Goal: Feedback & Contribution: Submit feedback/report problem

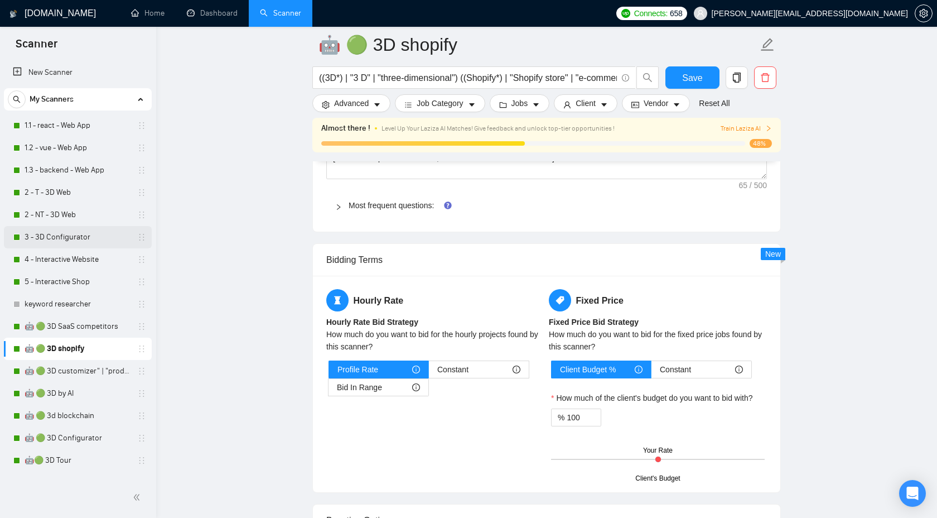
scroll to position [1691, 0]
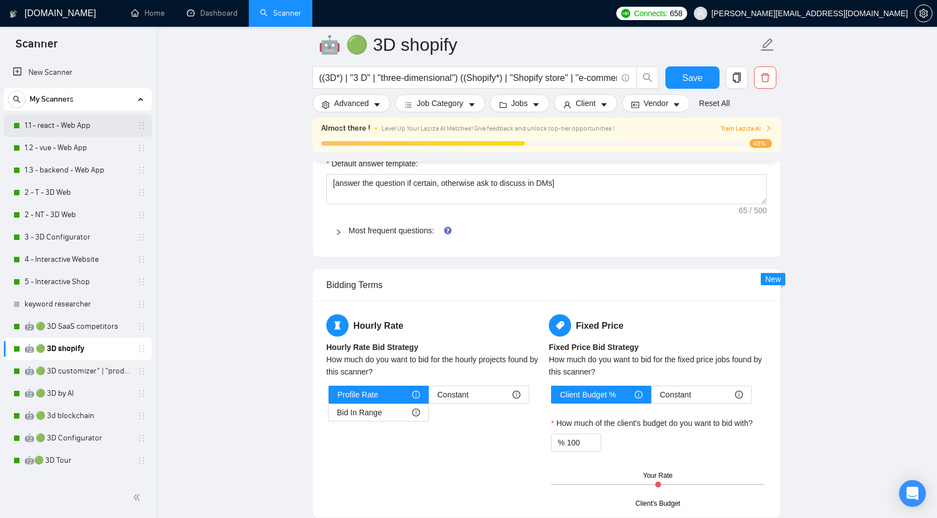
click at [102, 127] on link "1.1 - react - Web App" at bounding box center [78, 125] width 106 height 22
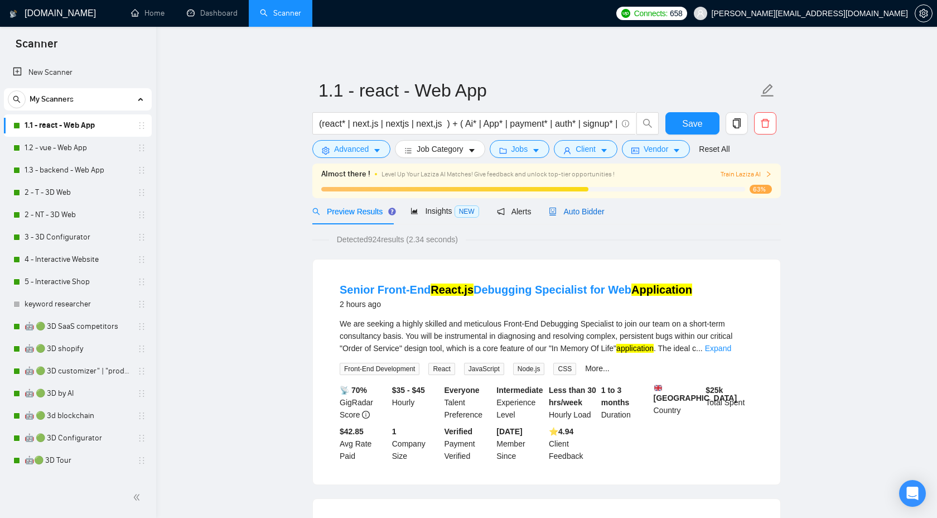
click at [582, 209] on span "Auto Bidder" at bounding box center [576, 211] width 55 height 9
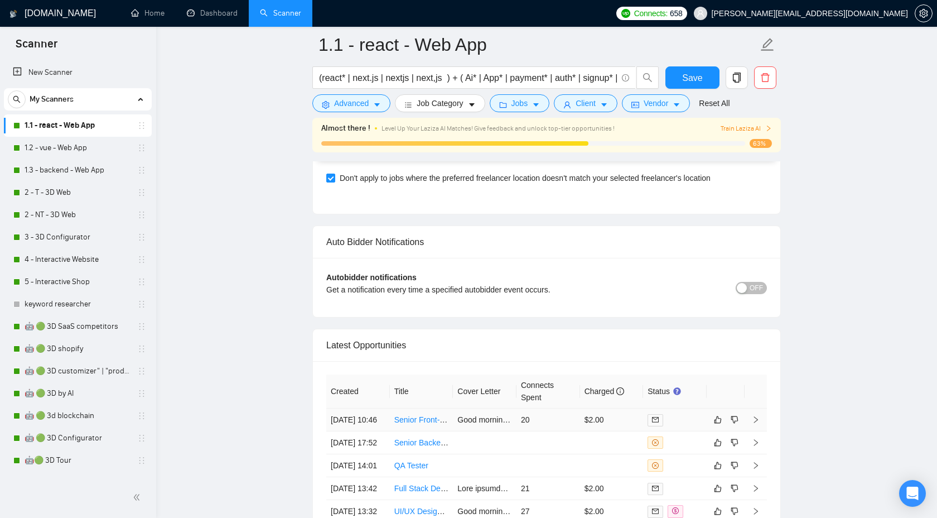
scroll to position [2648, 0]
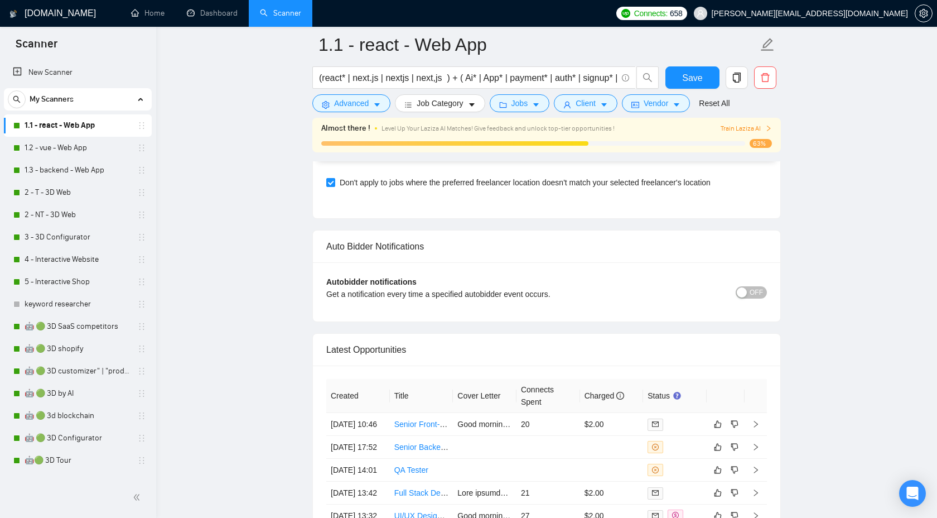
click at [755, 290] on span "OFF" at bounding box center [756, 292] width 13 height 12
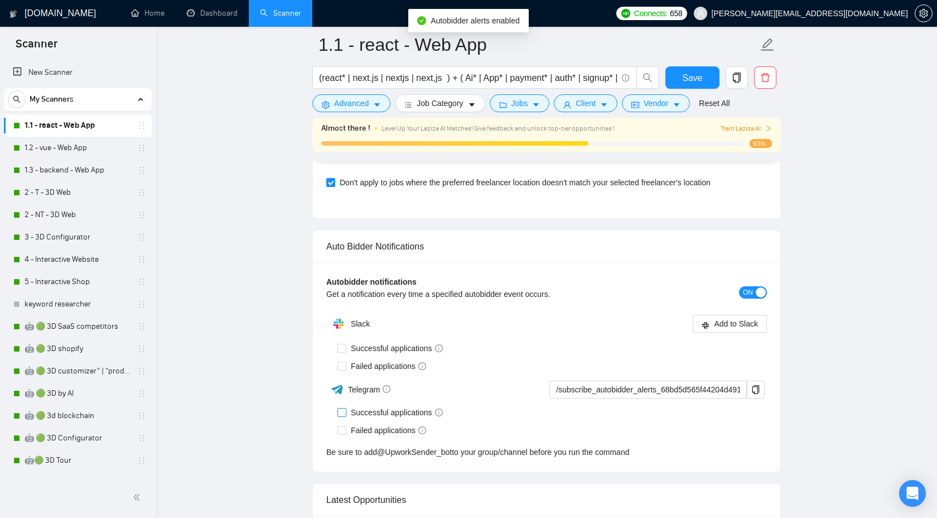
click at [343, 413] on input "Successful applications" at bounding box center [342, 412] width 8 height 8
checkbox input "true"
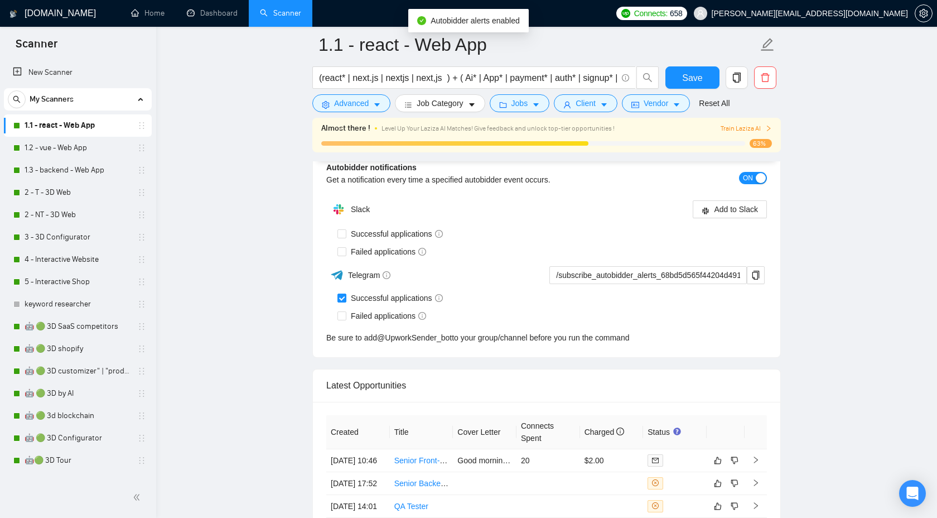
click at [343, 431] on th "Created" at bounding box center [358, 432] width 64 height 34
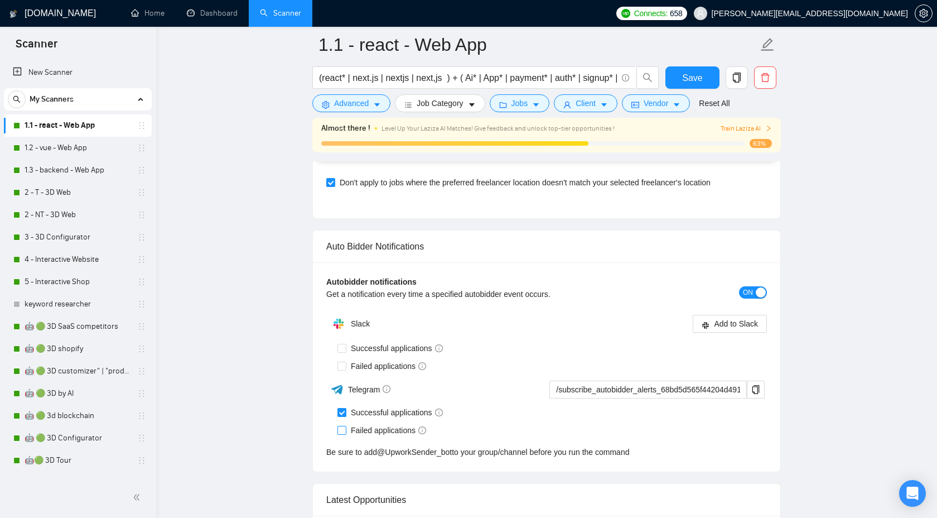
click at [343, 428] on input "Failed applications" at bounding box center [342, 430] width 8 height 8
checkbox input "true"
click at [754, 385] on icon "copy" at bounding box center [756, 389] width 7 height 9
click at [81, 147] on link "1.2 - vue - Web App" at bounding box center [78, 148] width 106 height 22
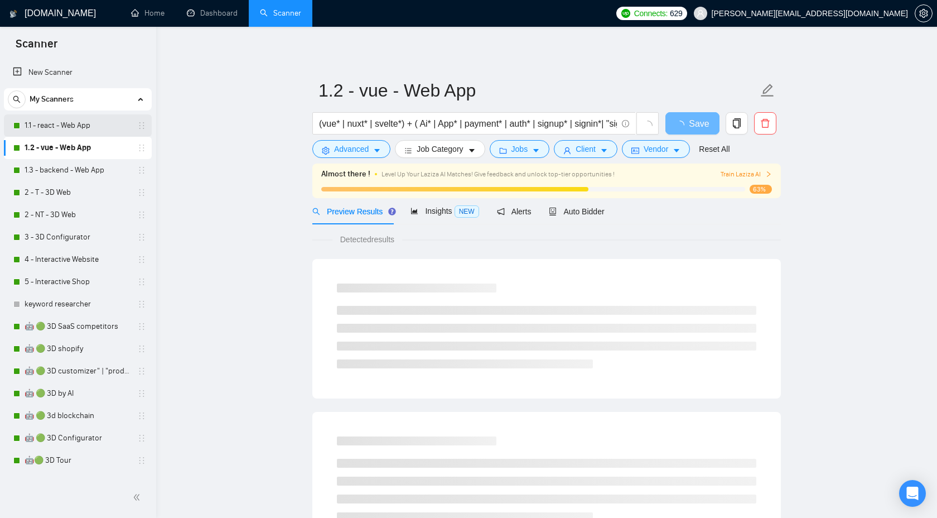
click at [90, 120] on link "1.1 - react - Web App" at bounding box center [78, 125] width 106 height 22
click at [581, 218] on div "Auto Bidder" at bounding box center [576, 211] width 55 height 26
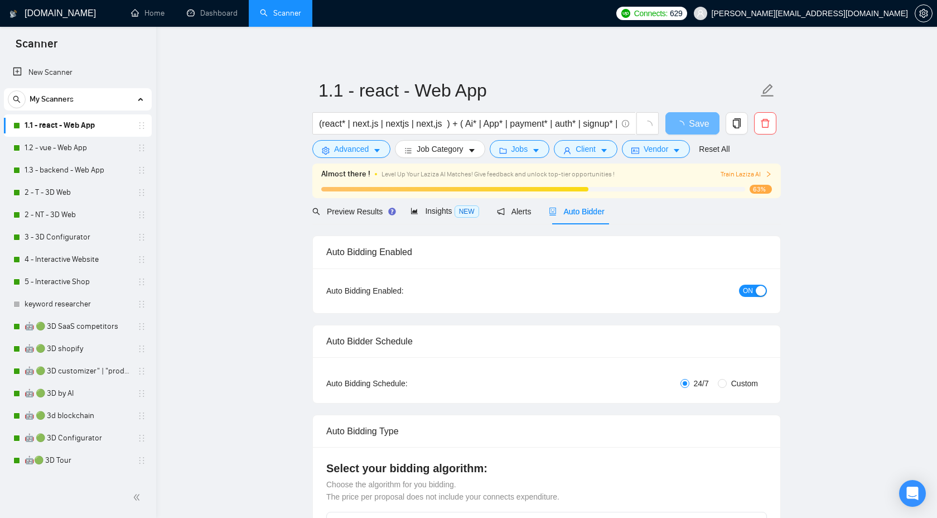
checkbox input "true"
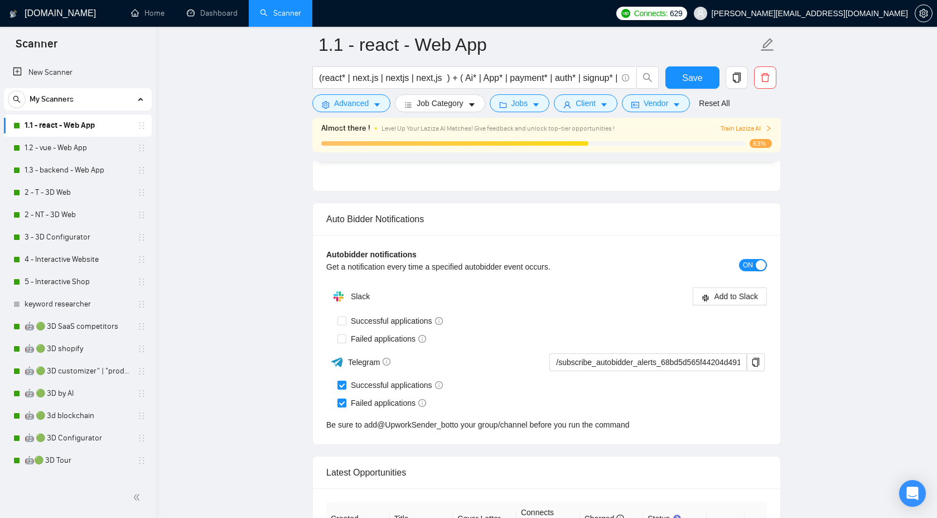
scroll to position [2677, 0]
click at [74, 144] on link "1.2 - vue - Web App" at bounding box center [78, 148] width 106 height 22
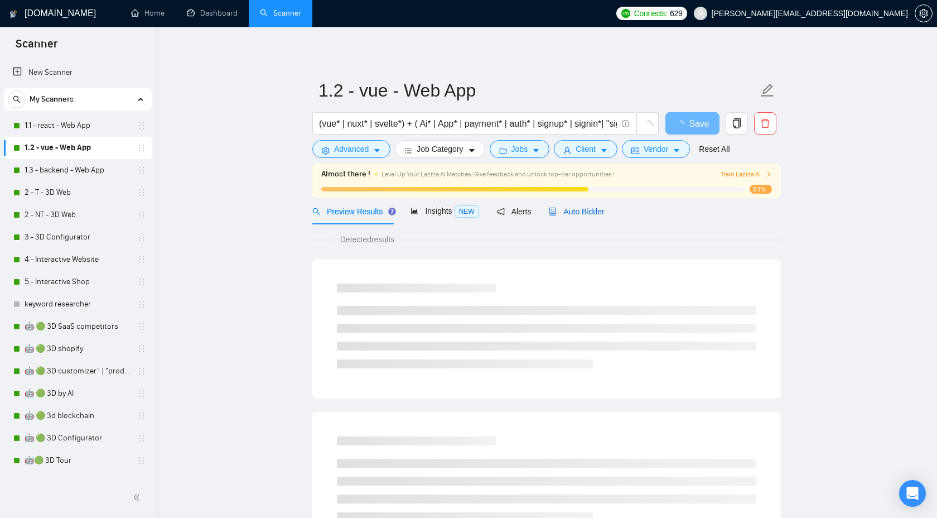
click at [583, 205] on div "Auto Bidder" at bounding box center [576, 211] width 55 height 12
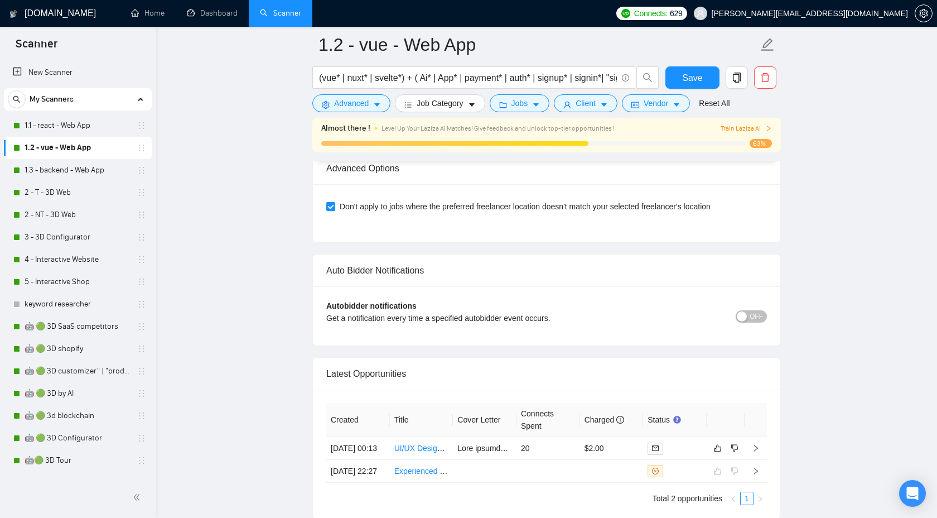
scroll to position [2621, 0]
click at [749, 322] on button "OFF" at bounding box center [751, 318] width 31 height 12
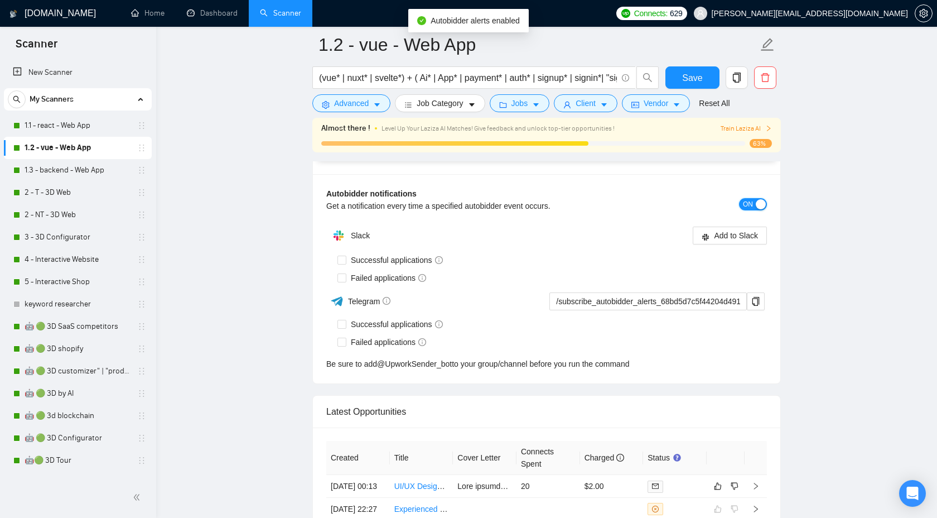
scroll to position [2749, 0]
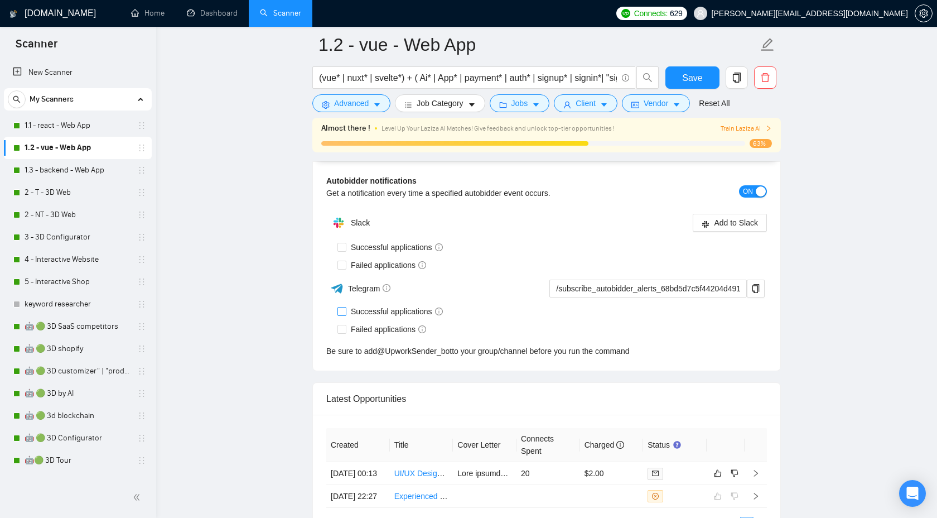
click at [342, 311] on input "Successful applications" at bounding box center [342, 311] width 8 height 8
checkbox input "true"
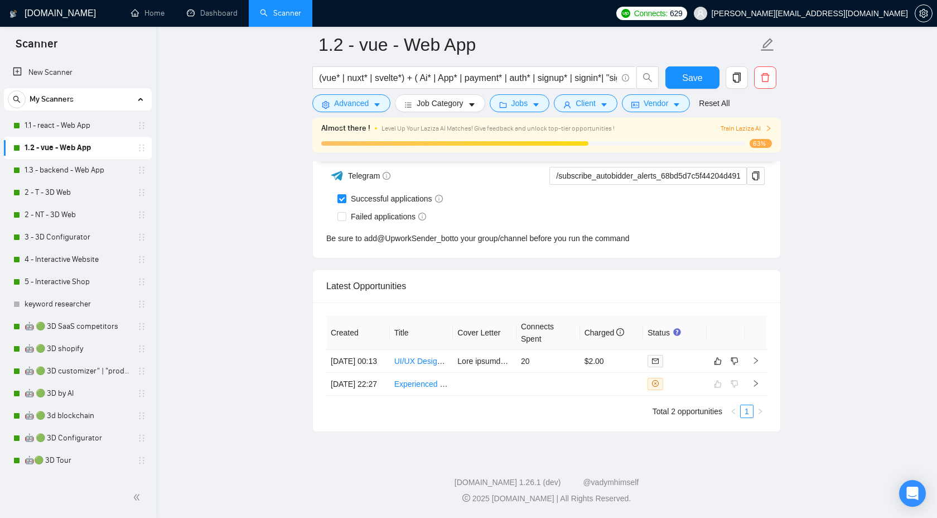
click at [344, 326] on th "Created" at bounding box center [358, 333] width 64 height 34
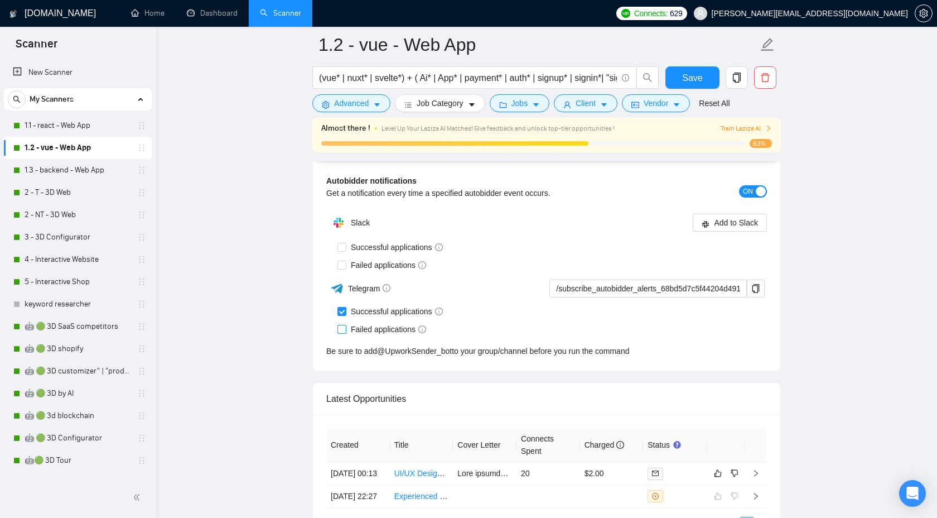
click at [346, 331] on span at bounding box center [342, 329] width 9 height 9
click at [345, 331] on input "Failed applications" at bounding box center [342, 329] width 8 height 8
checkbox input "true"
click at [696, 76] on span "Save" at bounding box center [692, 78] width 20 height 14
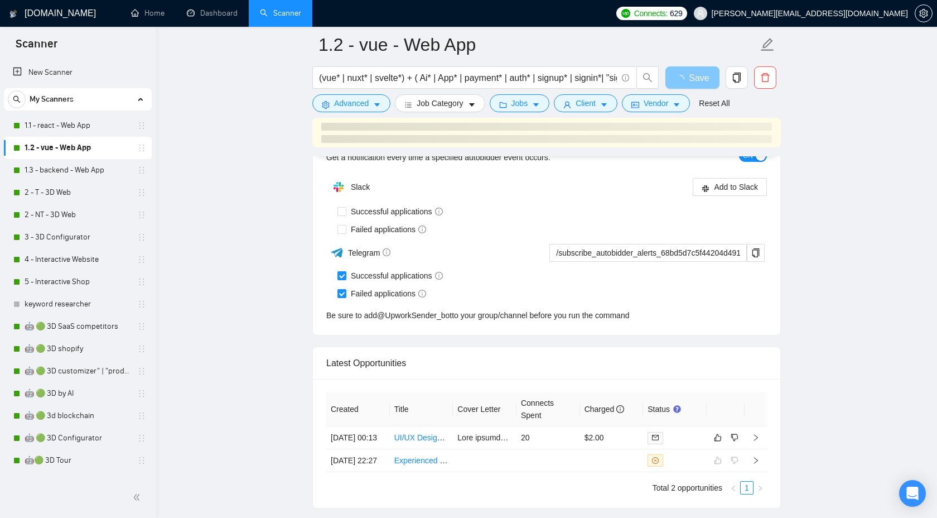
scroll to position [2775, 0]
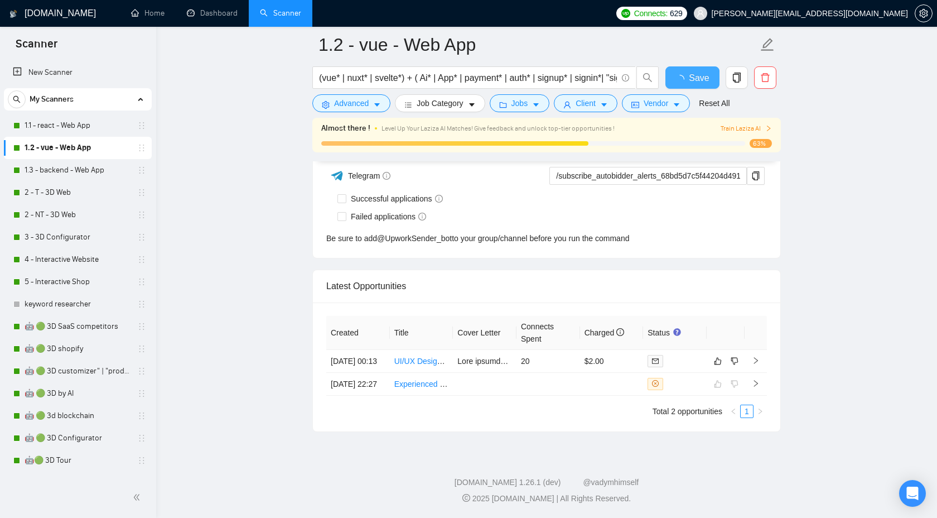
checkbox input "true"
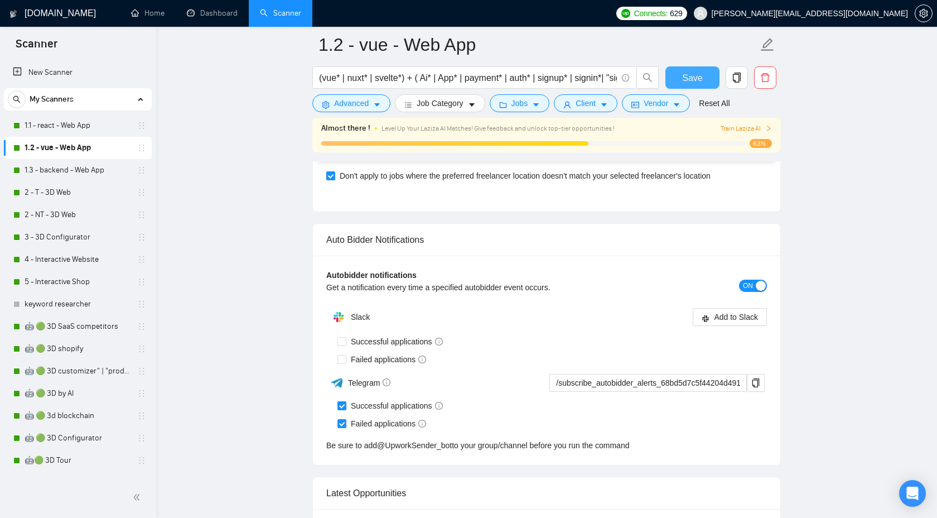
scroll to position [2648, 0]
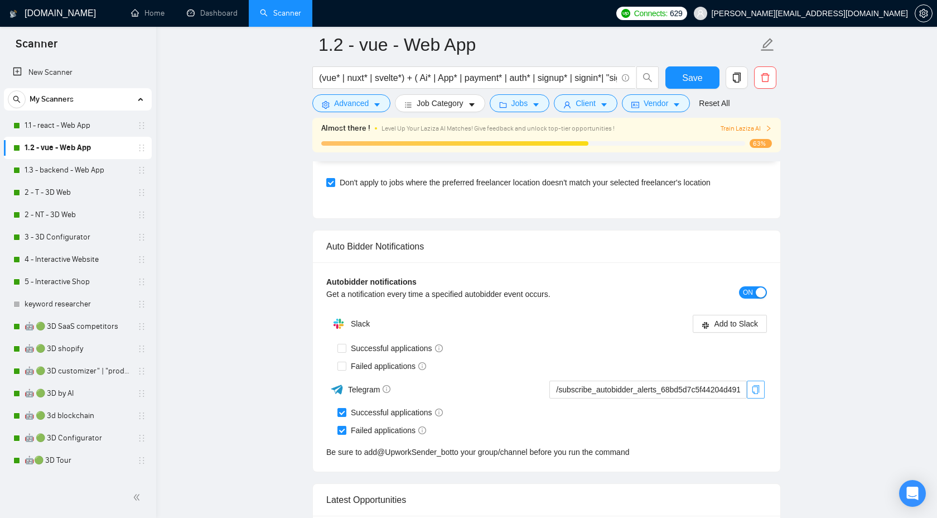
click at [757, 389] on icon "copy" at bounding box center [755, 389] width 9 height 9
click at [67, 174] on link "1.3 - backend - Web App" at bounding box center [78, 170] width 106 height 22
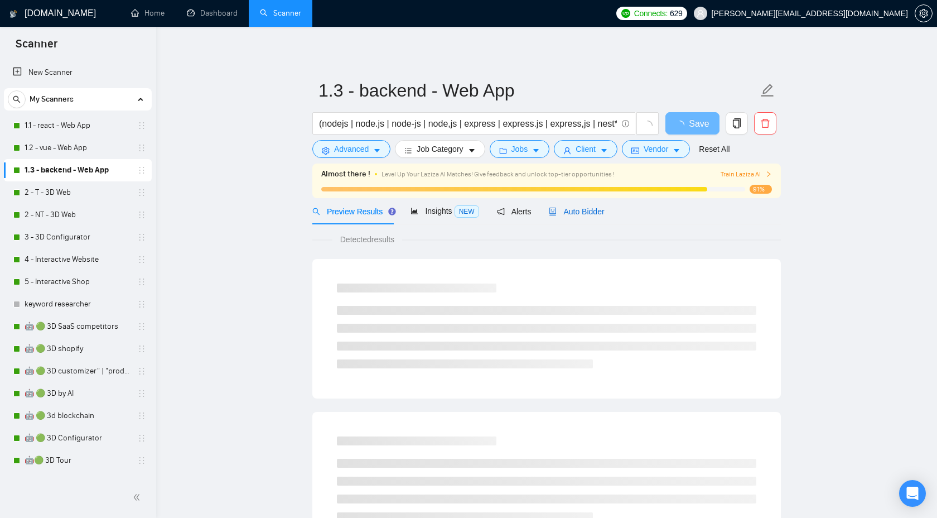
click at [587, 214] on span "Auto Bidder" at bounding box center [576, 211] width 55 height 9
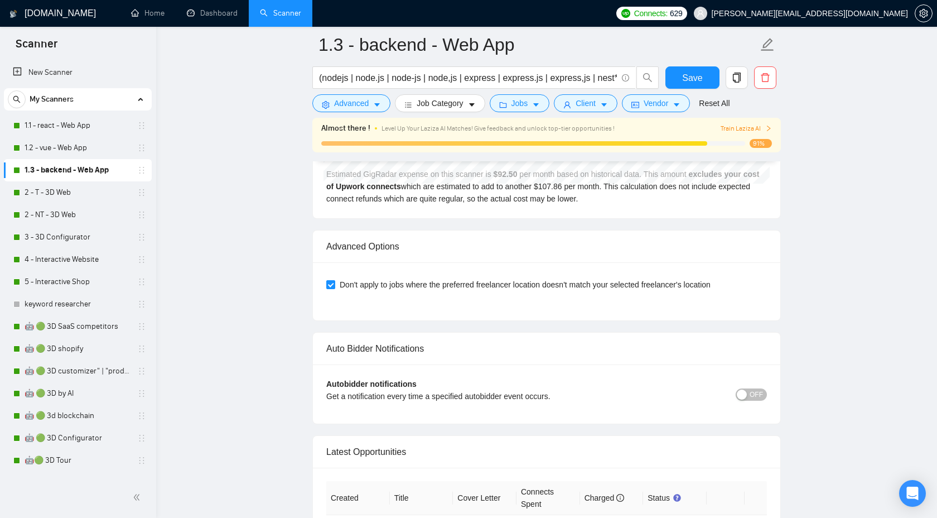
scroll to position [2523, 0]
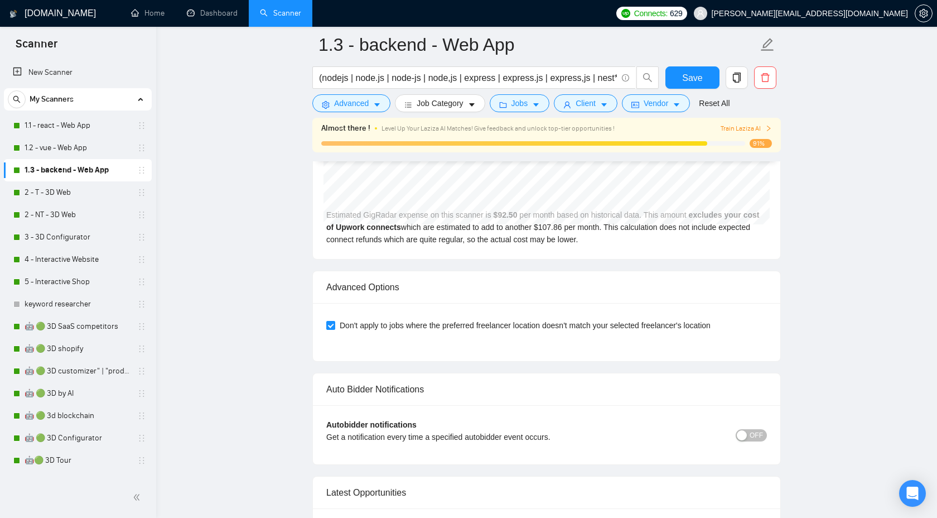
click at [768, 435] on div "Autobidder notifications Get a notification every time a specified autobidder e…" at bounding box center [546, 434] width 467 height 59
click at [750, 435] on span "OFF" at bounding box center [756, 435] width 13 height 12
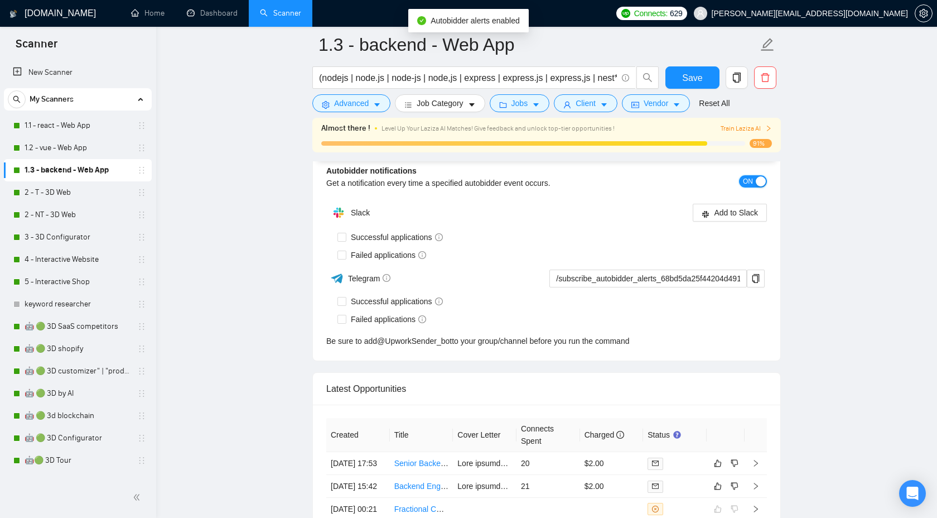
scroll to position [2789, 0]
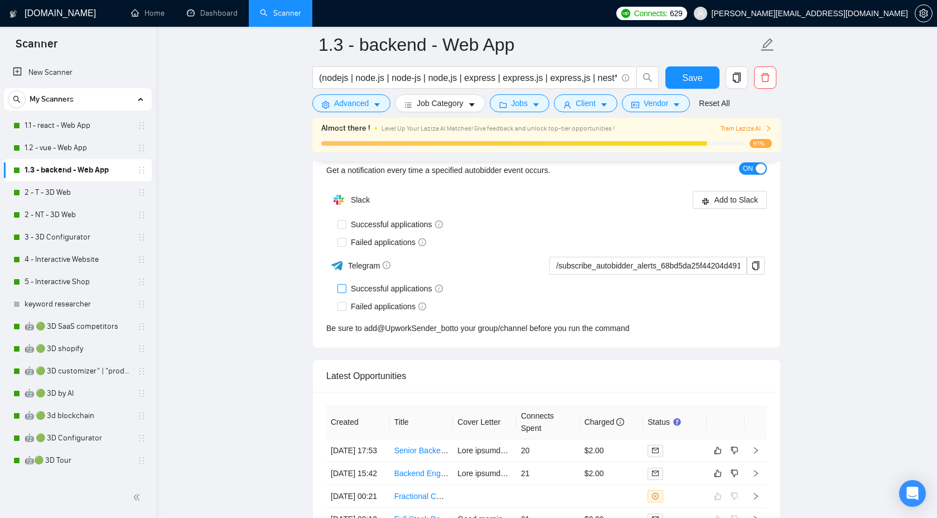
click at [344, 288] on input "Successful applications" at bounding box center [342, 288] width 8 height 8
checkbox input "true"
click at [344, 307] on input "Failed applications" at bounding box center [342, 306] width 8 height 8
checkbox input "true"
click at [755, 266] on icon "copy" at bounding box center [755, 265] width 9 height 9
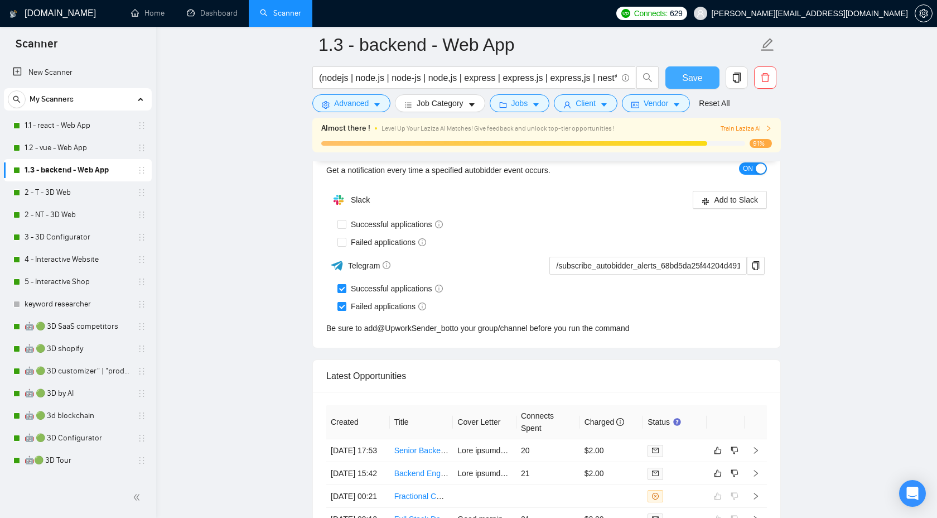
click at [693, 75] on span "Save" at bounding box center [692, 78] width 20 height 14
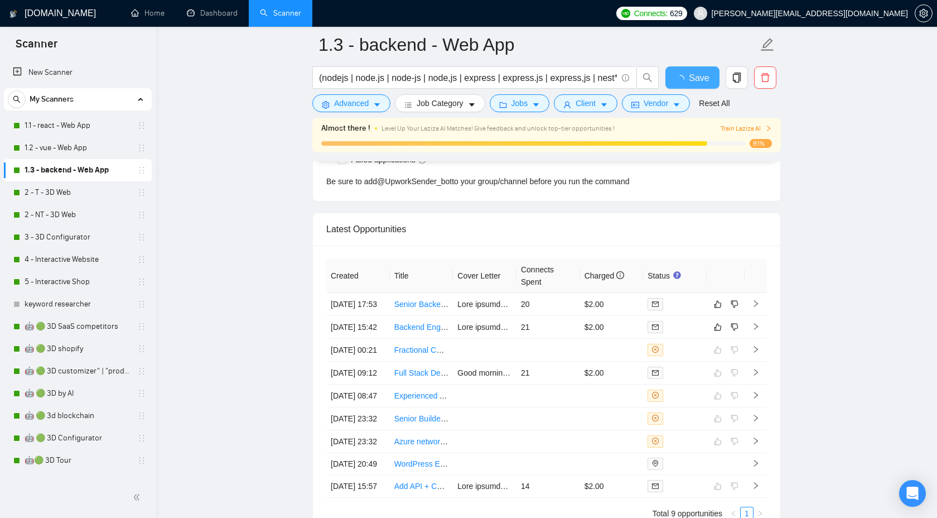
checkbox input "true"
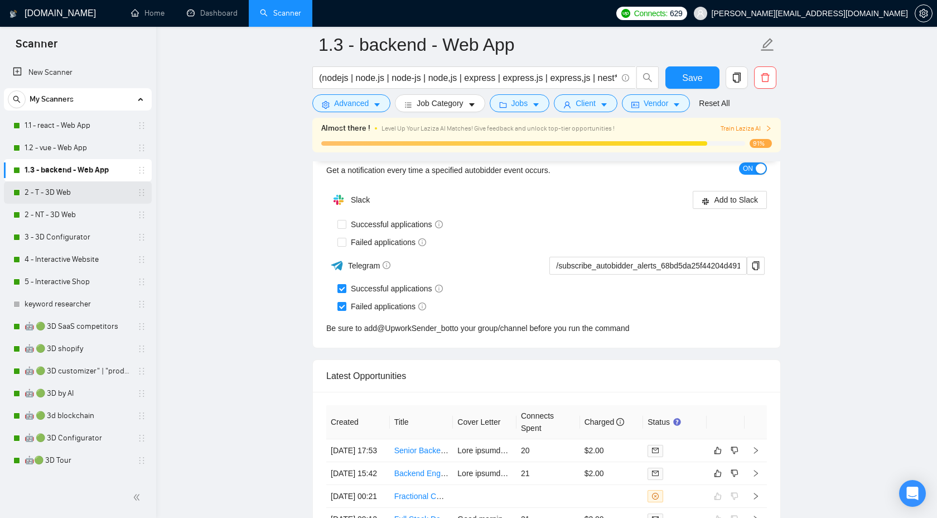
click at [77, 187] on link "2 - T - 3D Web" at bounding box center [78, 192] width 106 height 22
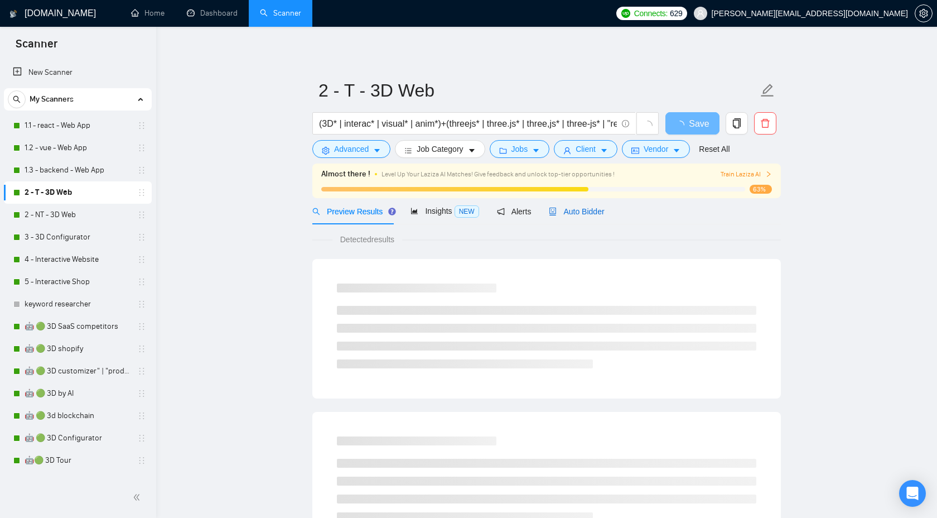
click at [595, 211] on span "Auto Bidder" at bounding box center [576, 211] width 55 height 9
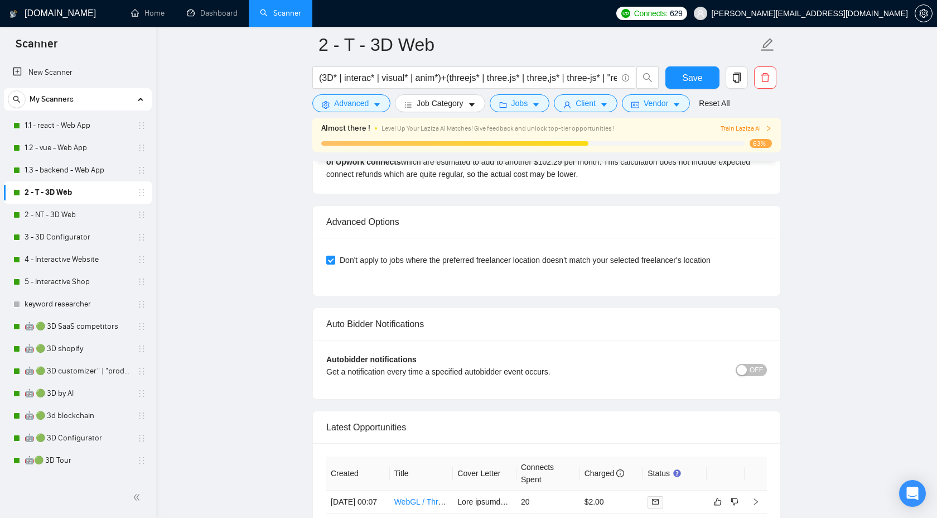
scroll to position [2606, 0]
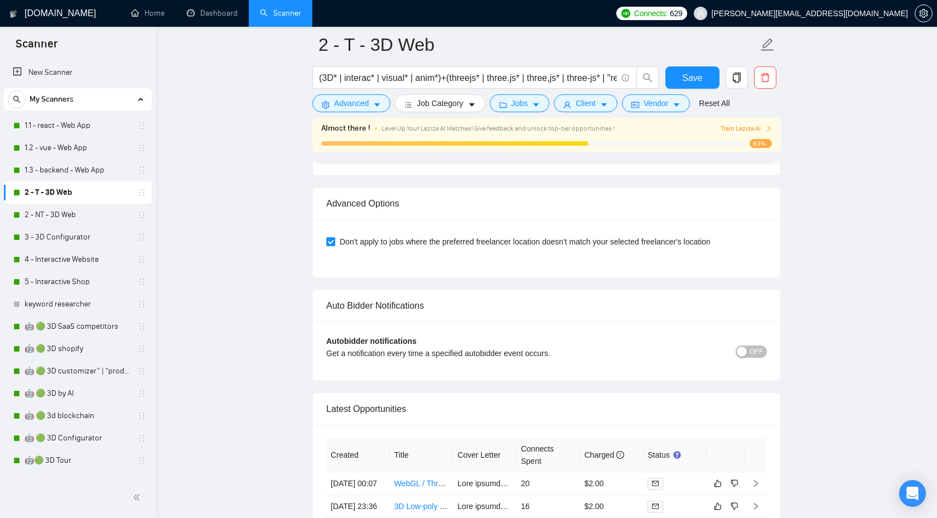
click at [761, 349] on span "OFF" at bounding box center [756, 351] width 13 height 12
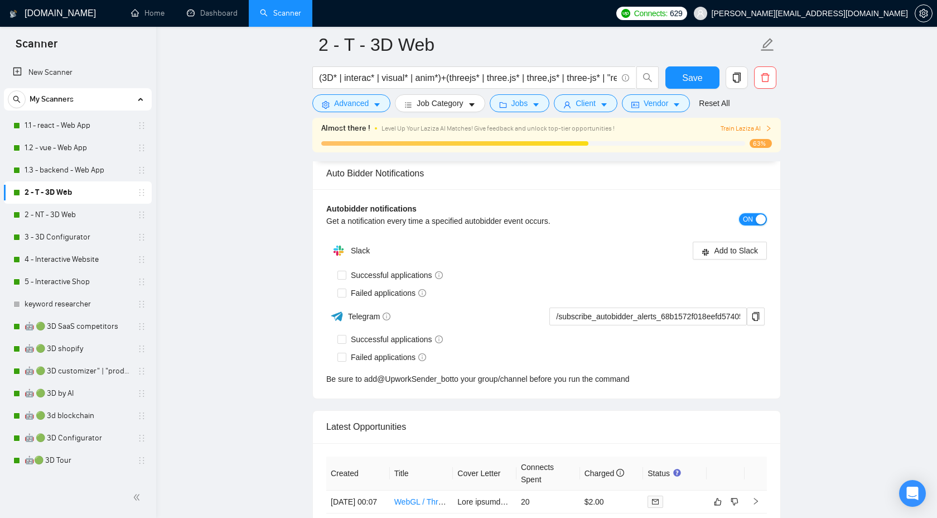
scroll to position [2734, 0]
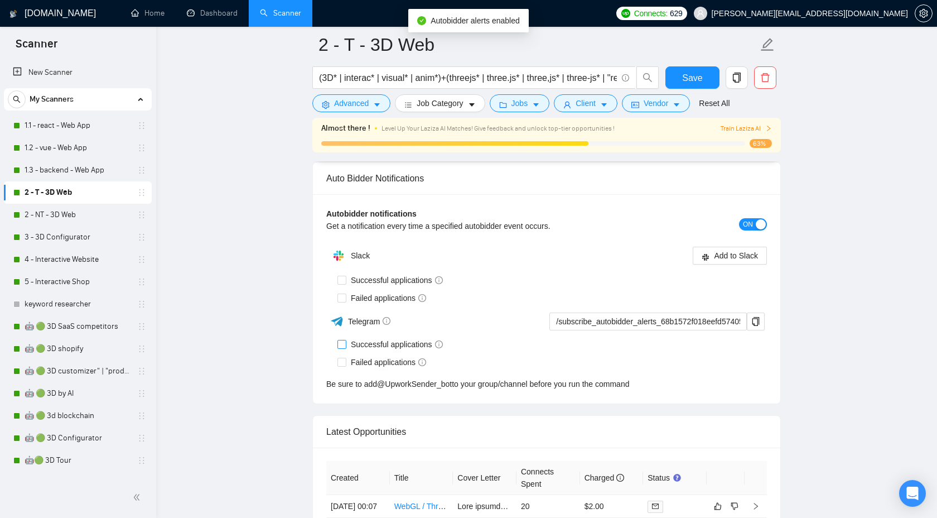
click at [345, 348] on span at bounding box center [342, 344] width 9 height 9
click at [345, 348] on input "Successful applications" at bounding box center [342, 344] width 8 height 8
checkbox input "true"
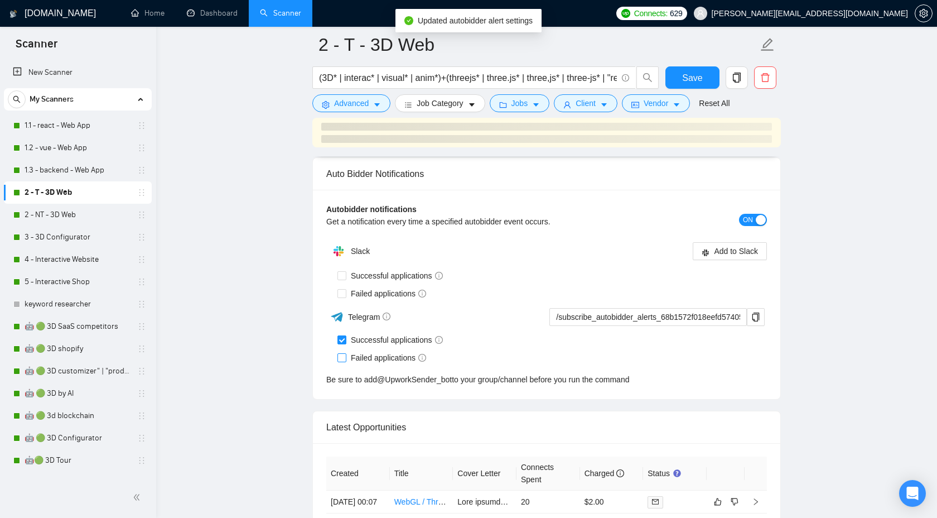
click at [345, 354] on input "Failed applications" at bounding box center [342, 357] width 8 height 8
checkbox input "true"
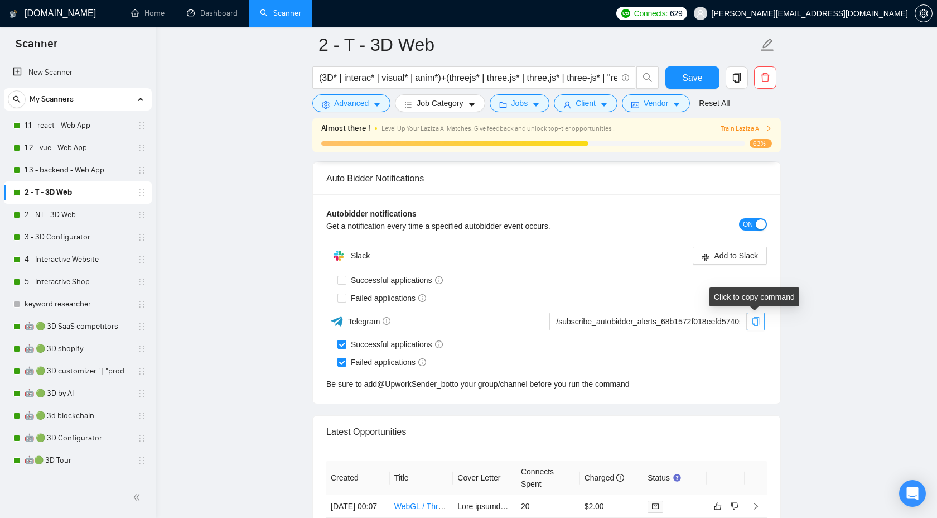
click at [753, 319] on icon "copy" at bounding box center [755, 321] width 9 height 9
click at [85, 210] on link "2 - NT - 3D Web" at bounding box center [78, 215] width 106 height 22
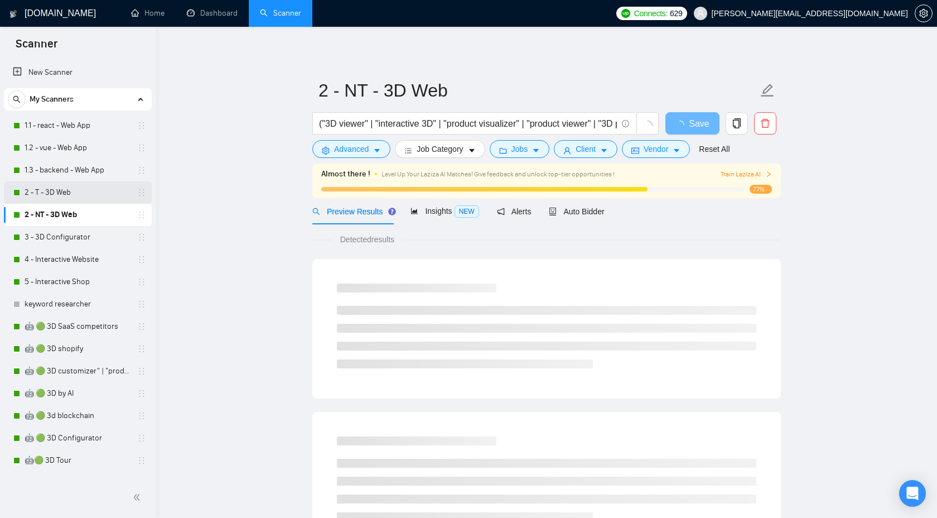
click at [94, 189] on link "2 - T - 3D Web" at bounding box center [78, 192] width 106 height 22
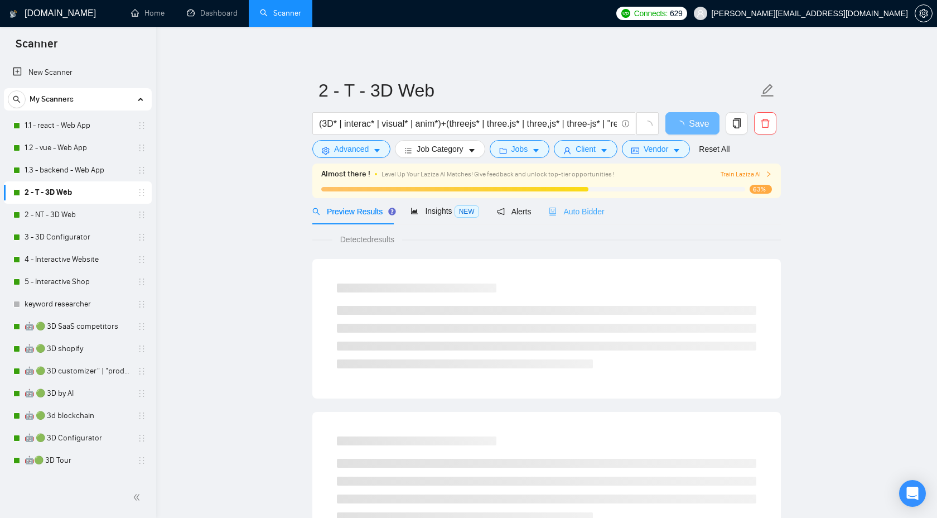
click at [566, 204] on div "Auto Bidder" at bounding box center [576, 211] width 55 height 26
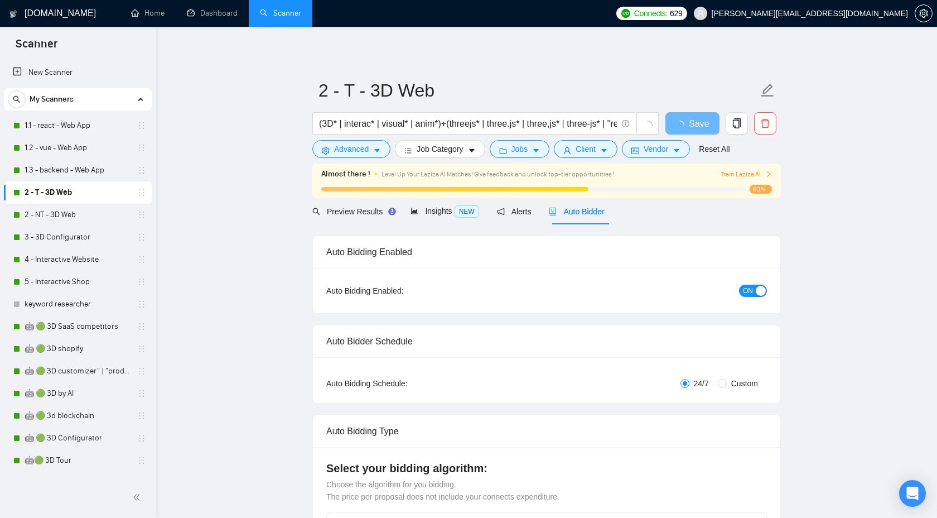
checkbox input "true"
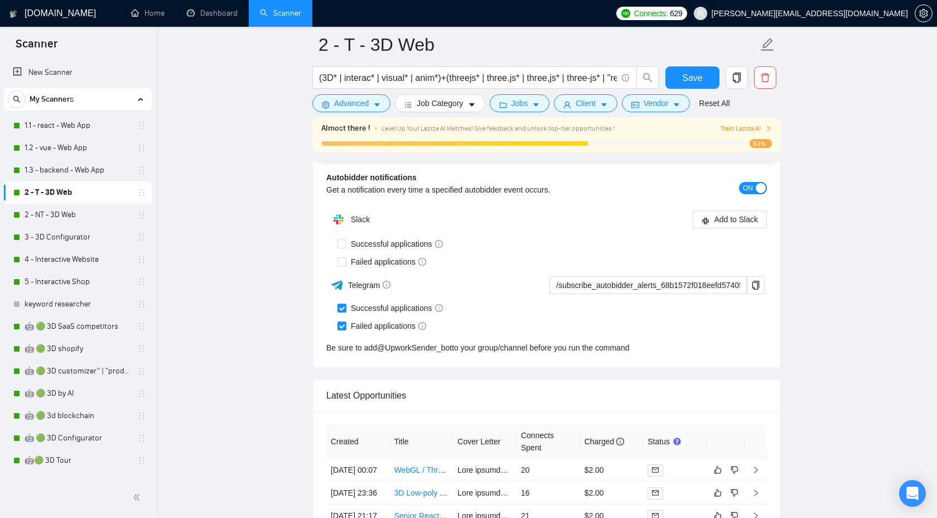
scroll to position [2771, 0]
click at [62, 215] on link "2 - NT - 3D Web" at bounding box center [78, 215] width 106 height 22
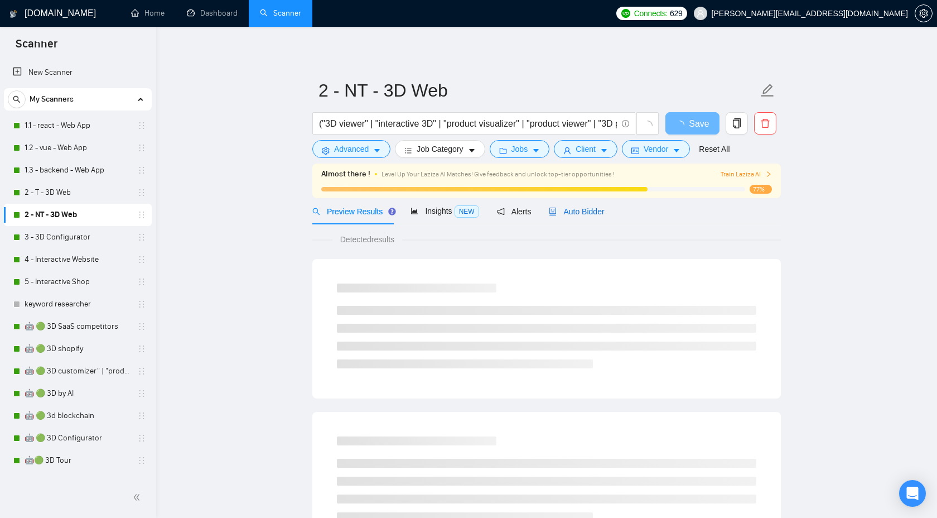
click at [572, 209] on span "Auto Bidder" at bounding box center [576, 211] width 55 height 9
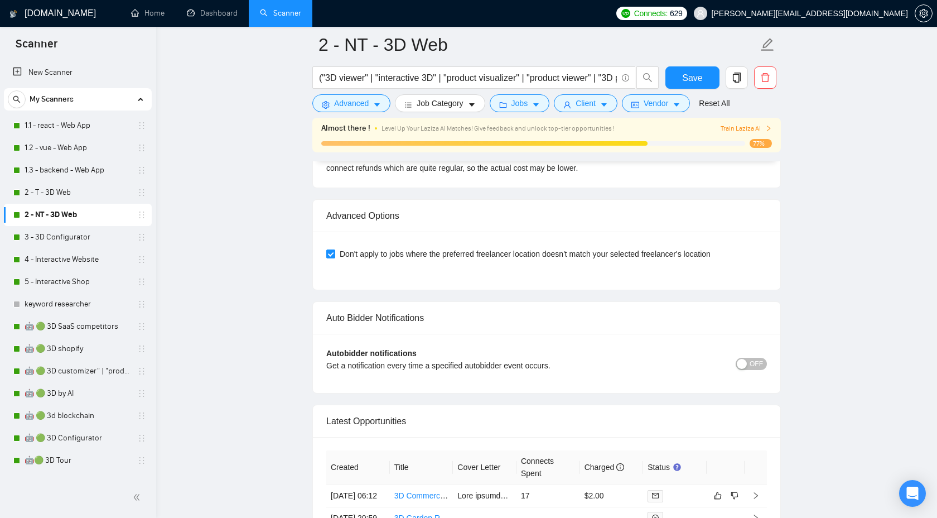
scroll to position [2620, 0]
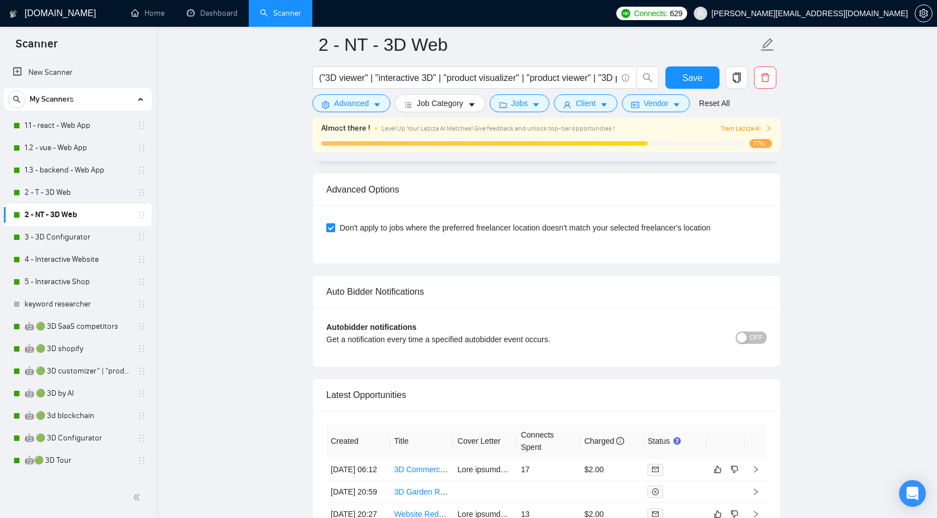
click at [754, 338] on span "OFF" at bounding box center [756, 337] width 13 height 12
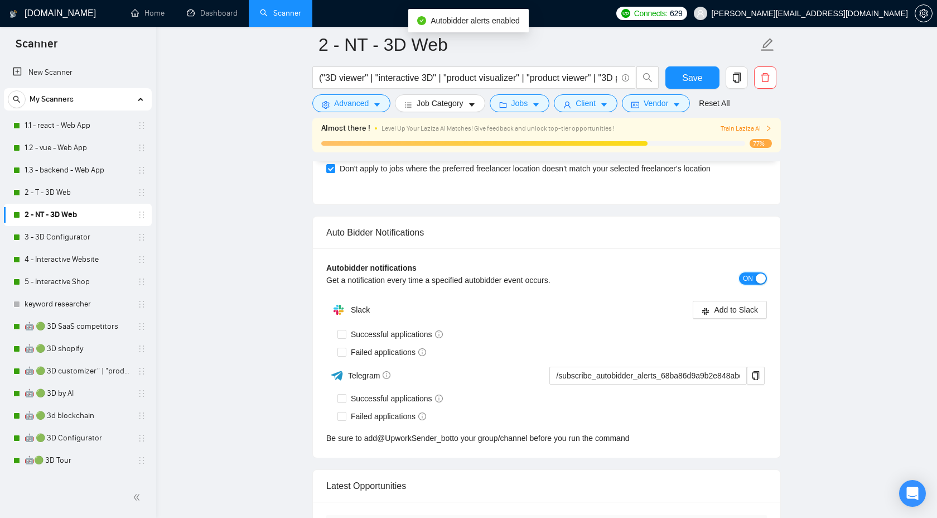
scroll to position [2681, 0]
click at [345, 397] on span at bounding box center [342, 397] width 9 height 9
click at [345, 397] on input "Successful applications" at bounding box center [342, 397] width 8 height 8
checkbox input "true"
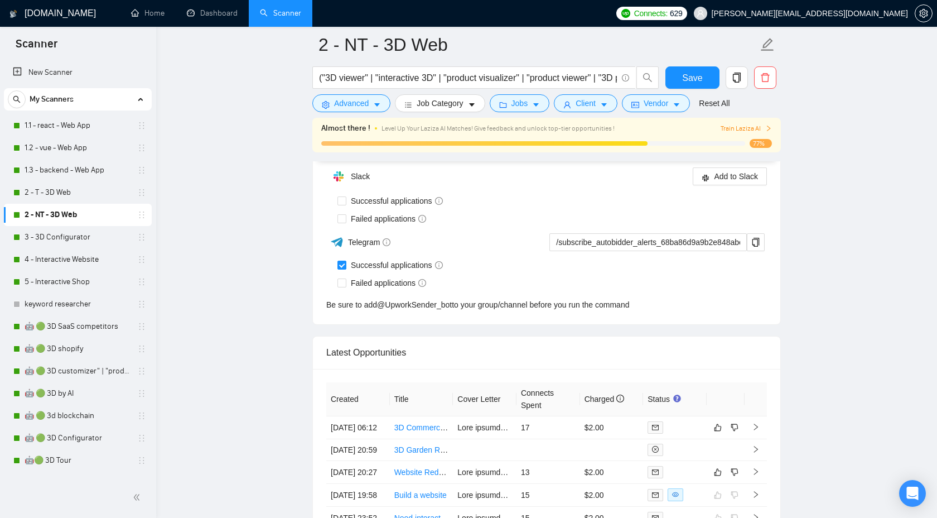
click at [342, 414] on th "Created" at bounding box center [358, 399] width 64 height 34
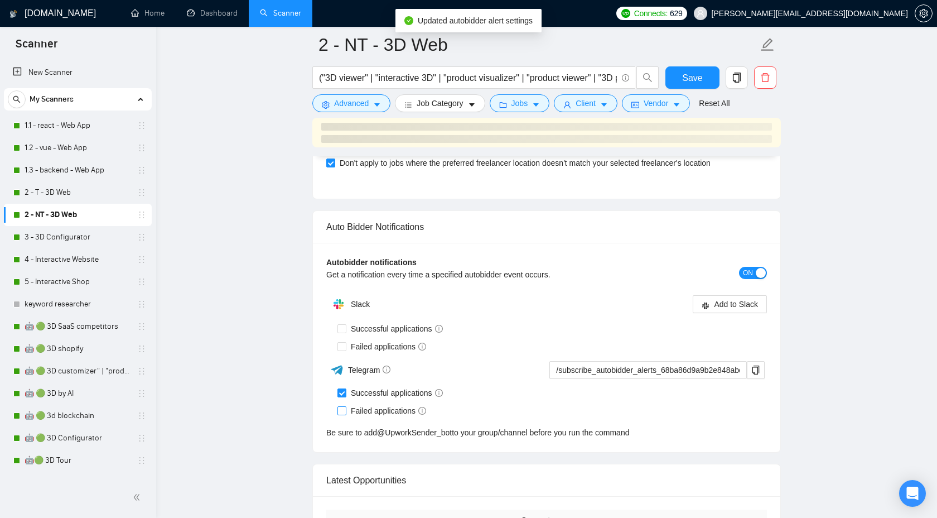
click at [342, 404] on label "Failed applications" at bounding box center [384, 410] width 93 height 12
click at [342, 406] on input "Failed applications" at bounding box center [342, 410] width 8 height 8
checkbox input "true"
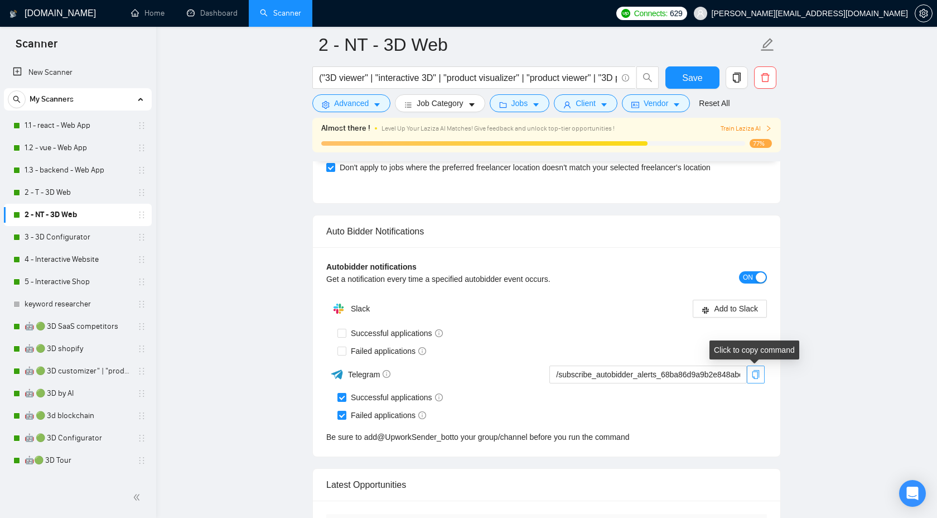
click at [753, 373] on icon "copy" at bounding box center [756, 374] width 7 height 9
click at [50, 253] on link "4 - Interactive Website" at bounding box center [78, 259] width 106 height 22
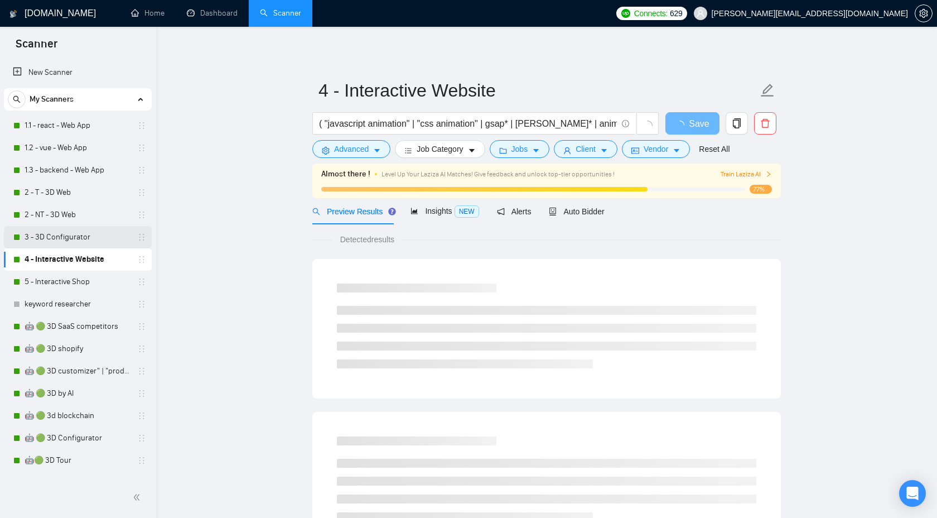
click at [57, 236] on link "3 - 3D Configurator" at bounding box center [78, 237] width 106 height 22
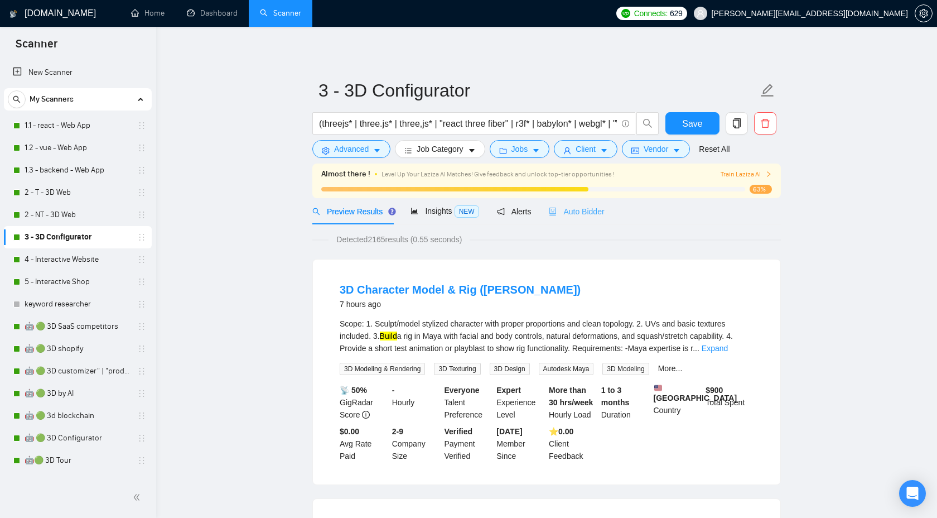
click at [595, 204] on div "Auto Bidder" at bounding box center [576, 211] width 55 height 26
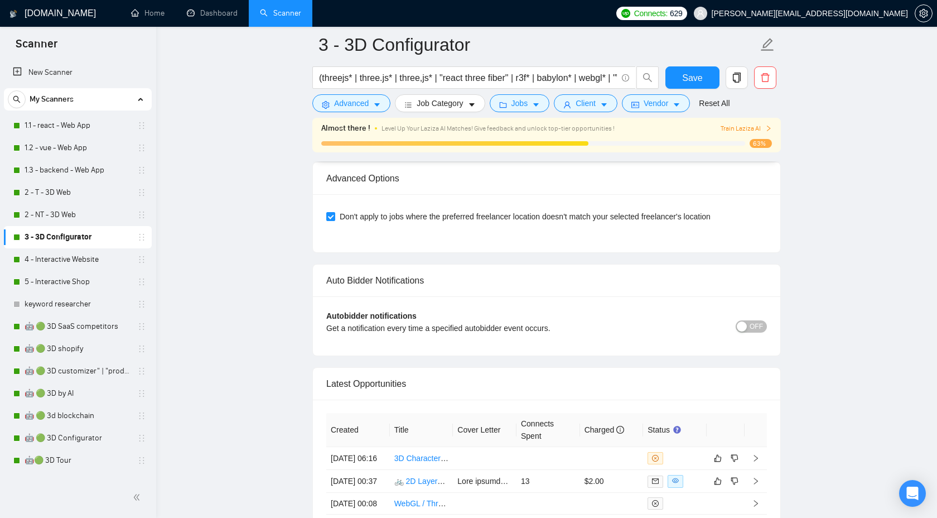
scroll to position [2746, 0]
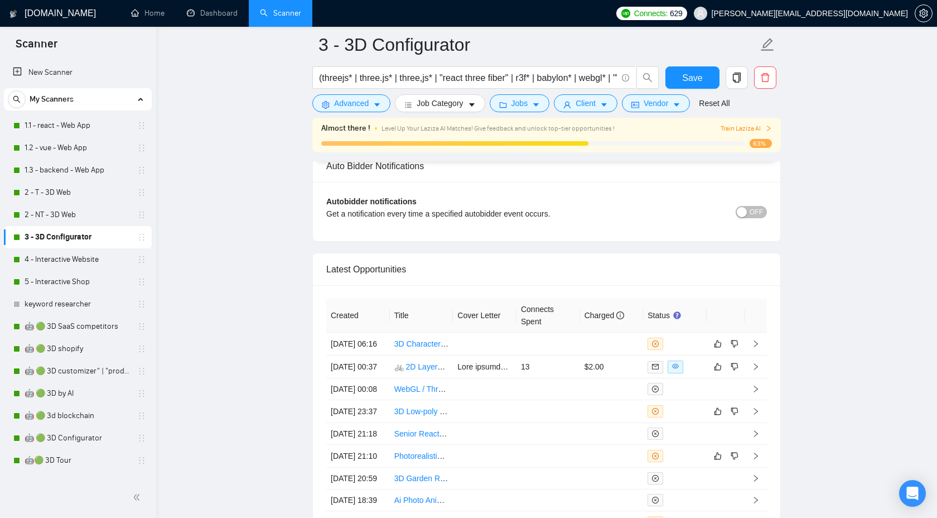
click at [756, 208] on span "OFF" at bounding box center [756, 212] width 13 height 12
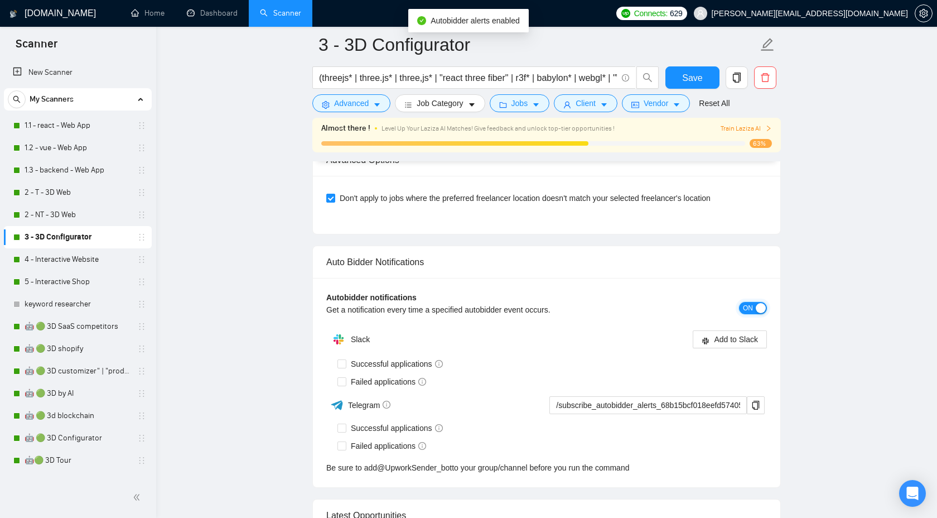
scroll to position [2648, 0]
click at [344, 432] on input "Successful applications" at bounding box center [342, 430] width 8 height 8
checkbox input "true"
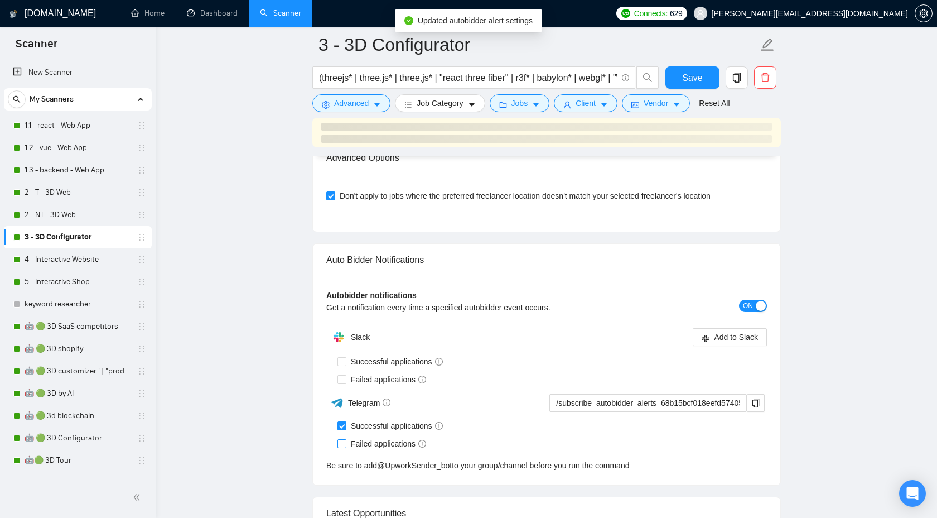
click at [344, 444] on input "Failed applications" at bounding box center [342, 443] width 8 height 8
checkbox input "true"
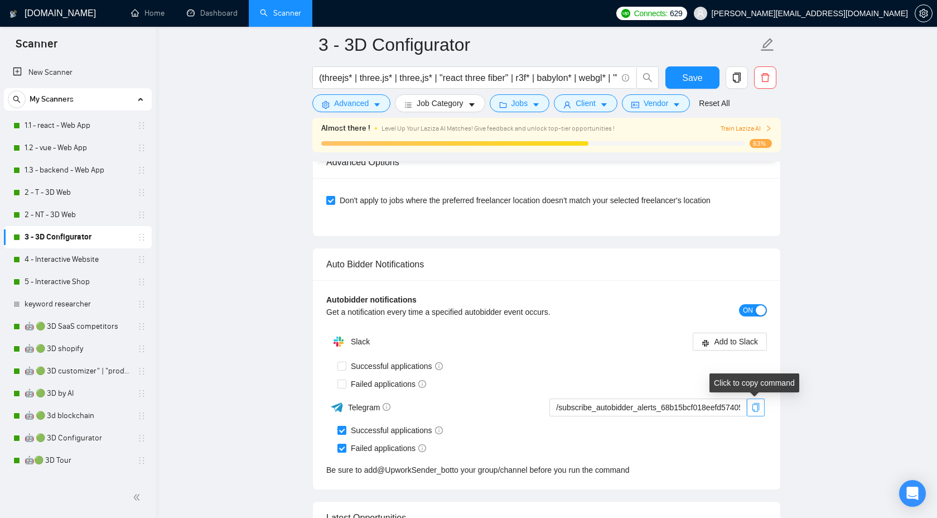
click at [757, 411] on icon "copy" at bounding box center [756, 407] width 7 height 9
click at [91, 263] on link "4 - Interactive Website" at bounding box center [78, 259] width 106 height 22
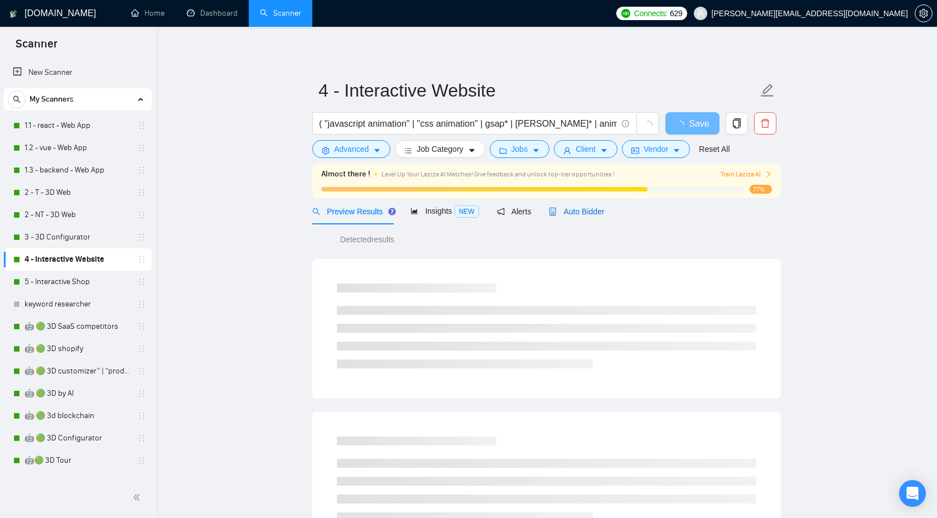
click at [592, 207] on span "Auto Bidder" at bounding box center [576, 211] width 55 height 9
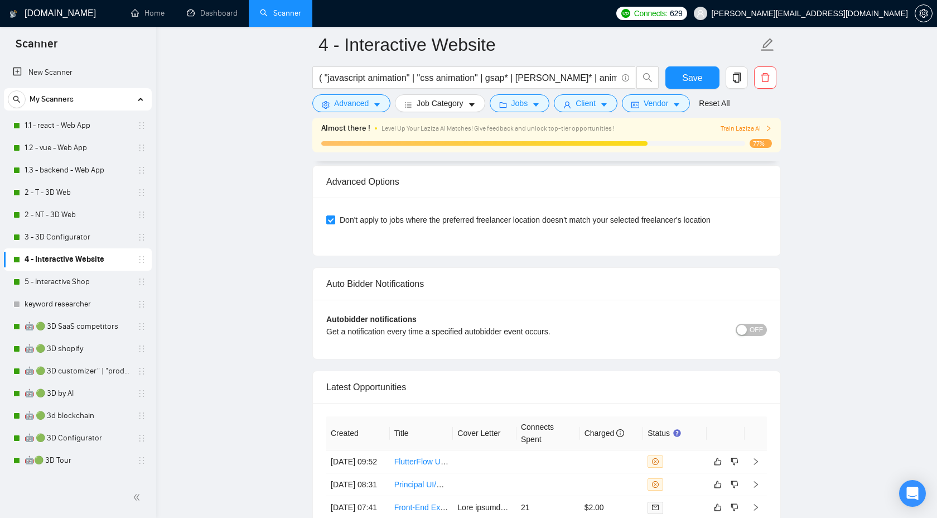
scroll to position [2547, 0]
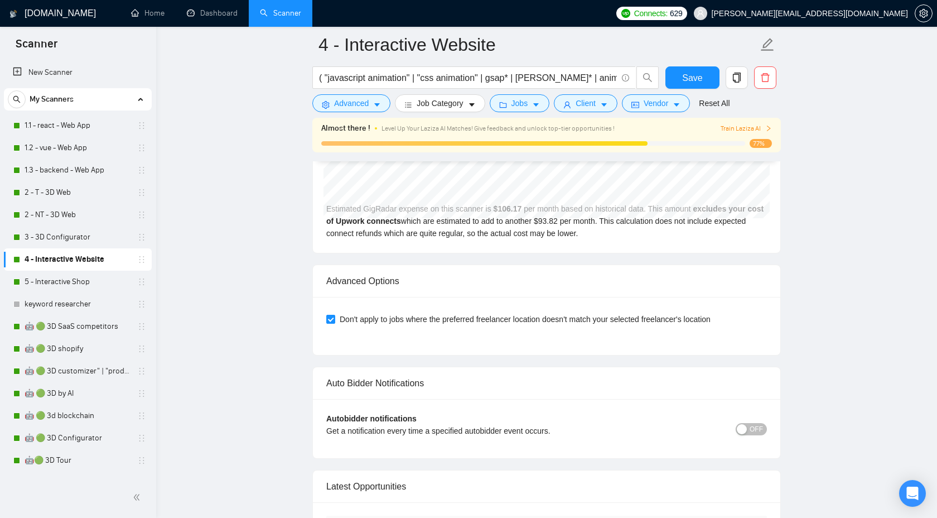
click at [745, 424] on div "button" at bounding box center [742, 429] width 10 height 10
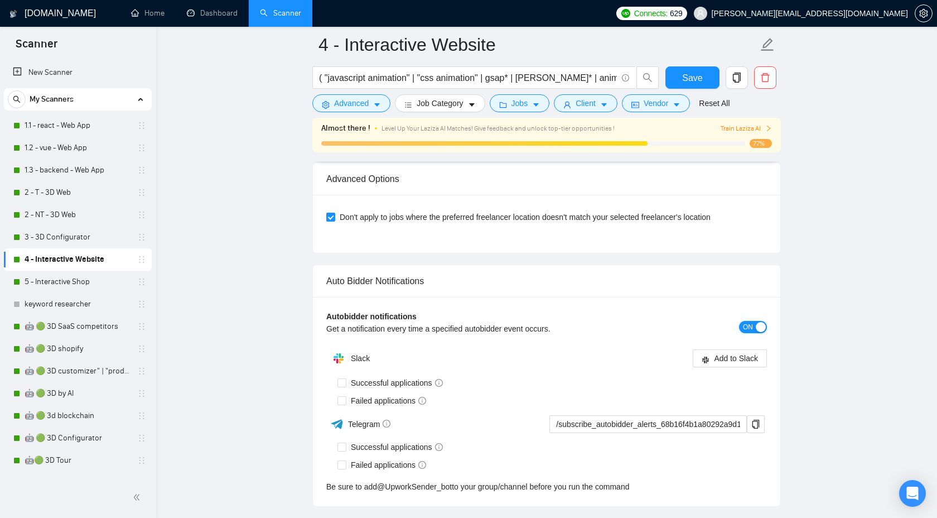
scroll to position [2650, 0]
click at [341, 440] on label "Successful applications" at bounding box center [393, 446] width 110 height 12
click at [341, 441] on input "Successful applications" at bounding box center [342, 445] width 8 height 8
checkbox input "true"
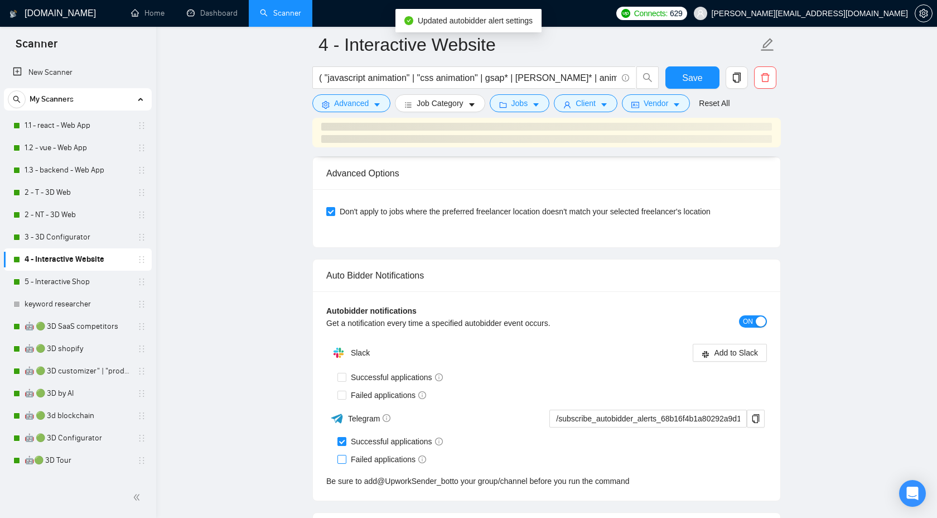
click at [344, 455] on input "Failed applications" at bounding box center [342, 459] width 8 height 8
checkbox input "true"
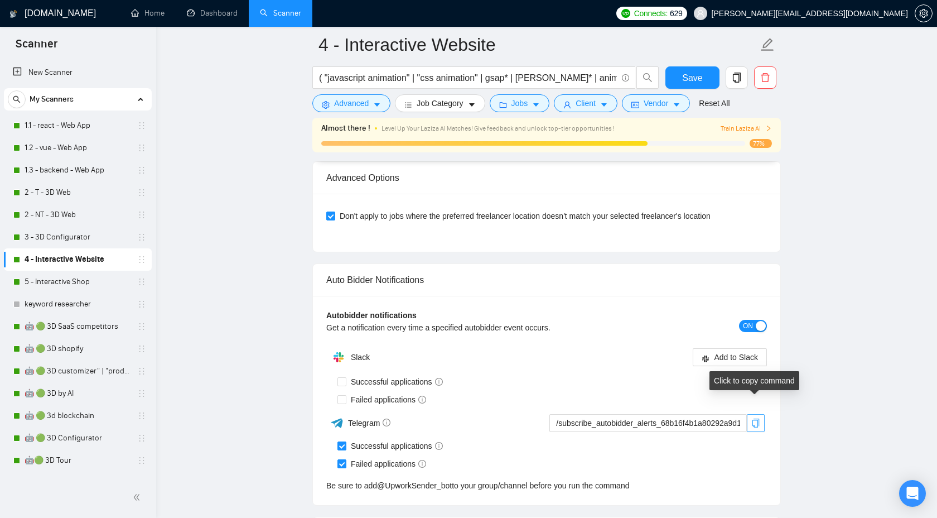
click at [756, 418] on icon "copy" at bounding box center [755, 422] width 9 height 9
click at [83, 279] on link "5 - Interactive Shop" at bounding box center [78, 282] width 106 height 22
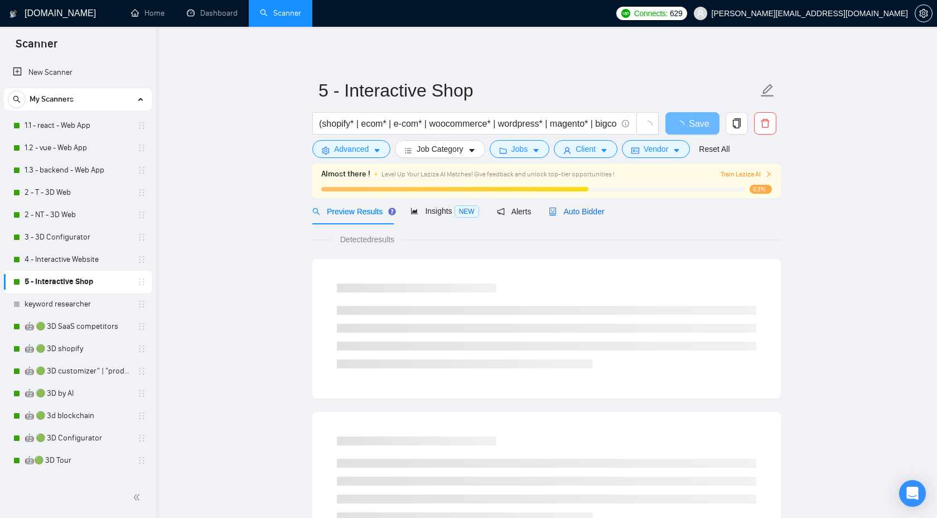
click at [584, 214] on span "Auto Bidder" at bounding box center [576, 211] width 55 height 9
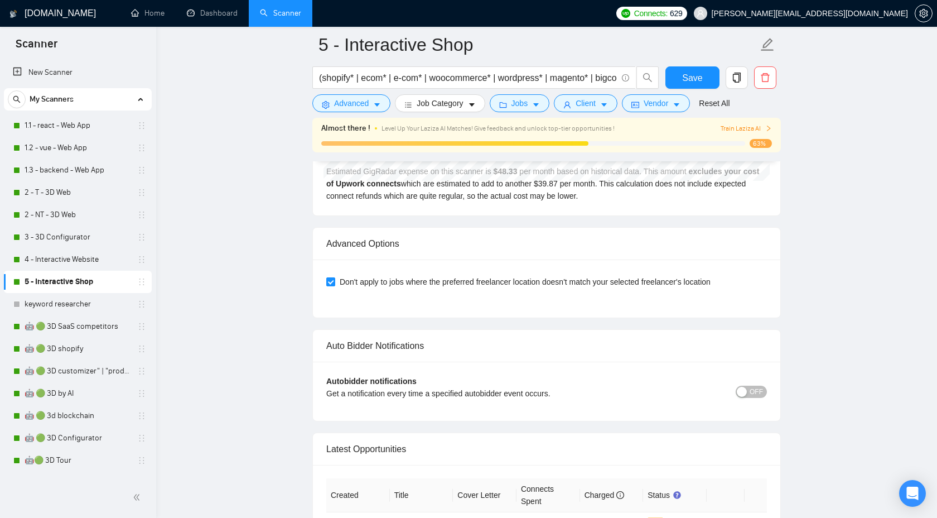
scroll to position [2596, 0]
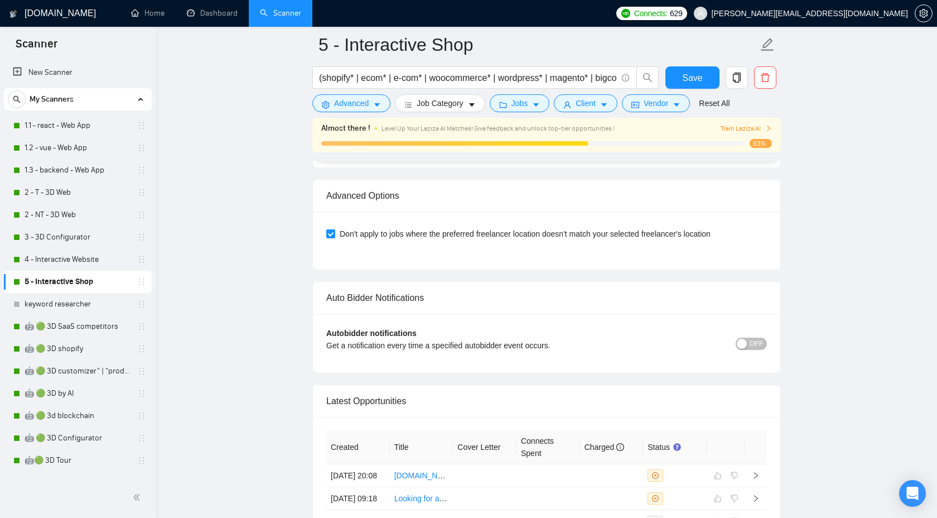
click at [750, 341] on span "OFF" at bounding box center [756, 344] width 13 height 12
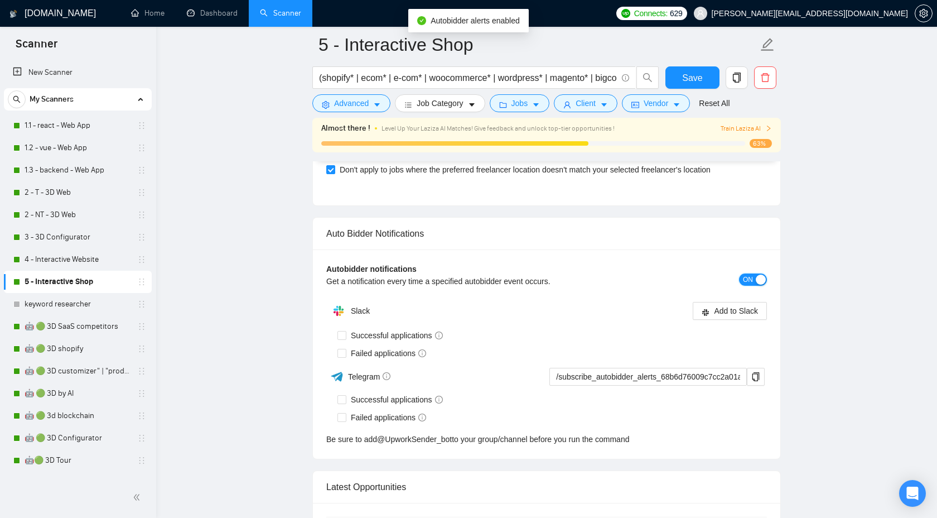
scroll to position [2662, 0]
click at [344, 397] on input "Successful applications" at bounding box center [342, 397] width 8 height 8
checkbox input "true"
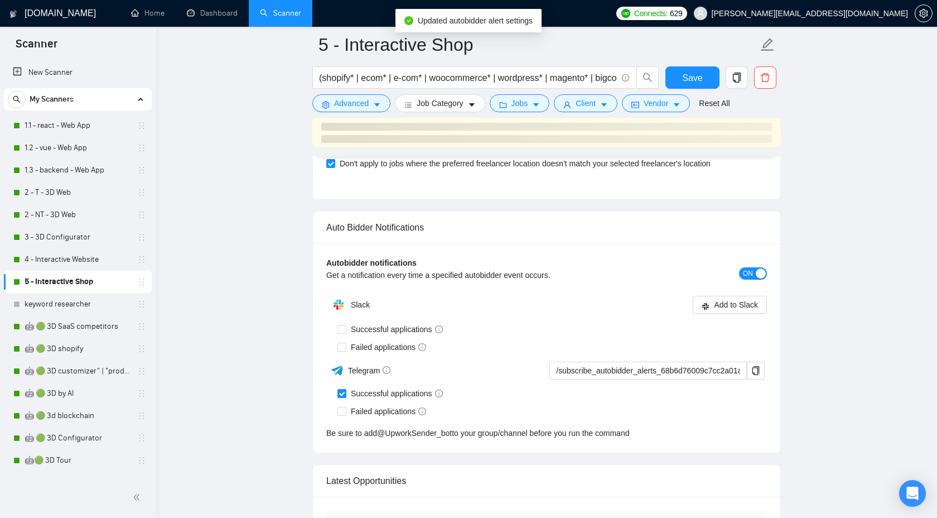
click at [343, 510] on th "Created" at bounding box center [358, 527] width 64 height 34
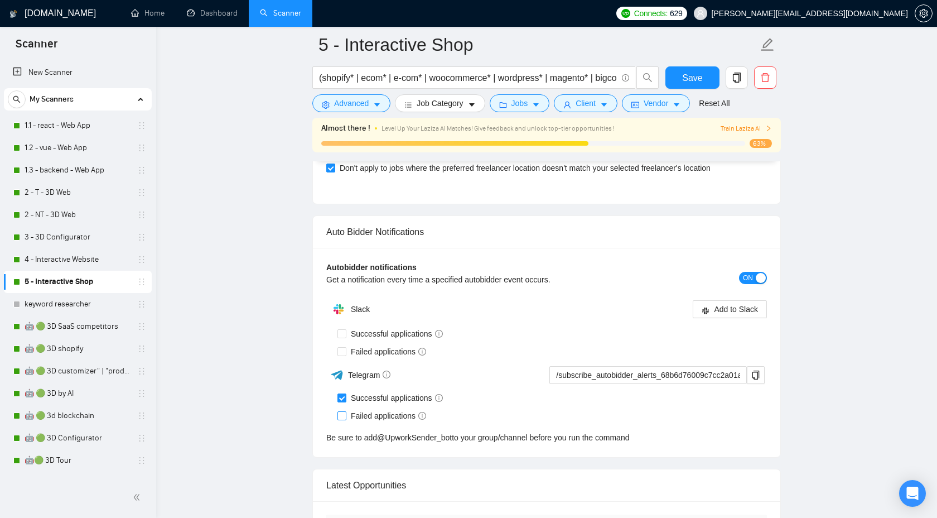
click at [344, 420] on label "Failed applications" at bounding box center [384, 415] width 93 height 12
click at [344, 419] on input "Failed applications" at bounding box center [342, 415] width 8 height 8
checkbox input "true"
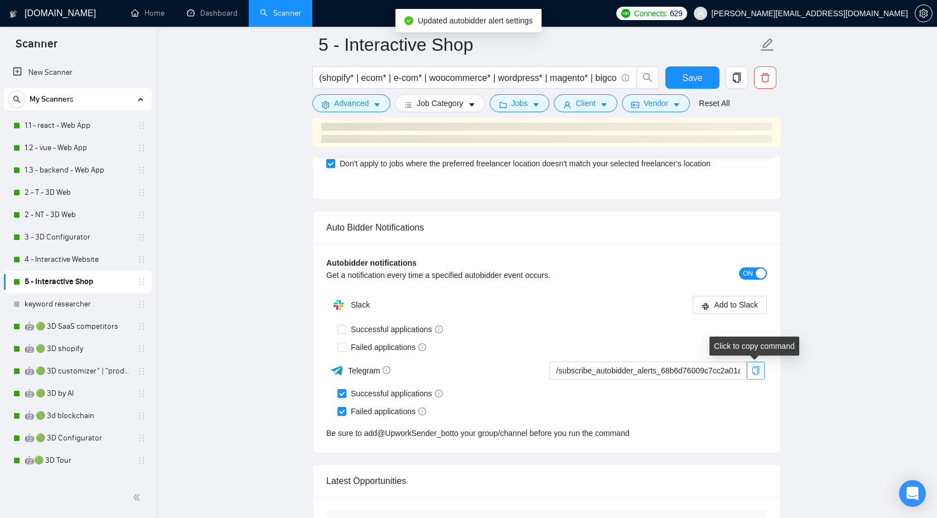
click at [755, 465] on div "Latest Opportunities" at bounding box center [546, 481] width 441 height 32
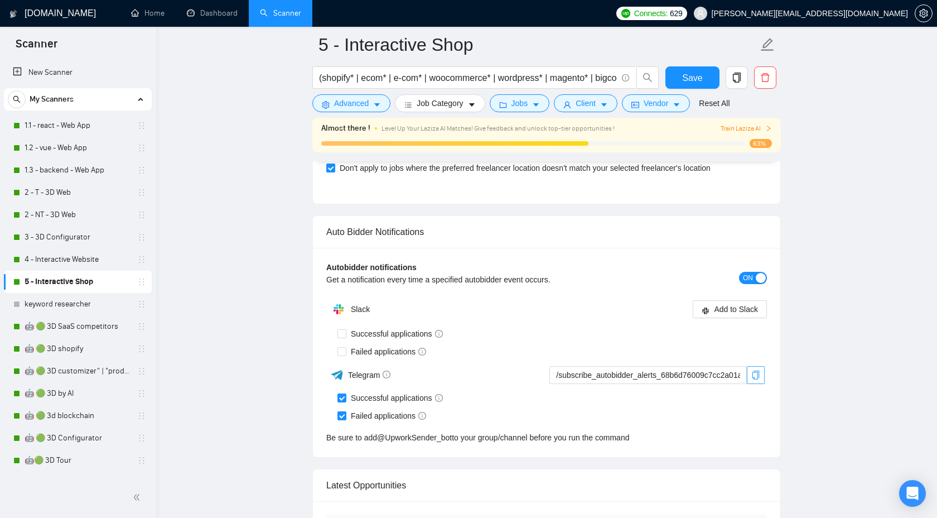
click at [753, 374] on icon "copy" at bounding box center [755, 374] width 9 height 9
click at [688, 75] on span "Save" at bounding box center [692, 78] width 20 height 14
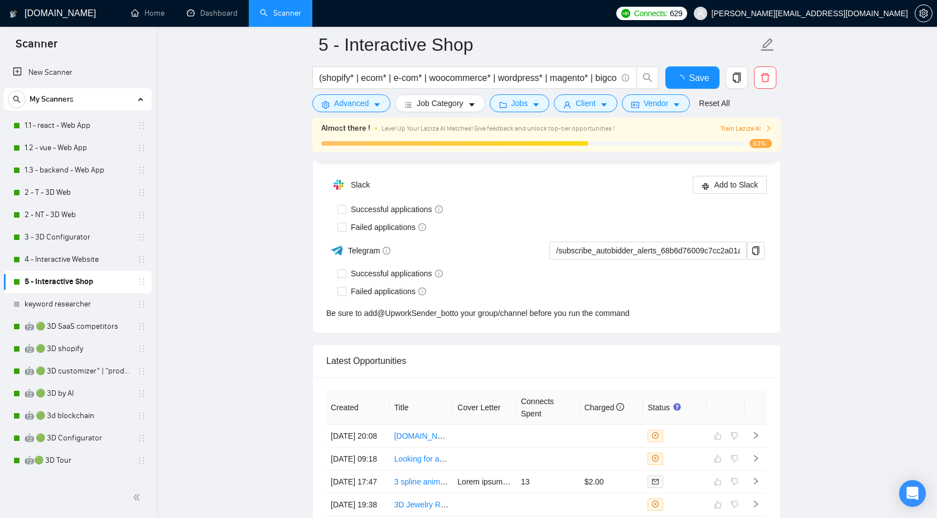
checkbox input "true"
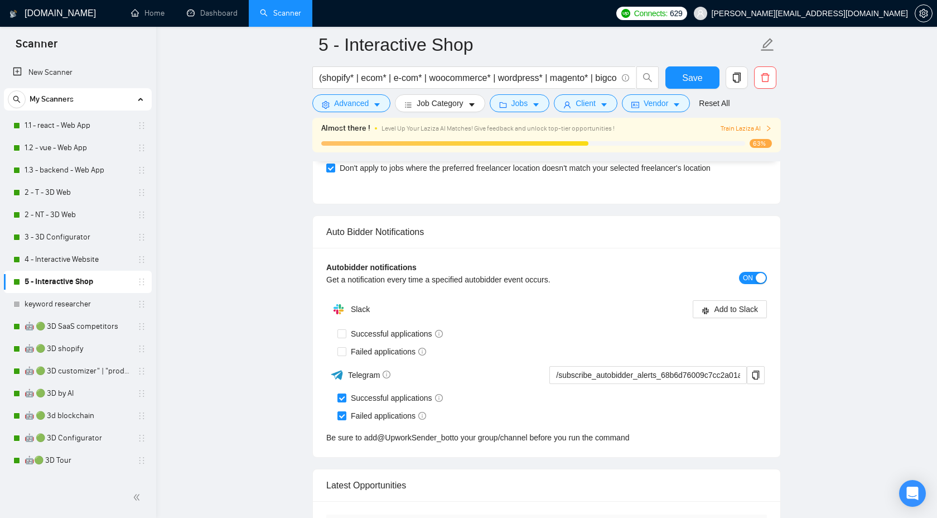
click at [690, 73] on span "Save" at bounding box center [692, 78] width 20 height 14
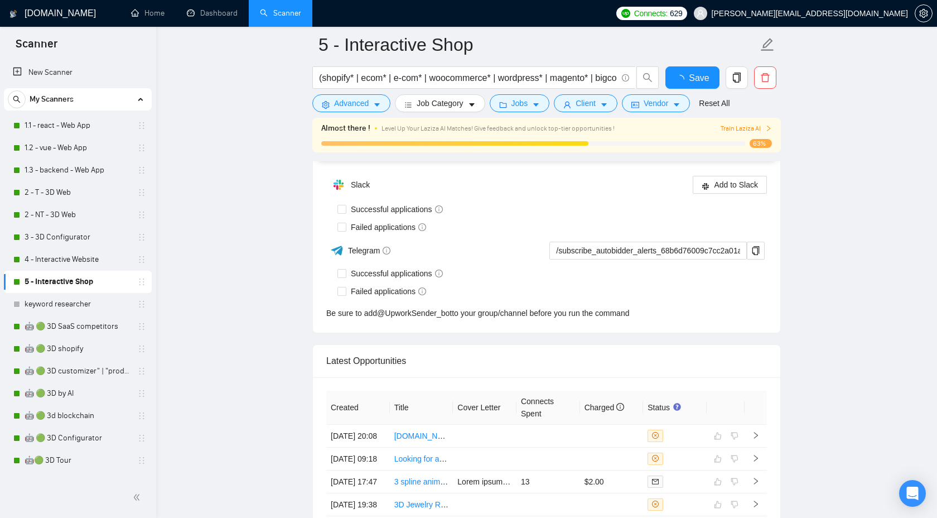
checkbox input "true"
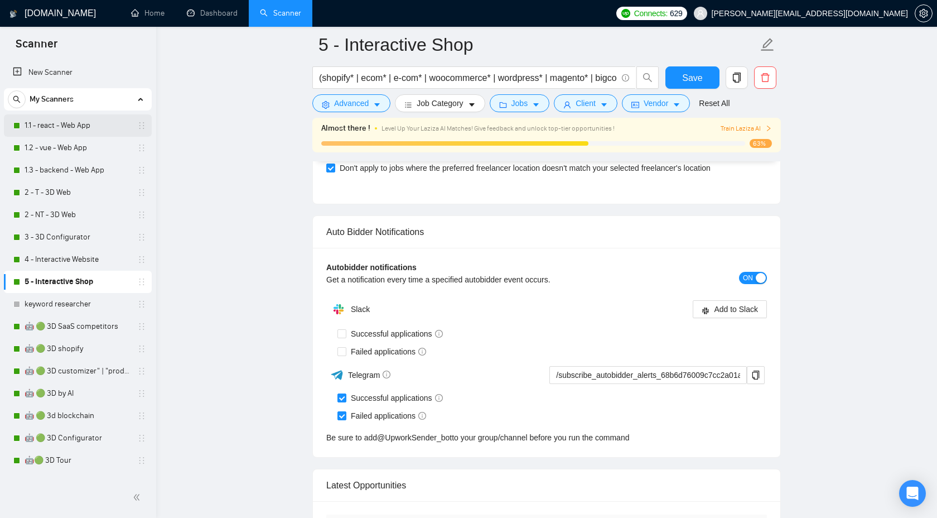
click at [76, 123] on link "1.1 - react - Web App" at bounding box center [78, 125] width 106 height 22
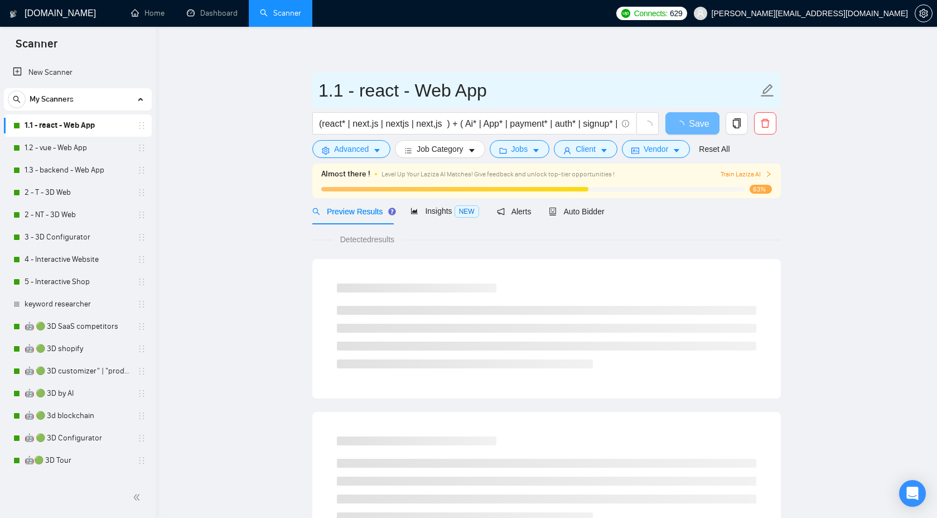
click at [406, 93] on input "1.1 - react - Web App" at bounding box center [539, 90] width 440 height 28
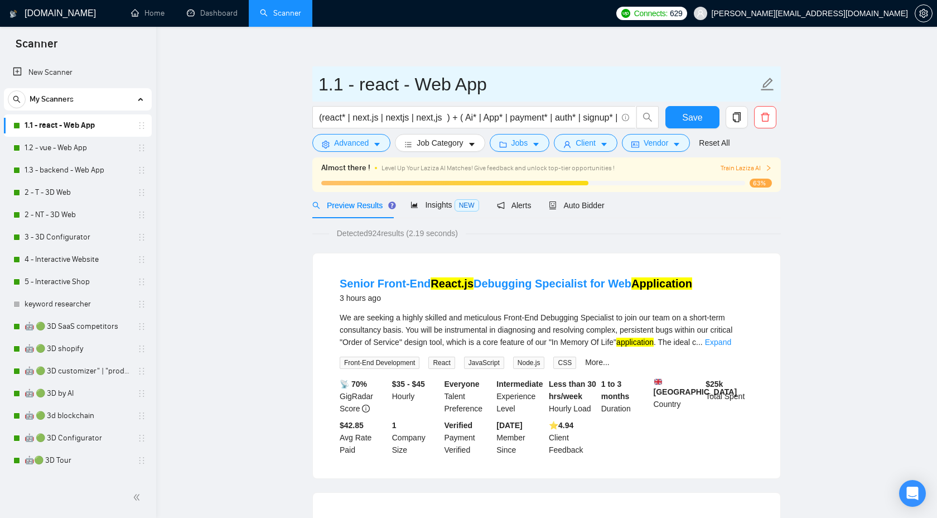
scroll to position [7, 0]
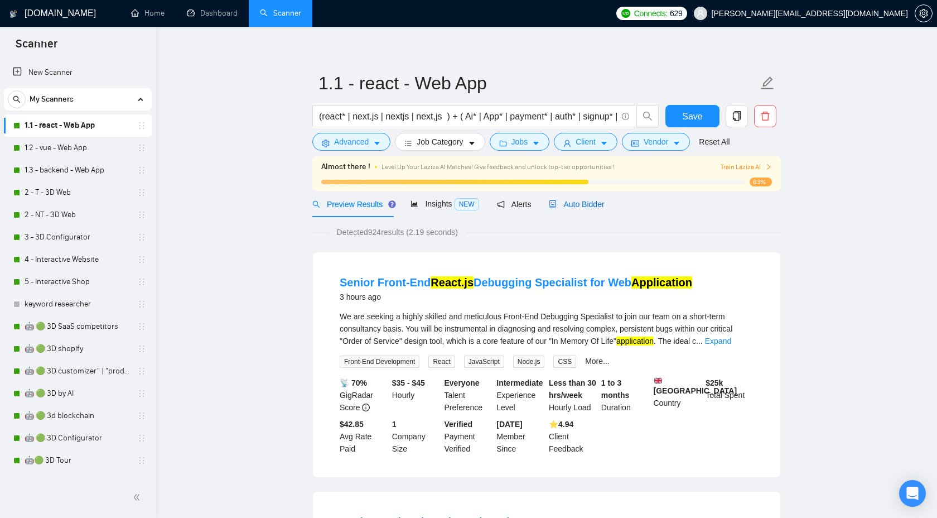
click at [575, 204] on span "Auto Bidder" at bounding box center [576, 204] width 55 height 9
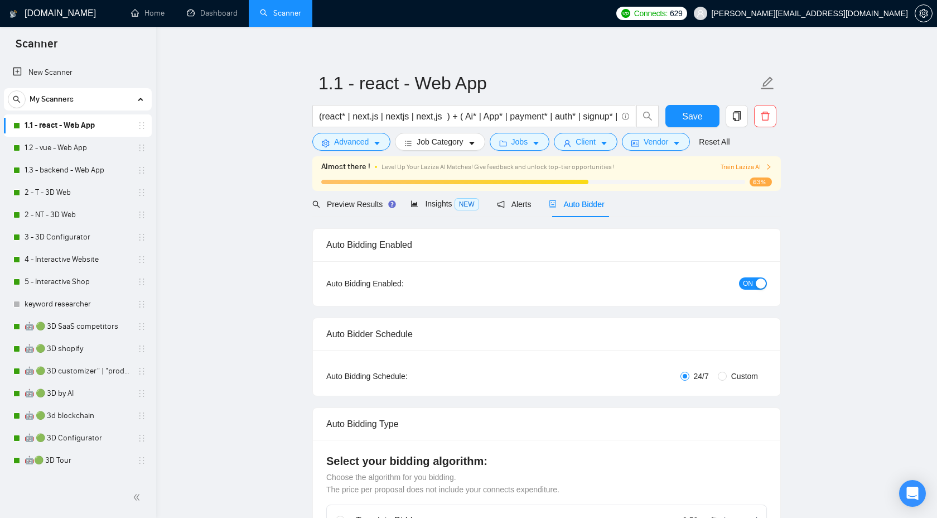
checkbox input "true"
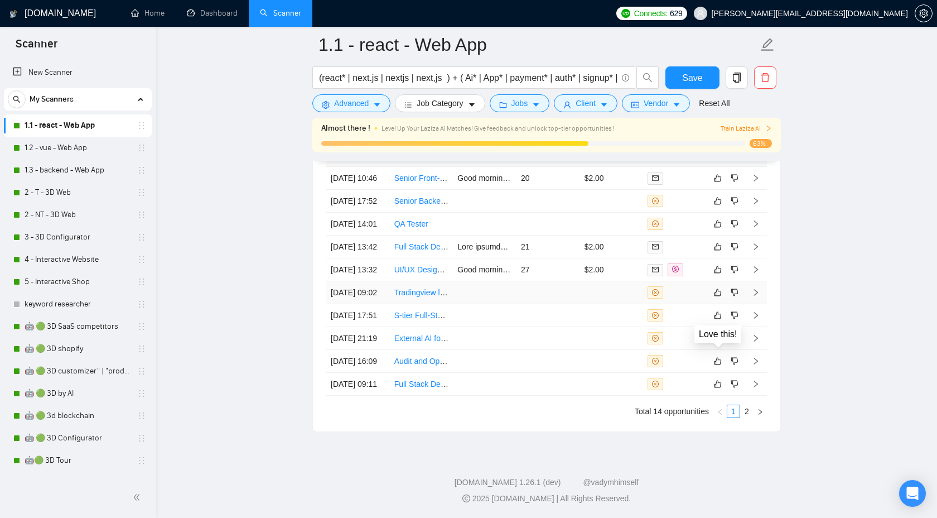
scroll to position [3155, 0]
click at [754, 411] on button "button" at bounding box center [760, 410] width 13 height 13
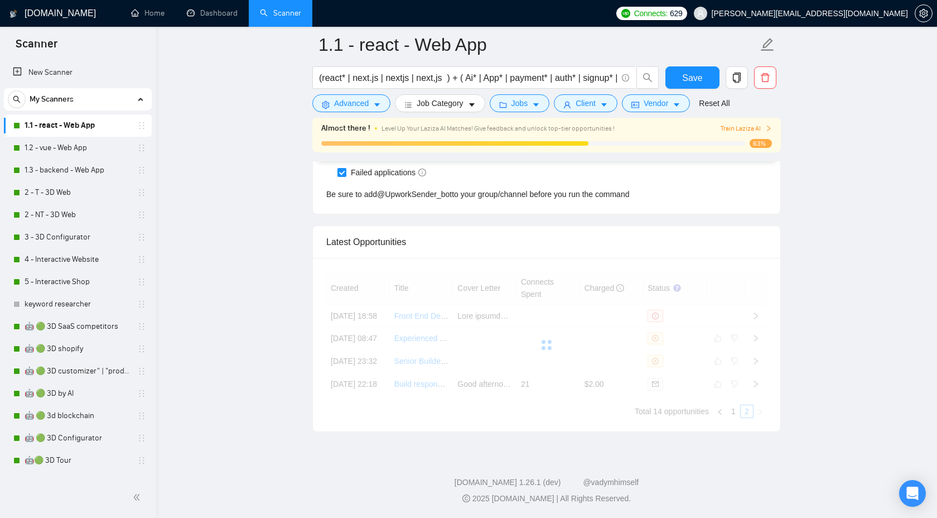
scroll to position [2951, 0]
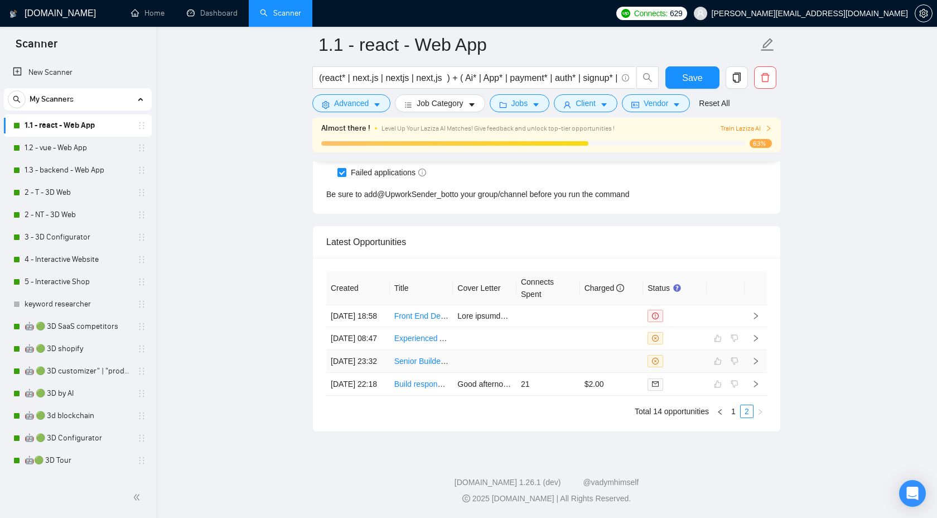
click at [758, 357] on icon "right" at bounding box center [756, 361] width 8 height 8
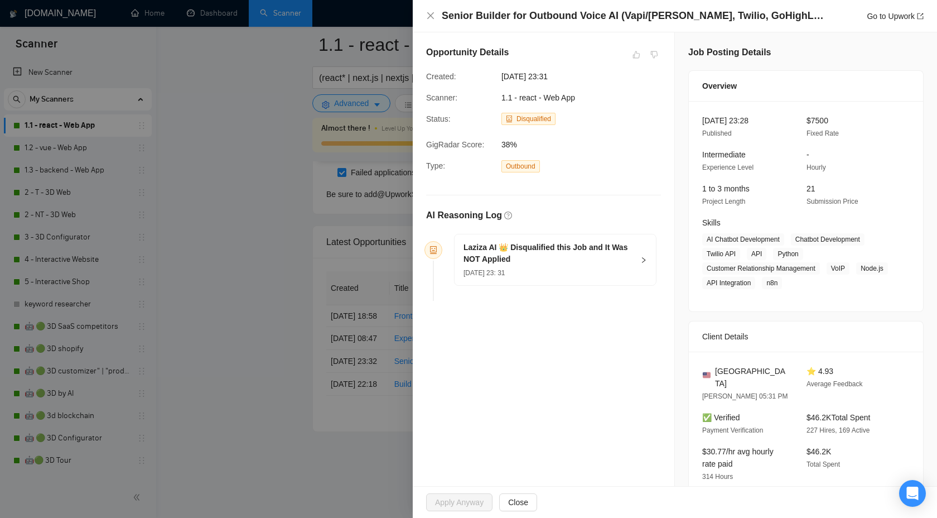
click at [596, 250] on h5 "Laziza AI 👑 Disqualified this Job and It Was NOT Applied" at bounding box center [549, 253] width 170 height 23
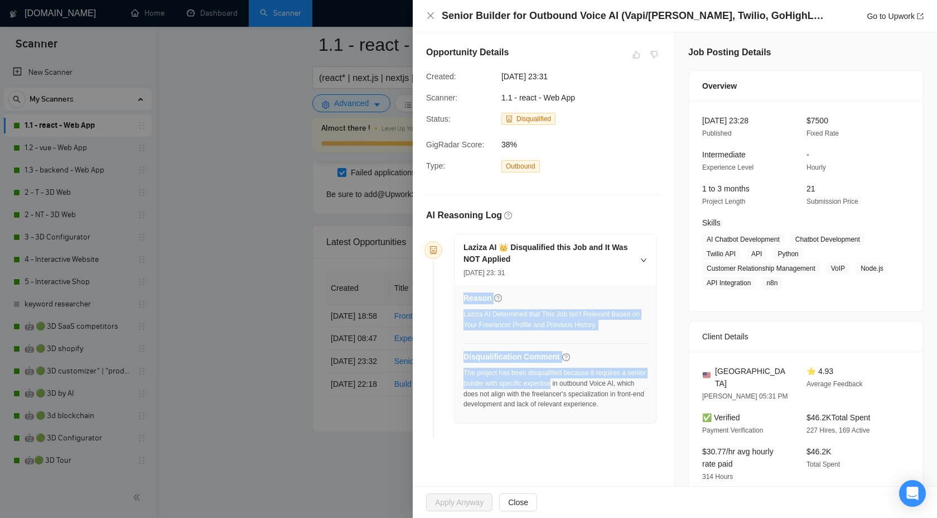
drag, startPoint x: 462, startPoint y: 383, endPoint x: 579, endPoint y: 380, distance: 116.1
click at [579, 380] on div "Reason Laziza AI Determined that This Job Isn’t Relevant Based on Your Freelanc…" at bounding box center [555, 354] width 201 height 138
click at [579, 380] on div "The project has been disqualified because it requires a senior builder with spe…" at bounding box center [556, 389] width 184 height 42
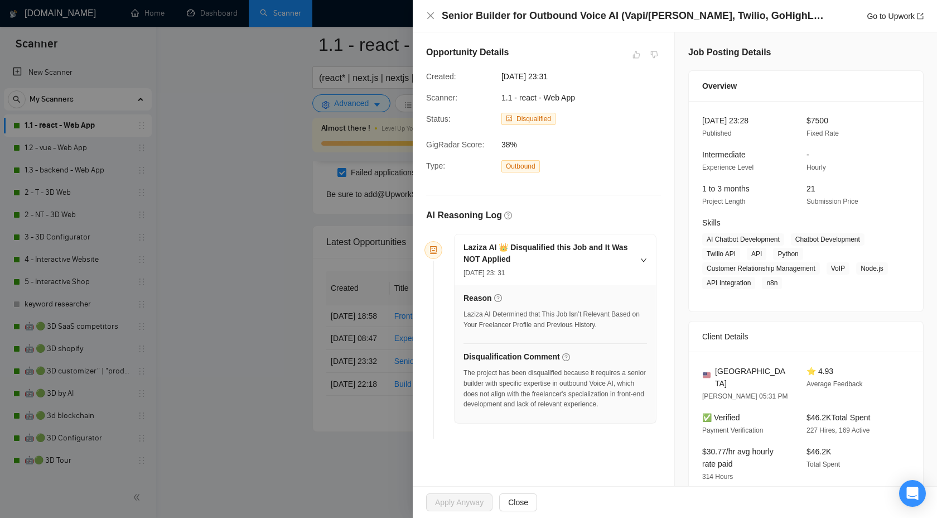
drag, startPoint x: 463, startPoint y: 383, endPoint x: 480, endPoint y: 389, distance: 18.0
click at [480, 389] on div "The project has been disqualified because it requires a senior builder with spe…" at bounding box center [556, 389] width 184 height 42
drag, startPoint x: 464, startPoint y: 384, endPoint x: 470, endPoint y: 389, distance: 8.3
click at [470, 389] on div "The project has been disqualified because it requires a senior builder with spe…" at bounding box center [556, 389] width 184 height 42
copy div "senior builder with specific expertise in outbound Voice AI"
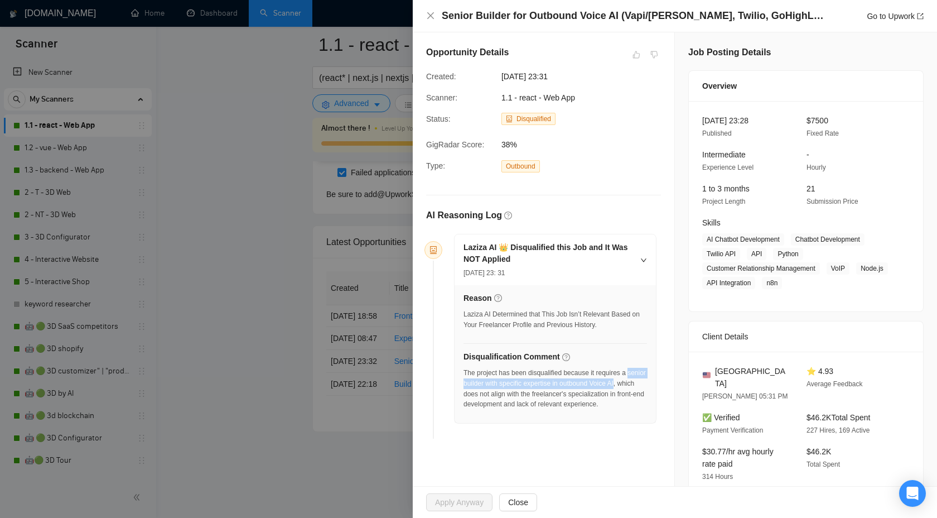
click at [379, 377] on div at bounding box center [468, 259] width 937 height 518
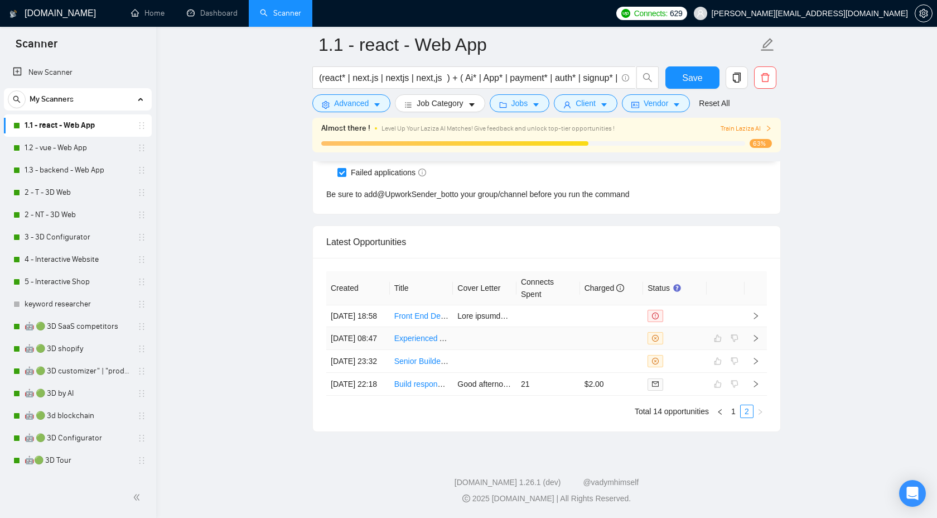
click at [755, 334] on icon "right" at bounding box center [756, 338] width 8 height 8
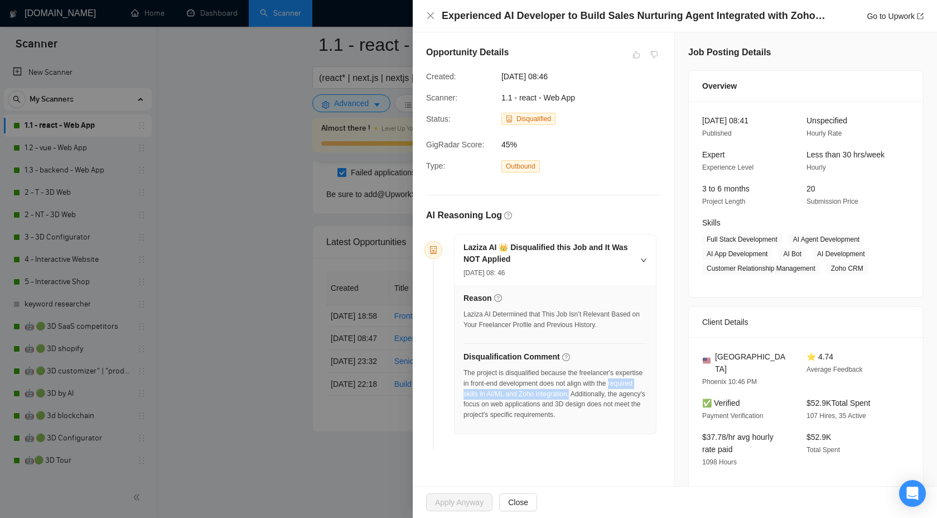
drag, startPoint x: 476, startPoint y: 393, endPoint x: 620, endPoint y: 392, distance: 143.9
click at [620, 392] on div "The project is disqualified because the freelancer's expertise in front-end dev…" at bounding box center [556, 394] width 184 height 52
copy div "required skills in AI/ML and Zoho integration."
click at [331, 396] on div at bounding box center [468, 259] width 937 height 518
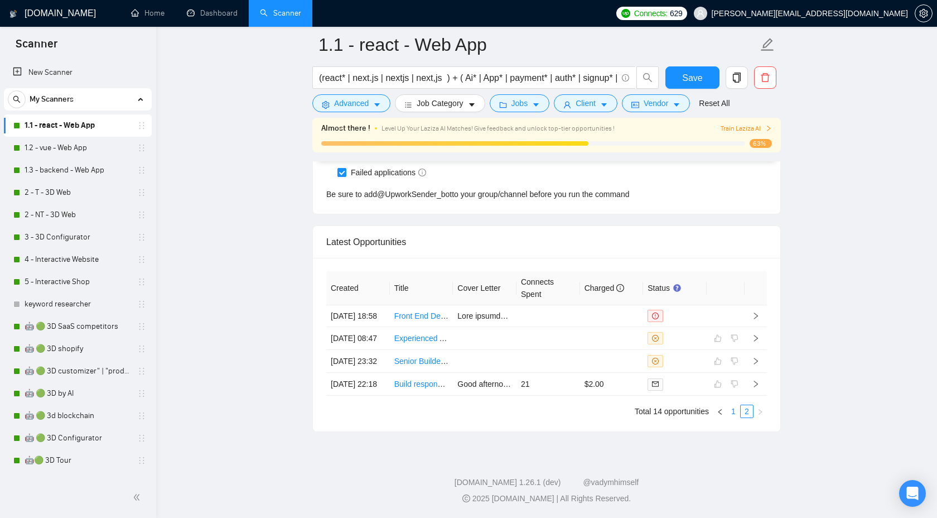
click at [735, 412] on link "1" at bounding box center [733, 411] width 12 height 12
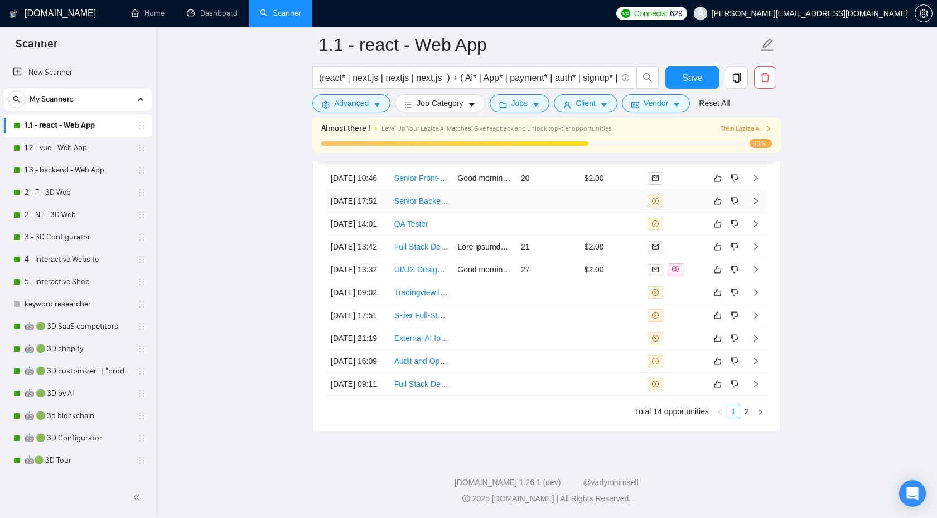
scroll to position [3155, 0]
click at [747, 404] on div "Created Title Cover Letter Connects Spent Charged Status [DATE] 10:46 Senior Fr…" at bounding box center [546, 275] width 441 height 285
click at [752, 411] on link "2" at bounding box center [747, 411] width 12 height 12
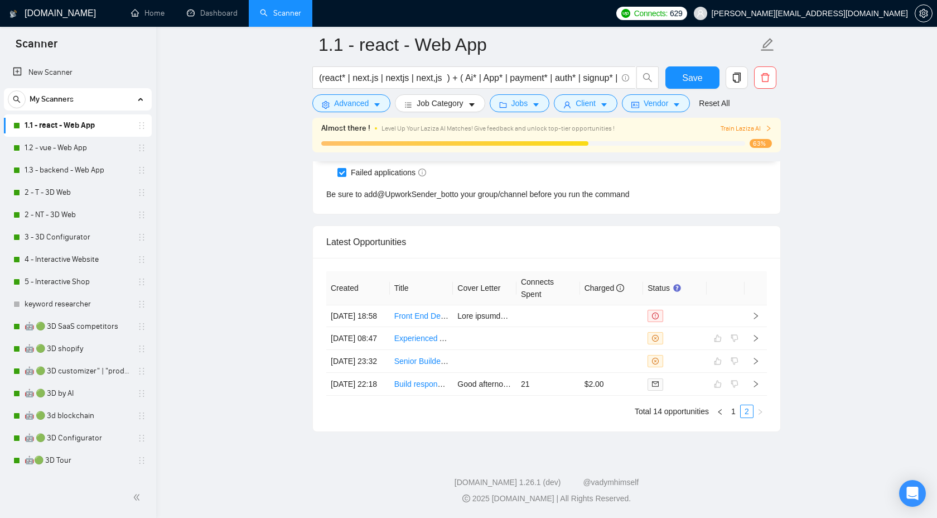
scroll to position [2951, 0]
click at [736, 412] on link "1" at bounding box center [733, 411] width 12 height 12
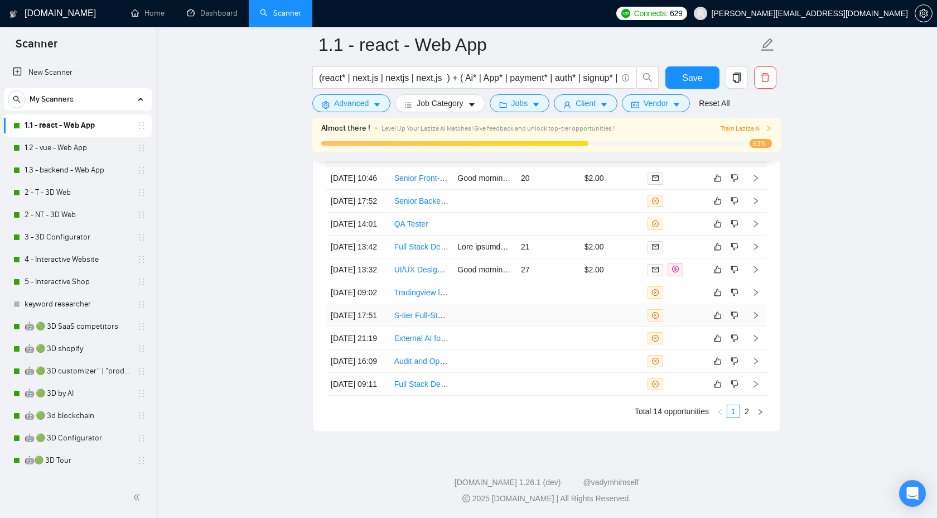
scroll to position [3147, 0]
click at [753, 387] on icon "right" at bounding box center [756, 384] width 8 height 8
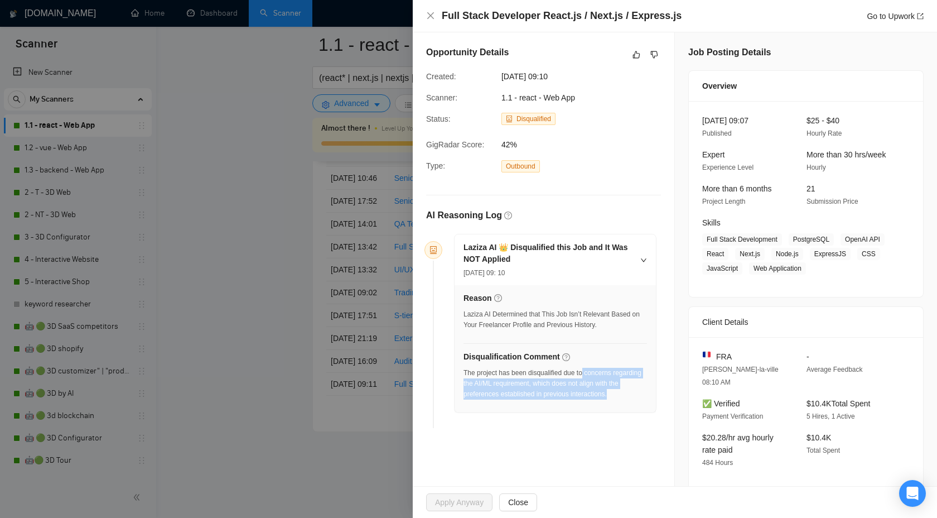
drag, startPoint x: 590, startPoint y: 373, endPoint x: 650, endPoint y: 392, distance: 63.7
click at [651, 392] on div "Reason Laziza AI Determined that This Job Isn’t Relevant Based on Your Freelanc…" at bounding box center [555, 348] width 201 height 127
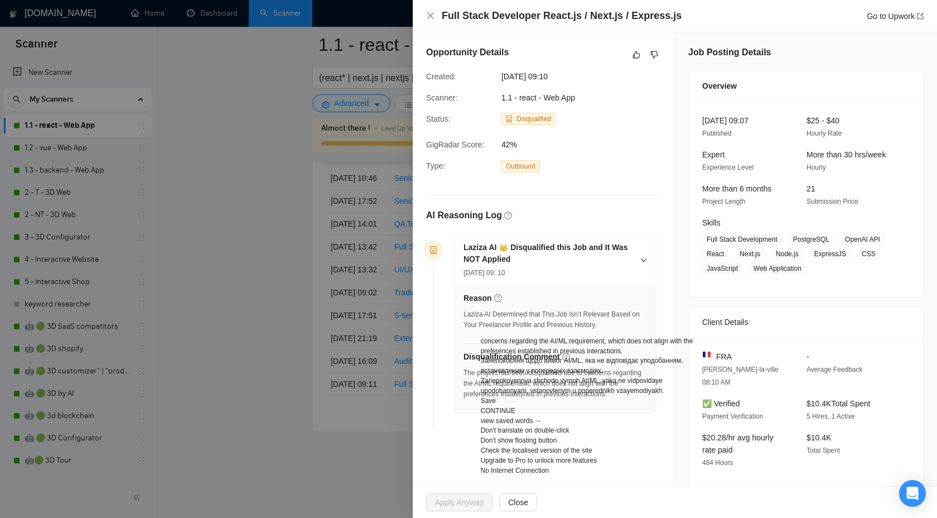
click at [561, 378] on div "The project has been disqualified due to concerns regarding the AI/ML requireme…" at bounding box center [556, 384] width 184 height 32
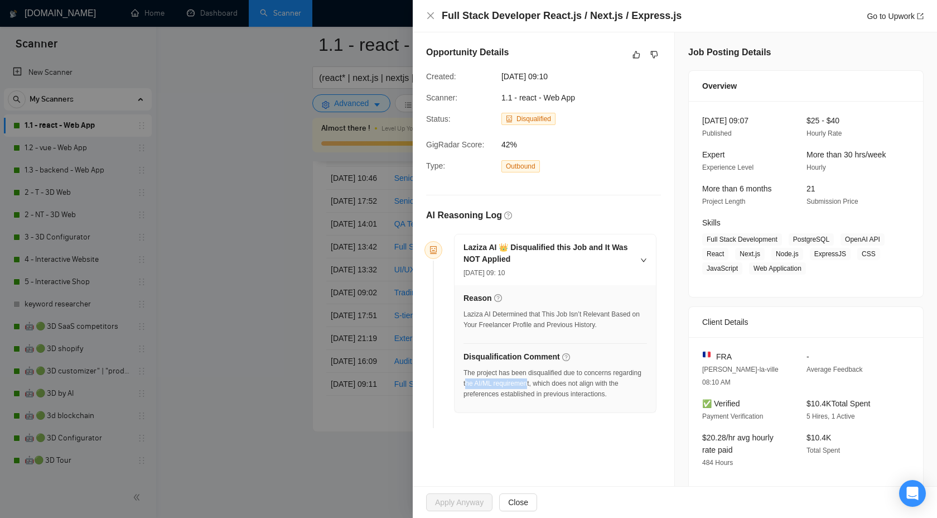
drag, startPoint x: 498, startPoint y: 385, endPoint x: 564, endPoint y: 384, distance: 66.4
click at [564, 384] on div "The project has been disqualified due to concerns regarding the AI/ML requireme…" at bounding box center [556, 384] width 184 height 32
click at [504, 378] on div "The project has been disqualified due to concerns regarding the AI/ML requireme…" at bounding box center [556, 384] width 184 height 32
drag, startPoint x: 494, startPoint y: 382, endPoint x: 566, endPoint y: 378, distance: 72.0
click at [566, 378] on div "The project has been disqualified due to concerns regarding the AI/ML requireme…" at bounding box center [556, 384] width 184 height 32
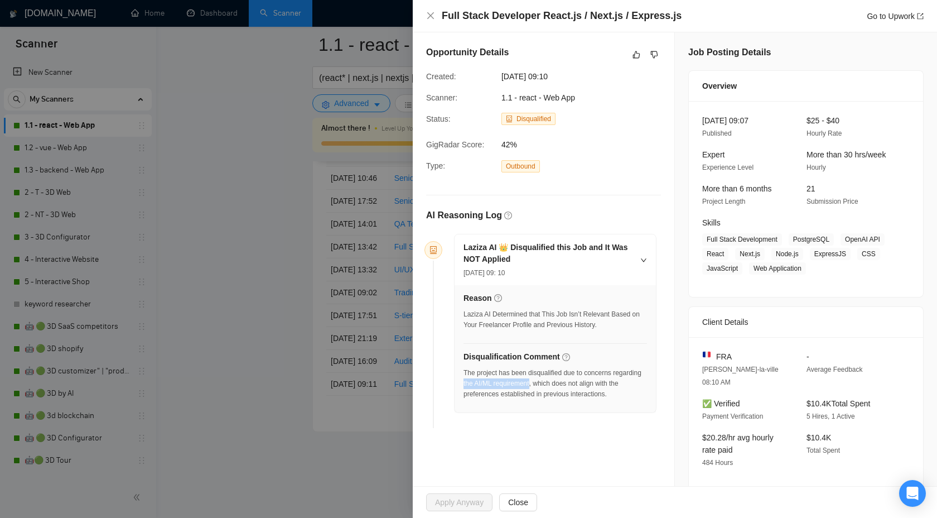
copy div "the AI/ML requirement"
click at [655, 54] on icon "dislike" at bounding box center [654, 54] width 8 height 9
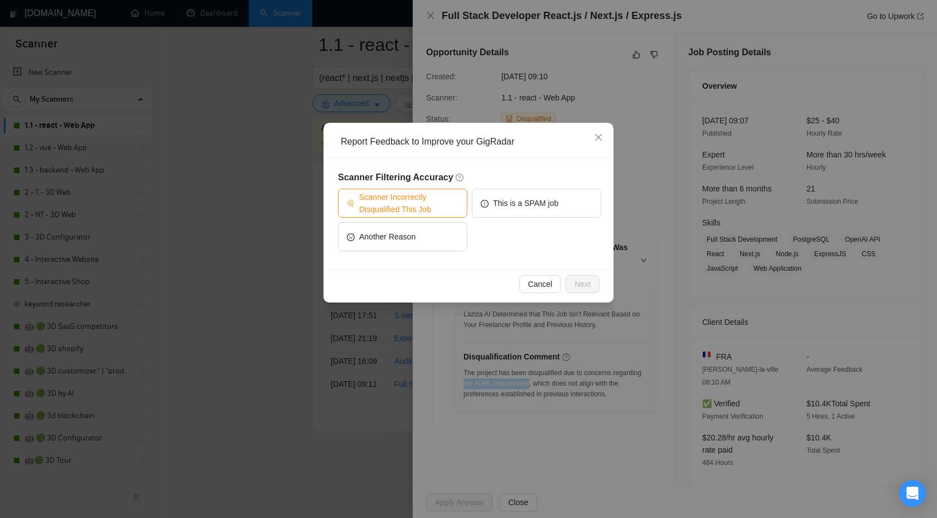
click at [409, 213] on span "Scanner Incorrectly Disqualified This Job" at bounding box center [408, 203] width 99 height 25
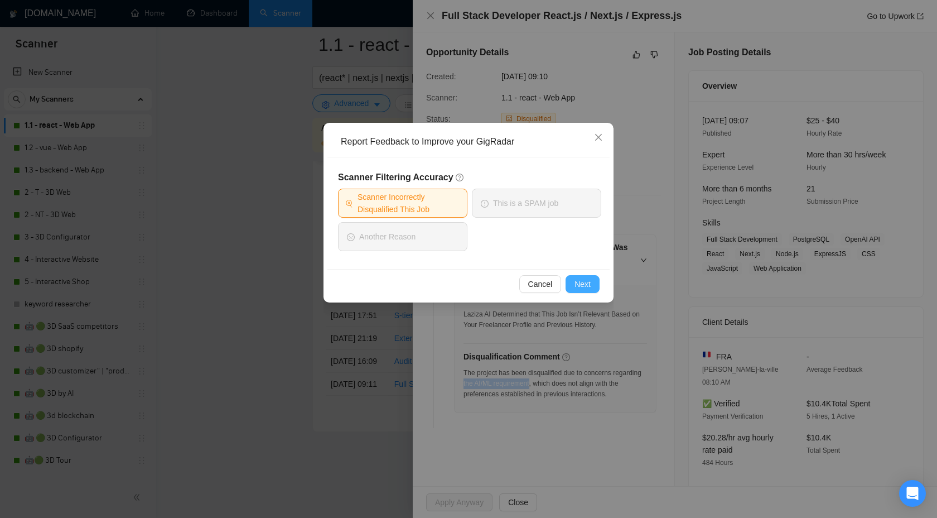
click at [576, 275] on button "Next" at bounding box center [583, 284] width 34 height 18
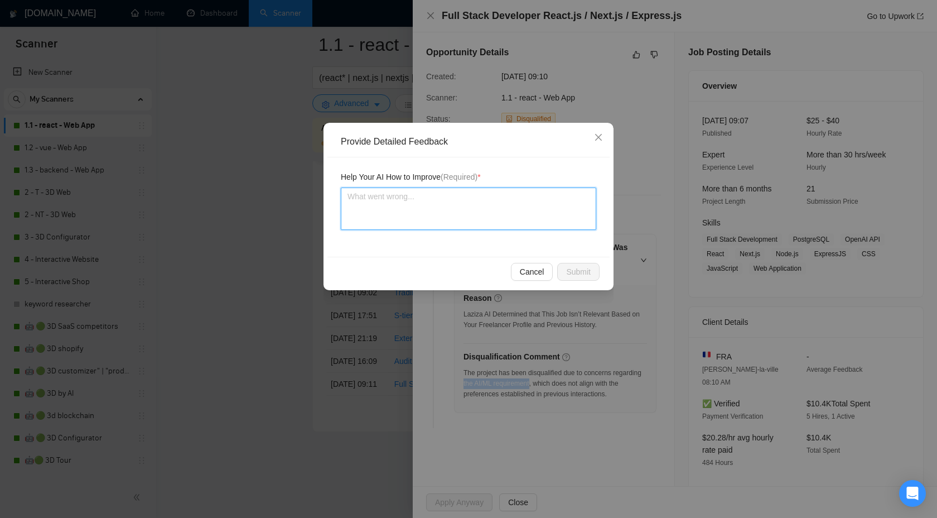
click at [486, 205] on textarea at bounding box center [468, 208] width 255 height 42
type textarea "W"
type textarea "We"
type textarea "We e"
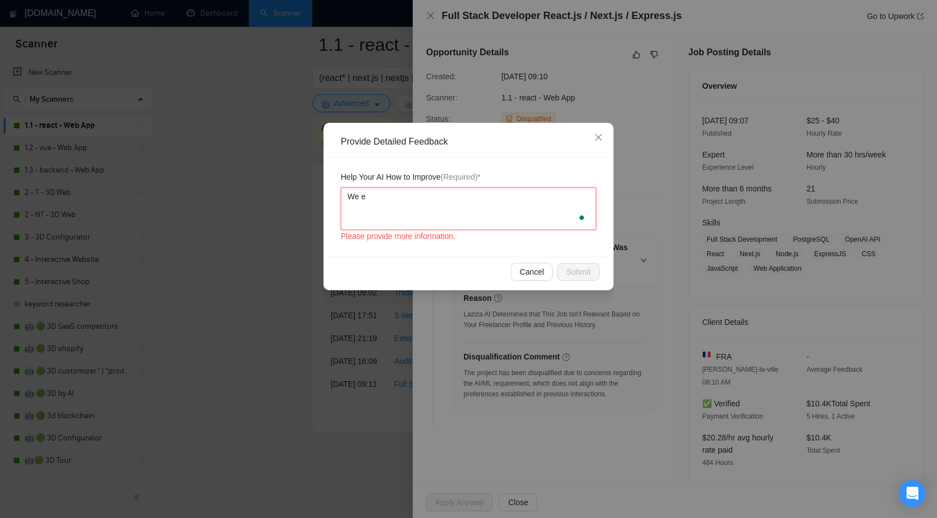
type textarea "We ea"
type textarea "We eas"
type textarea "We easi"
type textarea "We easily"
type textarea "We easily c"
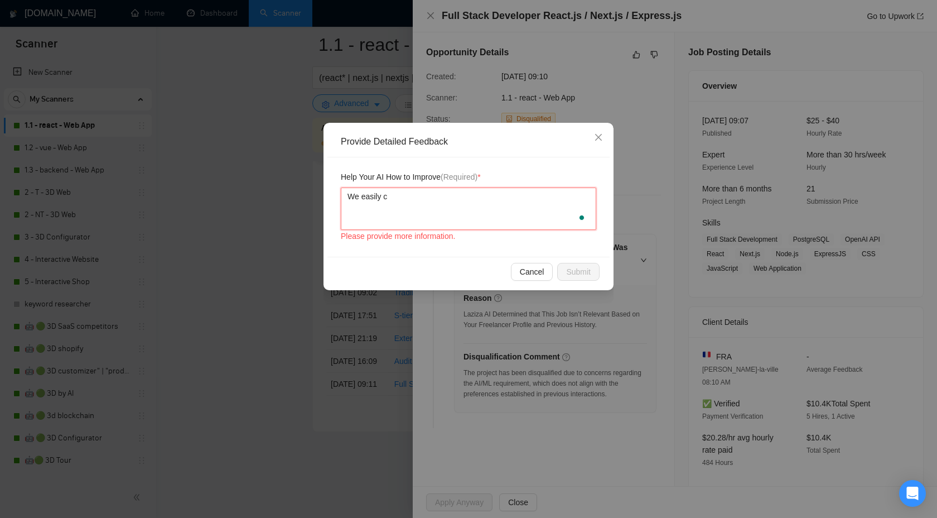
type textarea "We easily ca"
type textarea "We easily can"
type textarea "We easily can c"
type textarea "We easily can co"
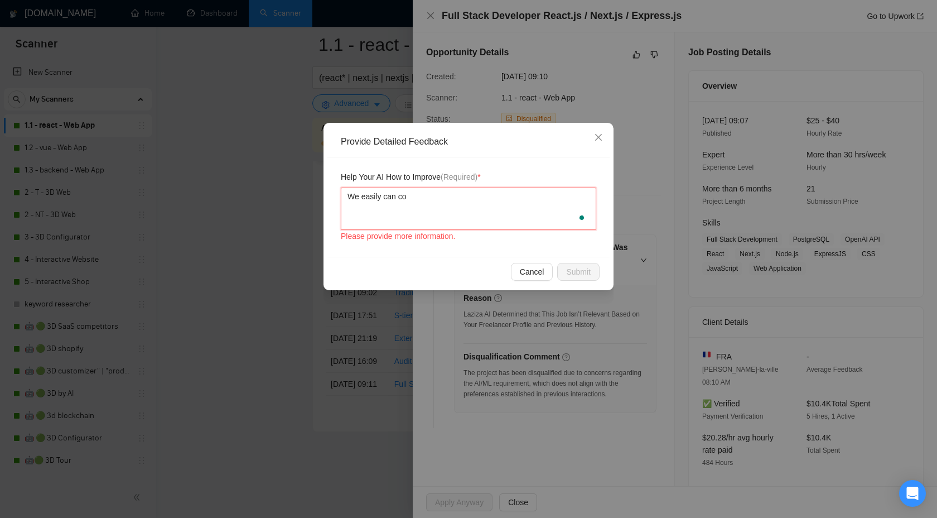
type textarea "We easily can cov"
type textarea "We easily can cove"
type textarea "We easily can cover"
paste textarea "the AI/ML requirement"
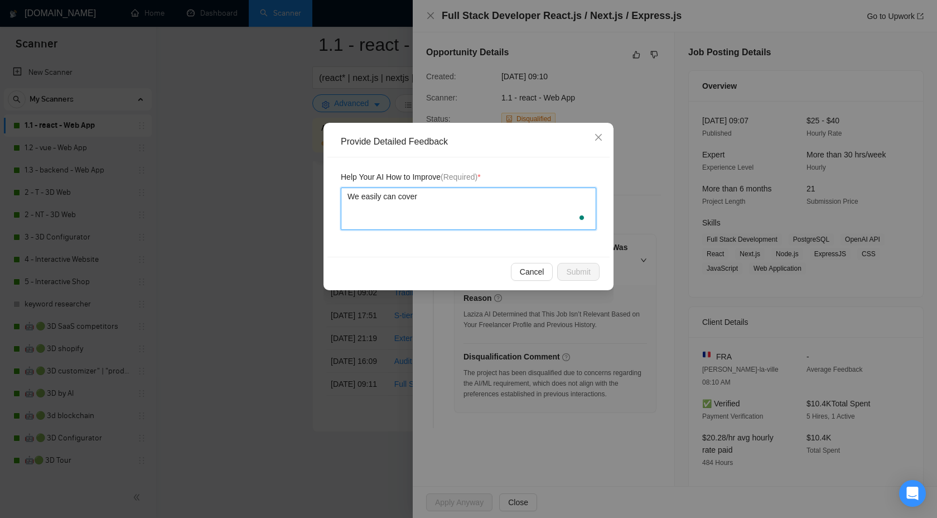
type textarea "We easily can cover the AI/ML requirement"
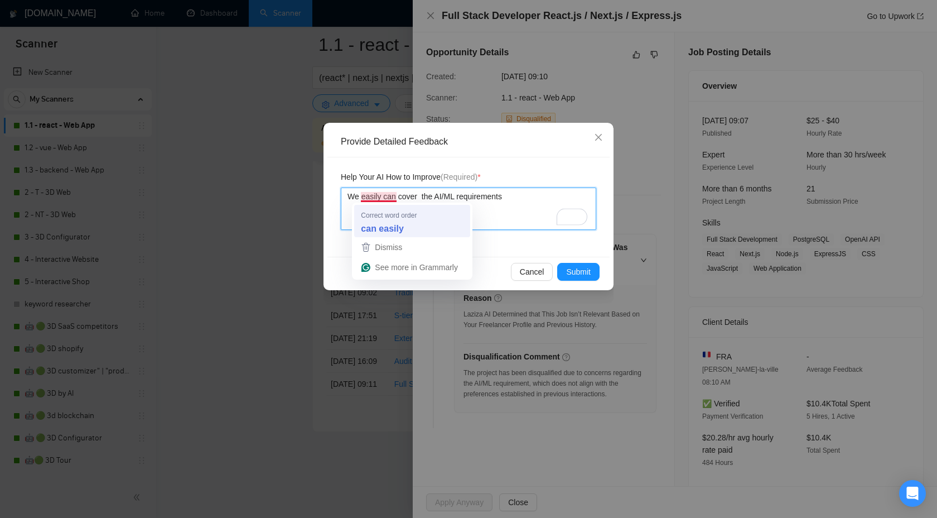
type textarea "We easily can cover the AI/ML requirements"
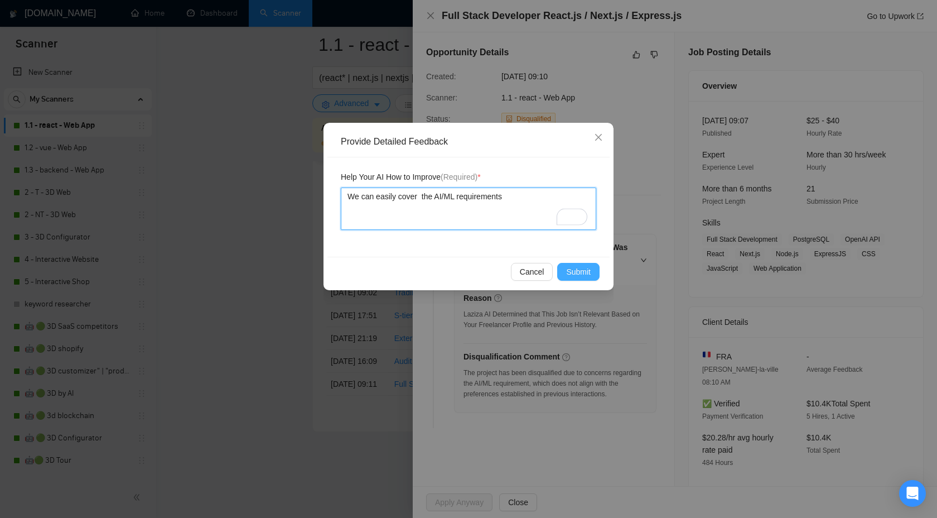
type textarea "We can easily cover the AI/ML requirements"
click at [572, 272] on span "Submit" at bounding box center [578, 272] width 25 height 12
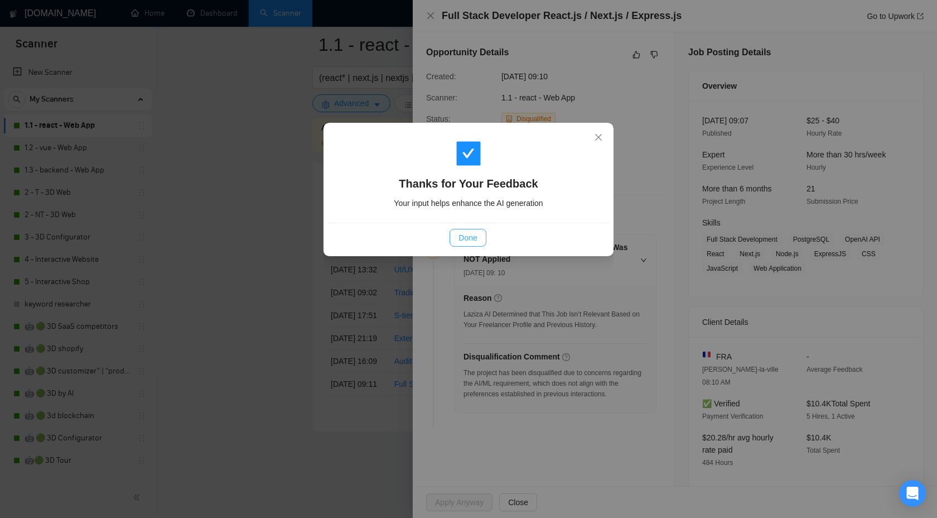
click at [477, 239] on button "Done" at bounding box center [468, 238] width 36 height 18
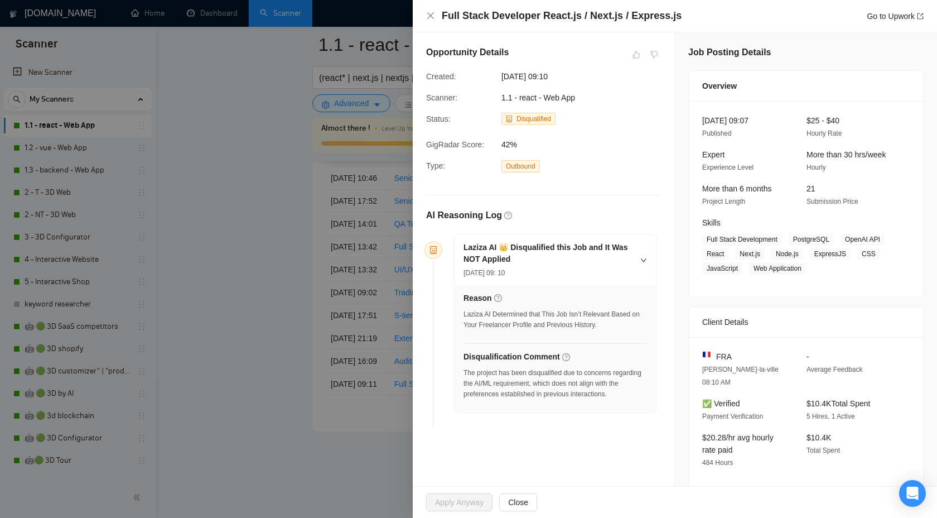
click at [361, 181] on div at bounding box center [468, 259] width 937 height 518
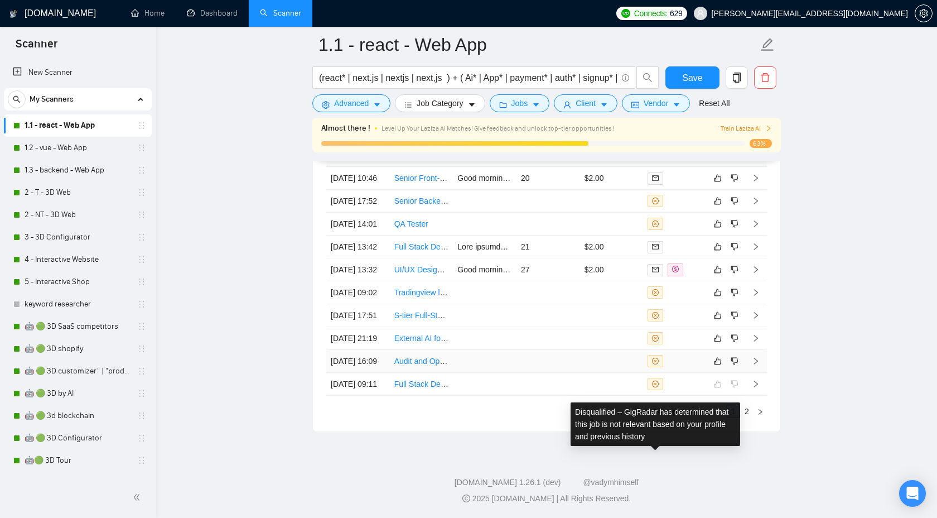
scroll to position [3155, 0]
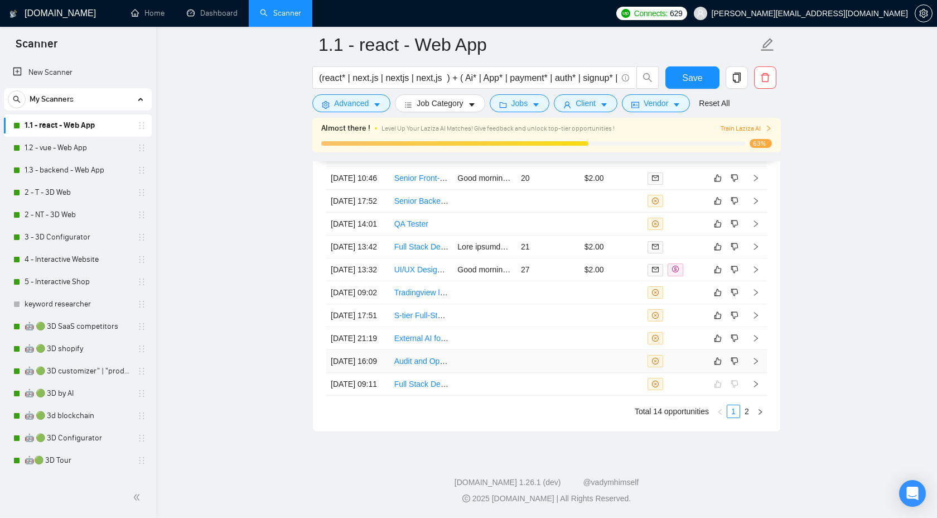
click at [752, 357] on icon "right" at bounding box center [756, 361] width 8 height 8
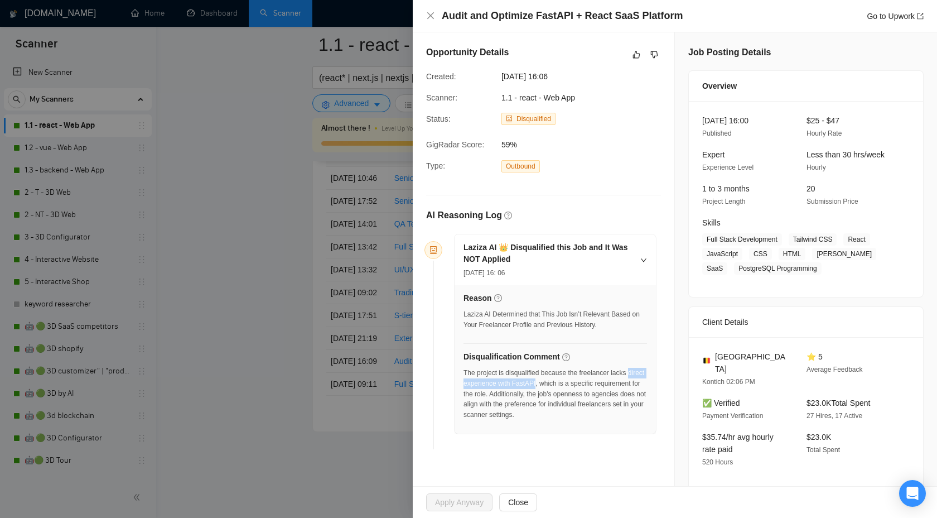
drag, startPoint x: 464, startPoint y: 383, endPoint x: 559, endPoint y: 380, distance: 94.9
click at [559, 380] on div "The project is disqualified because the freelancer lacks direct experience with…" at bounding box center [556, 394] width 184 height 52
copy div "direct experience with FastAPI"
click at [648, 53] on button "button" at bounding box center [654, 54] width 13 height 13
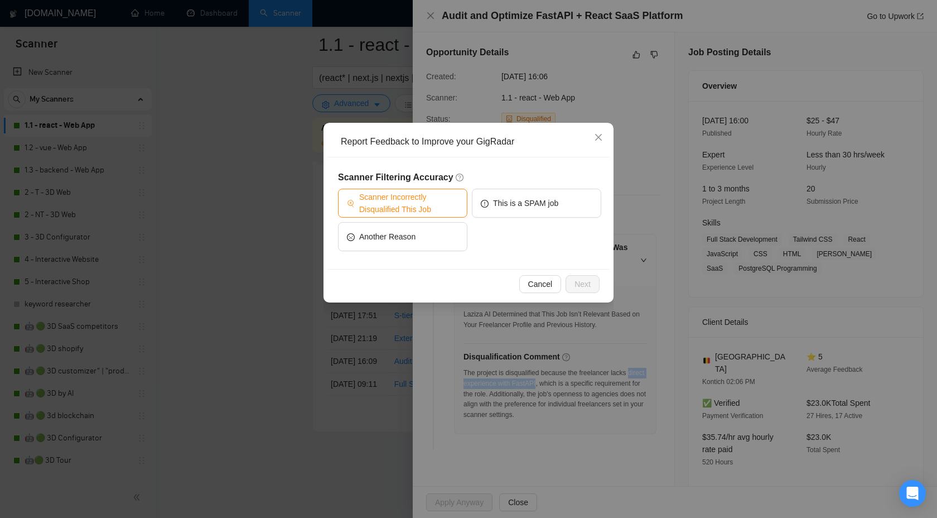
click at [426, 211] on span "Scanner Incorrectly Disqualified This Job" at bounding box center [408, 203] width 99 height 25
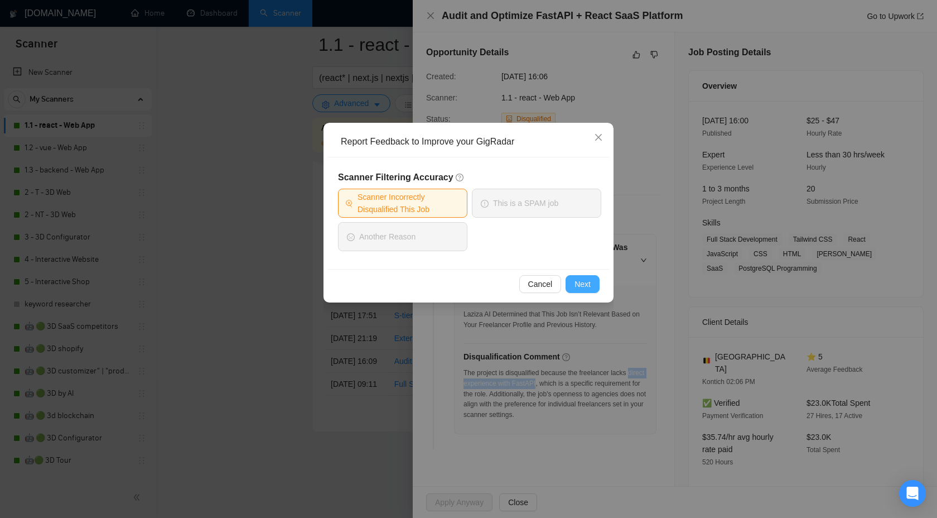
click at [577, 285] on span "Next" at bounding box center [583, 284] width 16 height 12
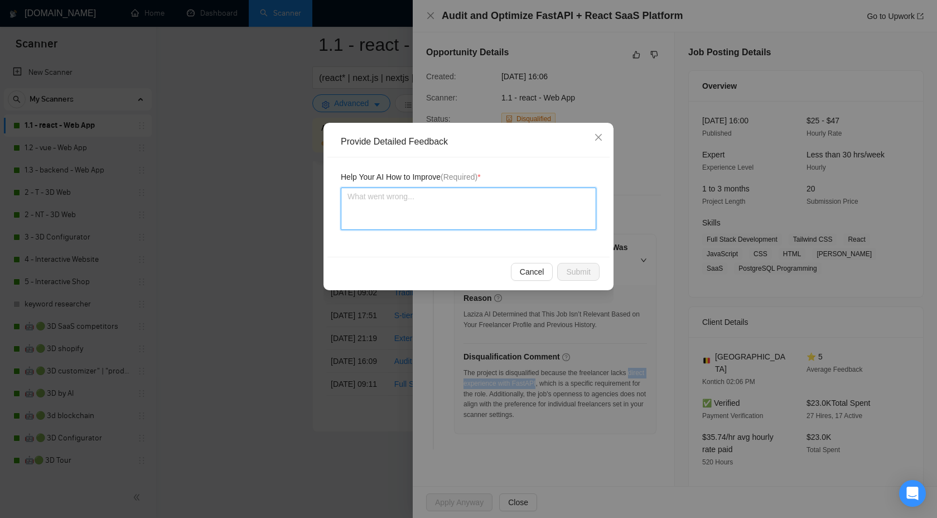
click at [466, 220] on textarea at bounding box center [468, 208] width 255 height 42
type textarea "W"
type textarea "Wr"
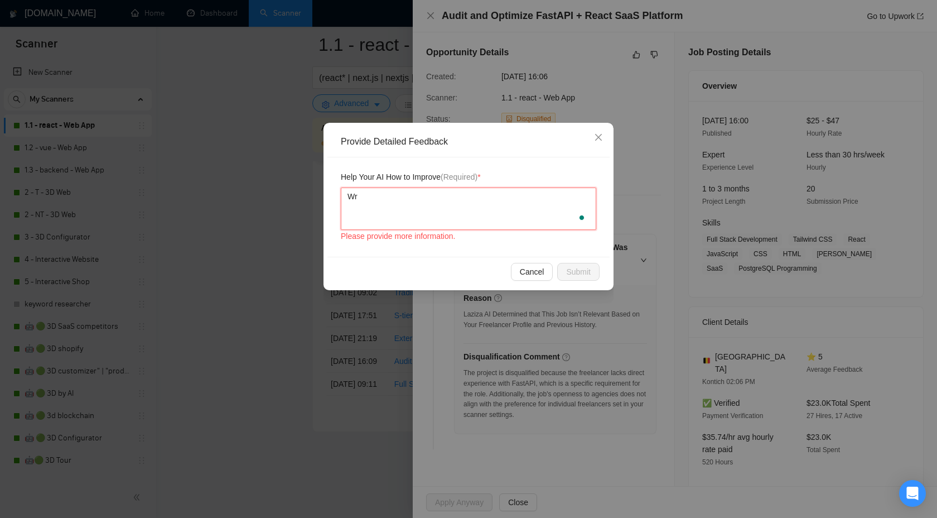
type textarea "Wrt"
type textarea "Wr"
type textarea "W"
type textarea "We"
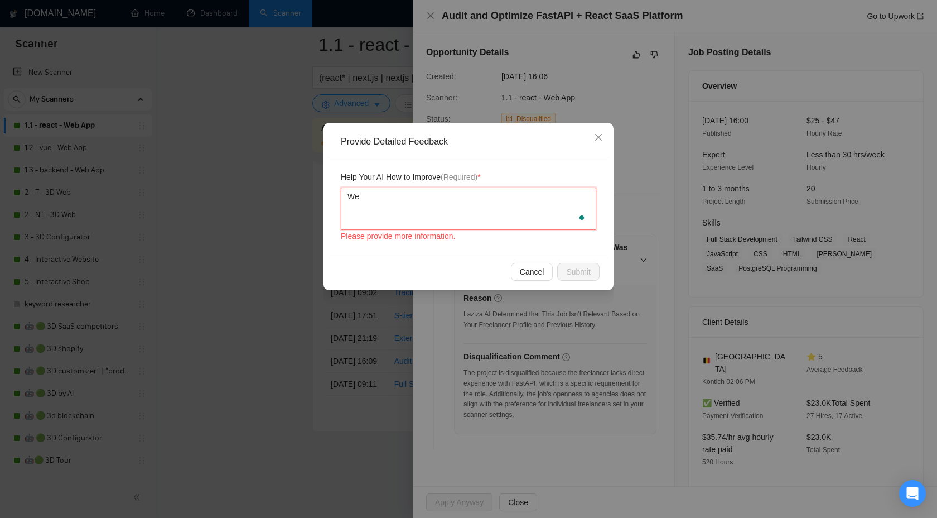
type textarea "We c"
type textarea "We ca"
type textarea "We can"
type textarea "We can d"
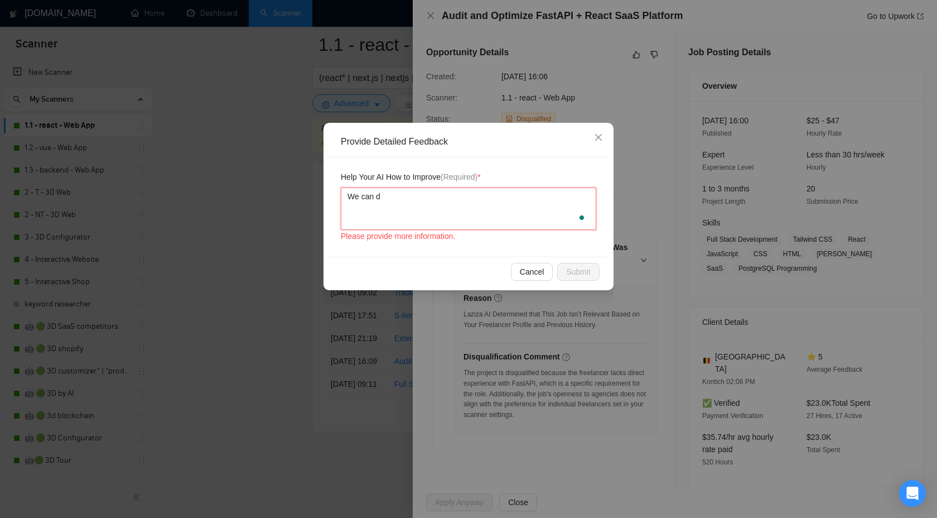
type textarea "We can do"
type textarea "We can dot"
click at [466, 204] on textarea "We can dot" at bounding box center [468, 208] width 255 height 42
type textarea "We can do"
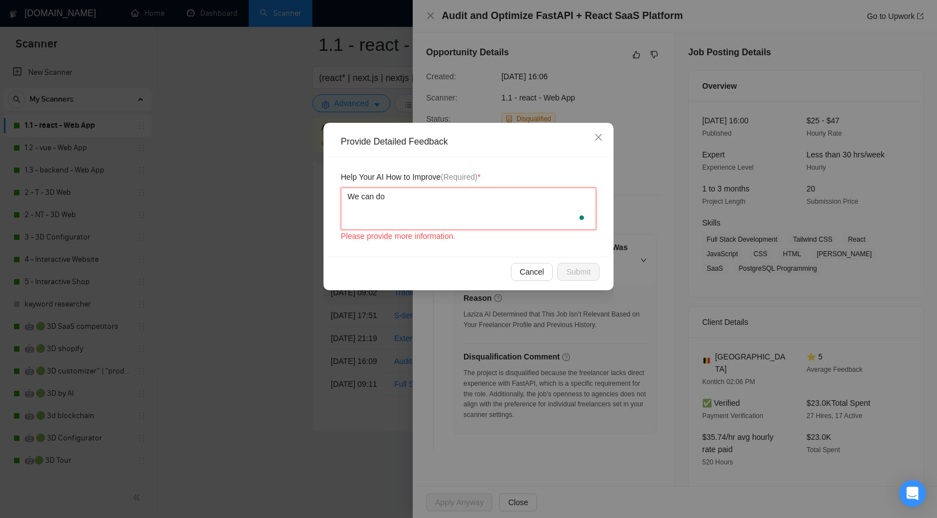
paste textarea "updat"
type textarea "We can do updat"
type textarea "We can do"
paste textarea "direct experience with FastAPI"
type textarea "We can do direct experience with FastAPI"
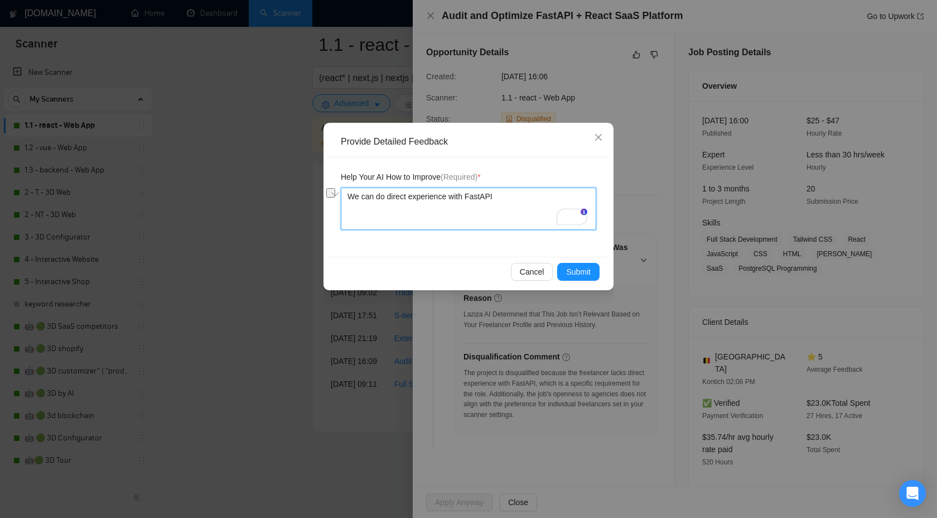
drag, startPoint x: 406, startPoint y: 196, endPoint x: 363, endPoint y: 194, distance: 43.5
click at [363, 194] on textarea "We can do direct experience with FastAPI" at bounding box center [468, 208] width 255 height 42
type textarea "We ht experience with FastAPI"
type textarea "We hat experience with FastAPI"
type textarea "We hadt experience with FastAPI"
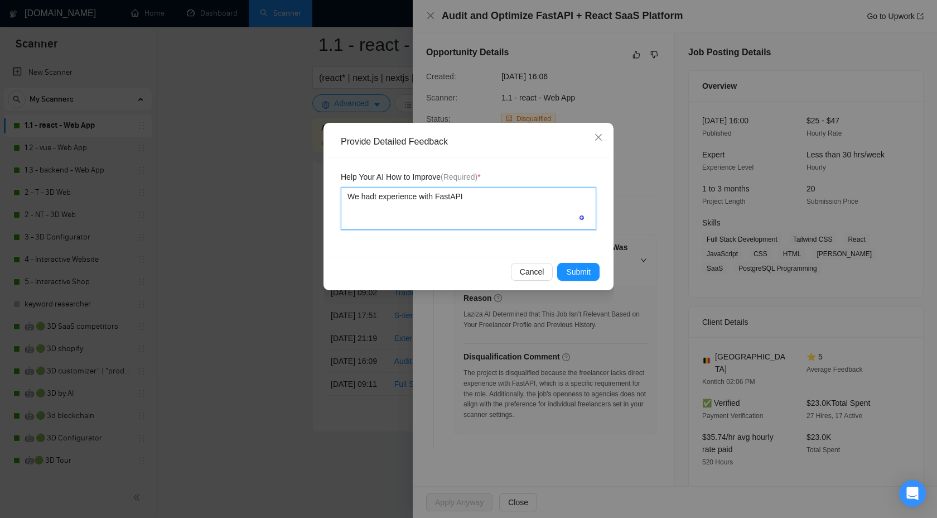
type textarea "We had t experience with FastAPI"
type textarea "We had experience with FastAPI"
click at [568, 273] on span "Submit" at bounding box center [578, 272] width 25 height 12
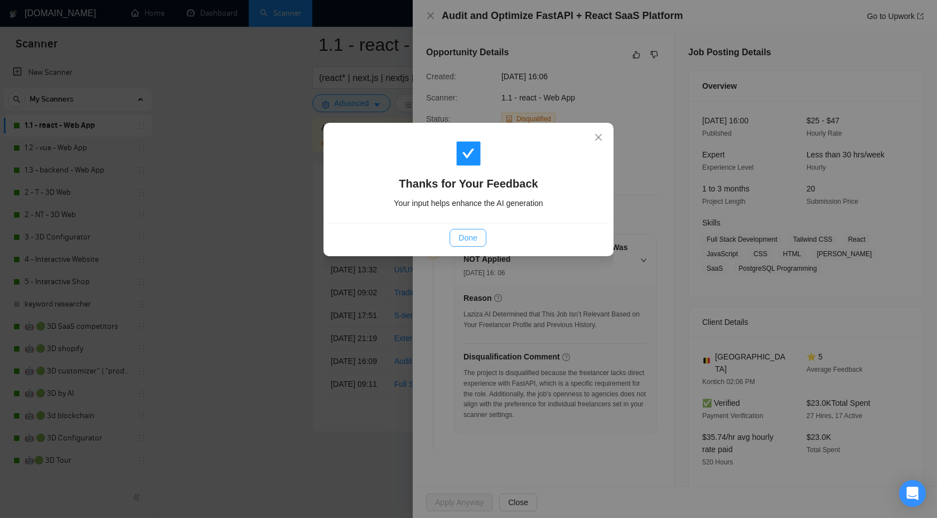
click at [476, 230] on button "Done" at bounding box center [468, 238] width 36 height 18
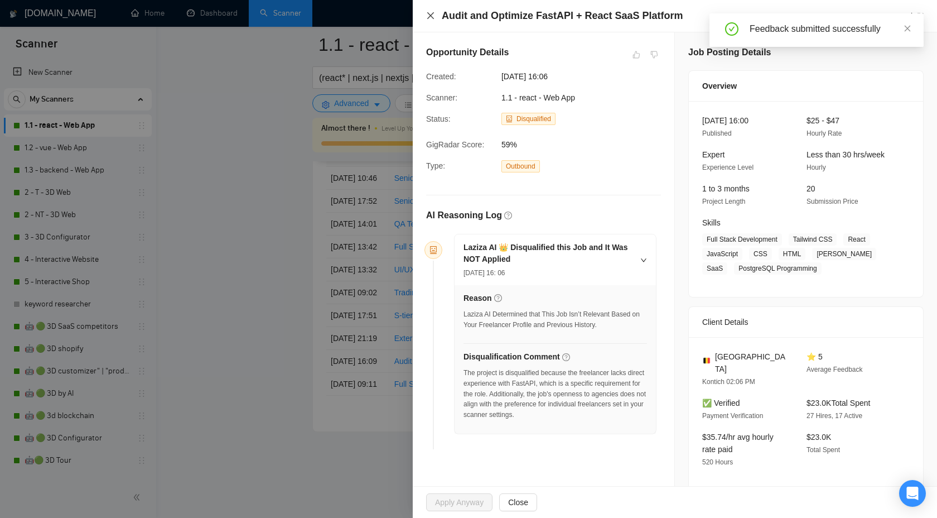
click at [428, 17] on icon "close" at bounding box center [430, 15] width 9 height 9
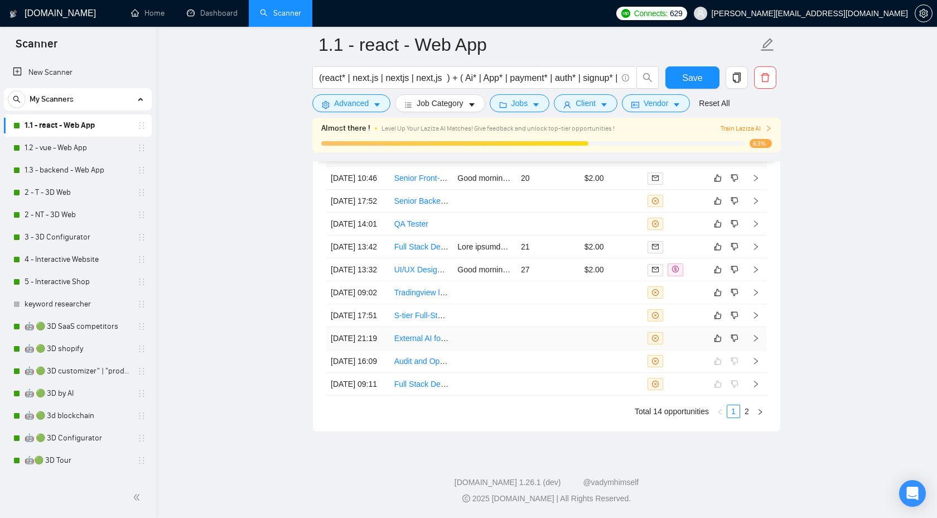
click at [758, 327] on td at bounding box center [756, 338] width 22 height 23
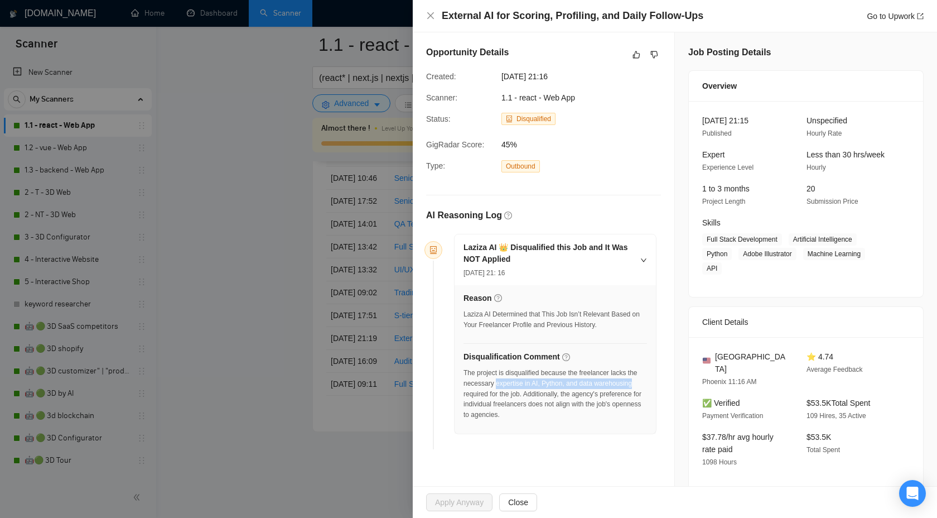
drag, startPoint x: 510, startPoint y: 383, endPoint x: 504, endPoint y: 389, distance: 8.3
click at [504, 389] on div "The project is disqualified because the freelancer lacks the necessary expertis…" at bounding box center [556, 394] width 184 height 52
copy div "expertise in AI, Python, and data warehousing"
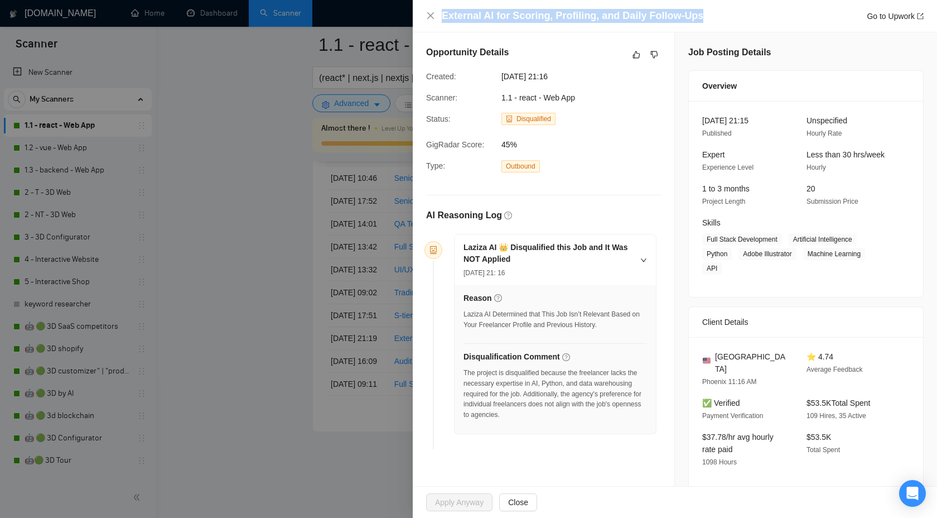
drag, startPoint x: 438, startPoint y: 17, endPoint x: 714, endPoint y: 18, distance: 275.6
click at [714, 18] on div "External AI for Scoring, Profiling, and Daily Follow-Ups Go to Upwork" at bounding box center [675, 16] width 498 height 14
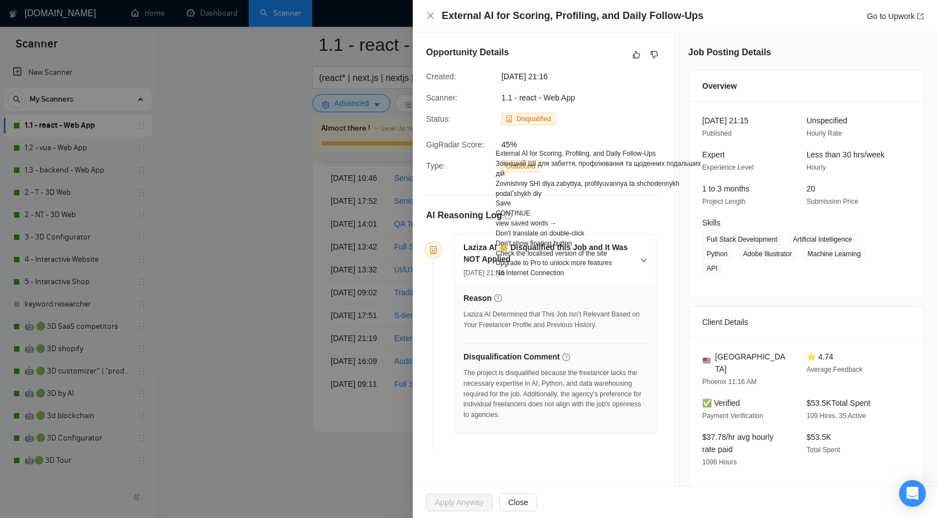
click at [671, 105] on div "Opportunity Details Created: [DATE] 21:16 Scanner: 1.1 - react - Web App Status…" at bounding box center [544, 249] width 262 height 435
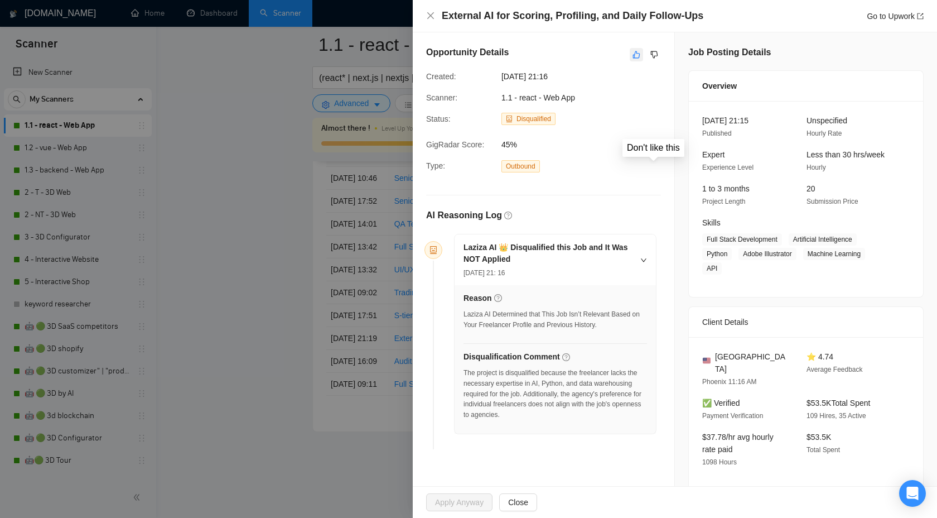
click at [641, 54] on button "button" at bounding box center [636, 54] width 13 height 13
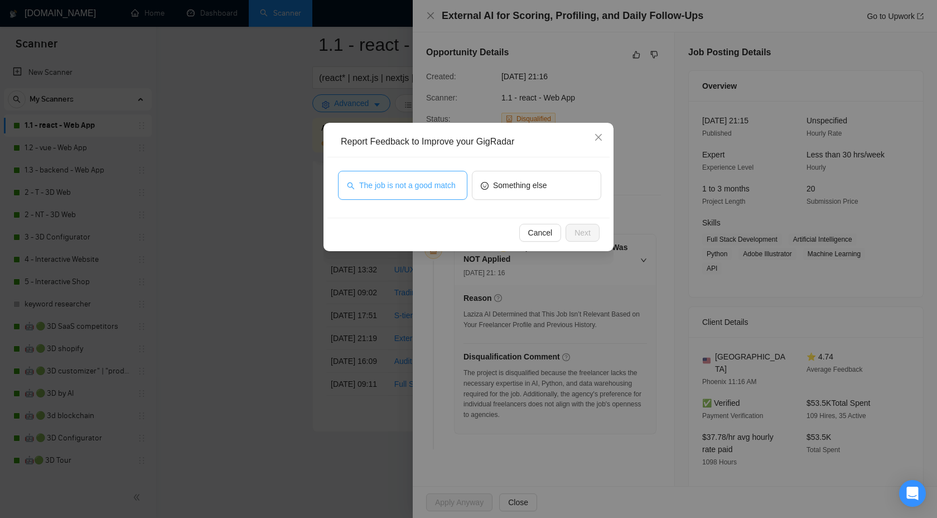
click at [436, 187] on span "The job is not a good match" at bounding box center [407, 185] width 97 height 12
click at [589, 233] on span "Next" at bounding box center [583, 232] width 16 height 12
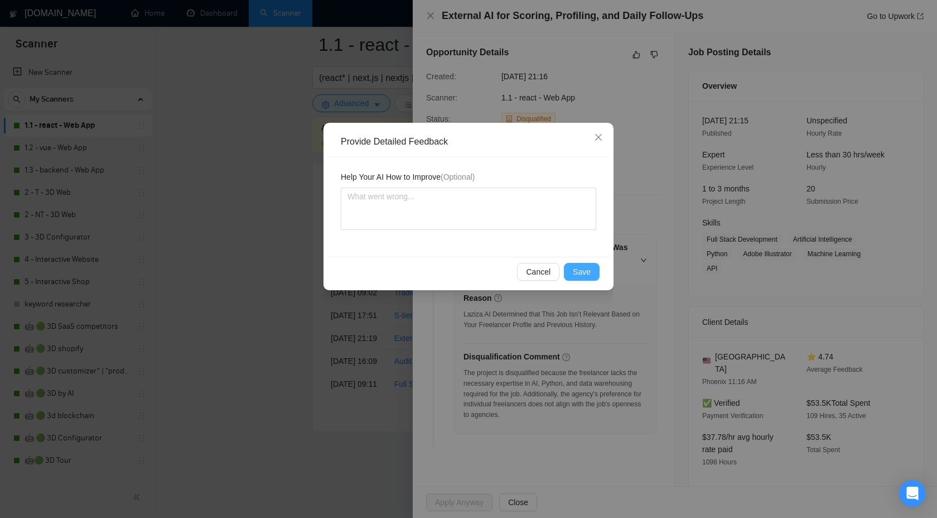
click at [581, 272] on span "Save" at bounding box center [582, 272] width 18 height 12
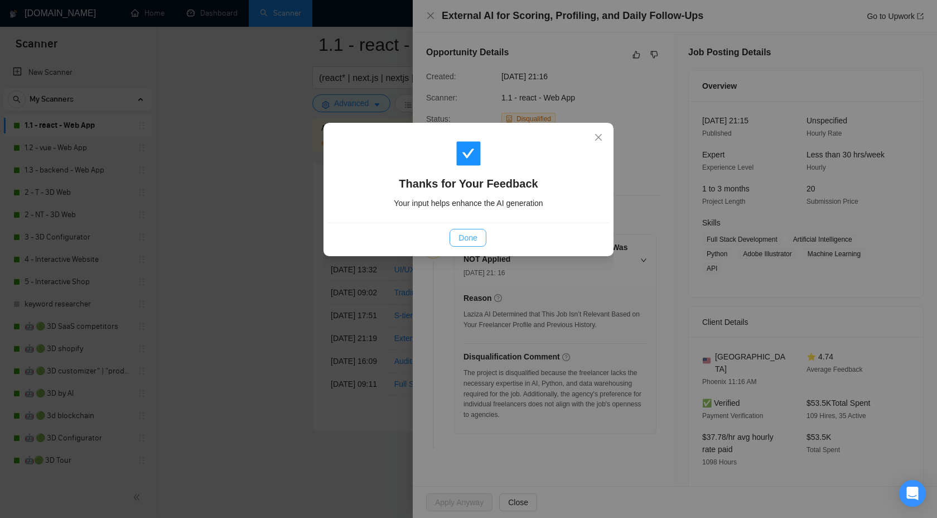
click at [459, 238] on span "Done" at bounding box center [468, 238] width 18 height 12
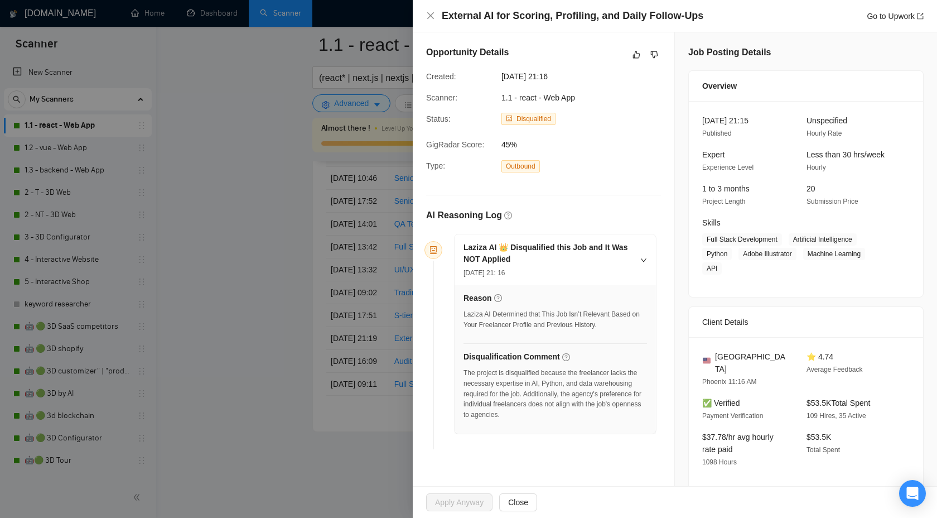
click at [264, 119] on div at bounding box center [468, 259] width 937 height 518
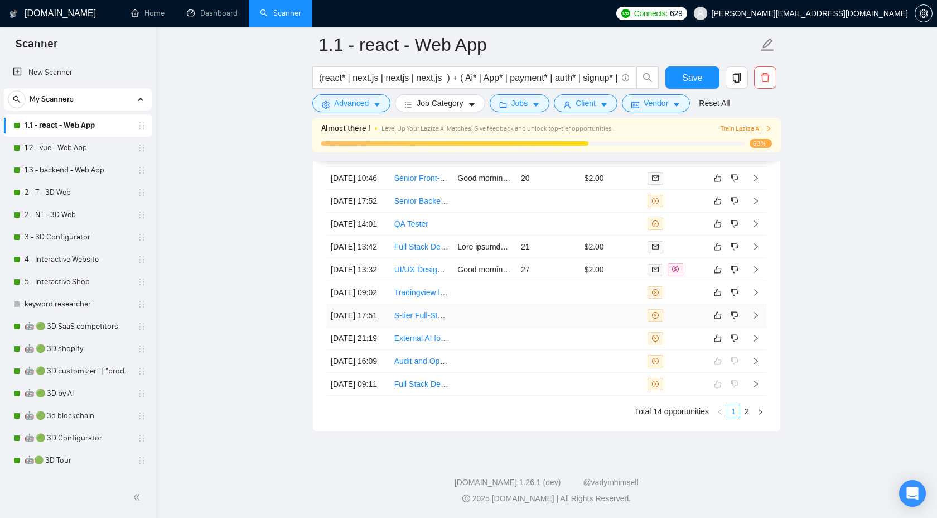
click at [755, 311] on icon "right" at bounding box center [756, 315] width 8 height 8
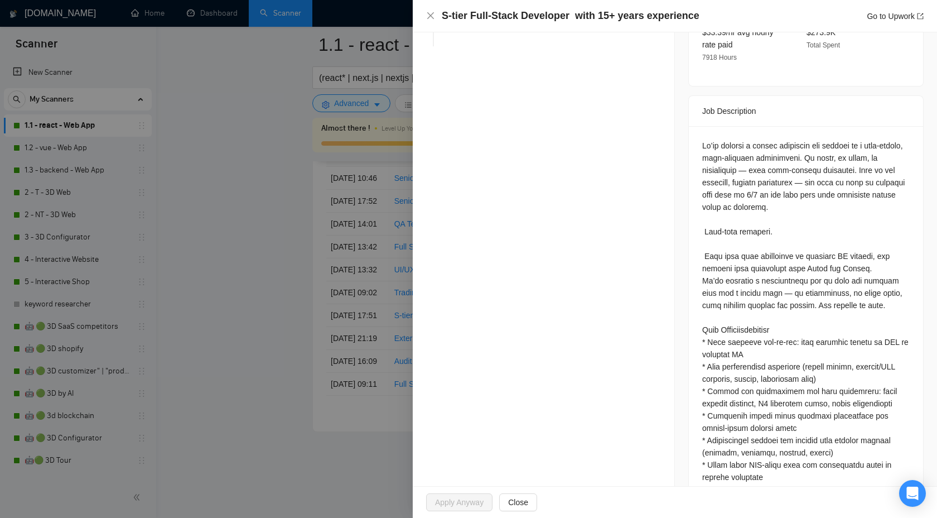
scroll to position [408, 0]
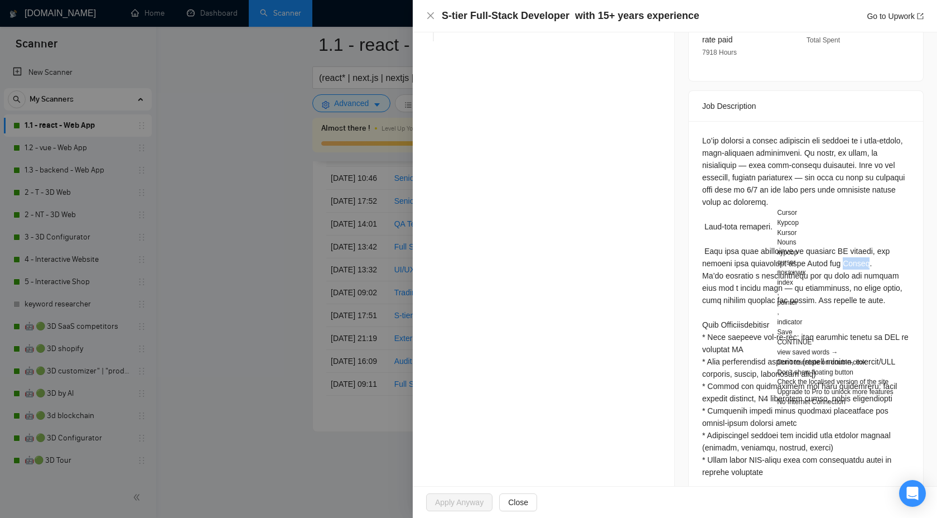
copy div "Cursor"
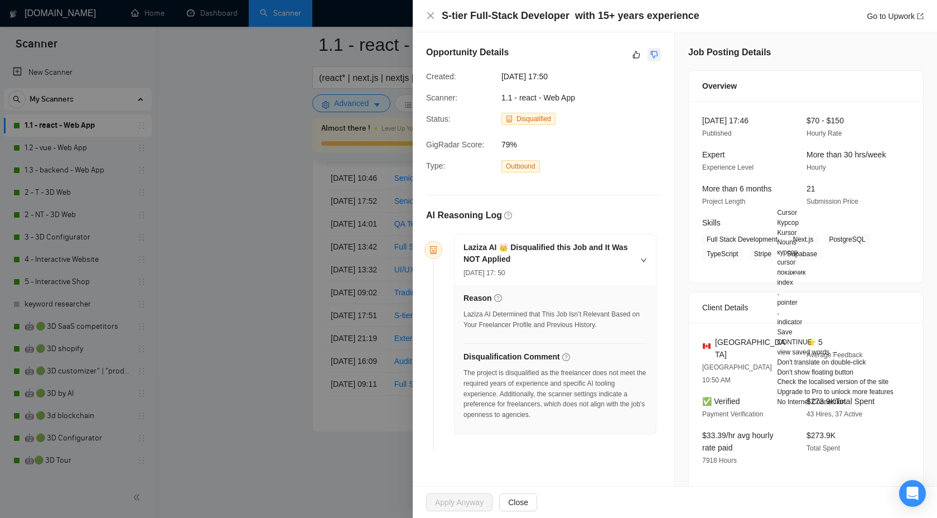
click at [653, 57] on icon "dislike" at bounding box center [654, 54] width 8 height 9
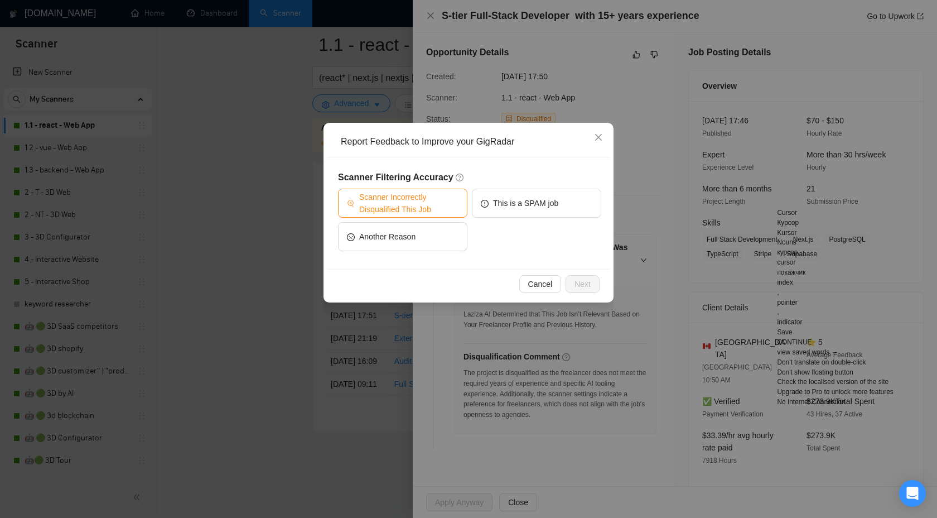
click at [412, 211] on span "Scanner Incorrectly Disqualified This Job" at bounding box center [408, 203] width 99 height 25
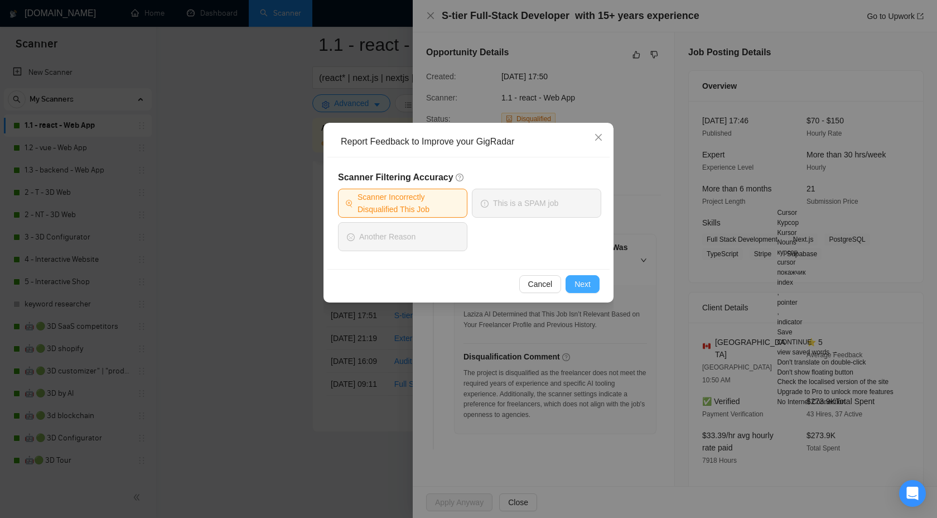
click at [575, 282] on span "Next" at bounding box center [583, 284] width 16 height 12
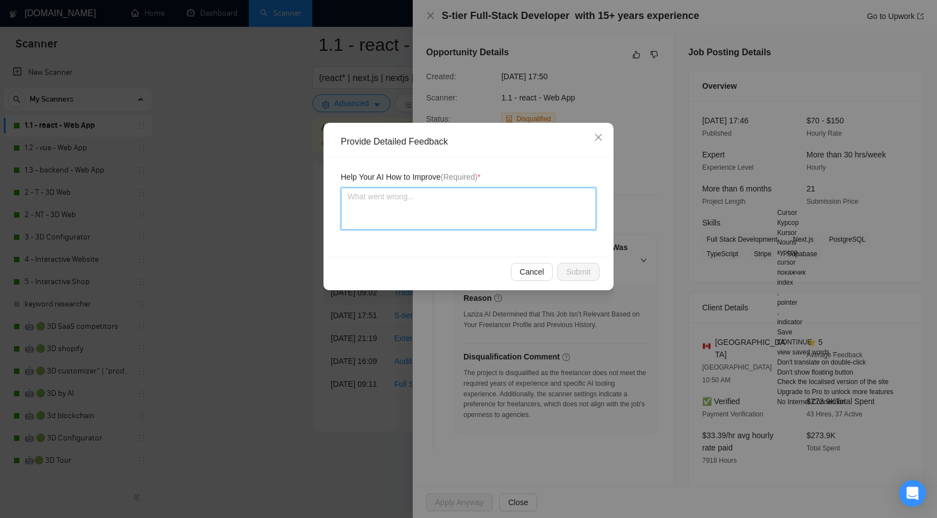
click at [441, 199] on textarea at bounding box center [468, 208] width 255 height 42
click at [470, 211] on textarea "To enrich screen reader interactions, please activate Accessibility in Grammarl…" at bounding box center [468, 208] width 255 height 42
paste textarea "Cursor"
type textarea "Cursor"
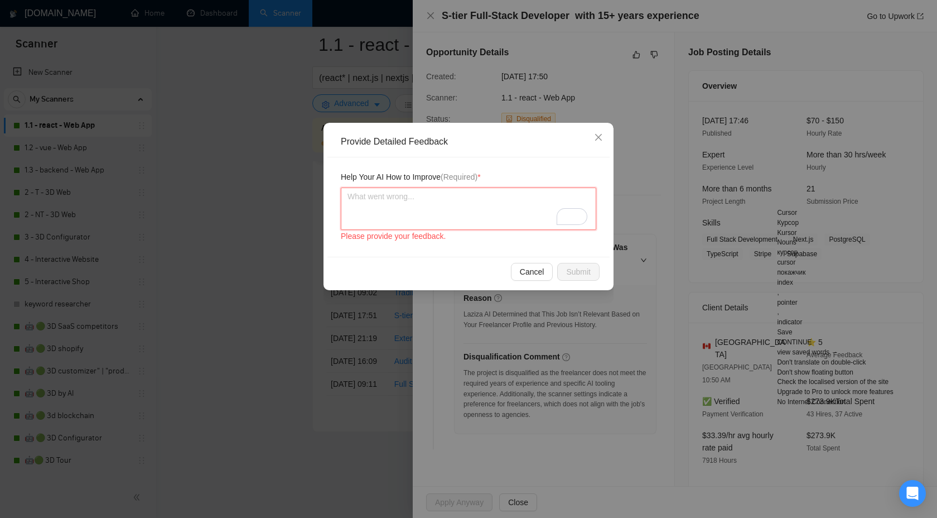
type textarea "W"
type textarea "We"
type textarea "We v"
type textarea "We va"
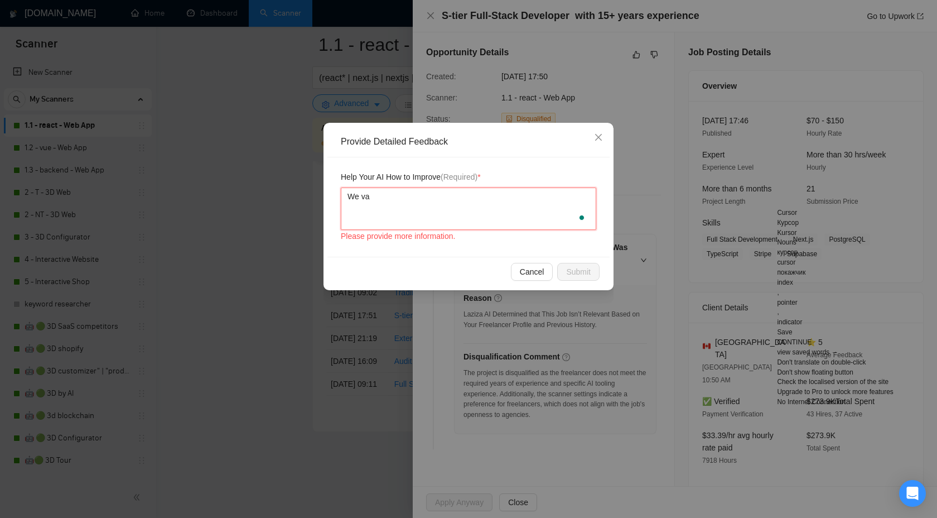
type textarea "We van"
type textarea "We va"
type textarea "We v"
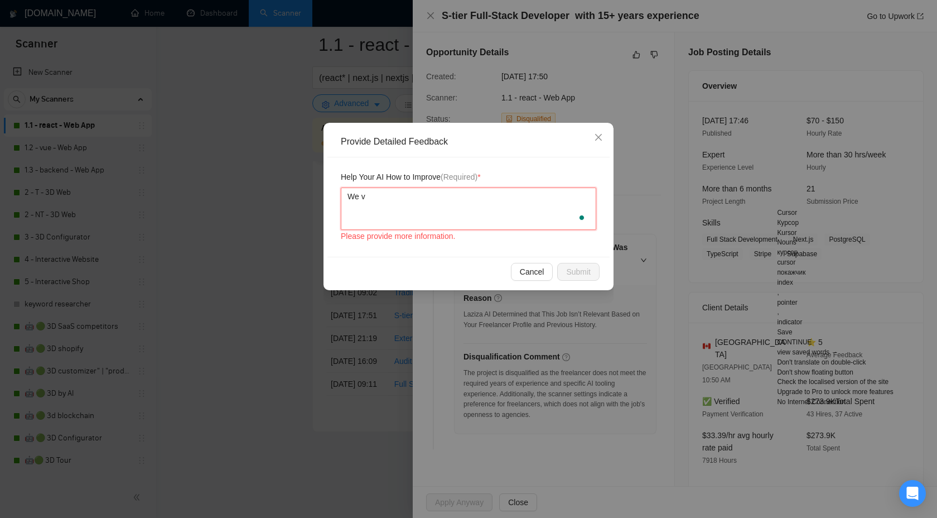
type textarea "We"
type textarea "We c"
type textarea "We ca"
type textarea "We can"
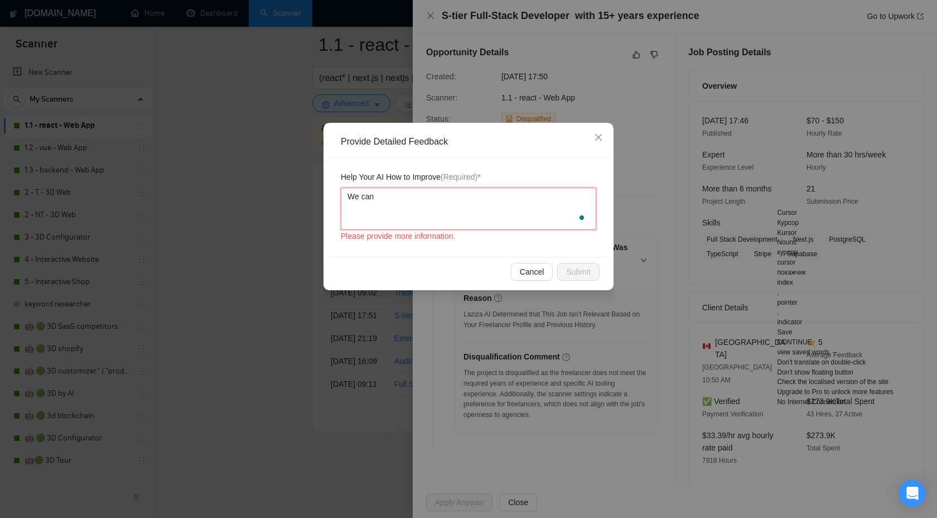
type textarea "We can s"
type textarea "We can se"
type textarea "We can s"
type textarea "We can sa"
type textarea "We can sat"
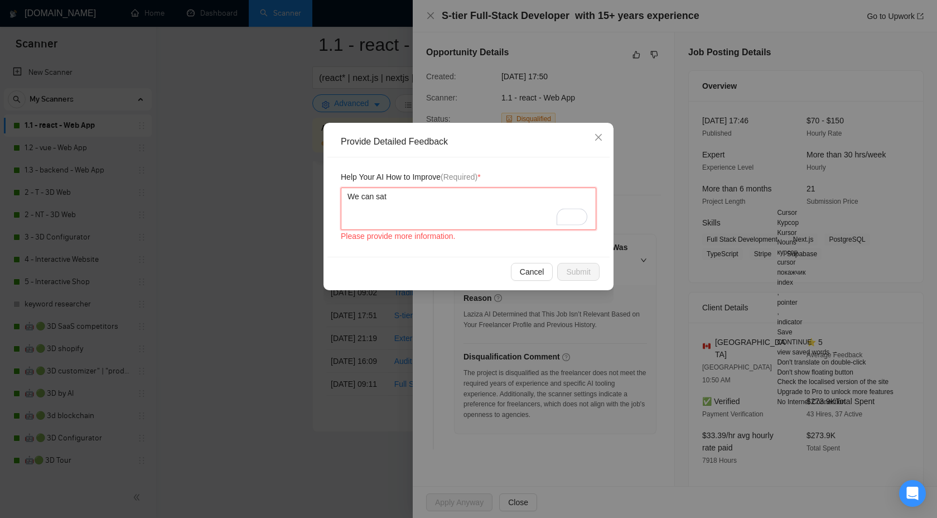
type textarea "We can satisfy"
type textarea "We can satisfy s"
type textarea "We can satisfy su"
type textarea "We can satisfy suc"
type textarea "We can satisfy such"
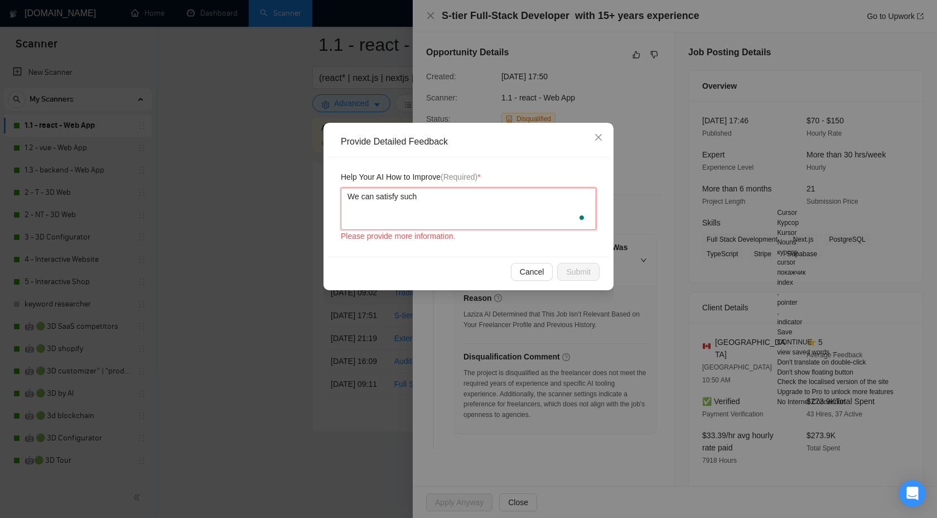
type textarea "We can satisfy such"
type textarea "We can satisfy such a"
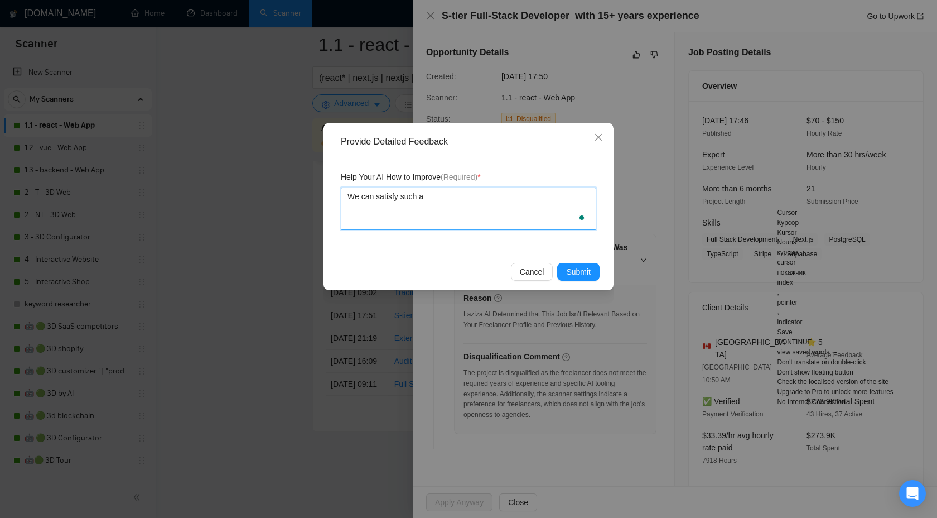
type textarea "We can satisfy such a"
type textarea "We can satisfy such a n"
type textarea "We can satisfy such a ne"
type textarea "We can satisfy such a nee"
type textarea "We can satisfy such a need"
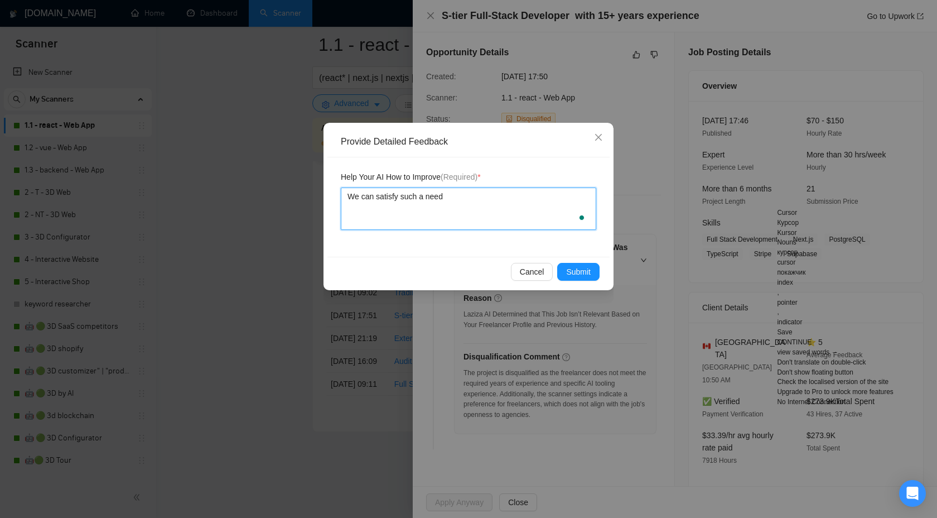
type textarea "We can satisfy such a need"
type textarea "We can satisfy such a need p"
type textarea "We can satisfy such a need pl"
type textarea "We can satisfy such a need plu"
type textarea "We can satisfy such a need plus"
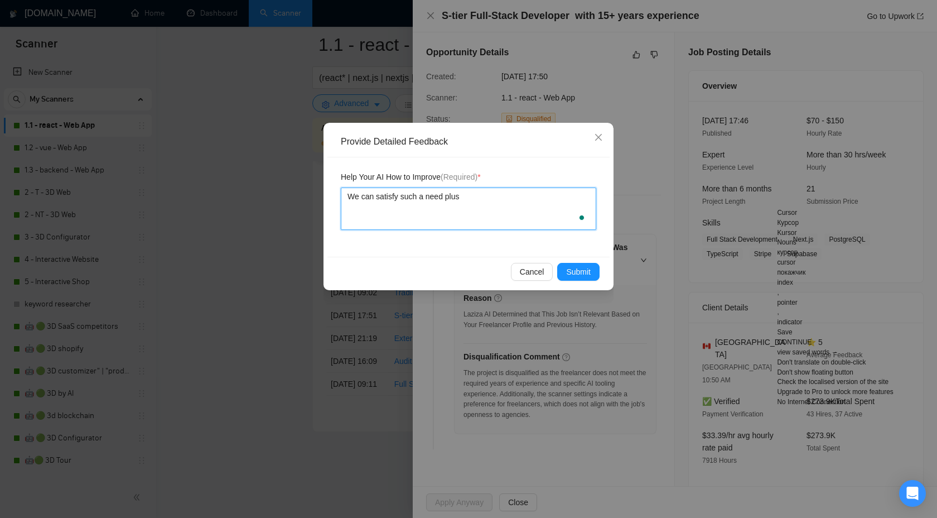
type textarea "We can satisfy such a need plus"
type textarea "We can satisfy such a need plus w"
type textarea "We can satisfy such a need plus we"
type textarea "We can satisfy such a need plus we h"
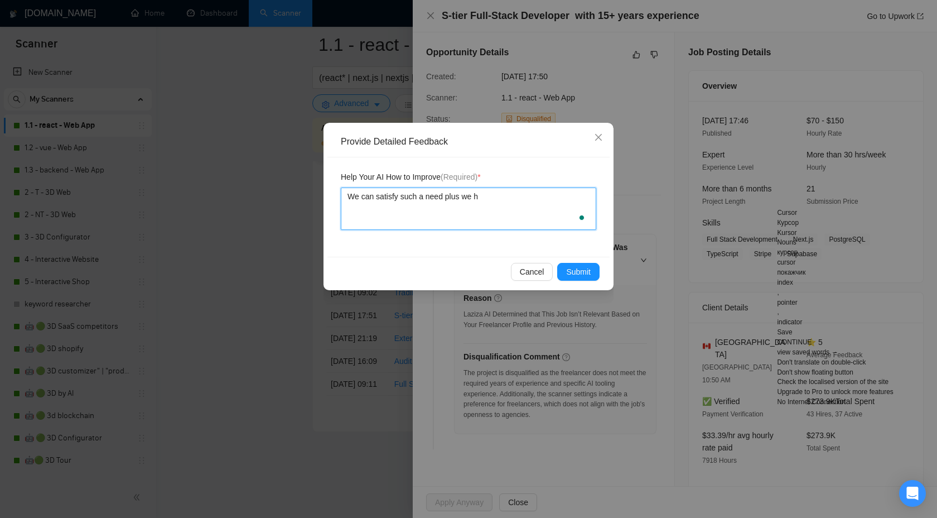
type textarea "We can satisfy such a need plus we ha"
type textarea "We can satisfy such a need plus we hav"
type textarea "We can satisfy such a need plus we have"
type textarea "We can satisfy such a need plus we have e"
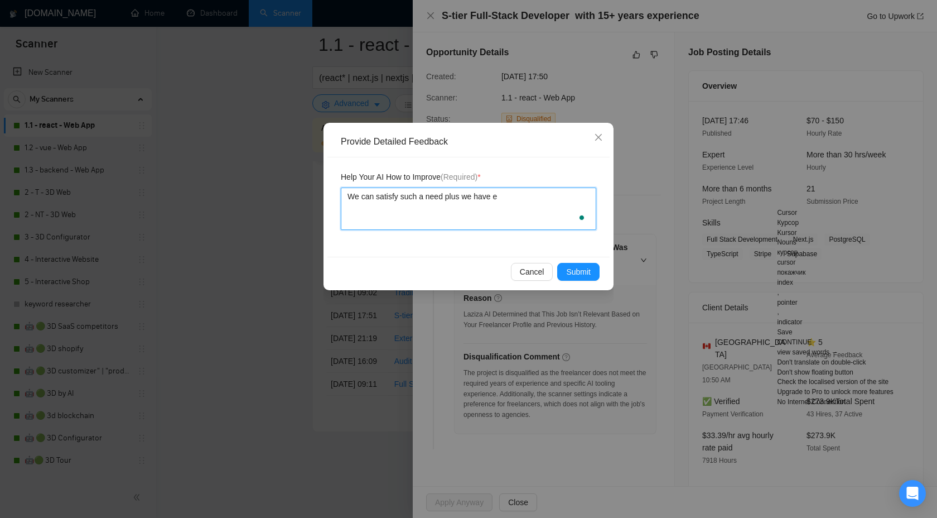
type textarea "We can satisfy such a need plus we have ex"
type textarea "We can satisfy such a need plus we have experience"
type textarea "We can satisfy such a need plus we have experience w"
type textarea "We can satisfy such a need plus we have experience wi"
type textarea "We can satisfy such a need plus we have experience wit"
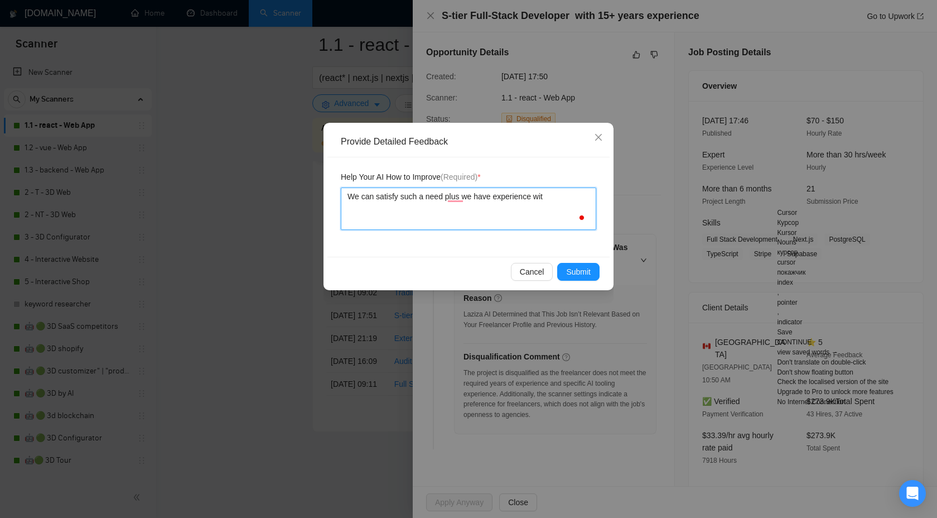
type textarea "We can satisfy such a need plus we have experience with"
paste textarea "Cursor"
type textarea "We can satisfy such a need plus we have experience with Cursor"
type textarea "We can satisfy such a need, plus we have experience with Cursor"
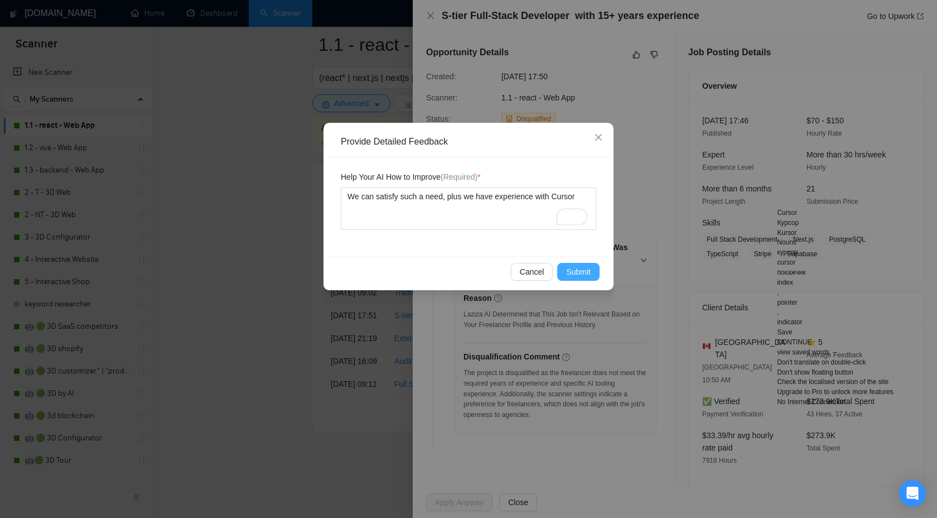
click at [578, 265] on button "Submit" at bounding box center [578, 272] width 42 height 18
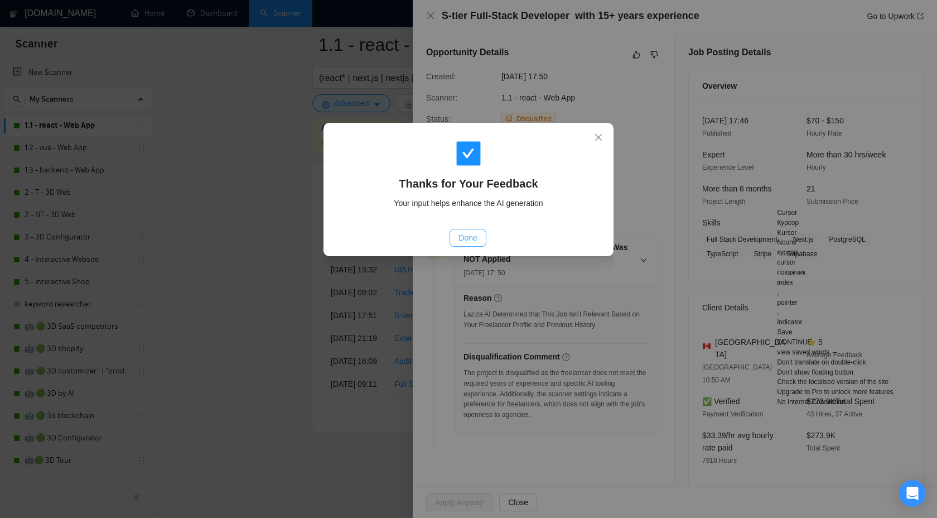
click at [461, 235] on span "Done" at bounding box center [468, 238] width 18 height 12
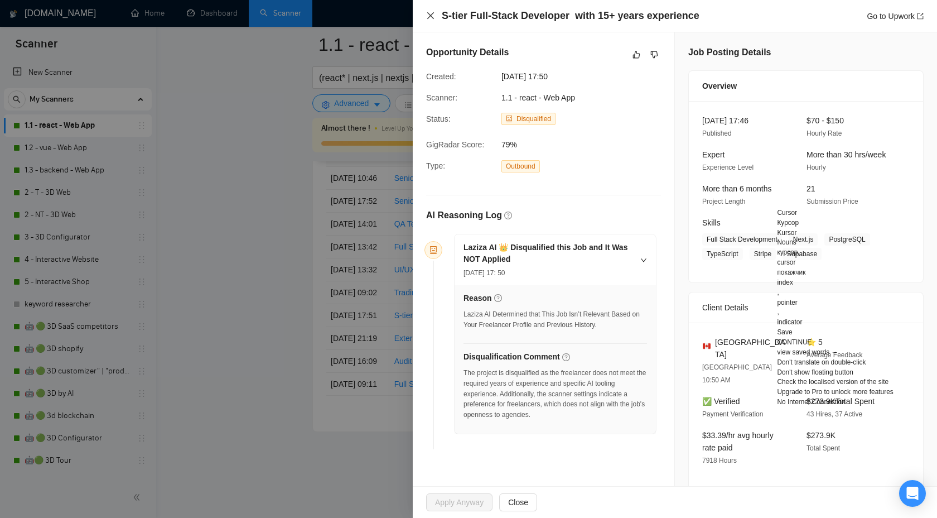
click at [432, 16] on icon "close" at bounding box center [430, 15] width 9 height 9
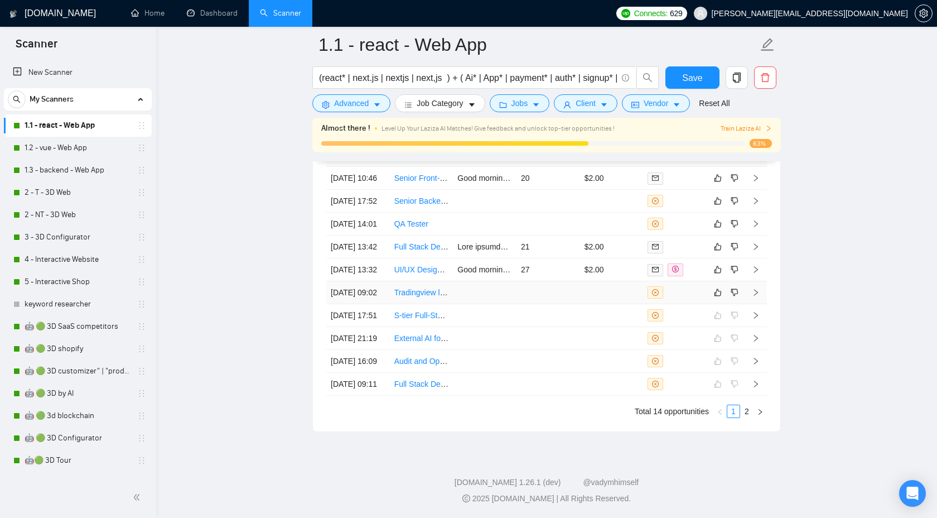
click at [755, 288] on icon "right" at bounding box center [756, 292] width 8 height 8
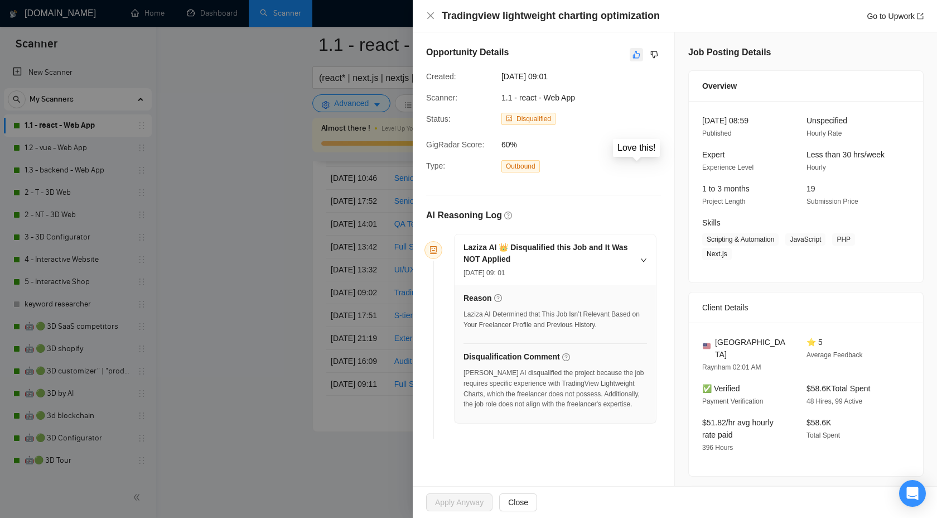
click at [635, 52] on icon "like" at bounding box center [636, 54] width 7 height 7
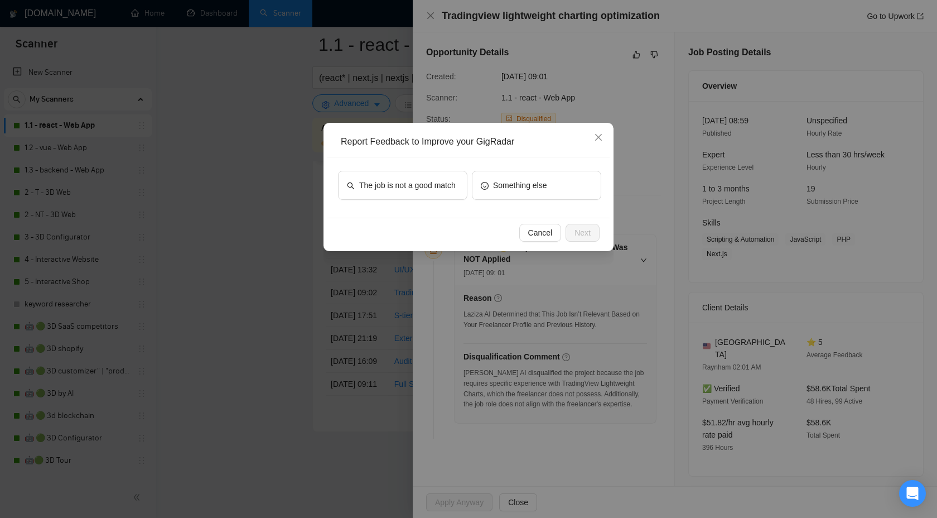
click at [445, 170] on div "The job is not a good match Something else" at bounding box center [468, 187] width 282 height 60
click at [432, 191] on span "The job is not a good match" at bounding box center [407, 185] width 97 height 12
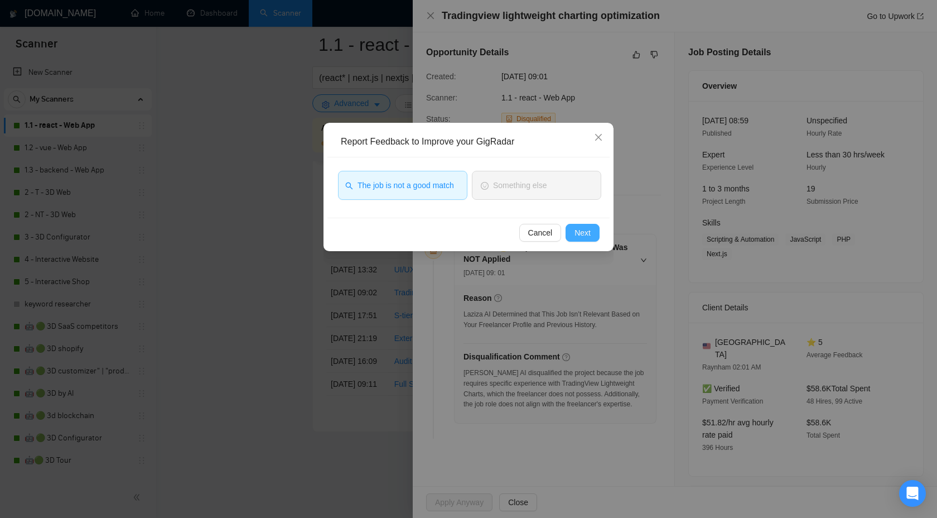
click at [580, 237] on span "Next" at bounding box center [583, 232] width 16 height 12
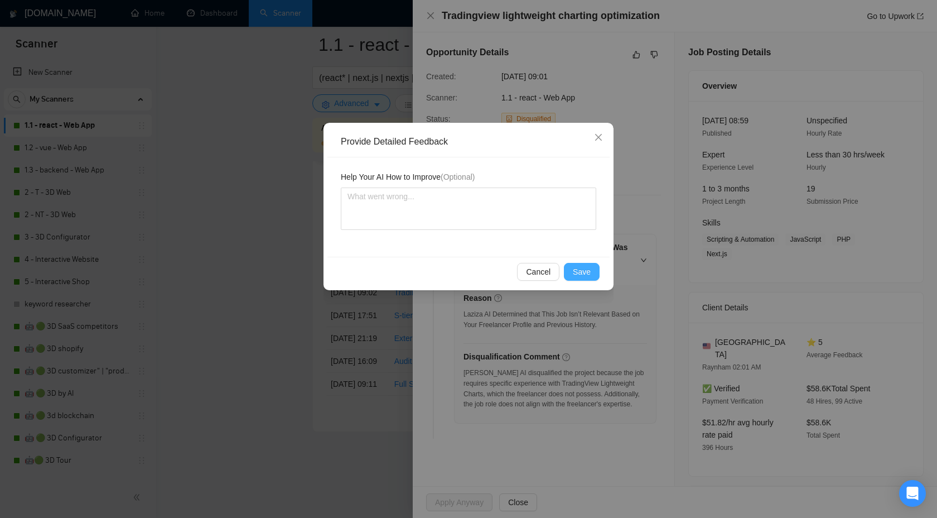
click at [582, 268] on span "Save" at bounding box center [582, 272] width 18 height 12
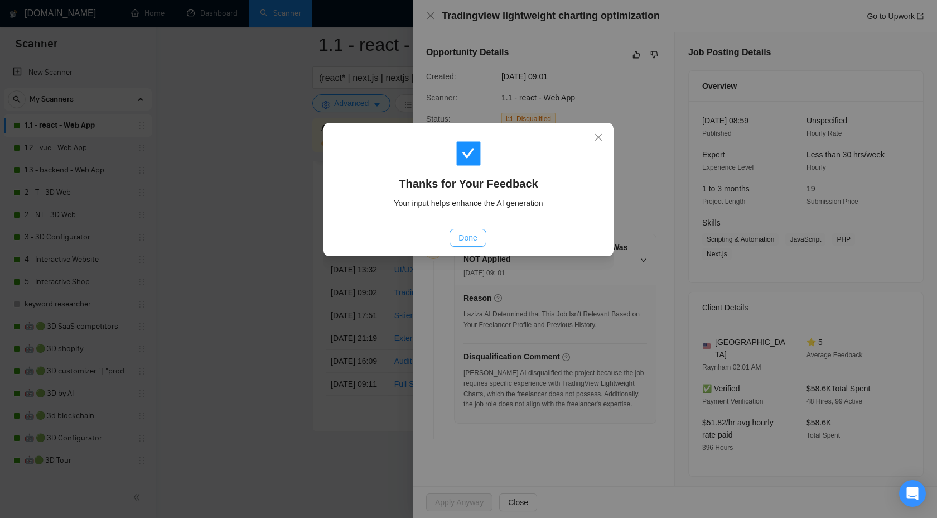
click at [474, 238] on span "Done" at bounding box center [468, 238] width 18 height 12
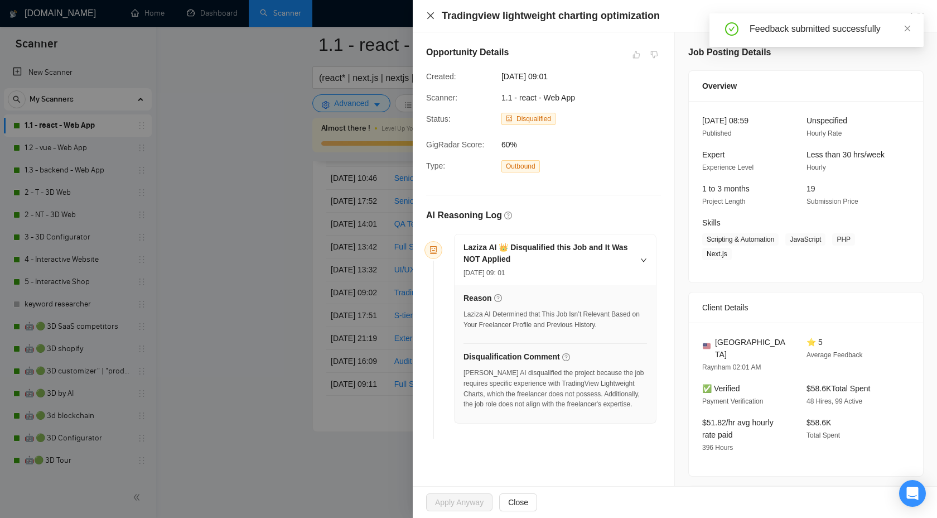
click at [428, 15] on icon "close" at bounding box center [430, 15] width 9 height 9
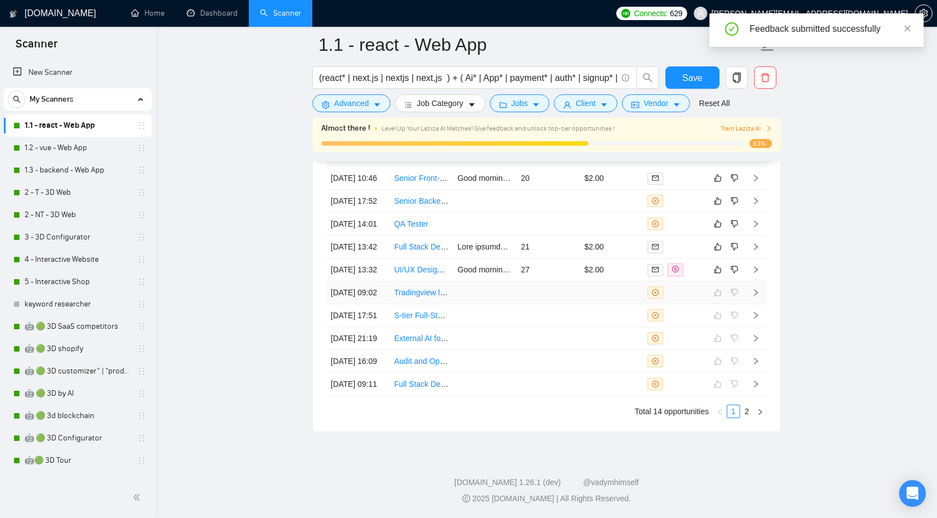
scroll to position [3086, 0]
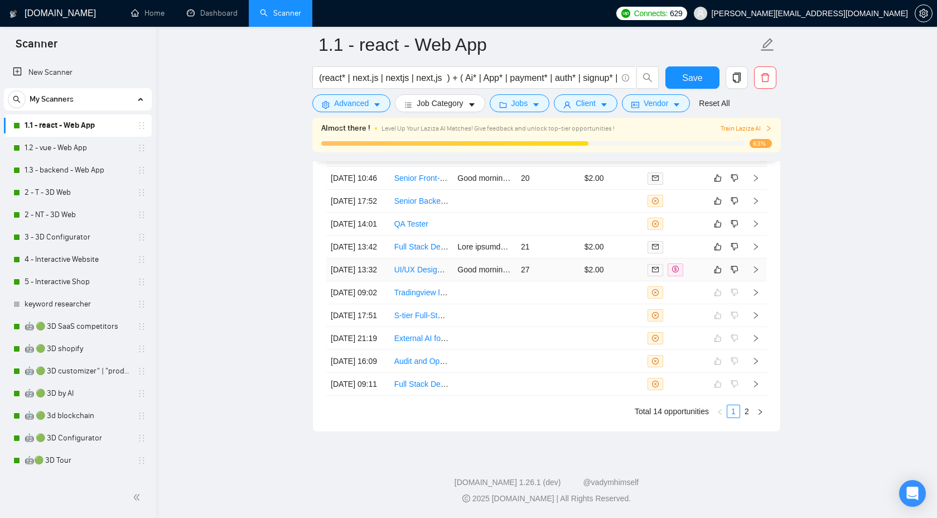
click at [757, 273] on icon "right" at bounding box center [756, 269] width 4 height 7
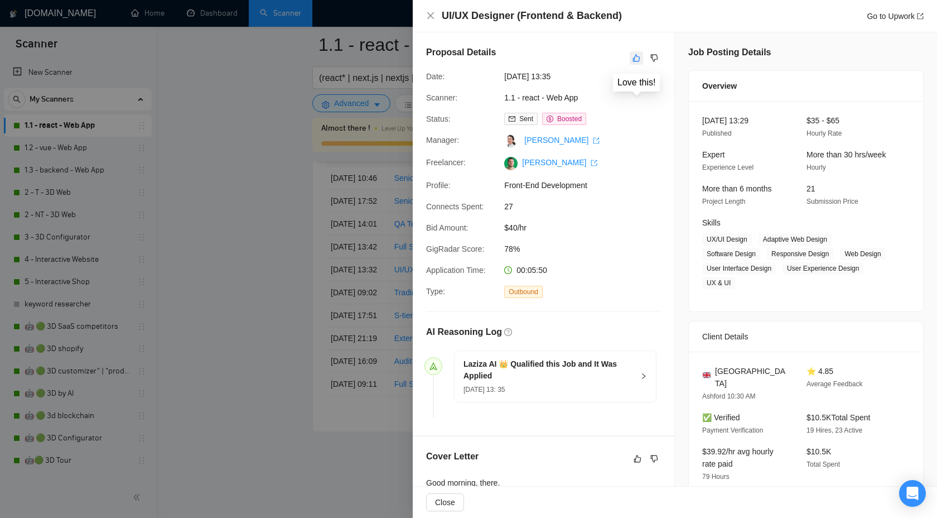
click at [638, 55] on icon "like" at bounding box center [637, 58] width 8 height 9
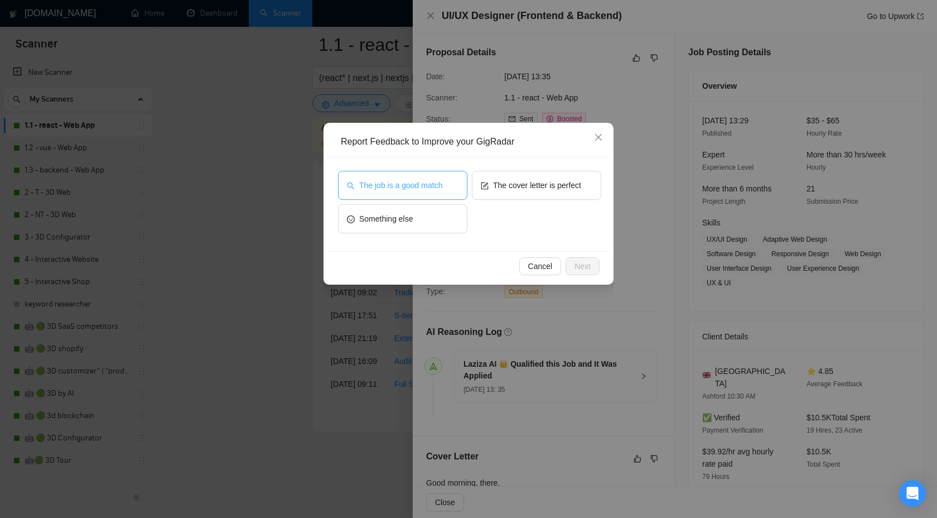
click at [412, 182] on span "The job is a good match" at bounding box center [400, 185] width 83 height 12
click at [528, 189] on span "The cover letter is perfect" at bounding box center [537, 185] width 88 height 12
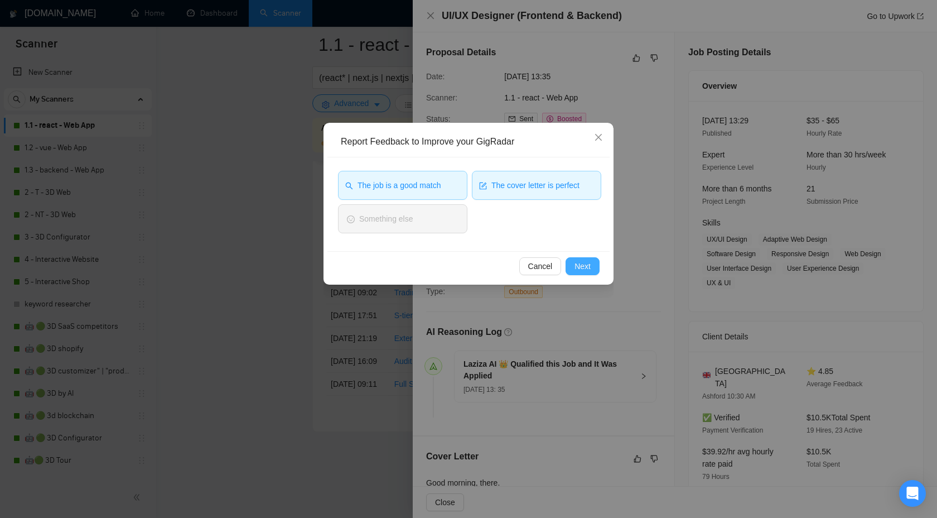
click at [577, 269] on span "Next" at bounding box center [583, 266] width 16 height 12
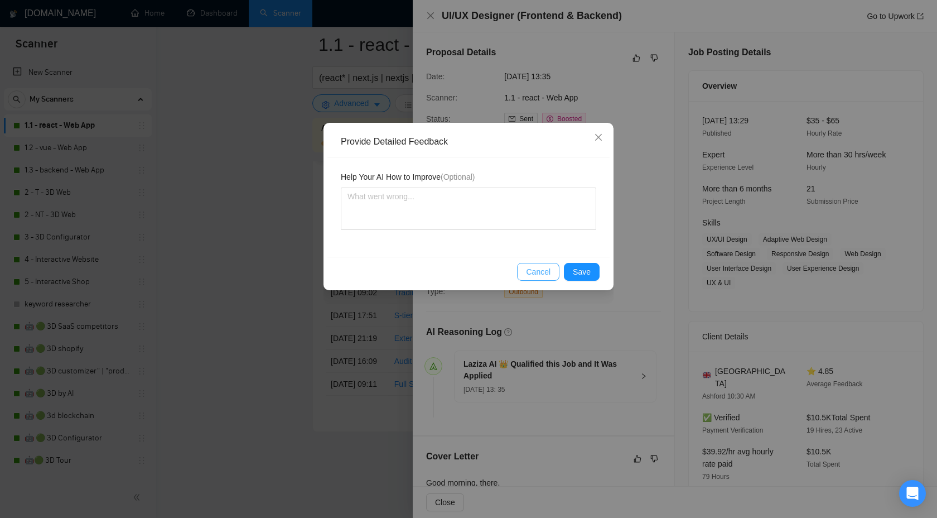
click at [537, 272] on span "Cancel" at bounding box center [538, 272] width 25 height 12
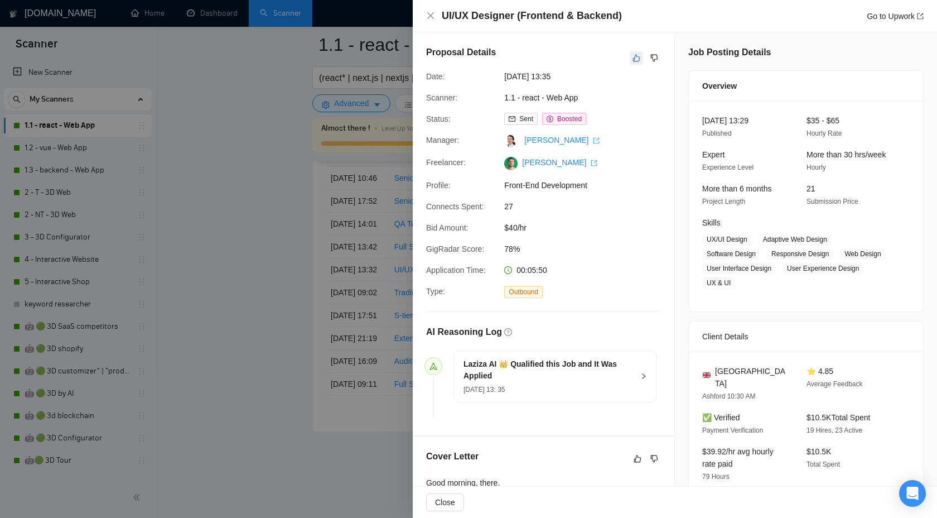
click at [633, 59] on icon "like" at bounding box center [637, 58] width 8 height 9
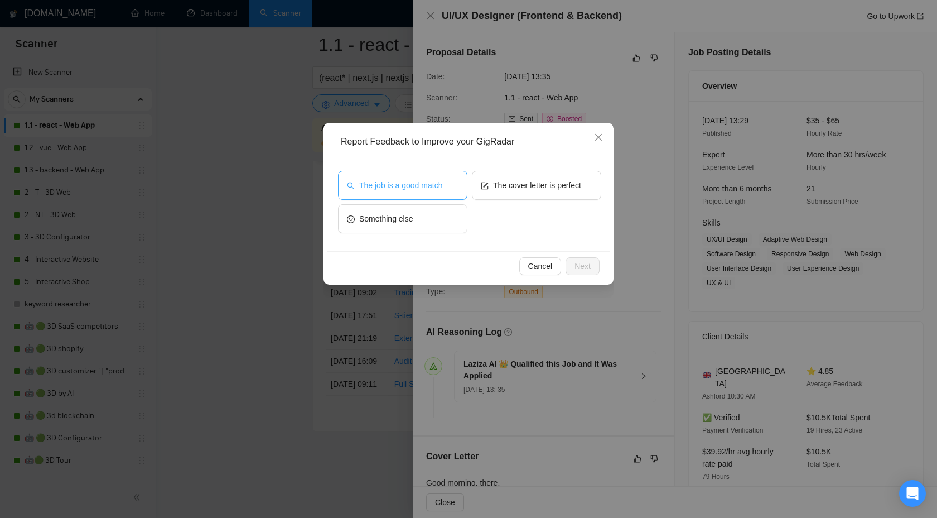
click at [425, 185] on span "The job is a good match" at bounding box center [400, 185] width 83 height 12
click at [425, 185] on span "The job is a good match" at bounding box center [399, 185] width 83 height 12
click at [435, 193] on button "The job is a good match" at bounding box center [402, 185] width 129 height 29
click at [575, 263] on span "Next" at bounding box center [583, 266] width 16 height 12
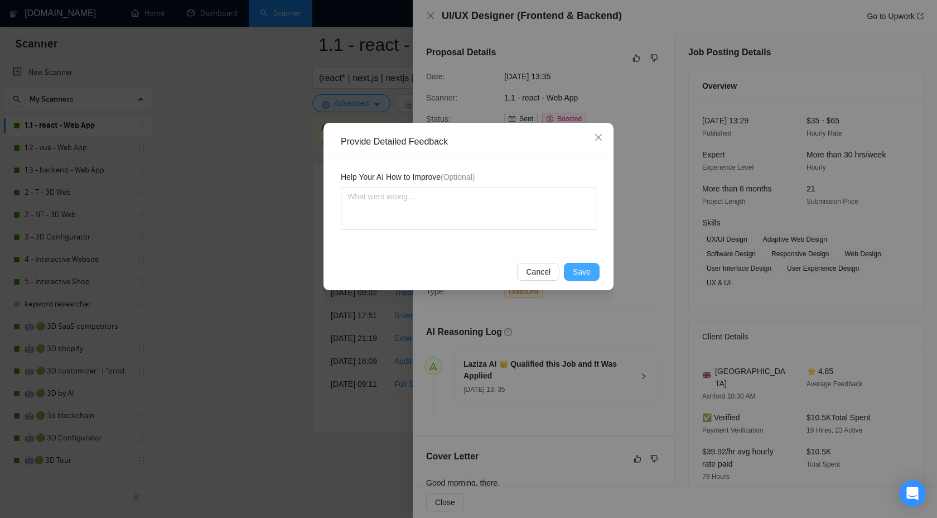
click at [580, 269] on span "Save" at bounding box center [582, 272] width 18 height 12
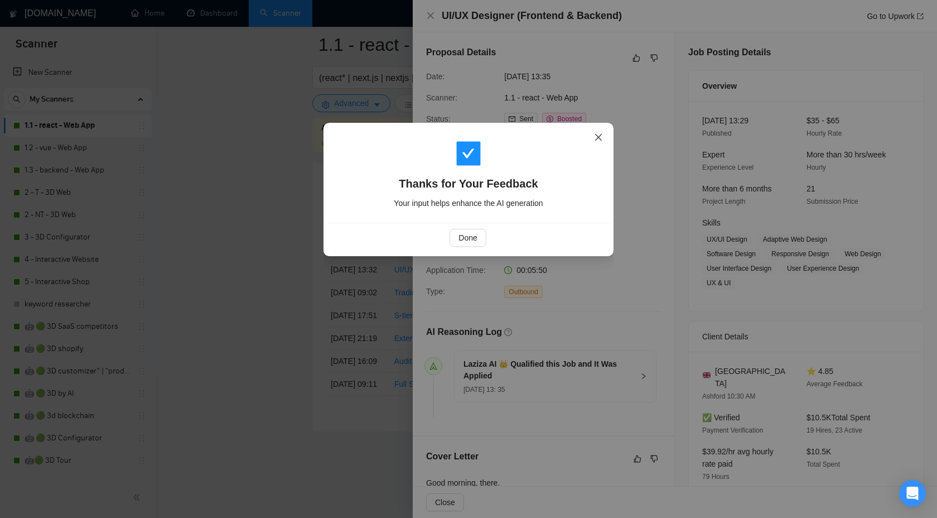
click at [599, 134] on icon "close" at bounding box center [598, 137] width 9 height 9
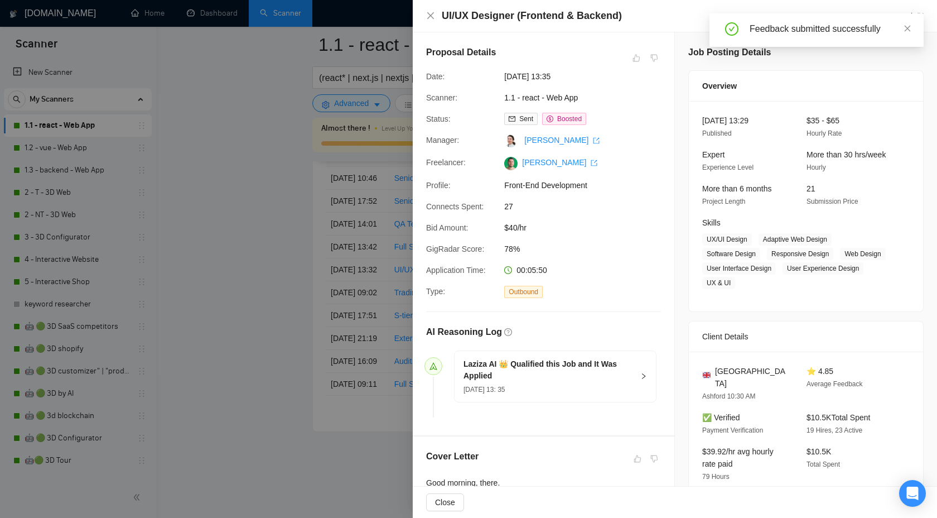
click at [644, 383] on div "Laziza AI 👑 Qualified this Job and It Was Applied 16 Sep, 2025 13: 35" at bounding box center [555, 376] width 201 height 51
click at [628, 330] on div "AI Reasoning Log" at bounding box center [543, 331] width 235 height 13
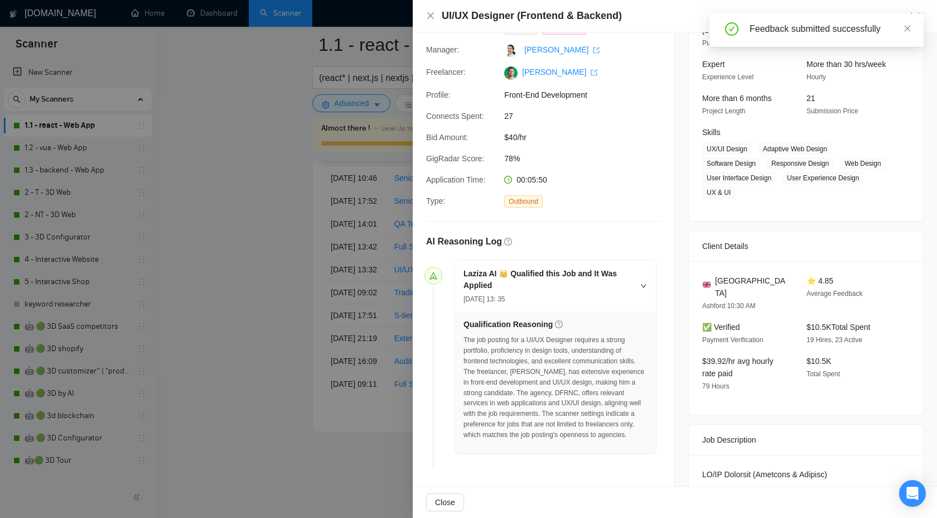
scroll to position [91, 0]
click at [427, 13] on icon "close" at bounding box center [430, 15] width 9 height 9
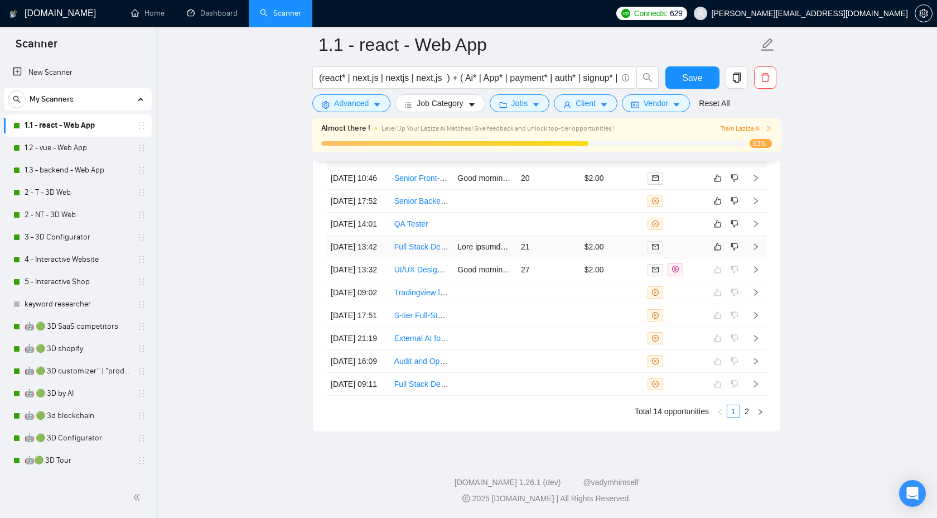
click at [755, 243] on icon "right" at bounding box center [756, 247] width 8 height 8
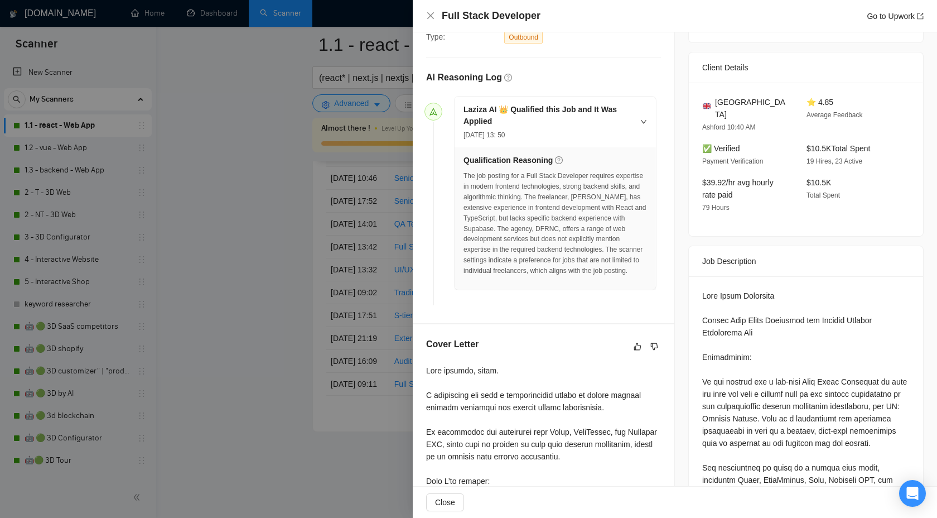
scroll to position [255, 0]
drag, startPoint x: 604, startPoint y: 216, endPoint x: 605, endPoint y: 230, distance: 14.0
click at [605, 231] on div "The job posting for a Full Stack Developer requires expertise in modern fronten…" at bounding box center [556, 222] width 184 height 105
click at [595, 223] on div "The job posting for a Full Stack Developer requires expertise in modern fronten…" at bounding box center [556, 222] width 184 height 105
drag, startPoint x: 592, startPoint y: 215, endPoint x: 602, endPoint y: 223, distance: 12.7
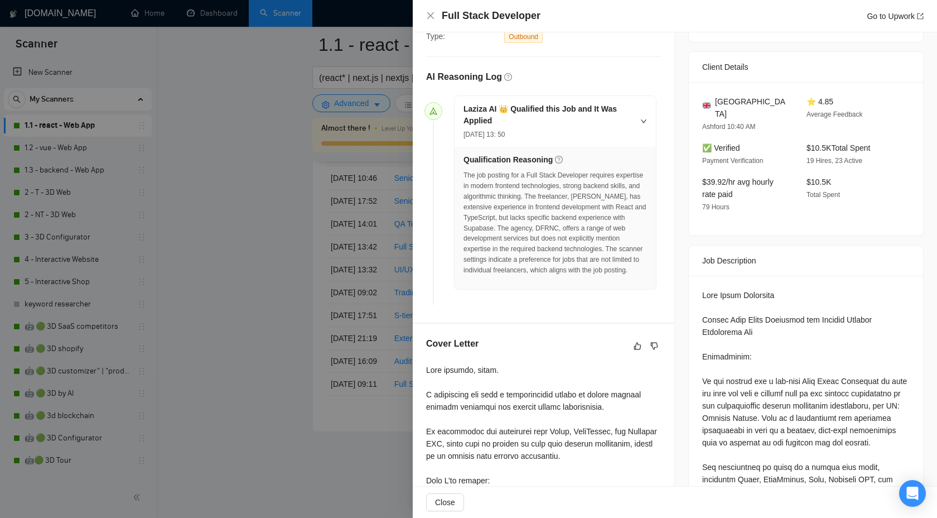
click at [602, 223] on div "The job posting for a Full Stack Developer requires expertise in modern fronten…" at bounding box center [556, 222] width 184 height 105
drag, startPoint x: 592, startPoint y: 218, endPoint x: 604, endPoint y: 226, distance: 14.1
click at [604, 226] on div "The job posting for a Full Stack Developer requires expertise in modern fronten…" at bounding box center [556, 222] width 184 height 105
copy div "but lacks specific backend experience with Supabase."
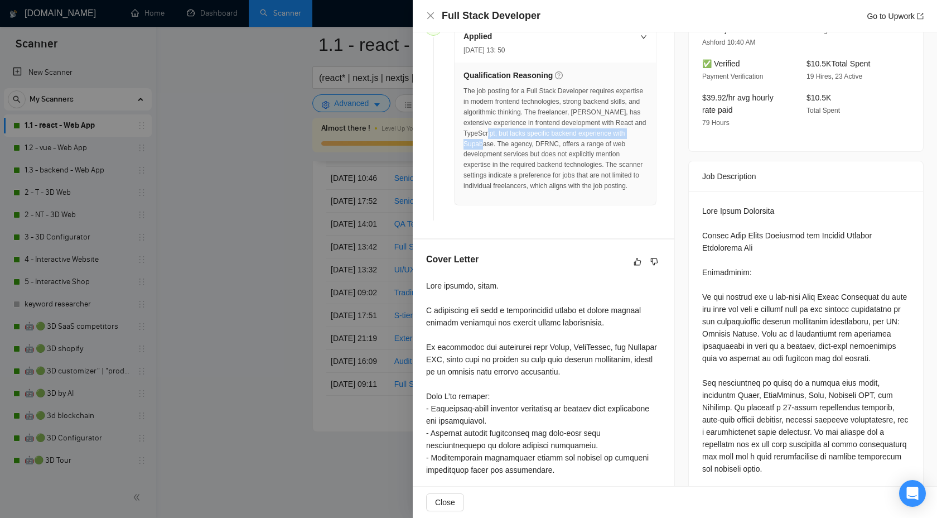
scroll to position [0, 0]
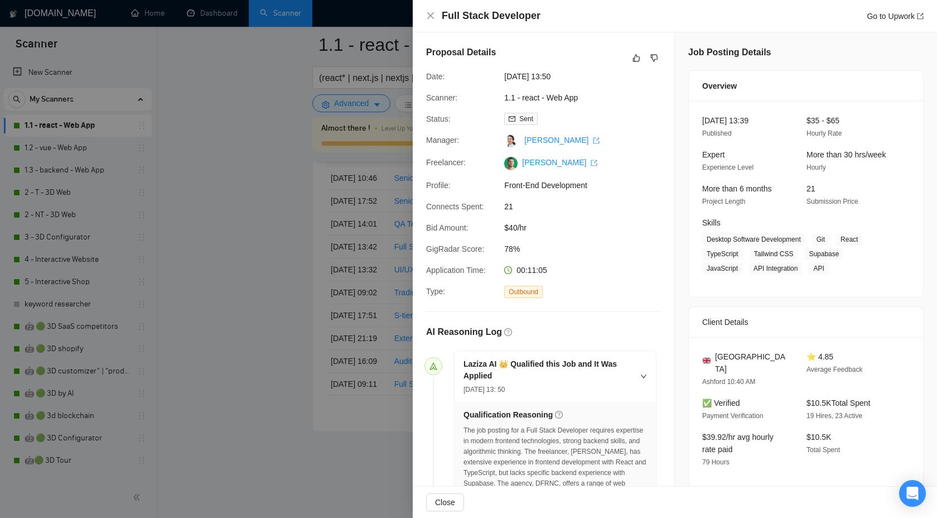
click at [629, 58] on div "Proposal Details" at bounding box center [543, 58] width 235 height 25
click at [640, 57] on button "button" at bounding box center [636, 57] width 13 height 13
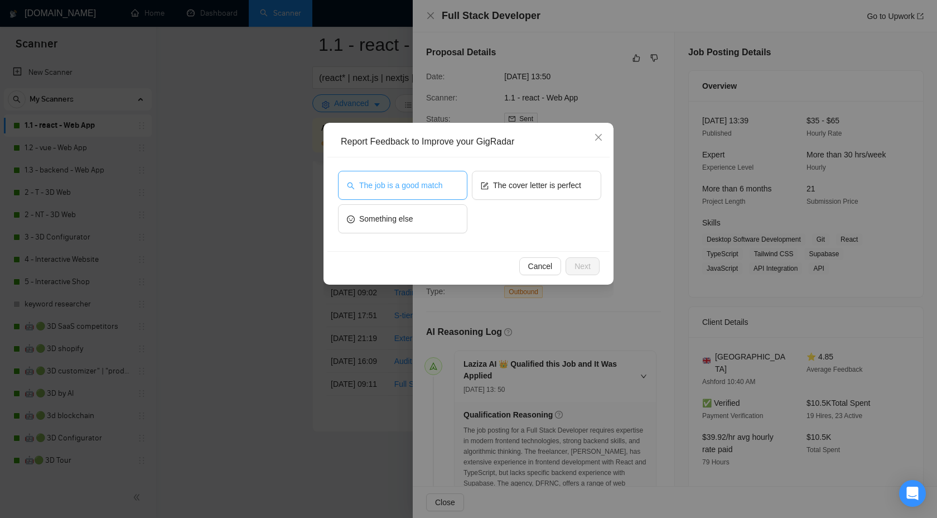
click at [439, 178] on button "The job is a good match" at bounding box center [402, 185] width 129 height 29
click at [510, 187] on span "The cover letter is perfect" at bounding box center [537, 185] width 88 height 12
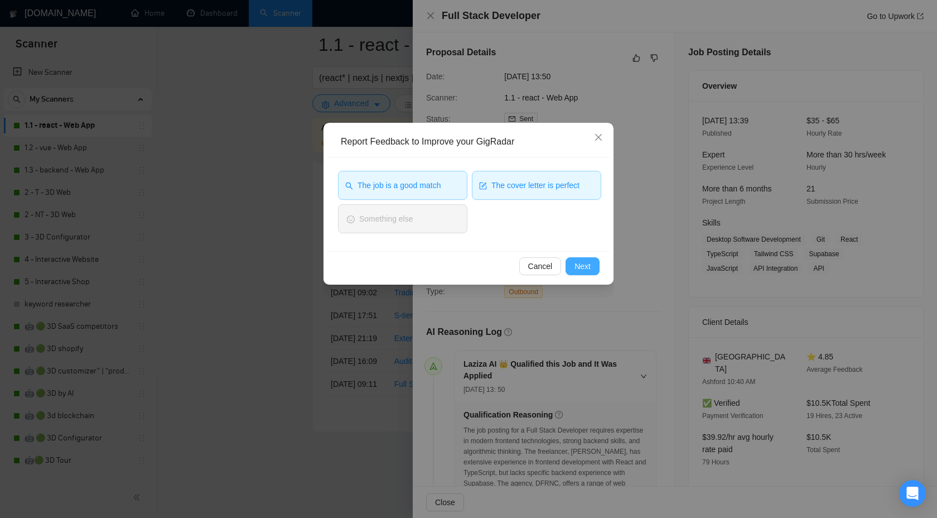
click at [581, 265] on span "Next" at bounding box center [583, 266] width 16 height 12
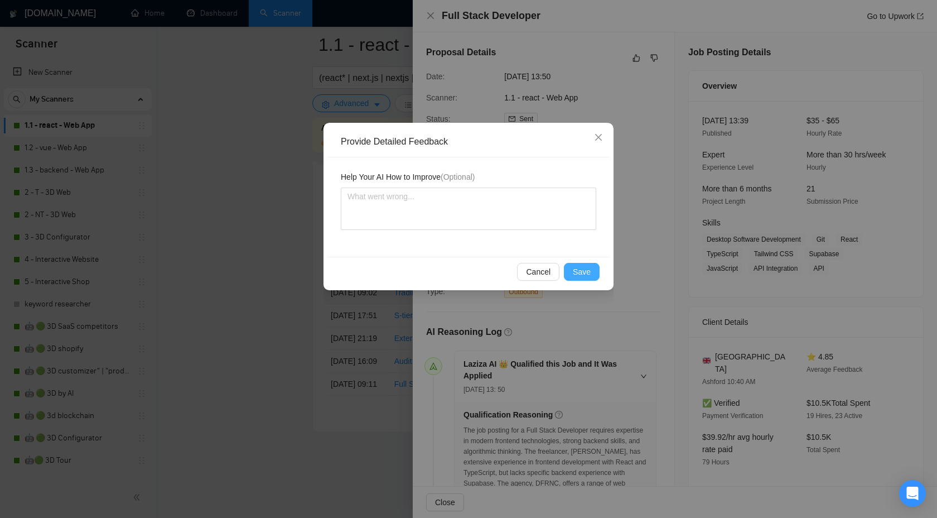
click at [580, 277] on span "Save" at bounding box center [582, 272] width 18 height 12
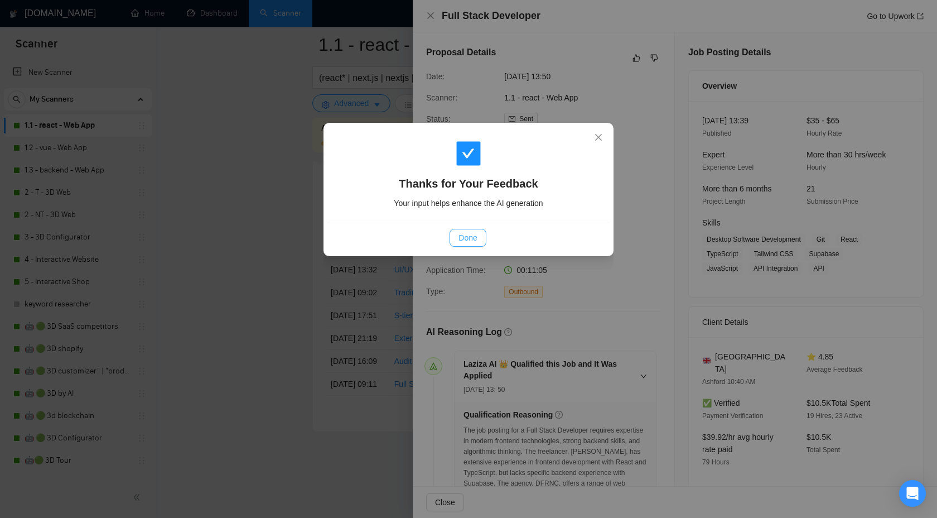
click at [456, 238] on button "Done" at bounding box center [468, 238] width 36 height 18
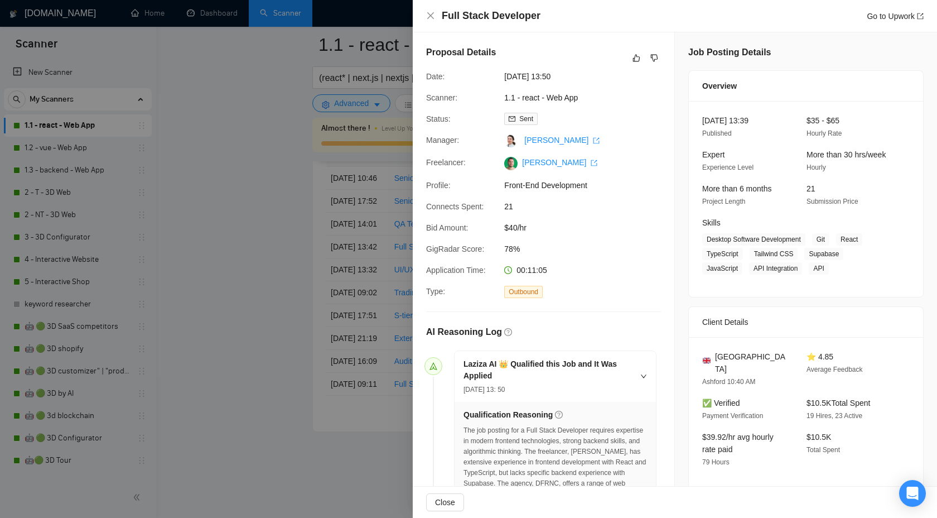
click at [428, 24] on div "Full Stack Developer Go to Upwork" at bounding box center [675, 16] width 524 height 32
click at [431, 20] on icon "close" at bounding box center [430, 15] width 9 height 9
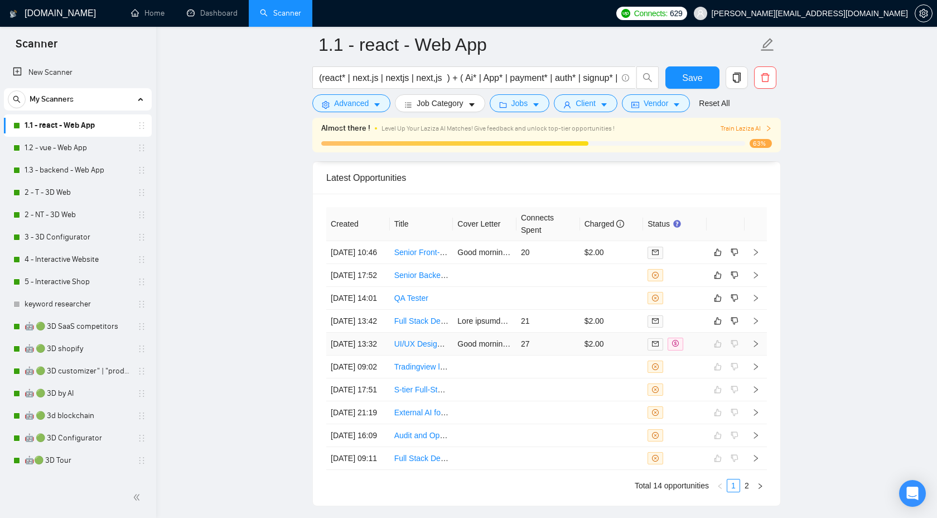
scroll to position [2967, 0]
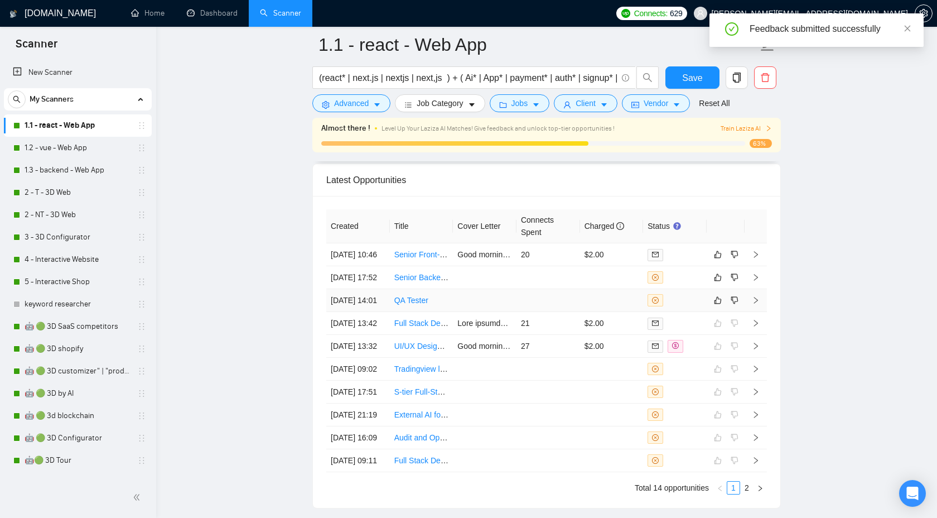
click at [758, 303] on icon "right" at bounding box center [756, 300] width 4 height 7
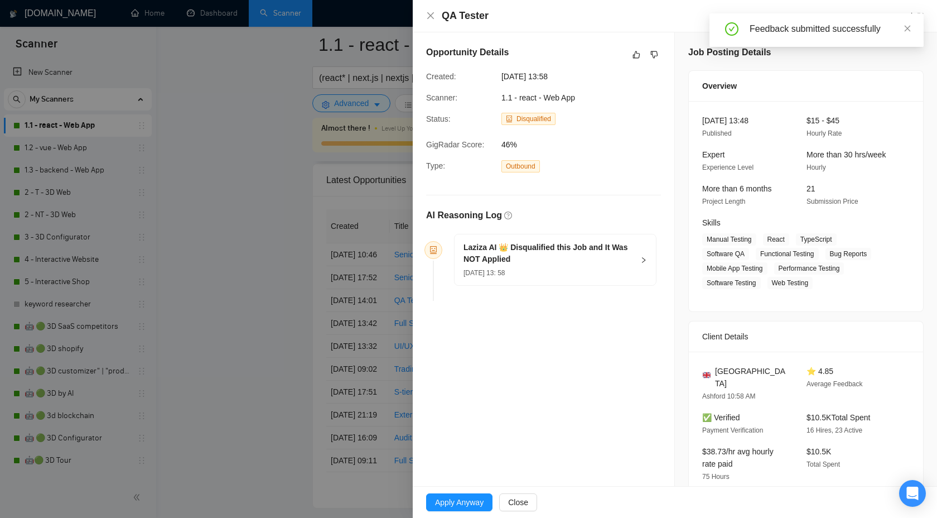
click at [633, 259] on h5 "Laziza AI 👑 Disqualified this Job and It Was NOT Applied" at bounding box center [549, 253] width 170 height 23
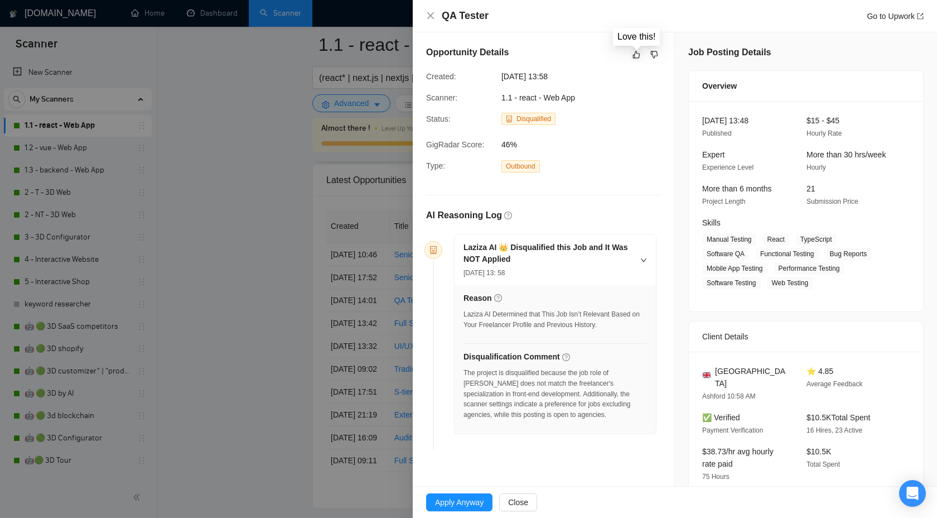
drag, startPoint x: 638, startPoint y: 51, endPoint x: 655, endPoint y: 42, distance: 19.0
click at [638, 54] on icon "like" at bounding box center [637, 54] width 8 height 9
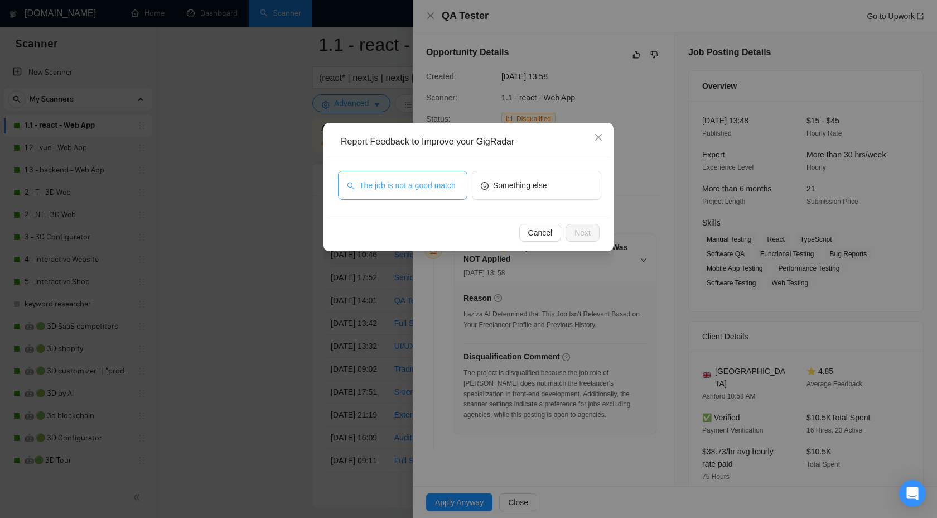
click at [432, 186] on span "The job is not a good match" at bounding box center [407, 185] width 97 height 12
click at [608, 235] on div "Cancel Next" at bounding box center [468, 233] width 282 height 30
click at [579, 235] on span "Next" at bounding box center [583, 232] width 16 height 12
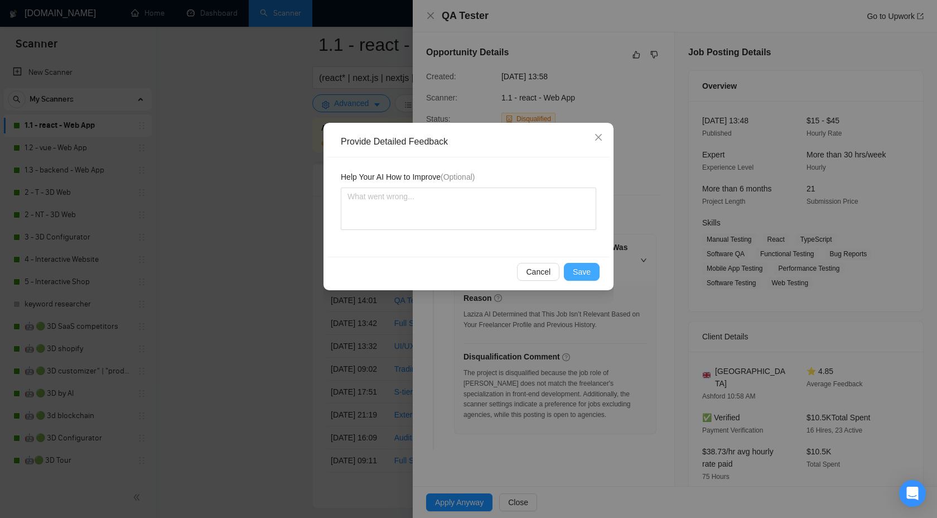
click at [586, 266] on span "Save" at bounding box center [582, 272] width 18 height 12
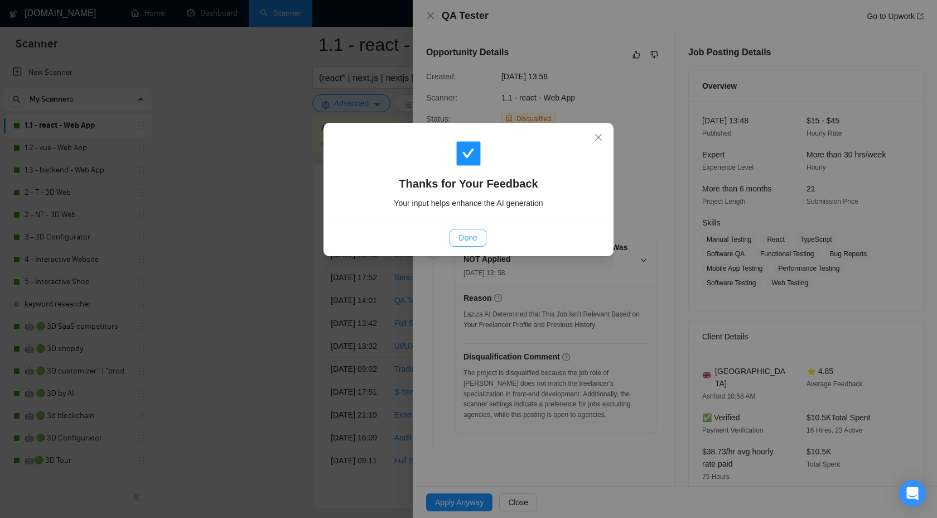
click at [465, 238] on span "Done" at bounding box center [468, 238] width 18 height 12
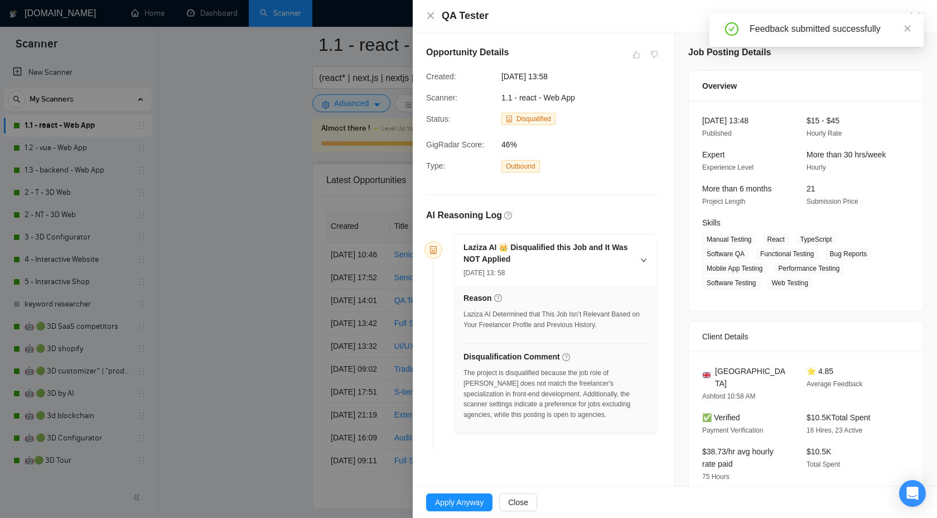
click at [433, 9] on div "QA Tester Go to Upwork" at bounding box center [675, 16] width 498 height 14
click at [430, 16] on icon "close" at bounding box center [430, 15] width 7 height 7
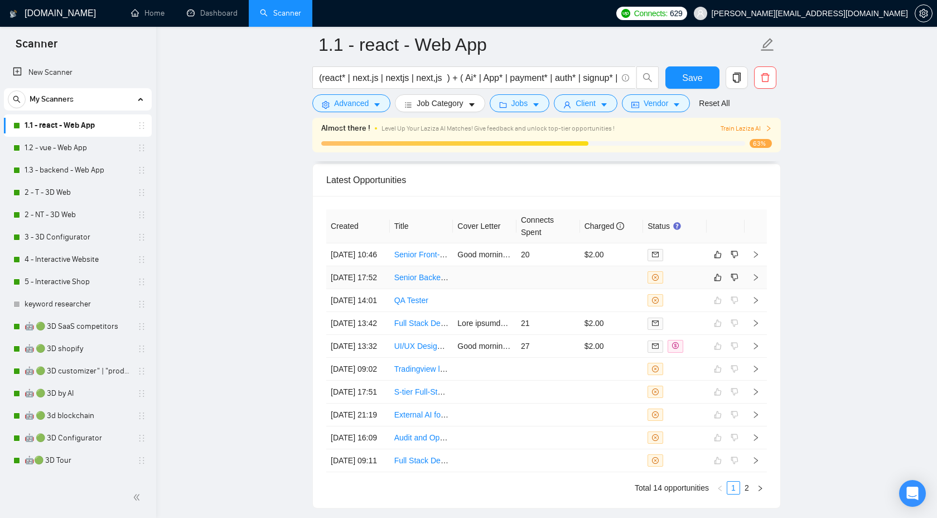
click at [765, 289] on td at bounding box center [756, 277] width 22 height 23
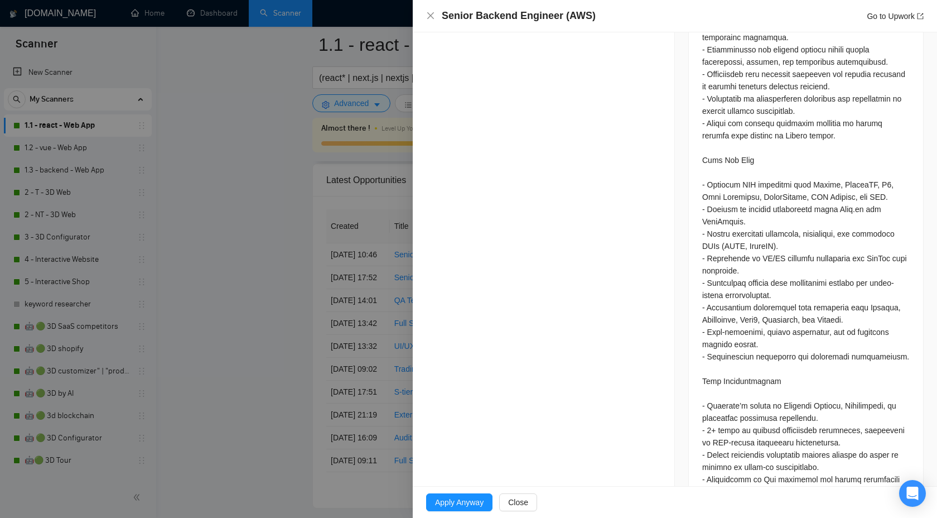
scroll to position [1044, 0]
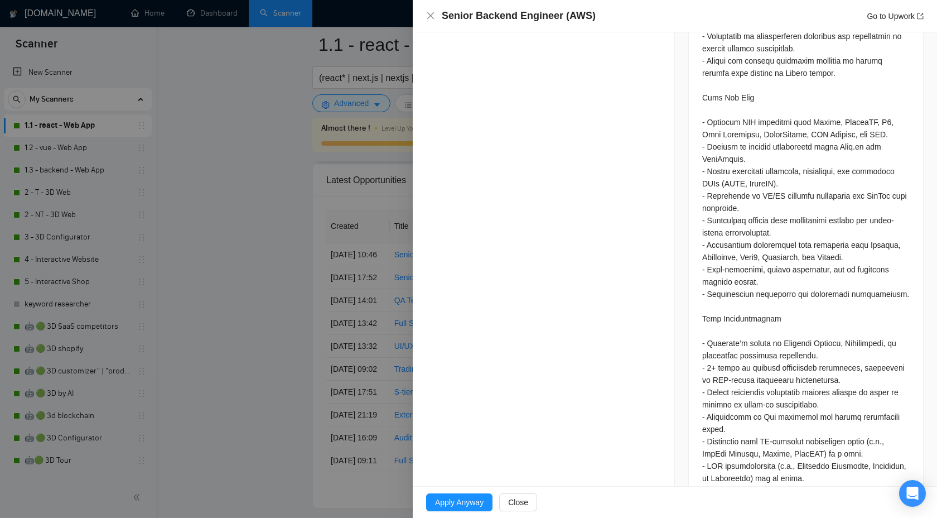
click at [396, 128] on div at bounding box center [468, 259] width 937 height 518
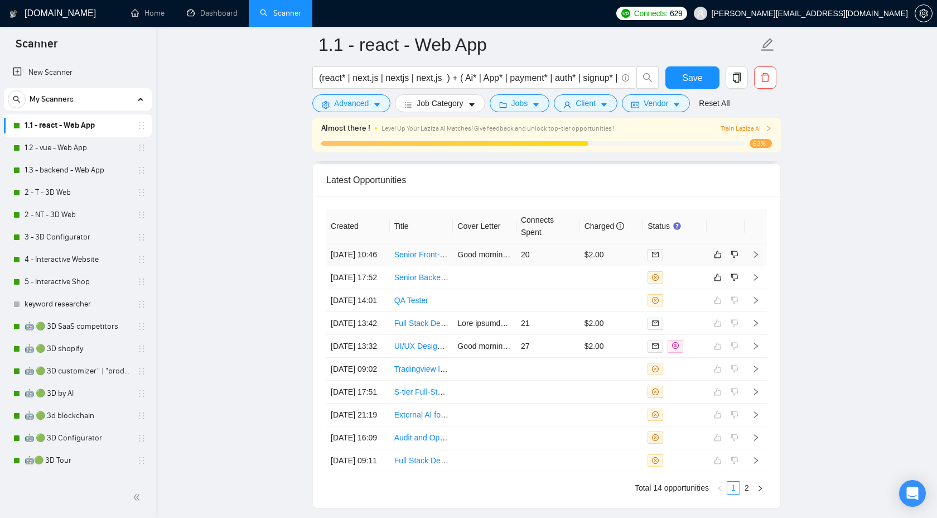
click at [759, 258] on icon "right" at bounding box center [756, 254] width 8 height 8
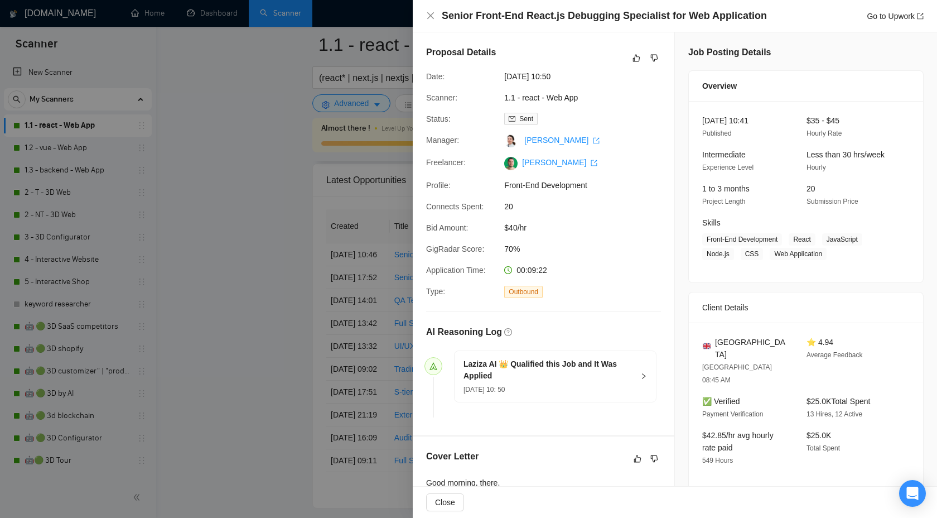
click at [642, 373] on icon "right" at bounding box center [643, 376] width 7 height 7
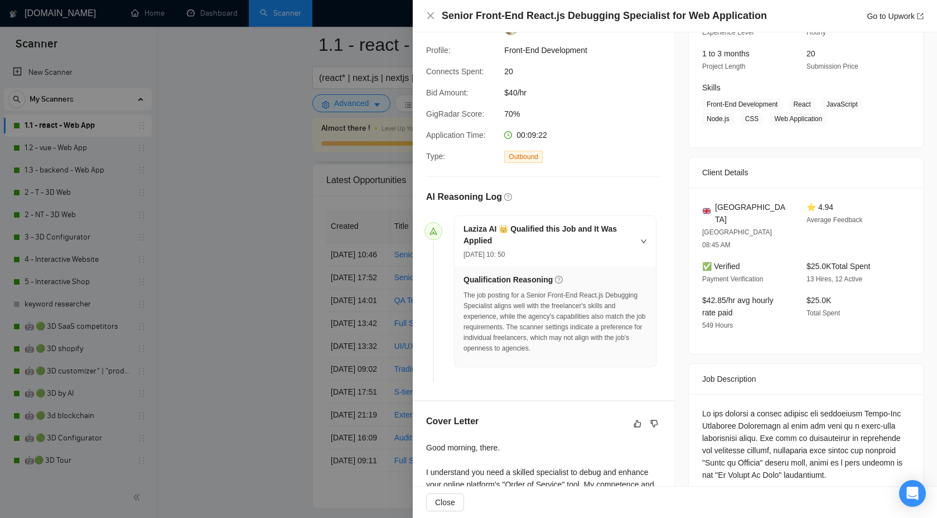
scroll to position [256, 0]
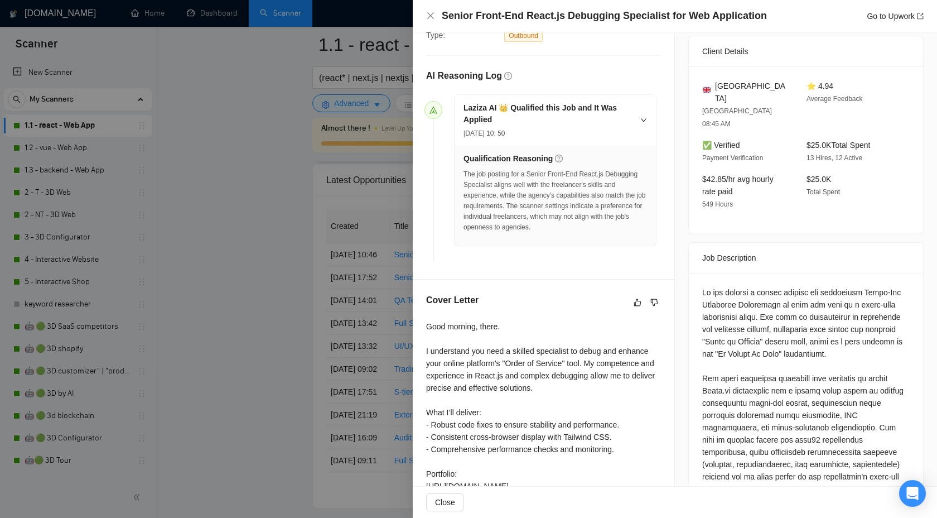
click at [369, 255] on div at bounding box center [468, 259] width 937 height 518
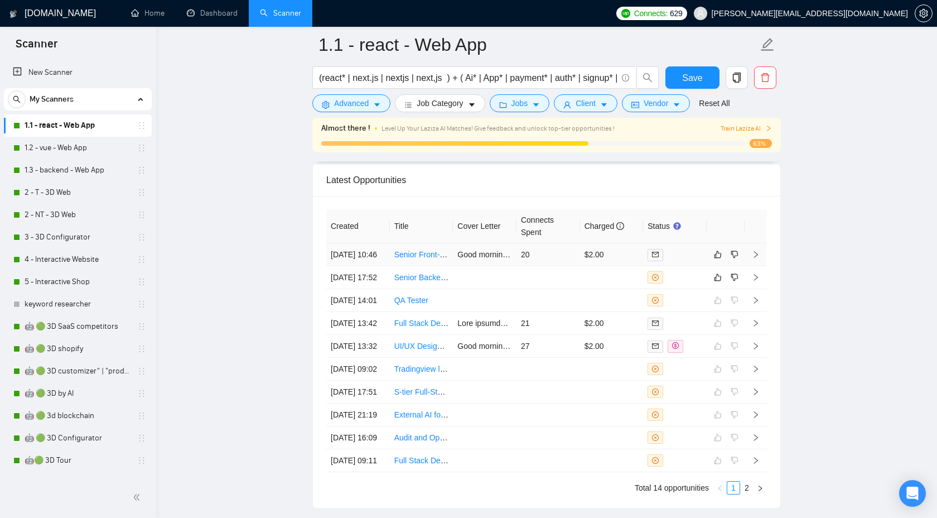
click at [754, 258] on icon "right" at bounding box center [756, 254] width 8 height 8
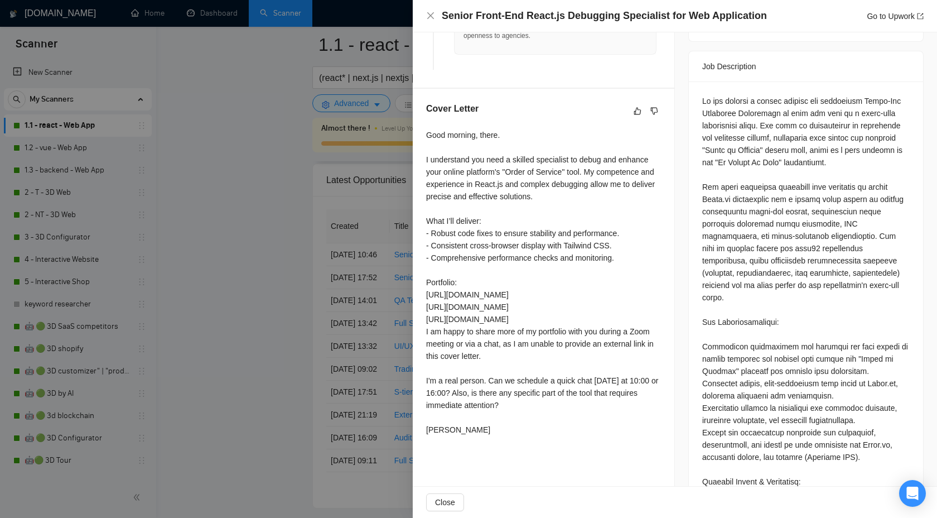
scroll to position [424, 0]
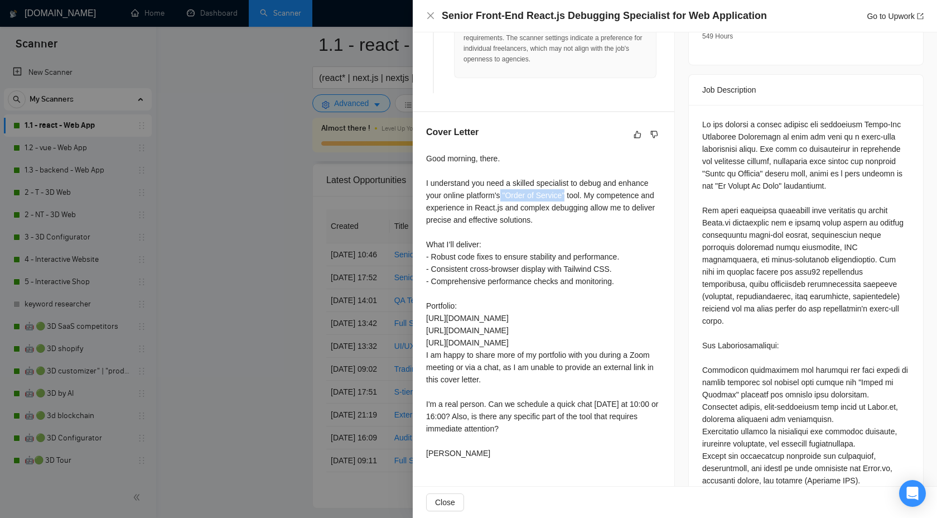
drag, startPoint x: 505, startPoint y: 195, endPoint x: 573, endPoint y: 195, distance: 68.6
click at [573, 195] on div "Good morning, there. I understand you need a skilled specialist to debug and en…" at bounding box center [543, 305] width 235 height 307
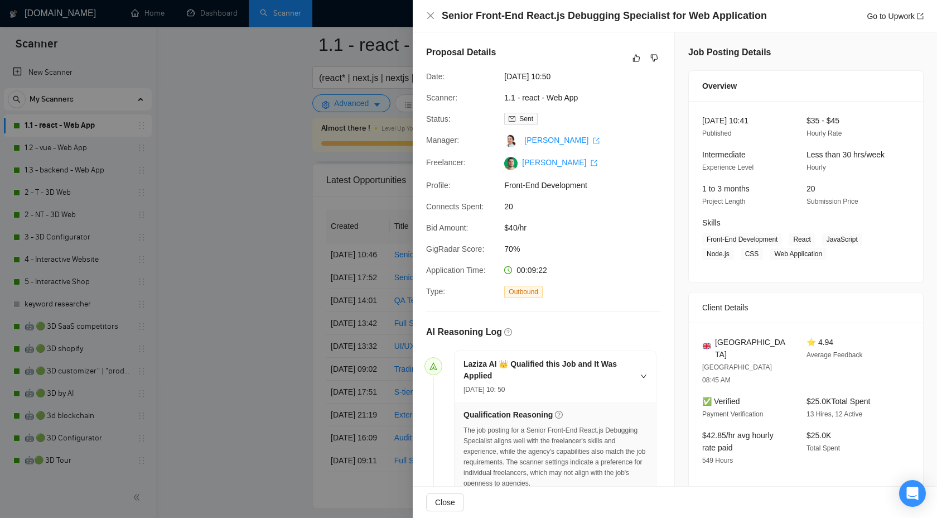
click at [635, 46] on div "Proposal Details" at bounding box center [543, 58] width 235 height 25
click at [636, 56] on icon "like" at bounding box center [637, 58] width 8 height 9
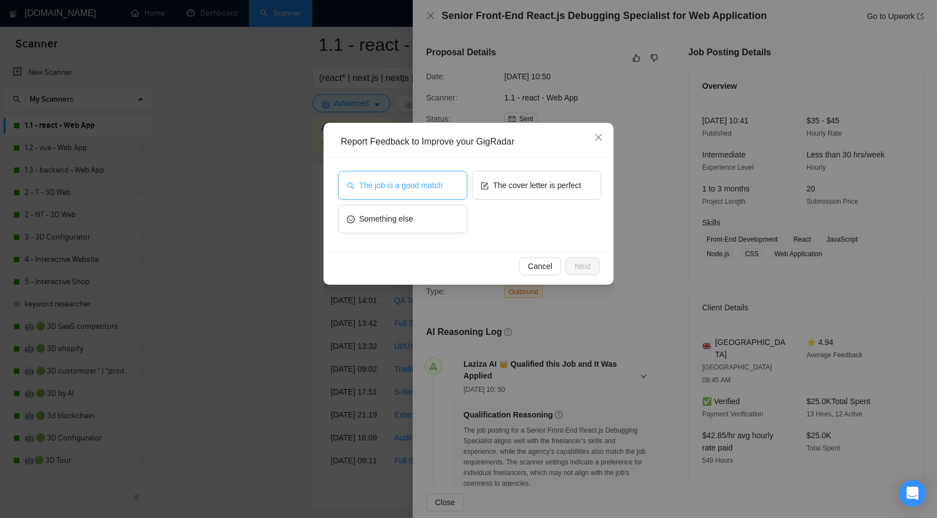
click at [435, 181] on span "The job is a good match" at bounding box center [400, 185] width 83 height 12
click at [580, 263] on span "Next" at bounding box center [583, 266] width 16 height 12
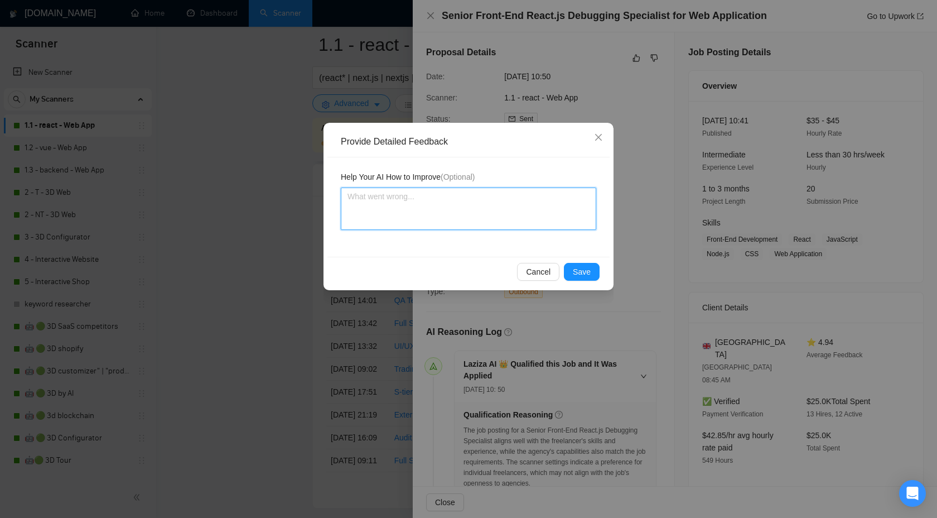
click at [498, 200] on textarea at bounding box center [468, 208] width 255 height 42
type textarea "П"
type textarea "Пщ"
type textarea "Пщв"
type textarea "Пщвв"
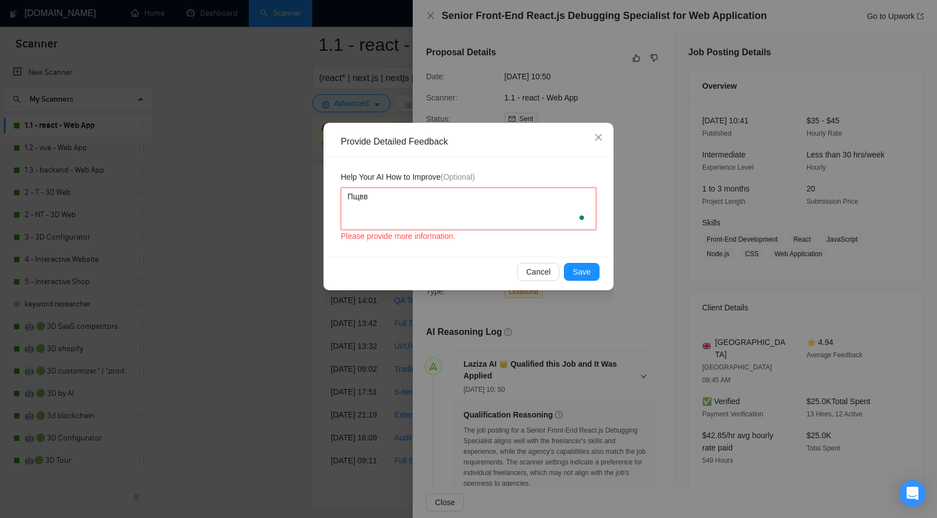
type textarea "Пщв"
type textarea "Пщ"
type textarea "П"
type textarea "G"
type textarea "Go"
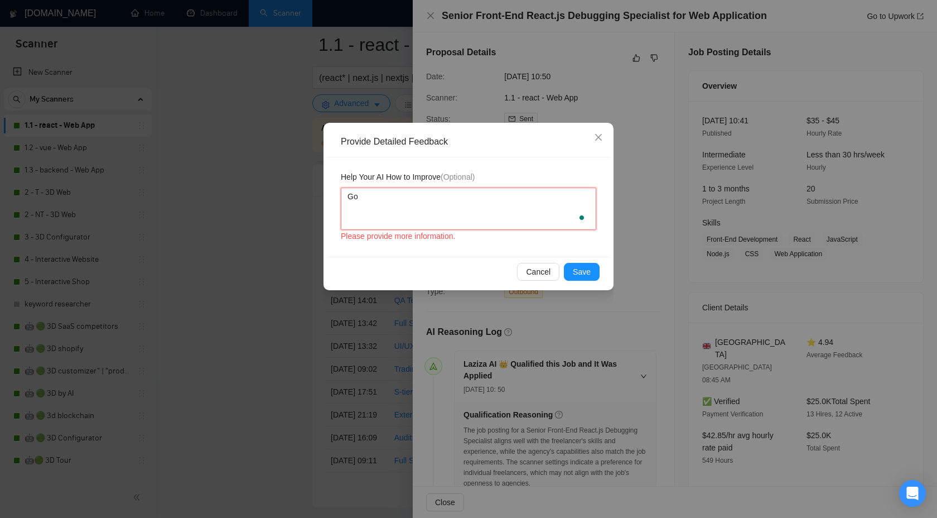
type textarea "Goo"
type textarea "Good"
type textarea "Good t"
type textarea "Good te"
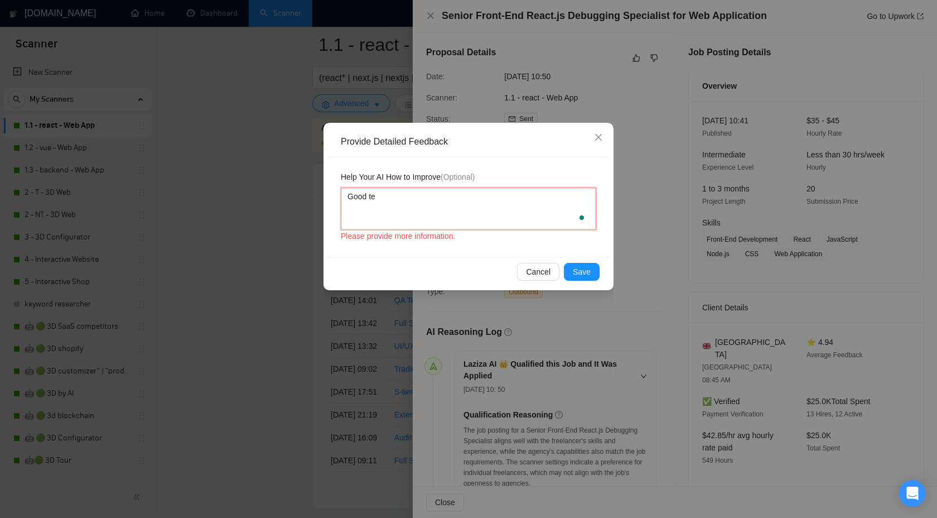
type textarea "Good t"
type textarea "Good"
type textarea "Good m"
type textarea "Good me"
type textarea "Good met"
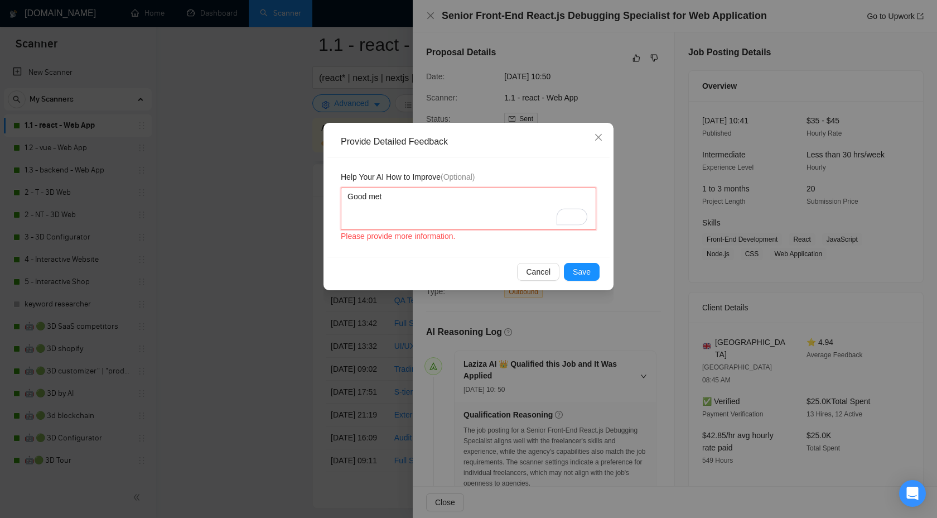
type textarea "Good metc"
type textarea "Good metch"
type textarea "Good match"
type textarea "Good match ,"
type textarea "Good match"
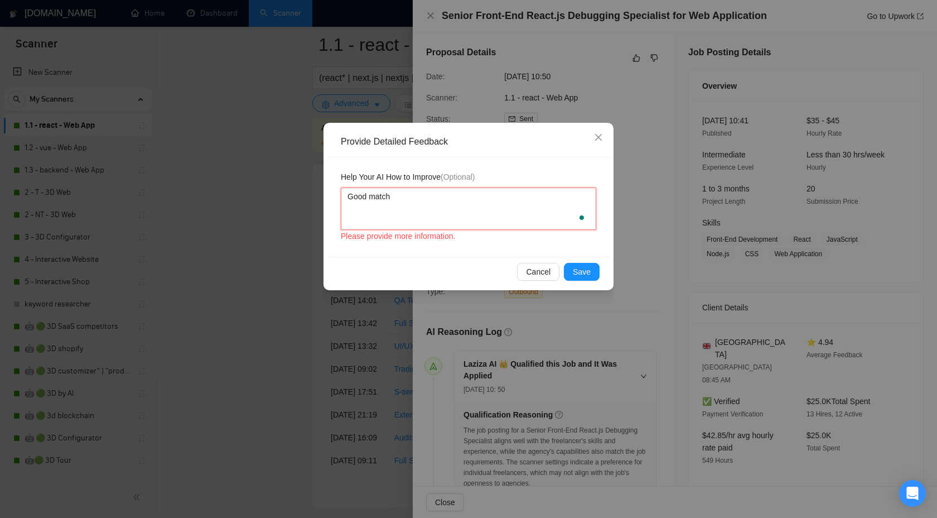
type textarea "Good match"
type textarea "Good match,"
type textarea "Good match, b"
type textarea "Good match, bi"
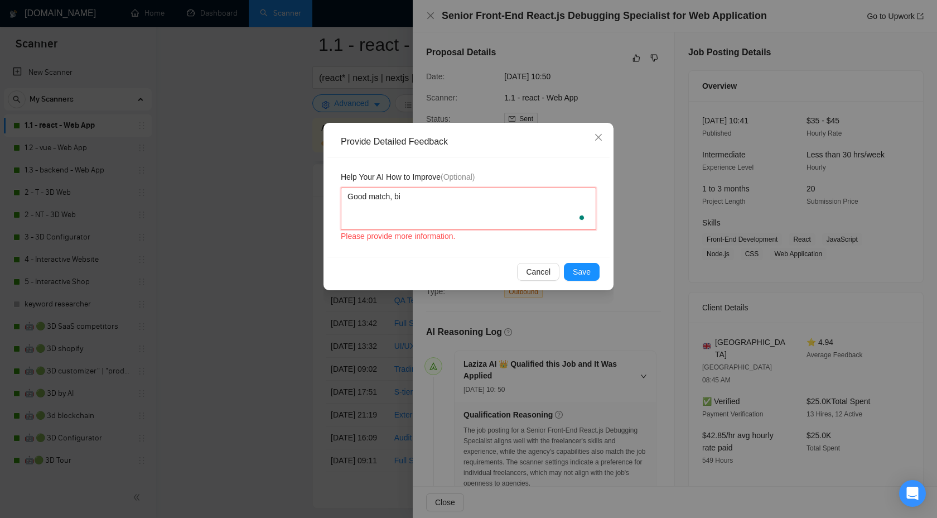
type textarea "Good match, b"
type textarea "Good match, bu"
type textarea "Good match, but"
type textarea "Good match, but d"
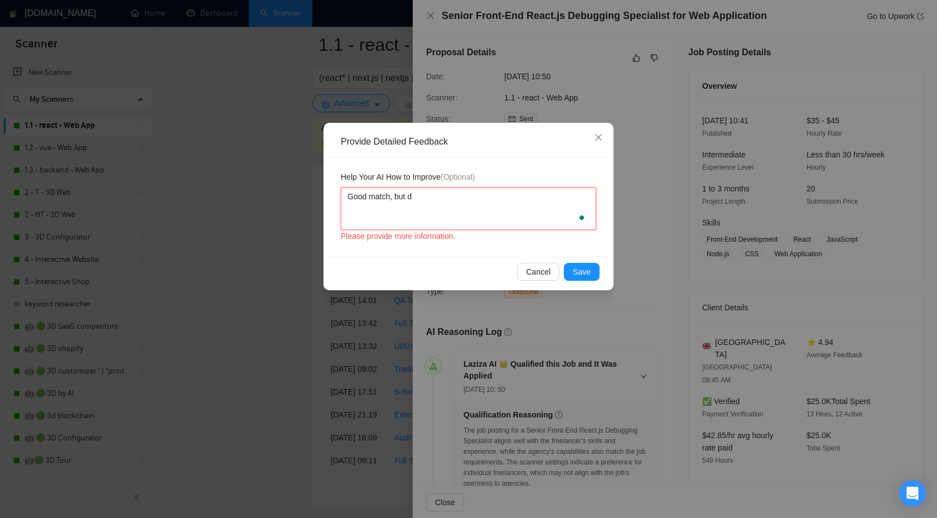
type textarea "Good match, but do"
type textarea "Good match, but don"
type textarea "Good match, but donr"
type textarea "Good match, but done"
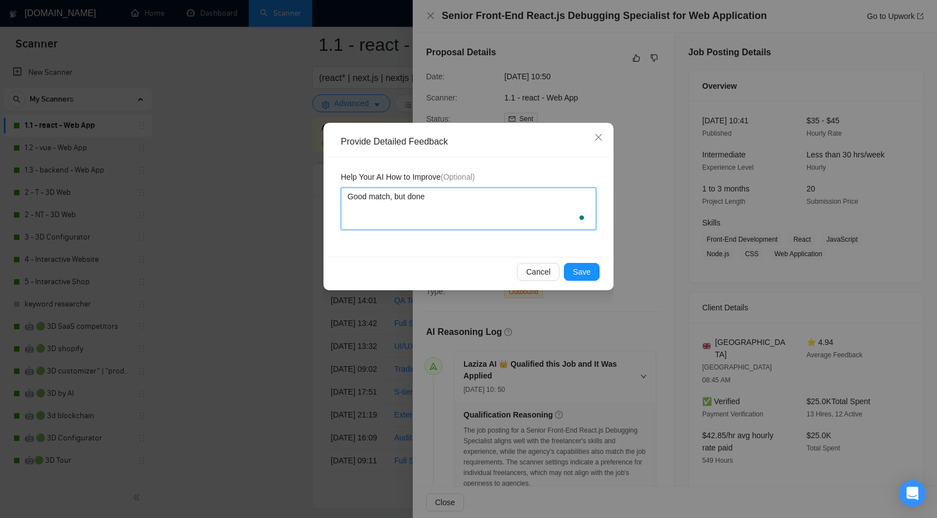
type textarea "Good match, but don"
type textarea "Good match, but do"
click at [566, 197] on textarea "Good match, but don’t mention the name of client's product" at bounding box center [468, 208] width 255 height 42
click at [478, 211] on textarea "Good match, but don’t mention the name of the client's product in the cover let…" at bounding box center [468, 208] width 255 height 42
paste textarea "but lacks specific backend experience with Supabase."
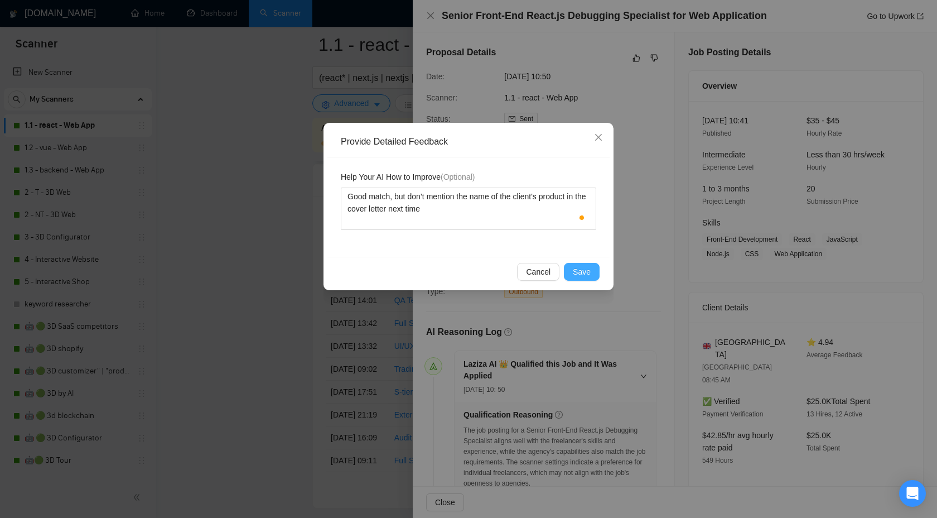
click at [587, 270] on span "Save" at bounding box center [582, 272] width 18 height 12
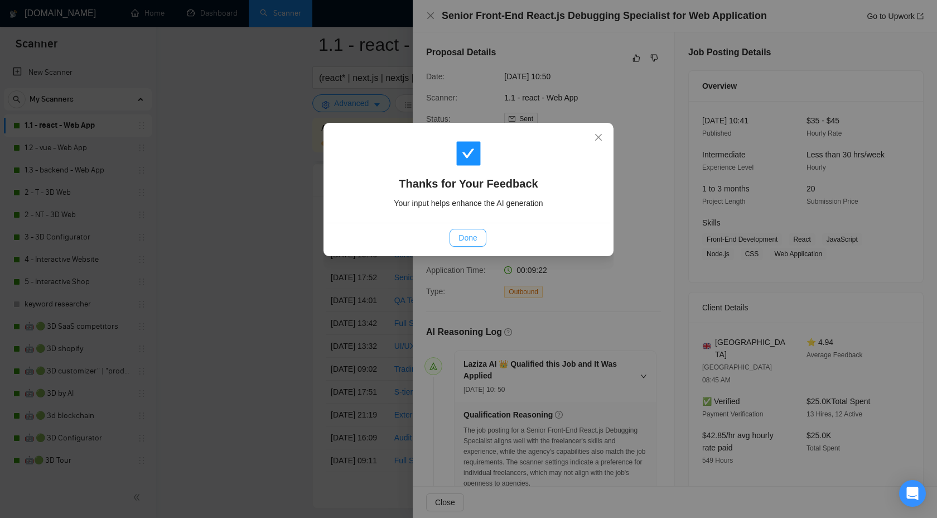
click at [463, 241] on span "Done" at bounding box center [468, 238] width 18 height 12
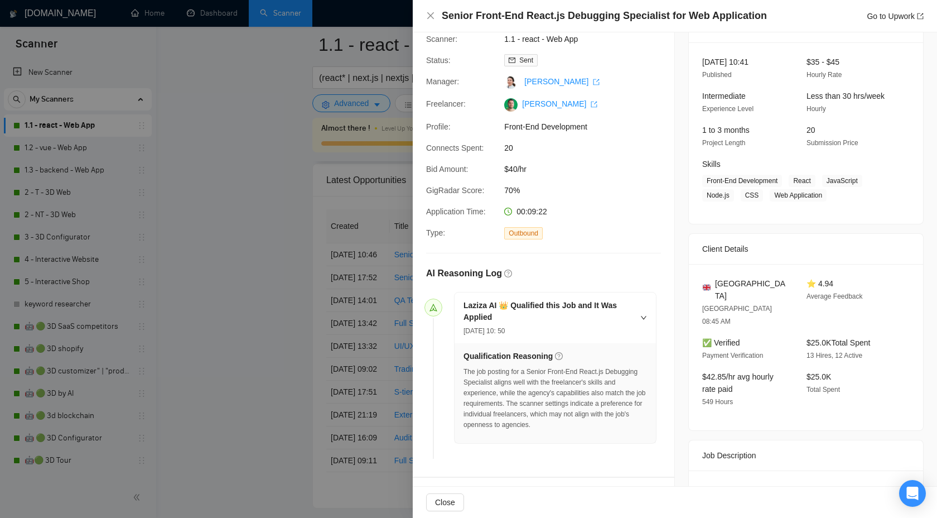
scroll to position [64, 0]
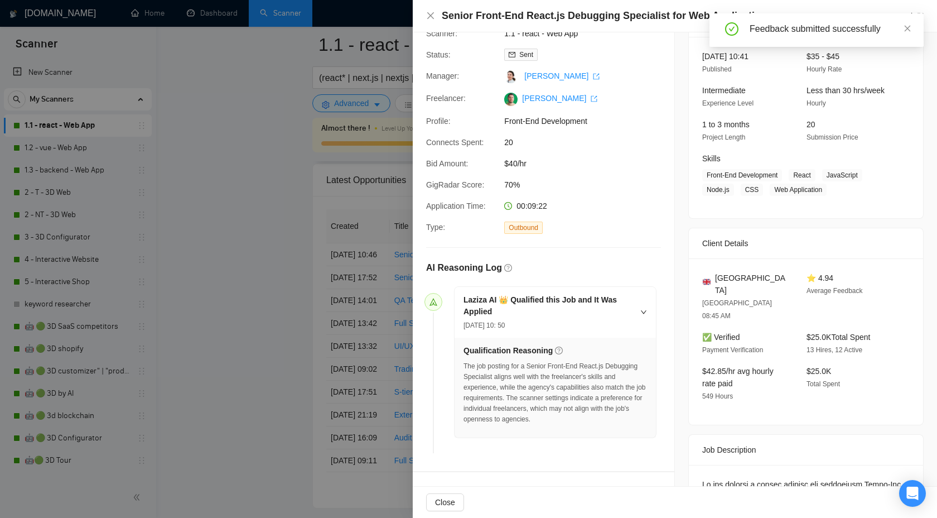
click at [427, 10] on div "Senior Front-End React.js Debugging Specialist for Web Application Go to Upwork" at bounding box center [675, 16] width 498 height 14
click at [427, 11] on div "Senior Front-End React.js Debugging Specialist for Web Application Go to Upwork" at bounding box center [675, 16] width 498 height 14
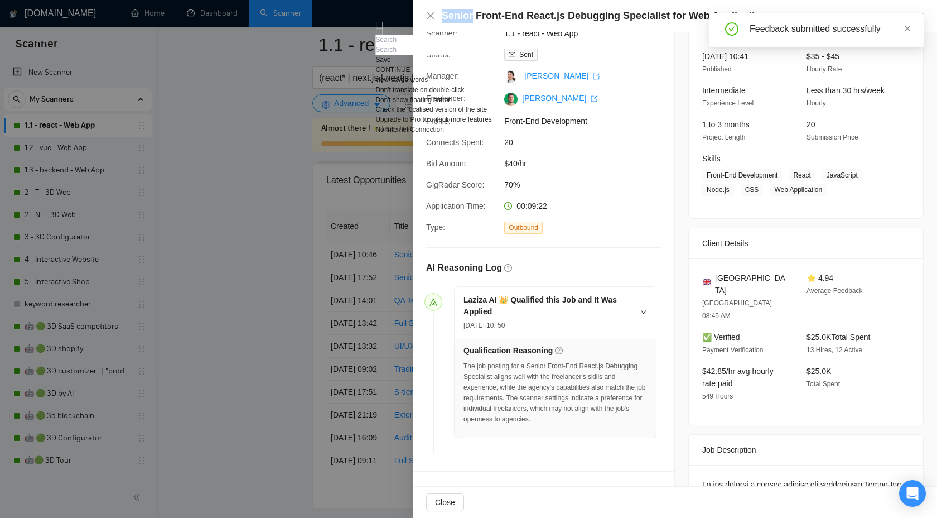
click at [427, 11] on div "Senior Front-End React.js Debugging Specialist for Web Application Go to Upwork" at bounding box center [675, 16] width 498 height 14
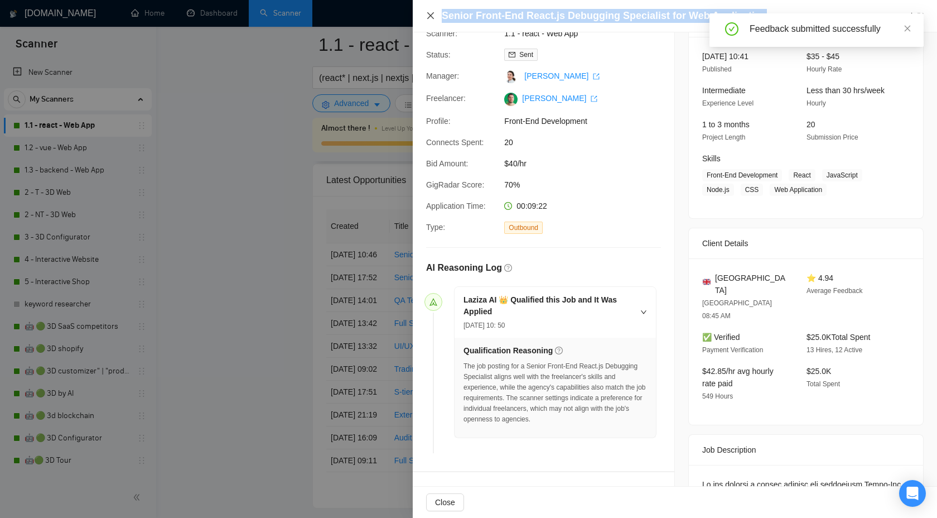
click at [434, 18] on icon "close" at bounding box center [430, 15] width 9 height 9
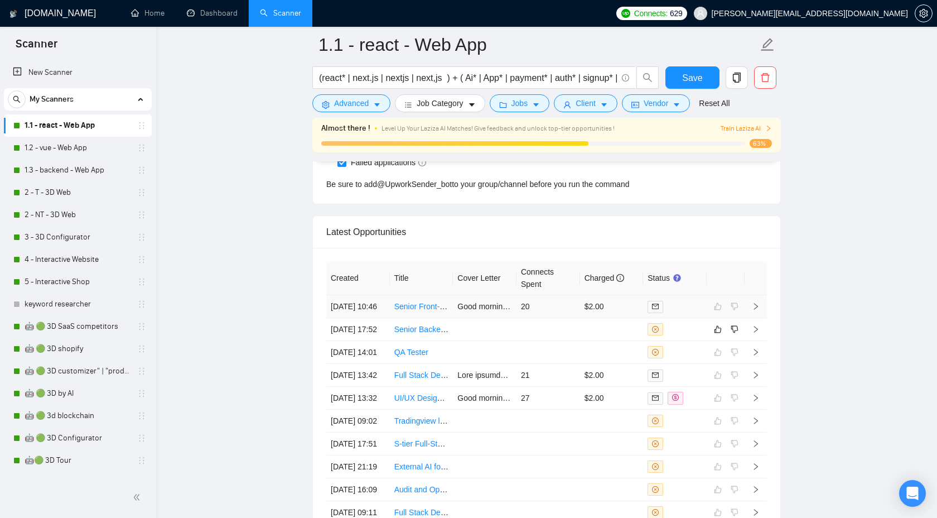
scroll to position [2880, 0]
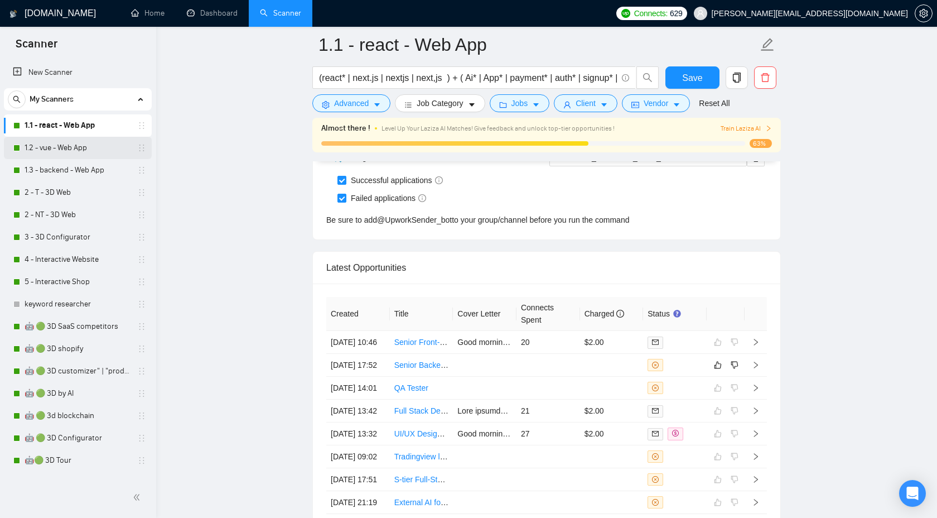
click at [73, 144] on link "1.2 - vue - Web App" at bounding box center [78, 148] width 106 height 22
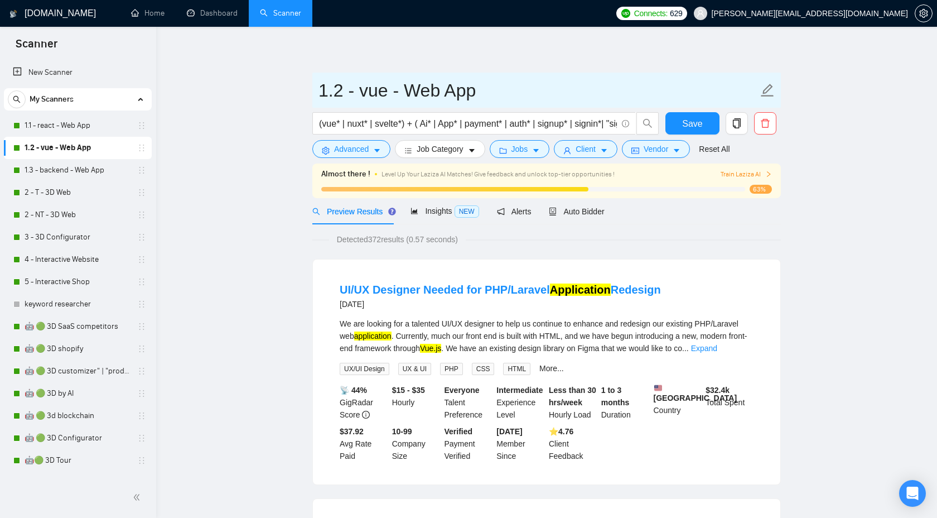
click at [393, 97] on input "1.2 - vue - Web App" at bounding box center [539, 90] width 440 height 28
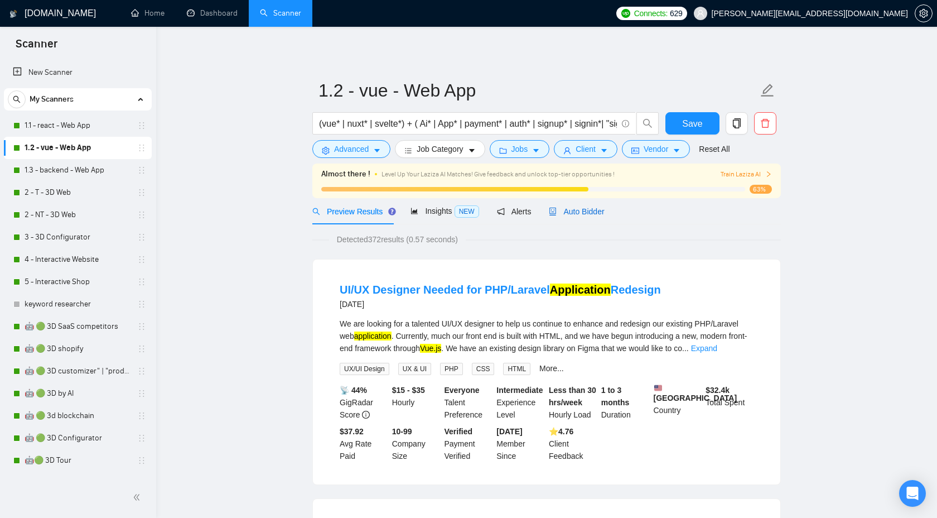
click at [586, 209] on span "Auto Bidder" at bounding box center [576, 211] width 55 height 9
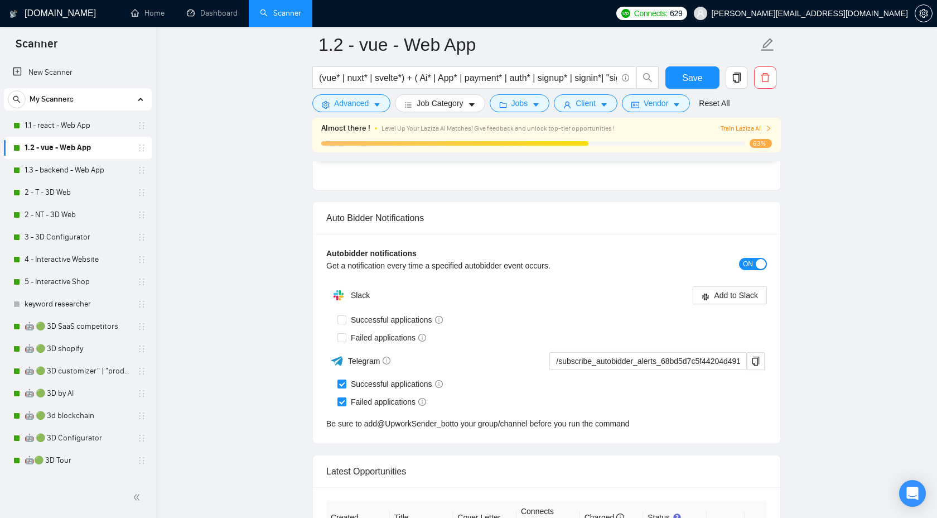
scroll to position [2882, 0]
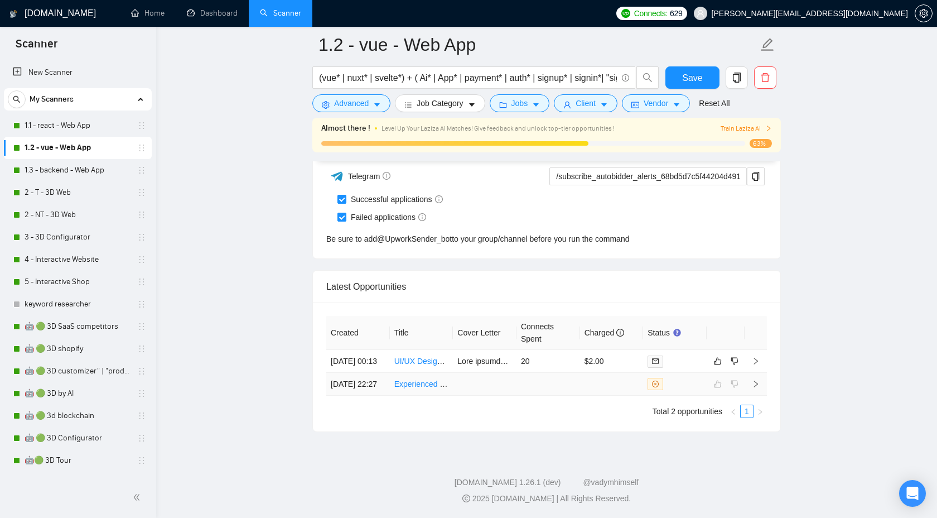
click at [754, 380] on icon "right" at bounding box center [756, 383] width 4 height 7
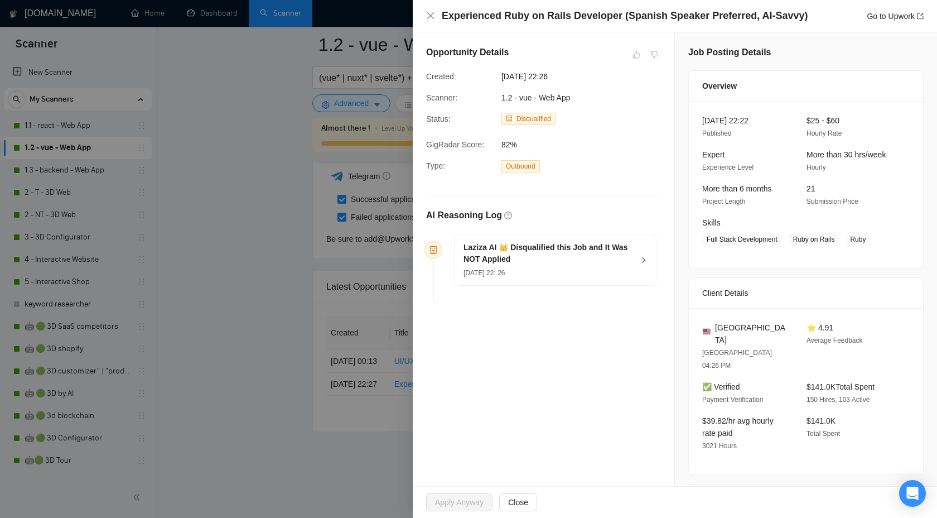
click at [642, 258] on icon "right" at bounding box center [643, 260] width 7 height 7
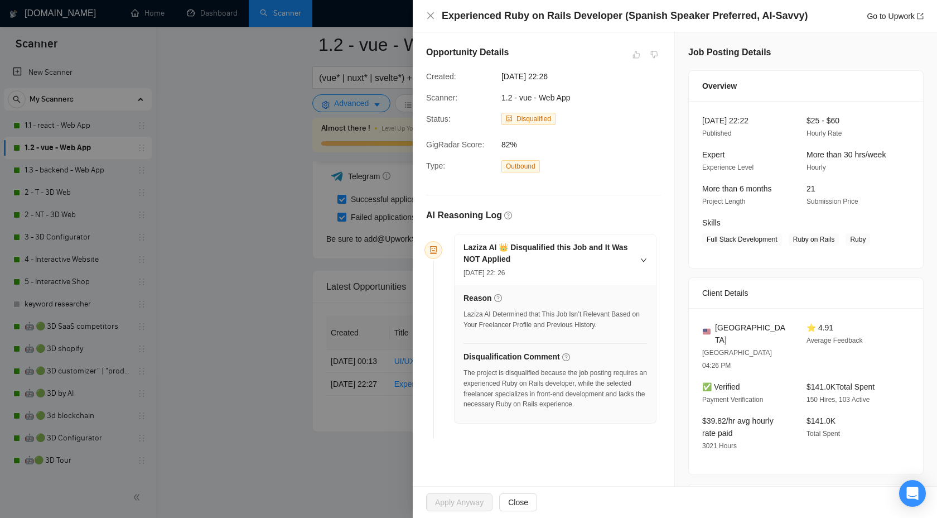
click at [396, 393] on div at bounding box center [468, 259] width 937 height 518
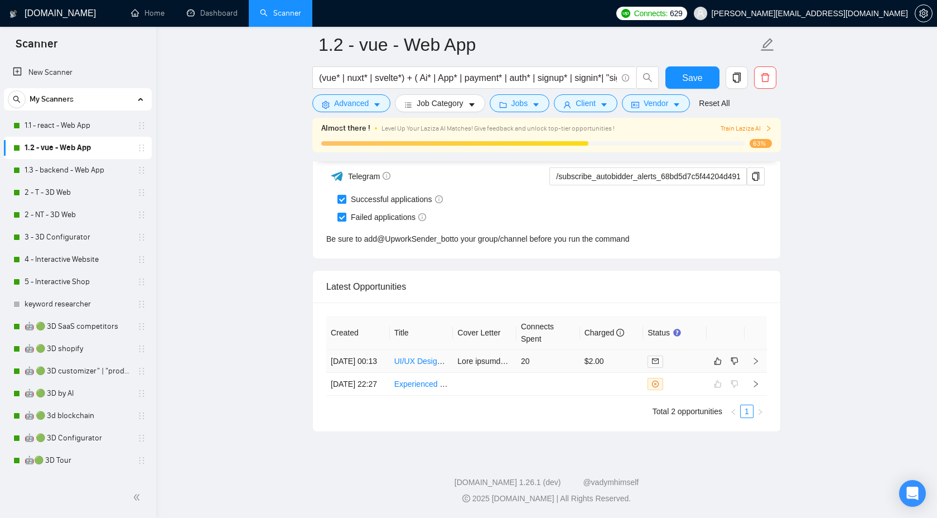
click at [753, 357] on icon "right" at bounding box center [756, 361] width 8 height 8
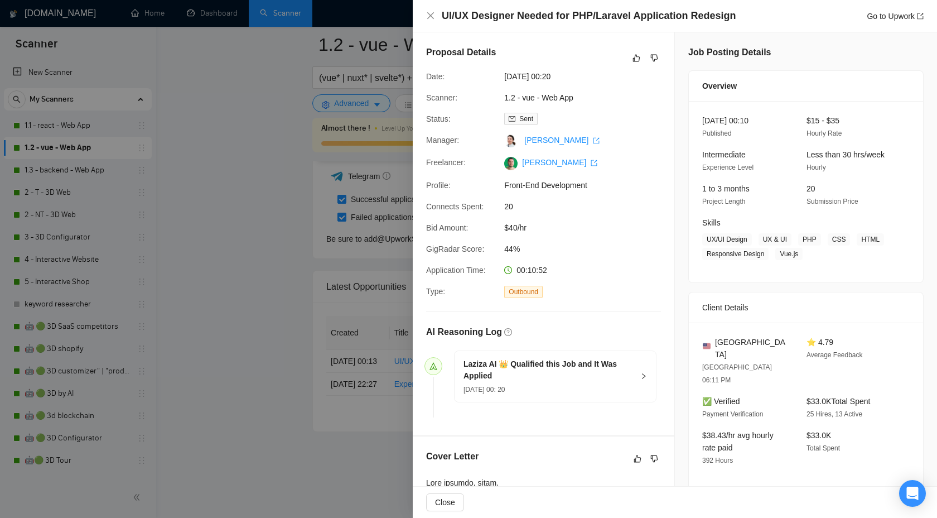
click at [640, 373] on icon "right" at bounding box center [643, 376] width 7 height 7
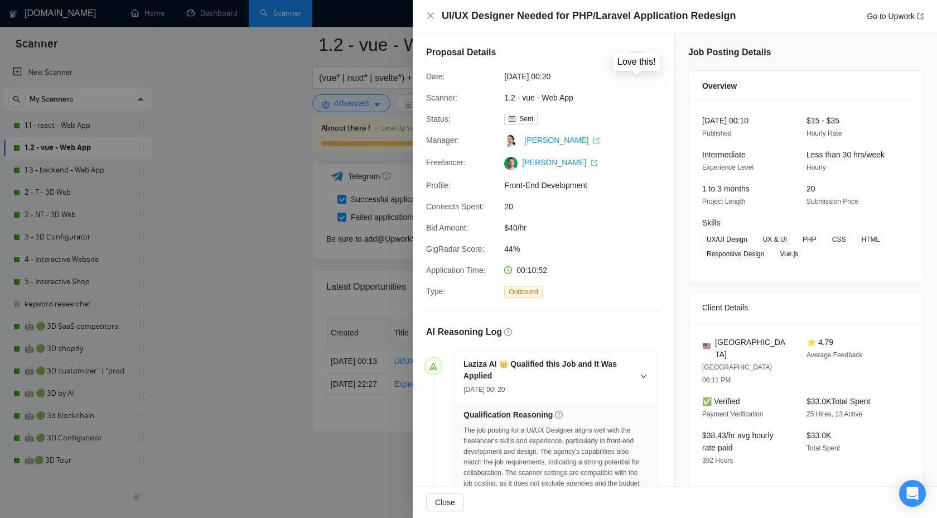
click at [638, 60] on icon "like" at bounding box center [637, 58] width 8 height 9
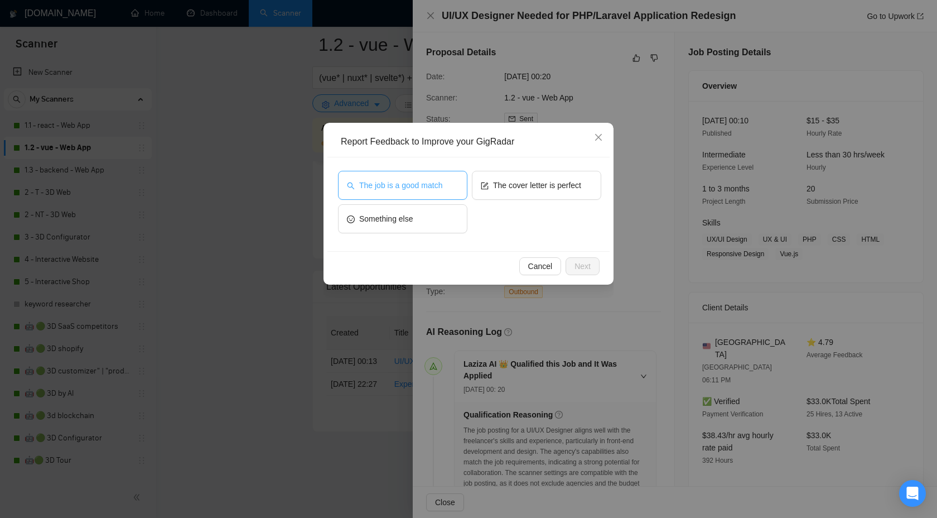
click at [404, 186] on span "The job is a good match" at bounding box center [400, 185] width 83 height 12
click at [585, 262] on span "Next" at bounding box center [583, 266] width 16 height 12
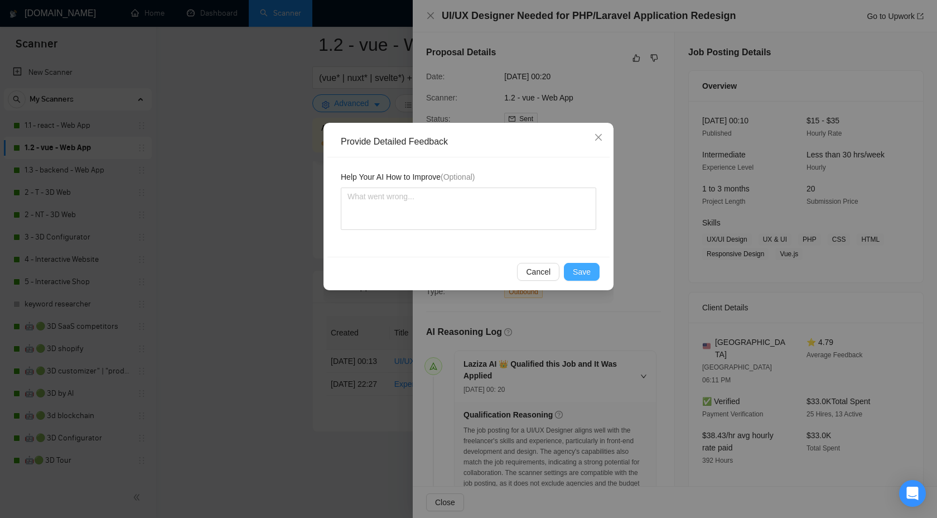
click at [581, 271] on span "Save" at bounding box center [582, 272] width 18 height 12
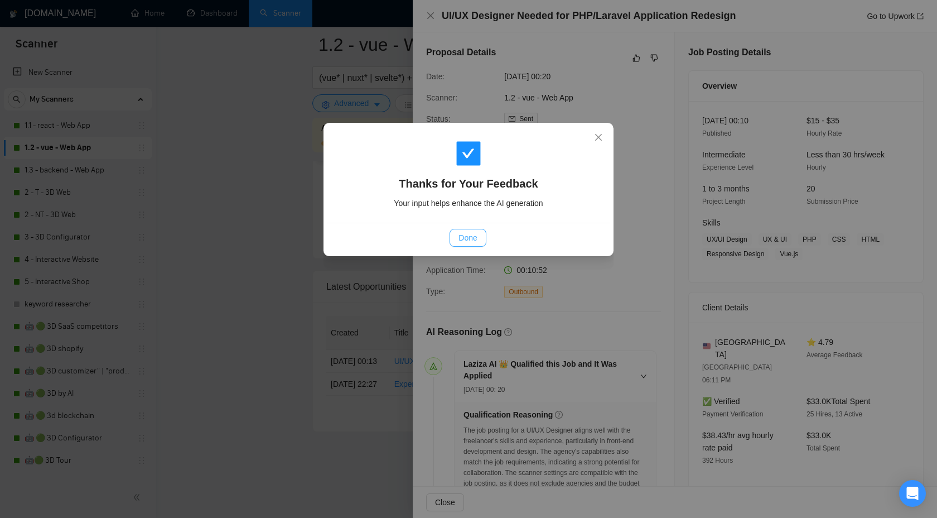
click at [470, 235] on span "Done" at bounding box center [468, 238] width 18 height 12
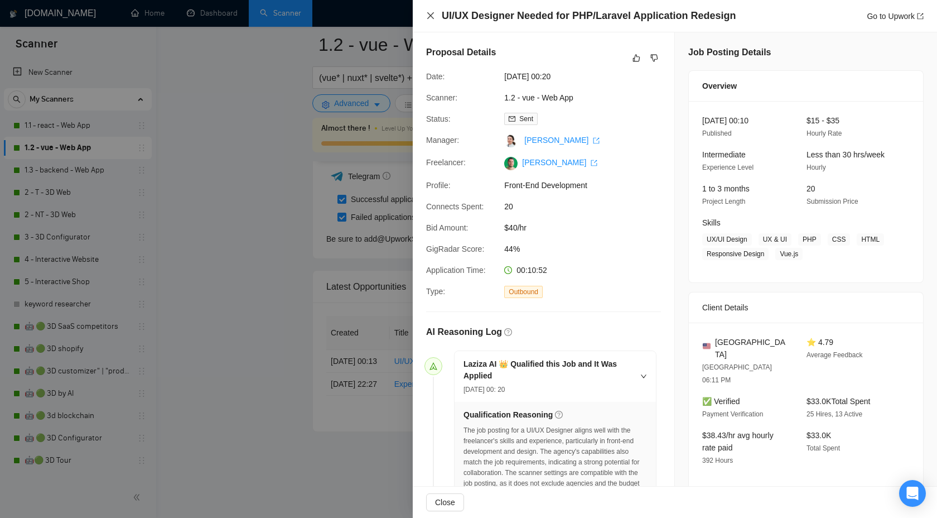
click at [431, 13] on icon "close" at bounding box center [430, 15] width 9 height 9
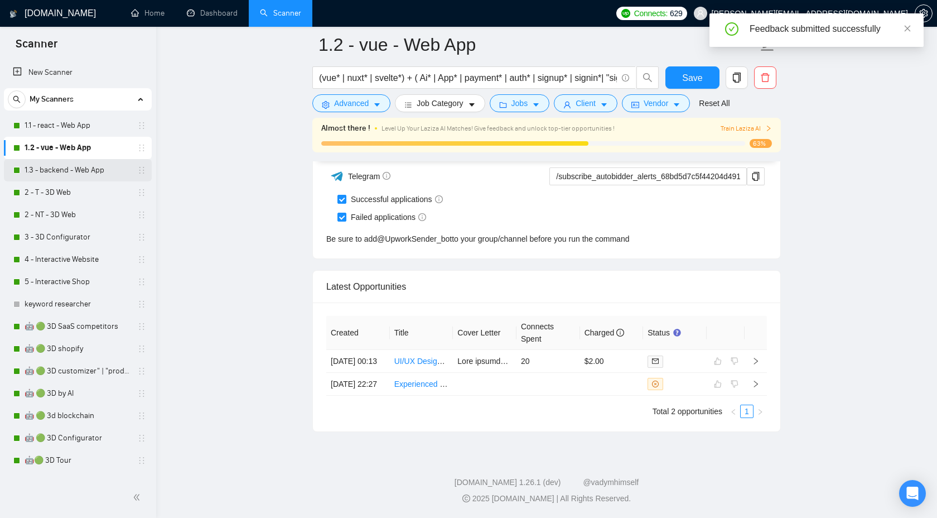
click at [80, 175] on link "1.3 - backend - Web App" at bounding box center [78, 170] width 106 height 22
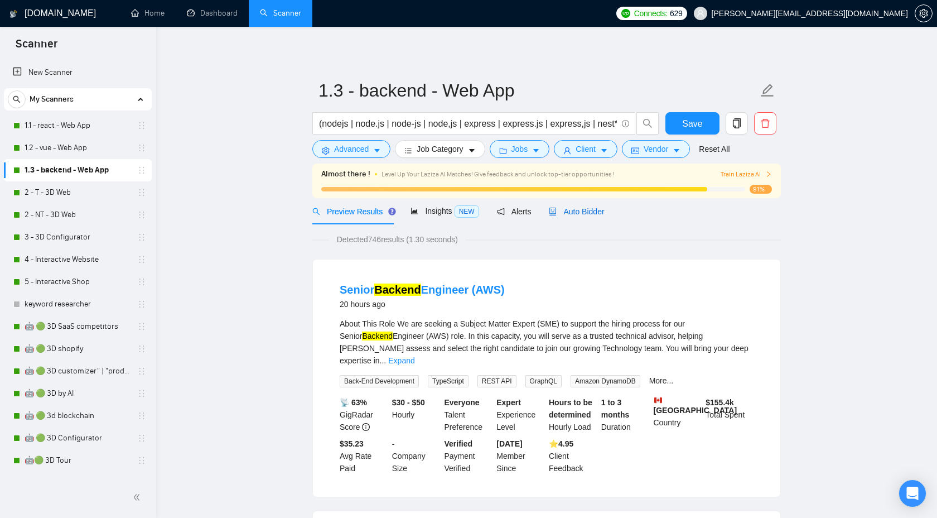
click at [570, 208] on span "Auto Bidder" at bounding box center [576, 211] width 55 height 9
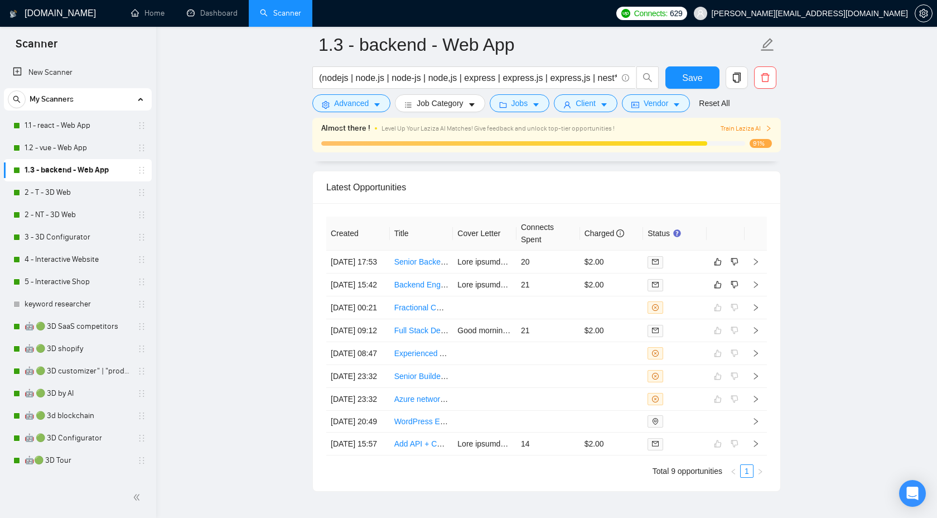
scroll to position [3101, 0]
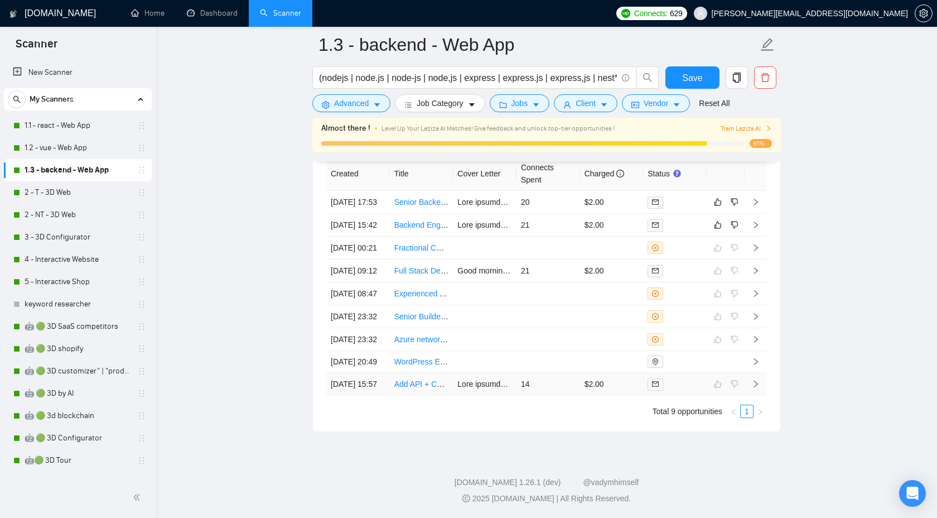
click at [757, 388] on icon "right" at bounding box center [756, 384] width 8 height 8
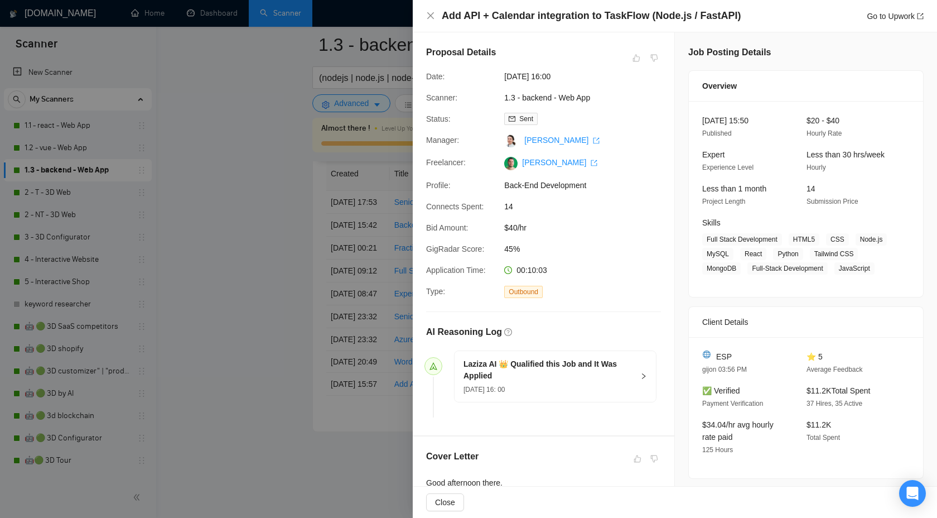
click at [623, 378] on h5 "Laziza AI 👑 Qualified this Job and It Was Applied" at bounding box center [549, 369] width 170 height 23
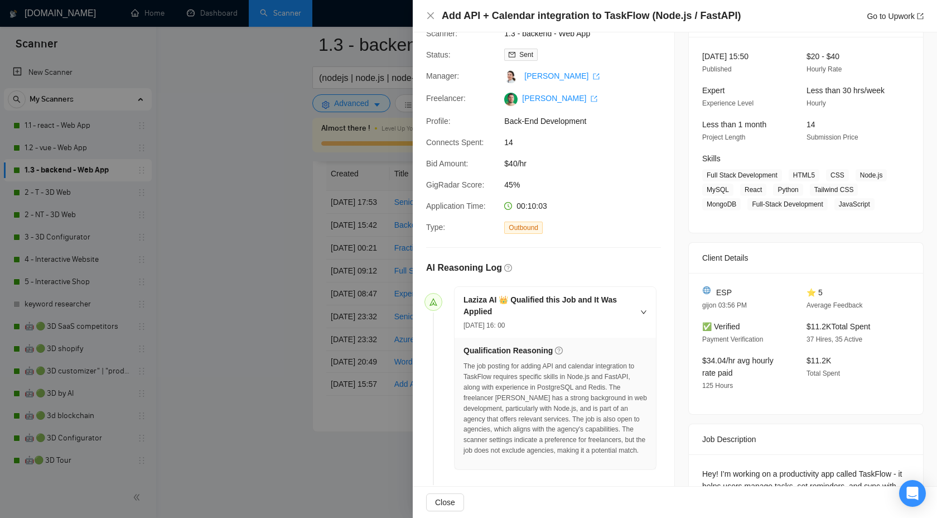
scroll to position [81, 0]
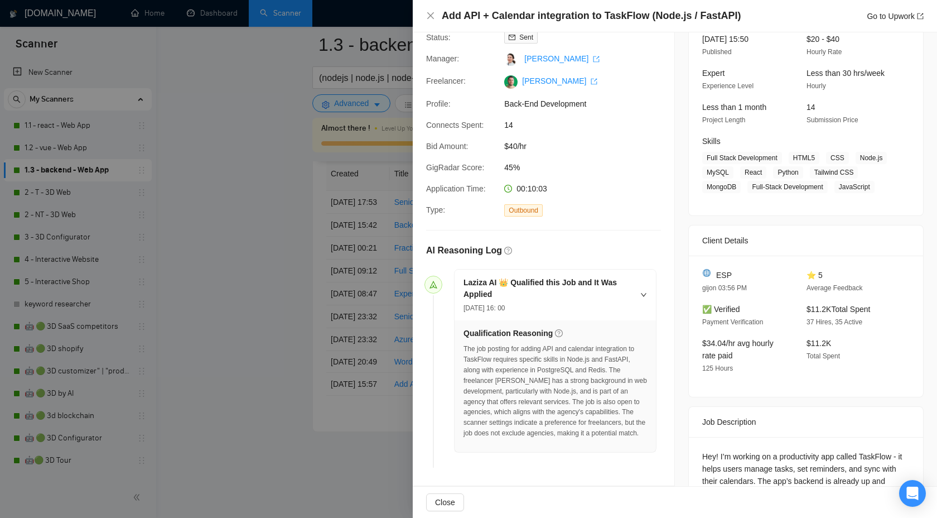
click at [397, 424] on div at bounding box center [468, 259] width 937 height 518
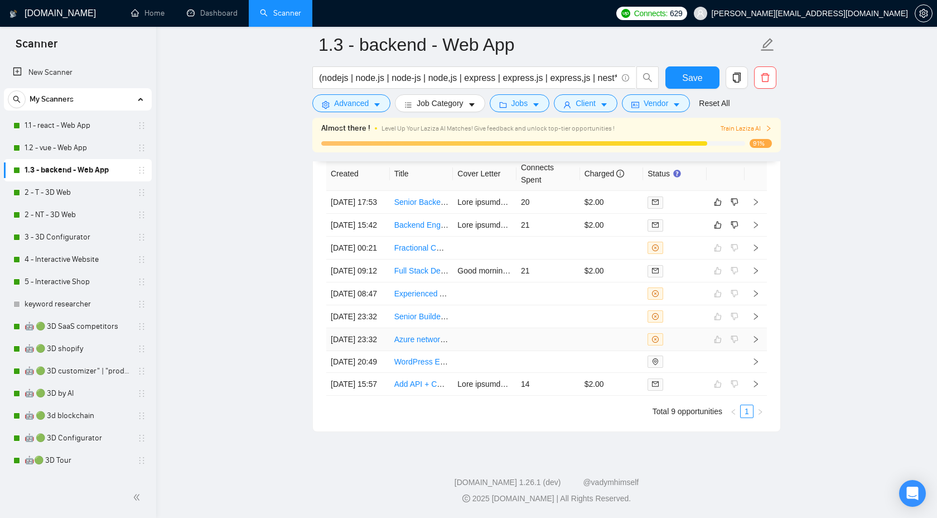
click at [756, 343] on icon "right" at bounding box center [756, 339] width 4 height 7
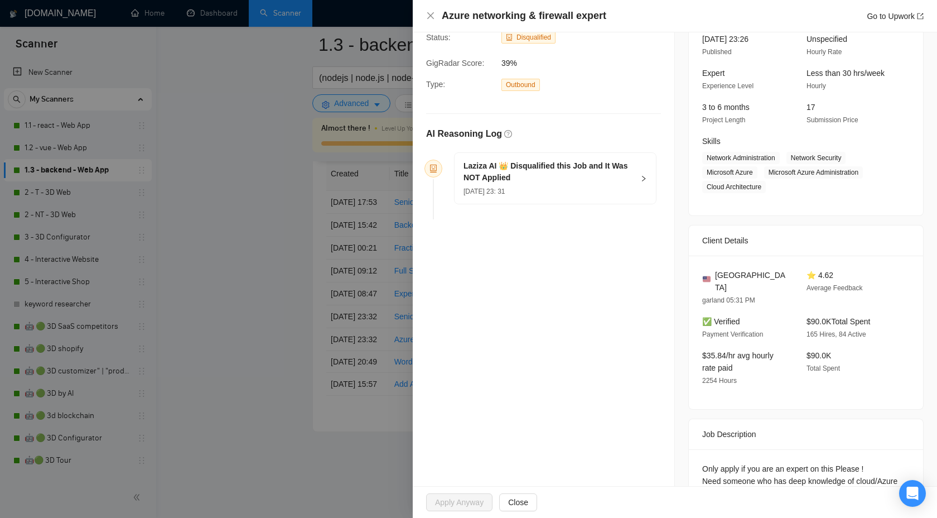
click at [640, 177] on icon "right" at bounding box center [643, 178] width 7 height 7
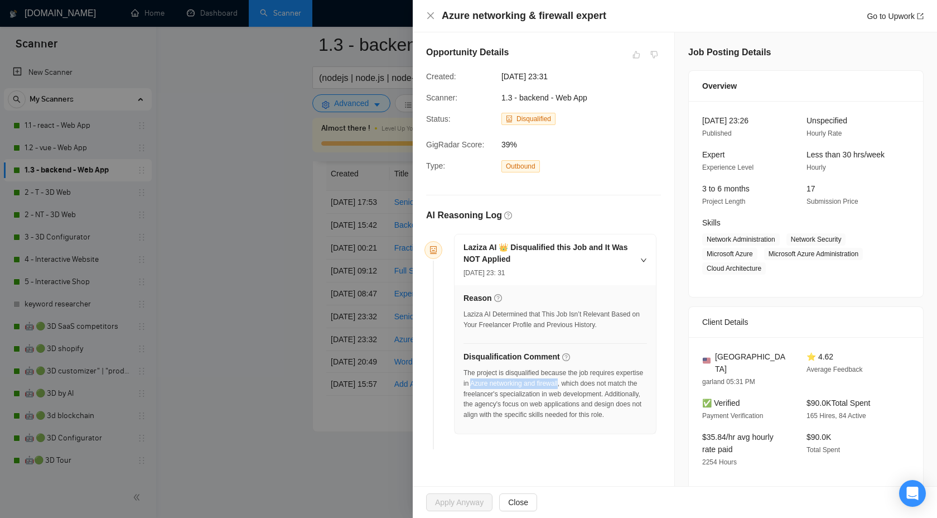
drag, startPoint x: 503, startPoint y: 382, endPoint x: 594, endPoint y: 383, distance: 91.5
click at [594, 383] on div "The project is disqualified because the job requires expertise in Azure network…" at bounding box center [556, 394] width 184 height 52
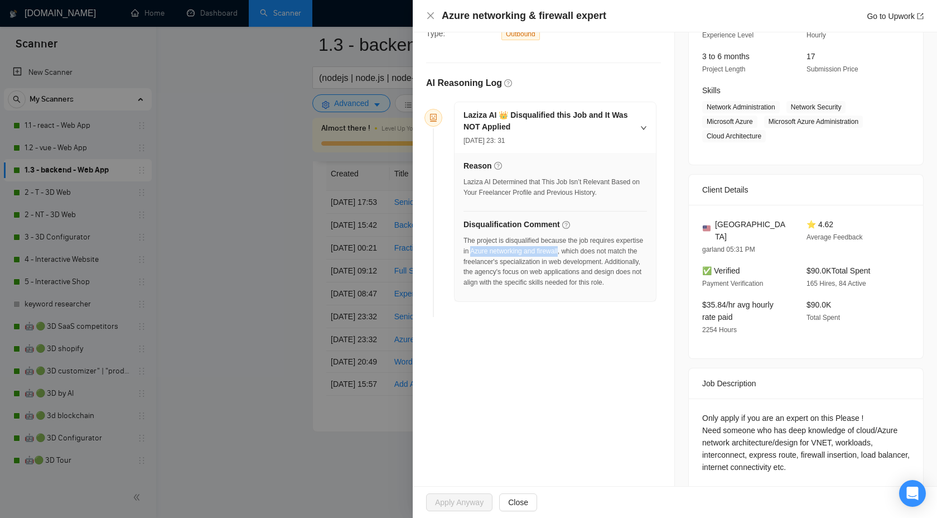
scroll to position [174, 0]
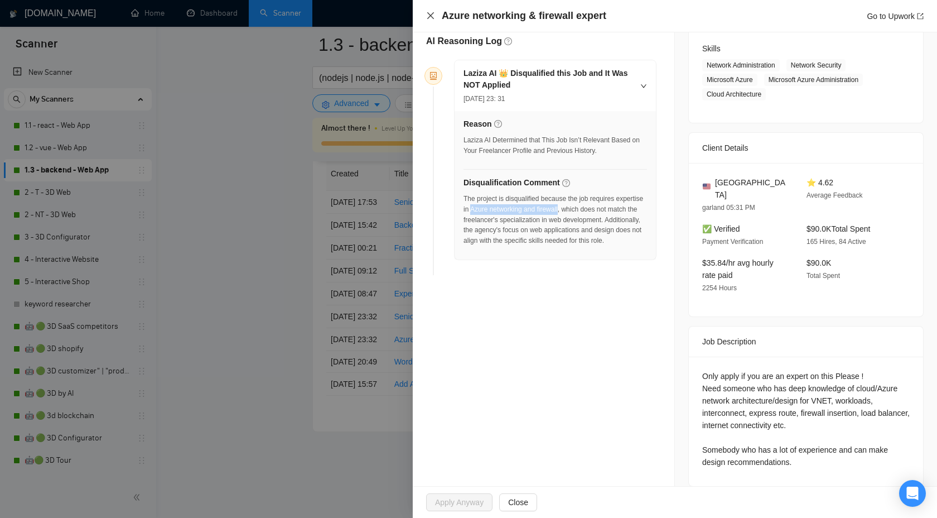
click at [429, 15] on icon "close" at bounding box center [430, 15] width 9 height 9
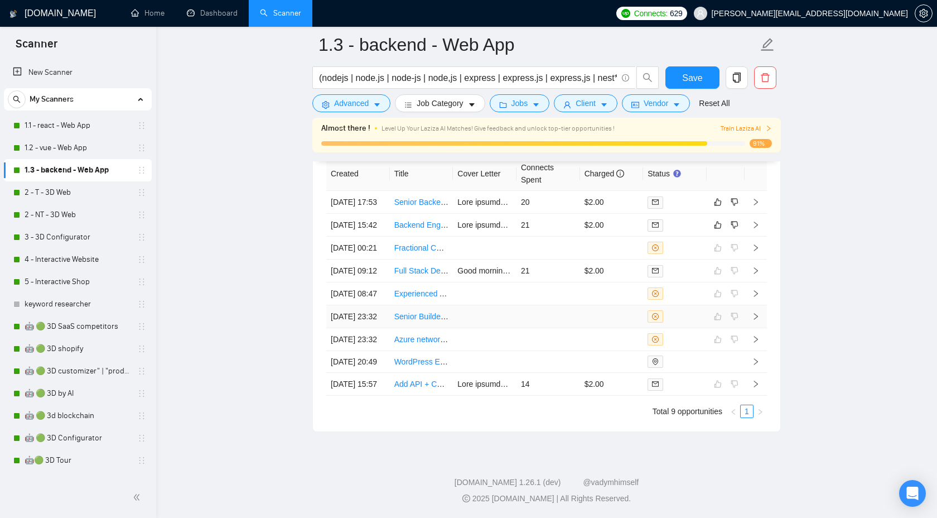
click at [756, 315] on icon "right" at bounding box center [756, 316] width 4 height 7
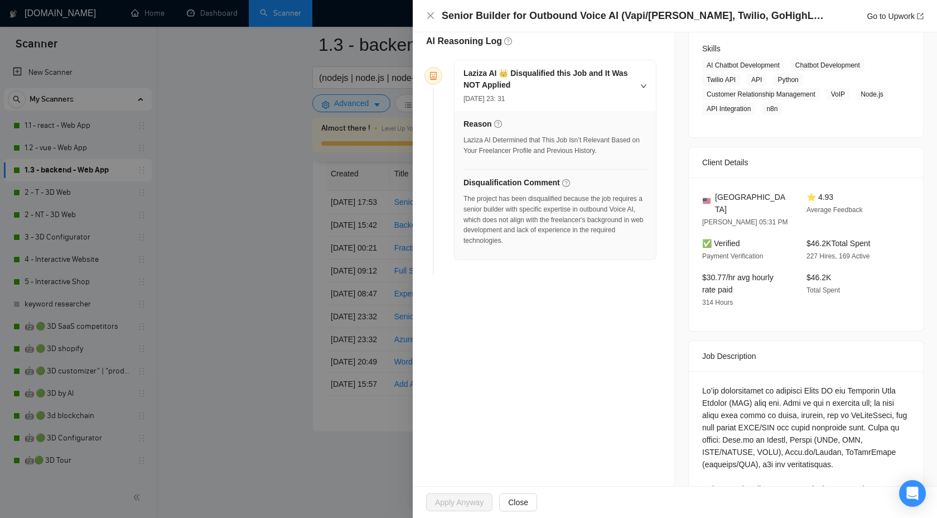
click at [351, 27] on div at bounding box center [468, 259] width 937 height 518
click at [357, 43] on div at bounding box center [468, 259] width 937 height 518
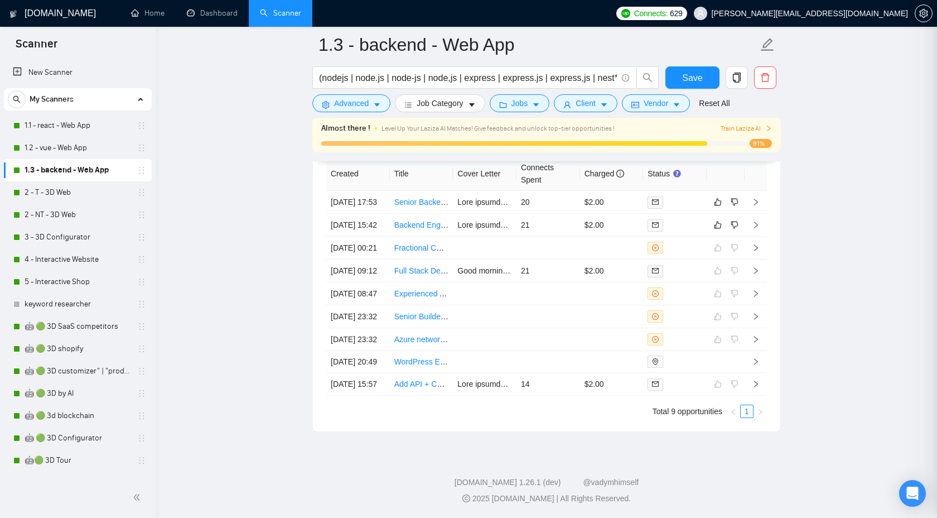
click at [357, 43] on div at bounding box center [468, 259] width 937 height 518
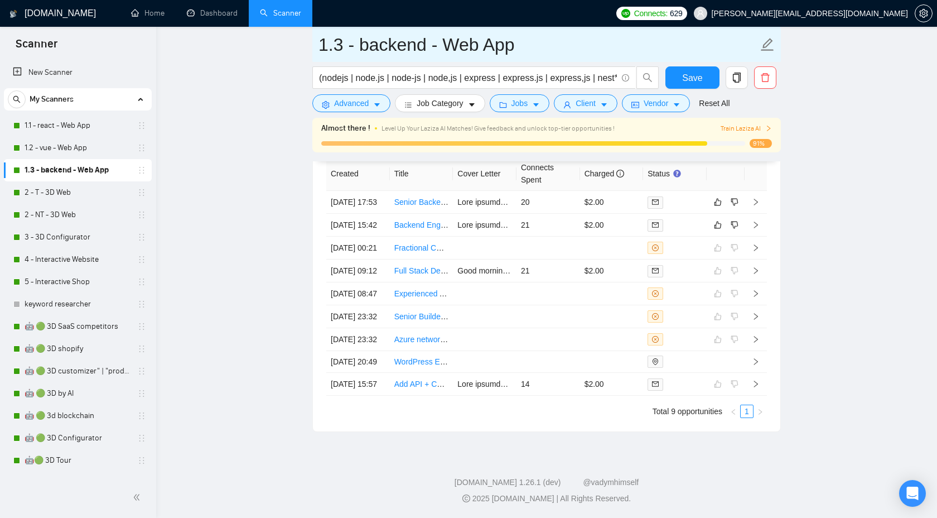
click at [402, 47] on input "1.3 - backend - Web App" at bounding box center [539, 45] width 440 height 28
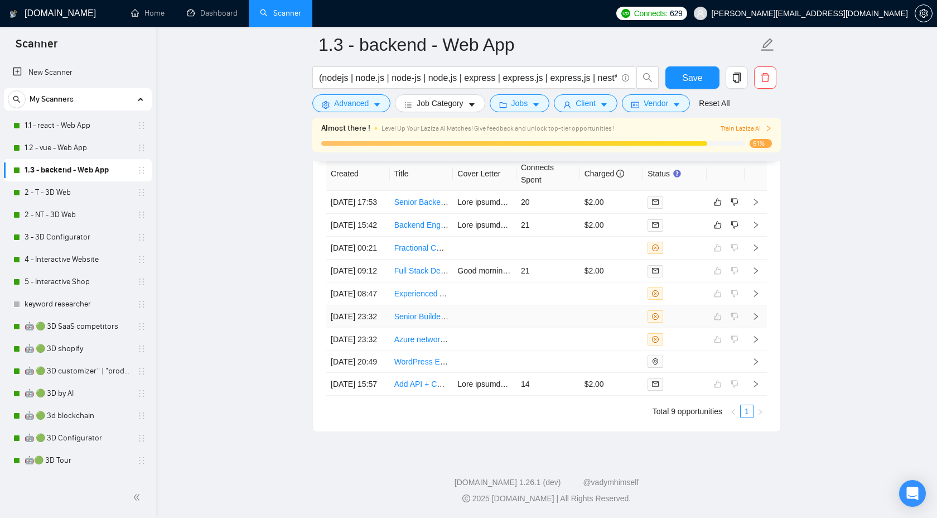
click at [763, 306] on td at bounding box center [756, 316] width 22 height 23
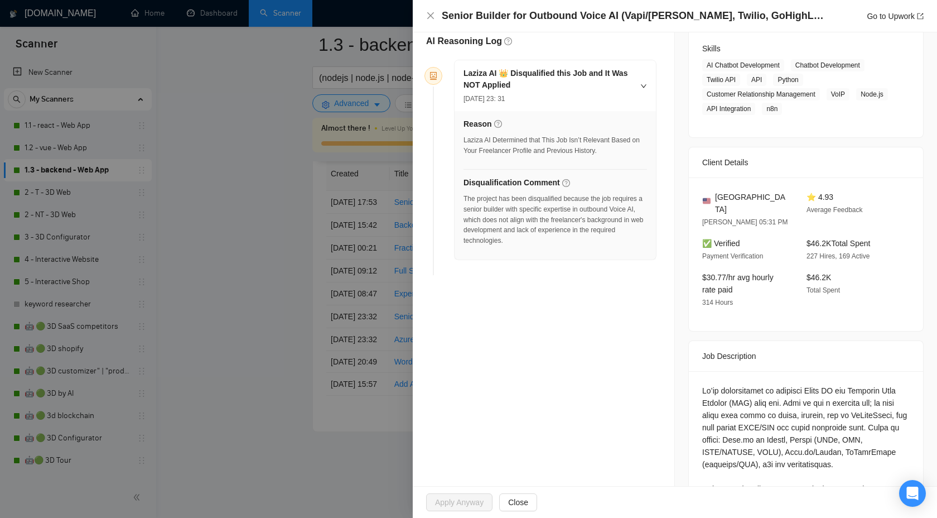
click at [412, 262] on div at bounding box center [468, 259] width 937 height 518
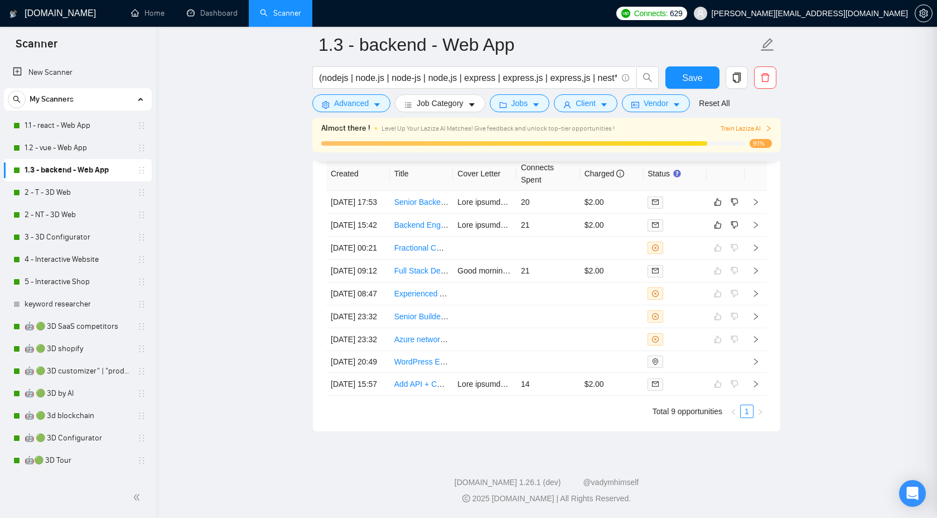
click at [388, 282] on div at bounding box center [468, 259] width 937 height 518
click at [755, 290] on icon "right" at bounding box center [756, 293] width 4 height 7
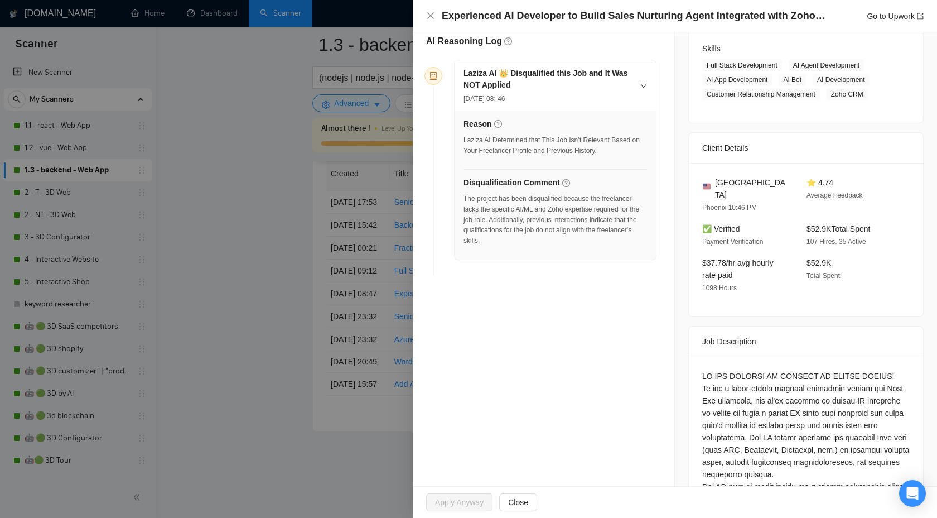
click at [372, 252] on div at bounding box center [468, 259] width 937 height 518
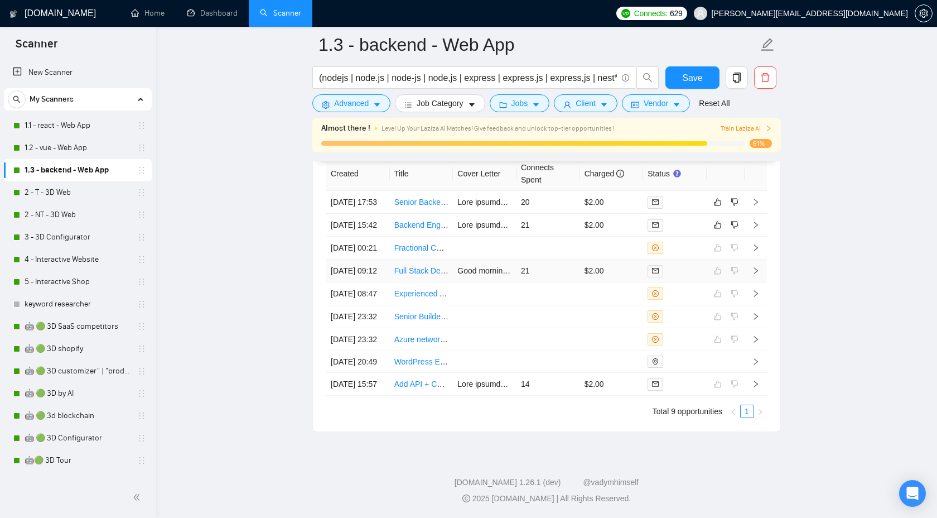
click at [760, 259] on td at bounding box center [756, 270] width 22 height 23
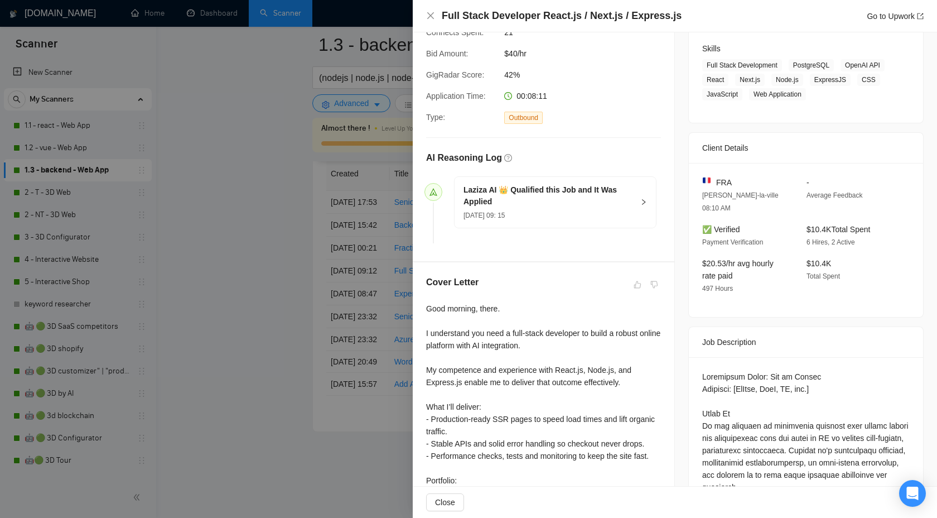
click at [603, 203] on h5 "Laziza AI 👑 Qualified this Job and It Was Applied" at bounding box center [549, 195] width 170 height 23
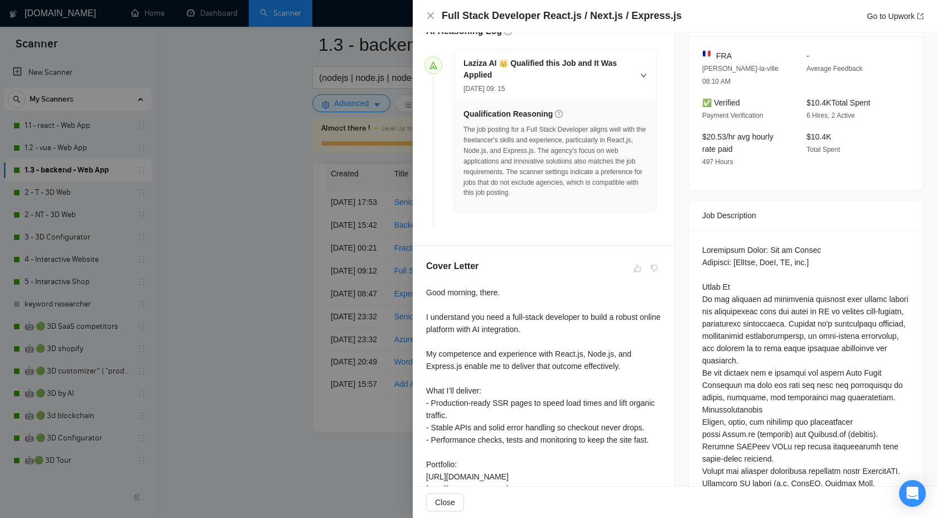
scroll to position [383, 0]
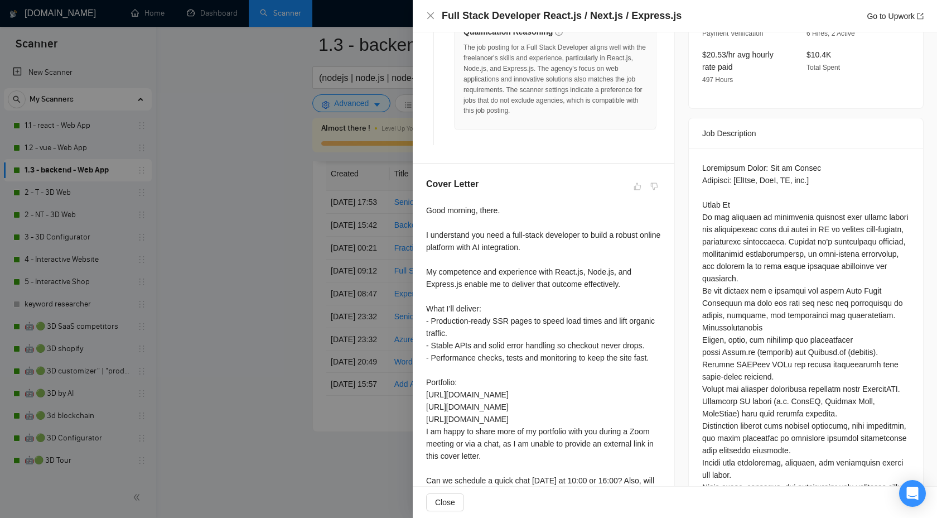
click at [331, 277] on div at bounding box center [468, 259] width 937 height 518
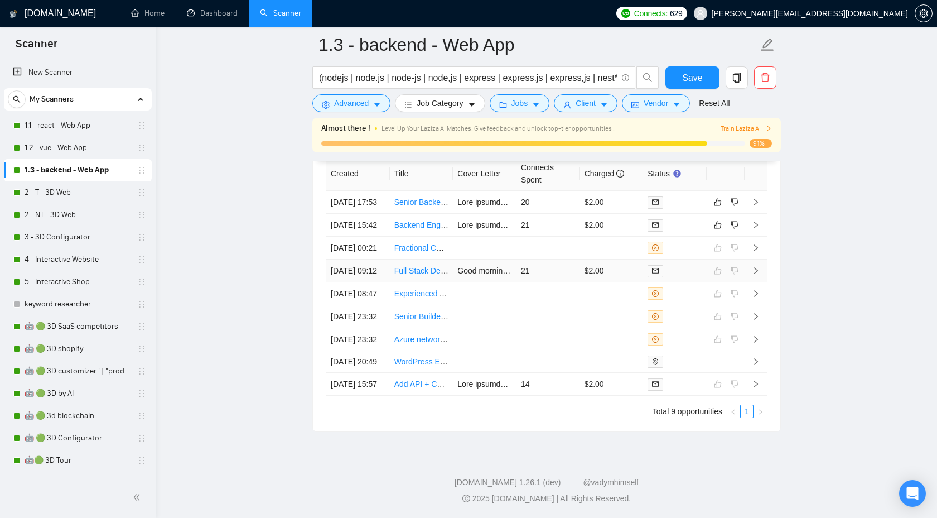
scroll to position [3043, 0]
click at [759, 252] on icon "right" at bounding box center [756, 248] width 8 height 8
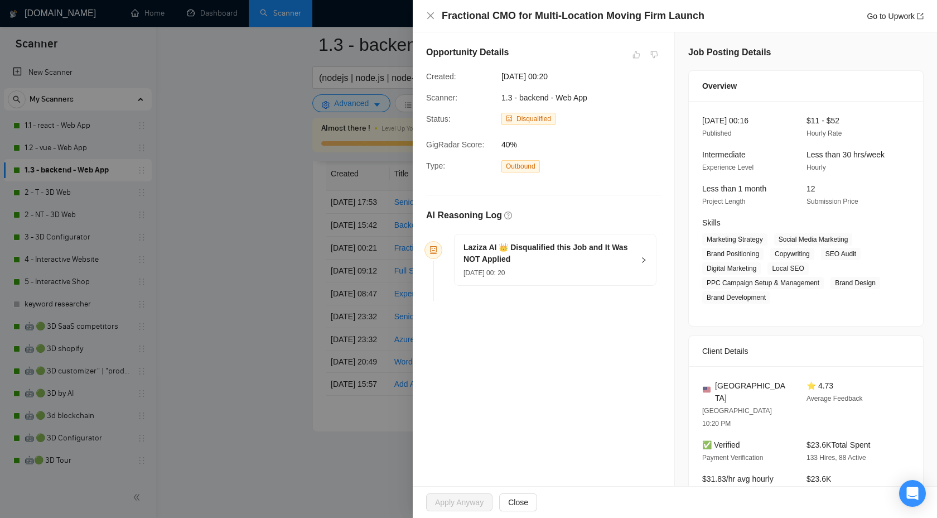
click at [647, 260] on div "Laziza AI 👑 Disqualified this Job and It Was NOT Applied 14 Sep, 2025 00: 20" at bounding box center [555, 259] width 201 height 51
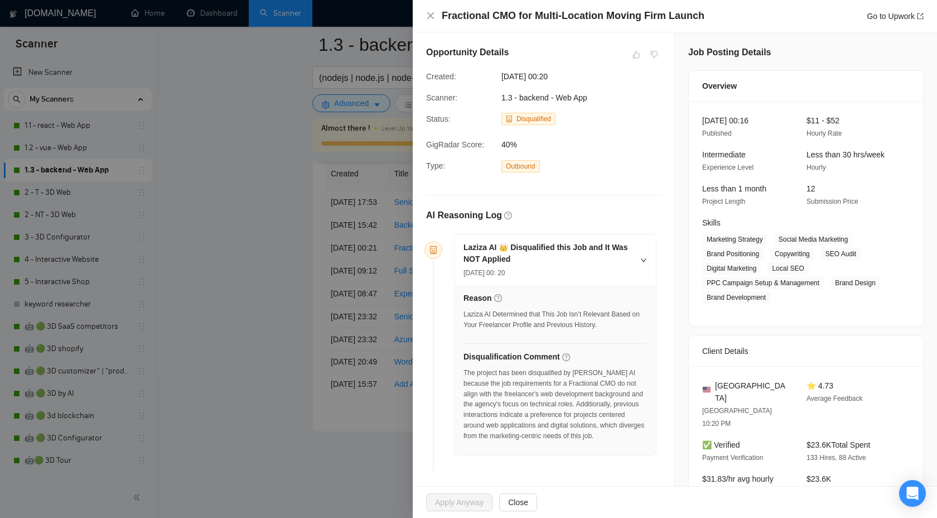
click at [612, 226] on div "AI Reasoning Log Laziza AI 👑 Disqualified this Job and It Was NOT Applied 14 Se…" at bounding box center [543, 342] width 235 height 266
click at [337, 282] on div at bounding box center [468, 259] width 937 height 518
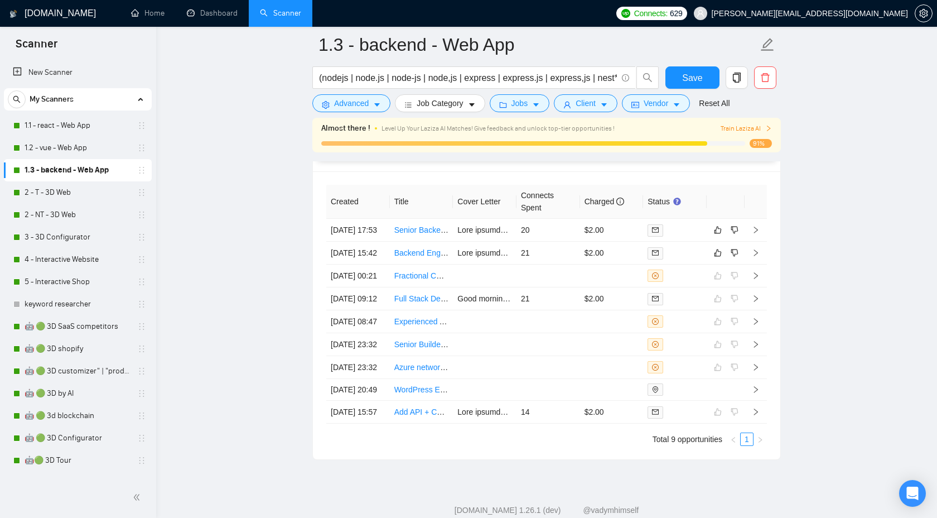
scroll to position [3009, 0]
click at [754, 258] on icon "right" at bounding box center [756, 254] width 8 height 8
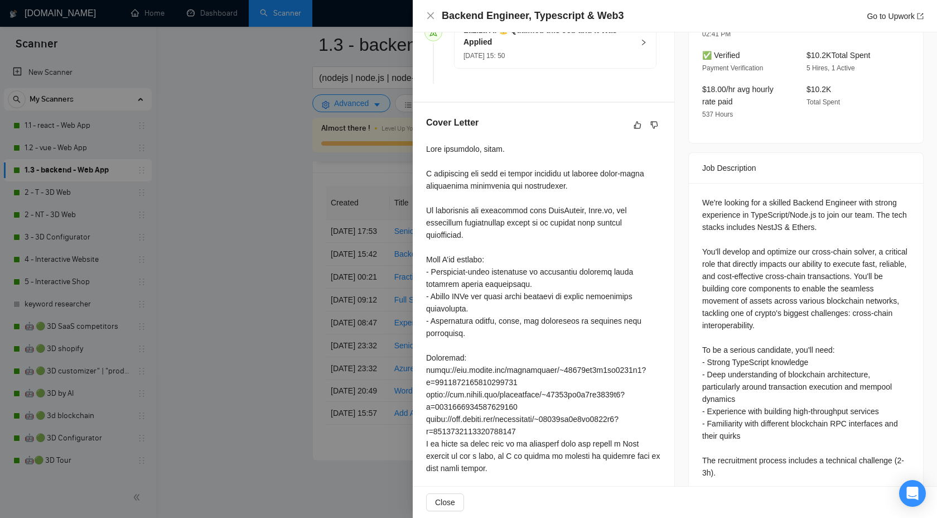
scroll to position [338, 0]
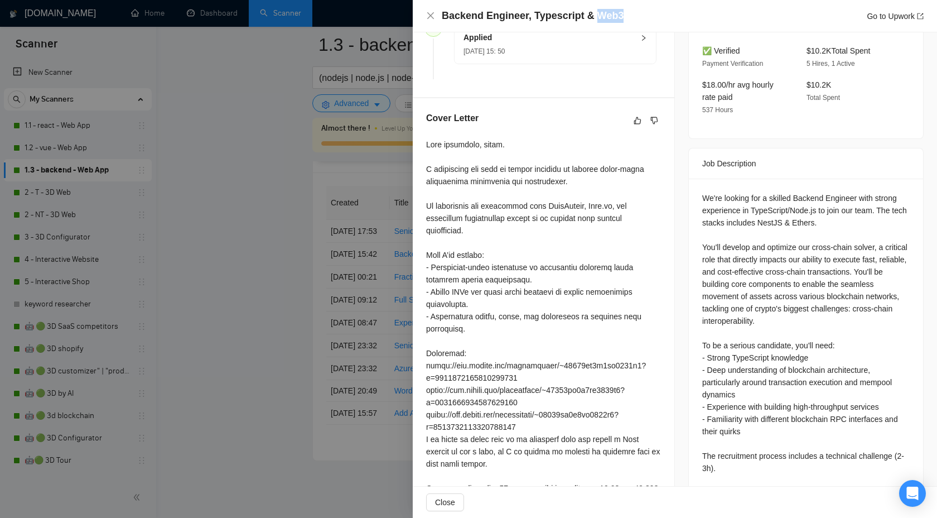
drag, startPoint x: 595, startPoint y: 15, endPoint x: 650, endPoint y: 14, distance: 55.2
click at [650, 15] on div "Backend Engineer, Typescript & Web3 Go to Upwork" at bounding box center [683, 16] width 482 height 14
copy h4 "Web3"
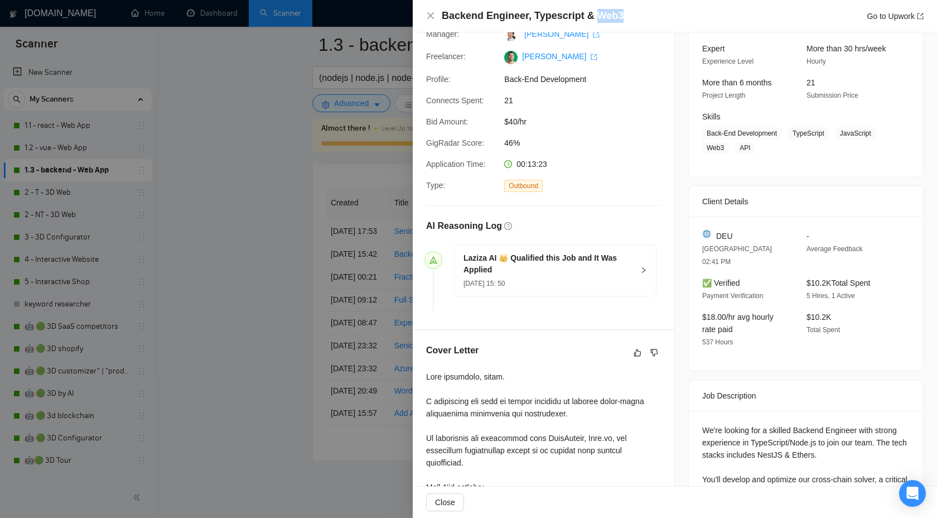
scroll to position [49, 0]
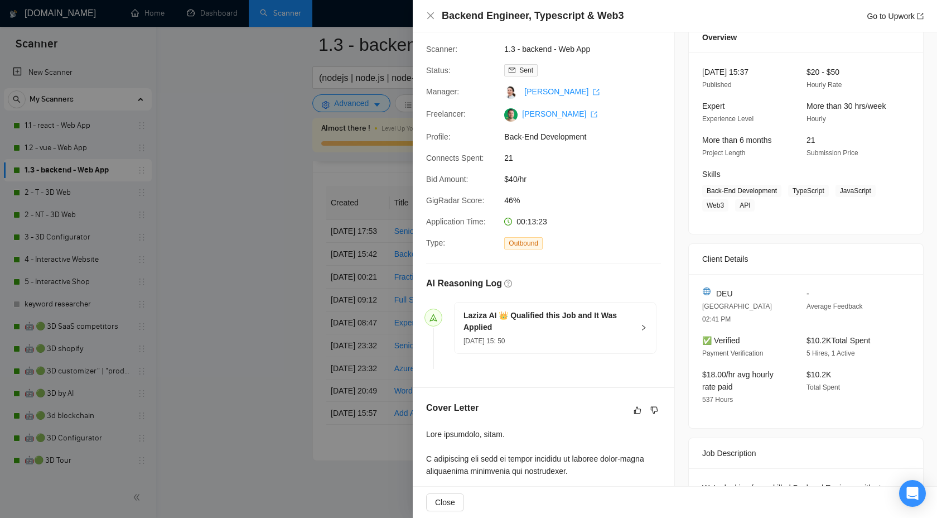
click at [643, 327] on icon "right" at bounding box center [643, 327] width 7 height 7
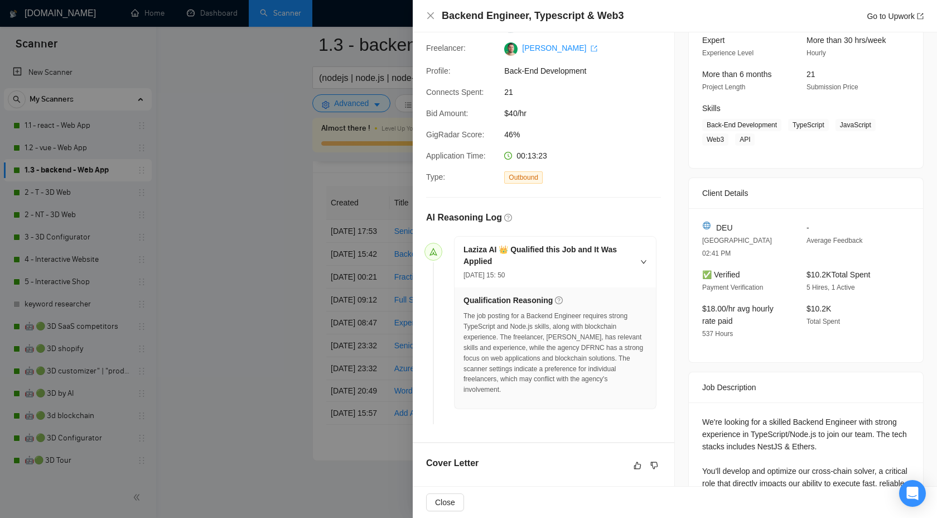
scroll to position [0, 0]
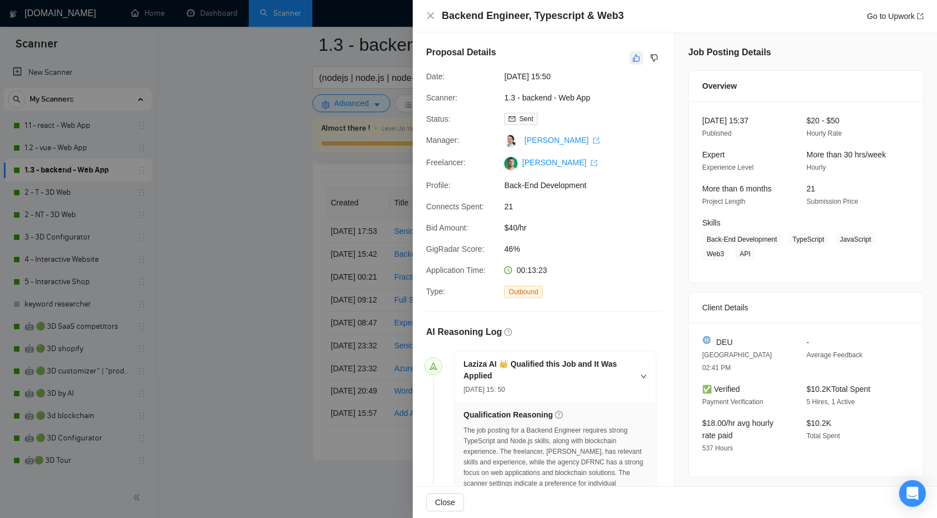
click at [639, 59] on icon "like" at bounding box center [637, 58] width 8 height 9
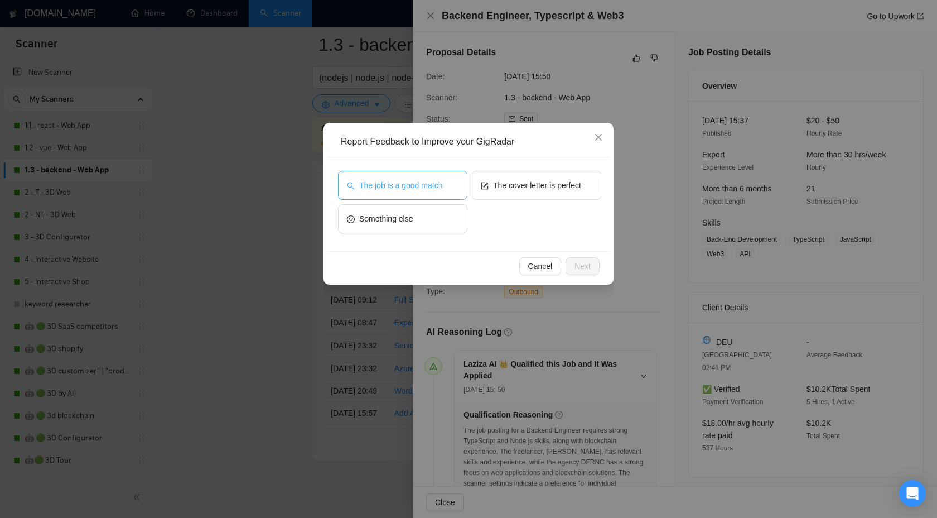
click at [418, 187] on span "The job is a good match" at bounding box center [400, 185] width 83 height 12
click at [569, 262] on button "Next" at bounding box center [583, 266] width 34 height 18
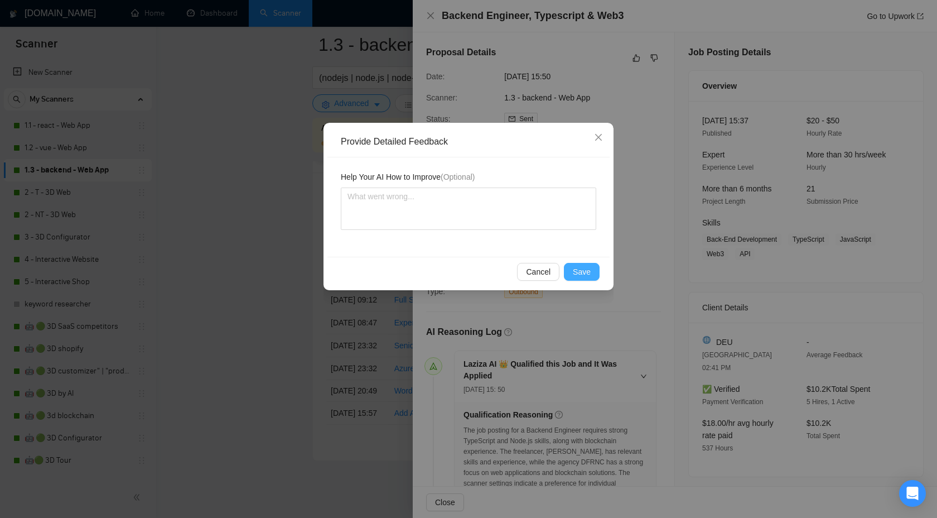
click at [577, 267] on span "Save" at bounding box center [582, 272] width 18 height 12
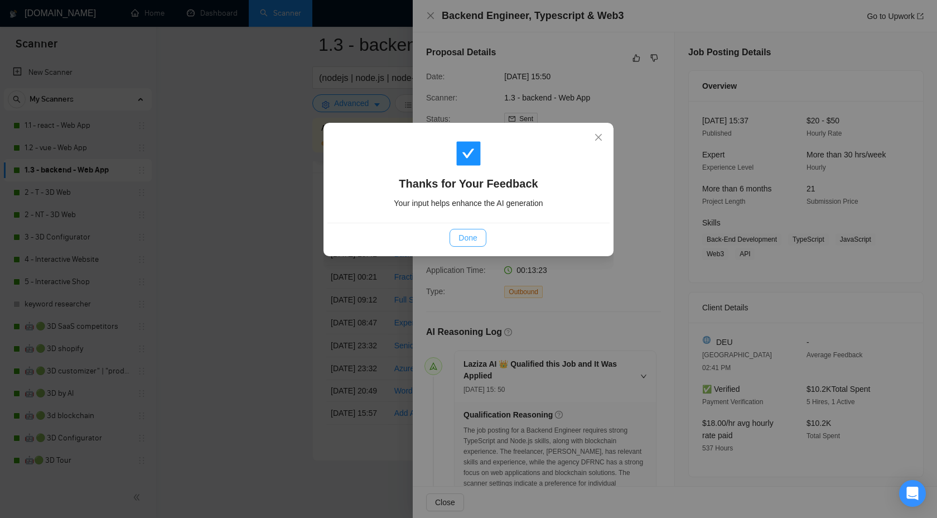
click at [468, 243] on span "Done" at bounding box center [468, 238] width 18 height 12
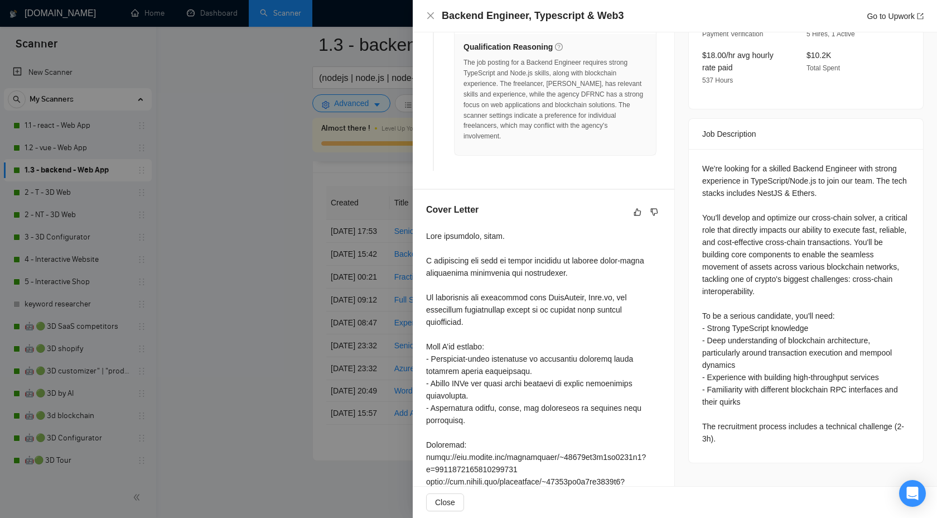
scroll to position [471, 0]
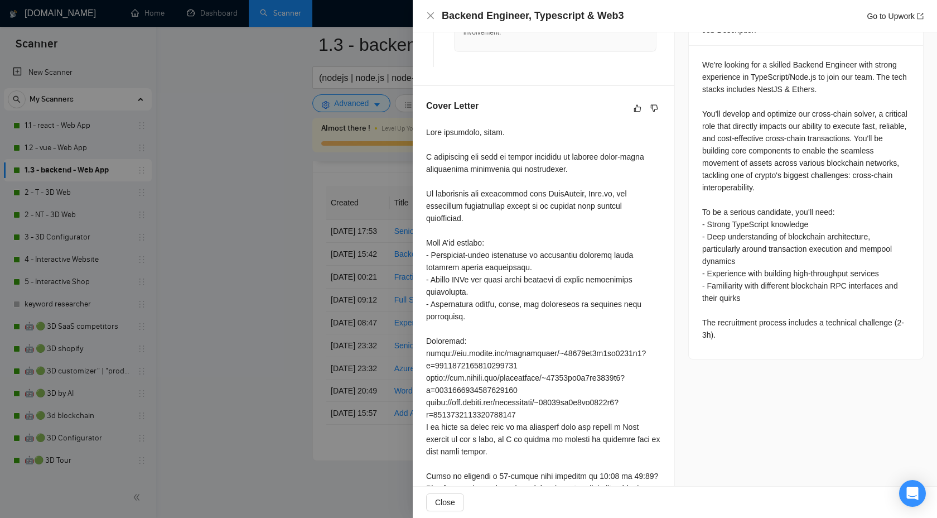
click at [396, 200] on div at bounding box center [468, 259] width 937 height 518
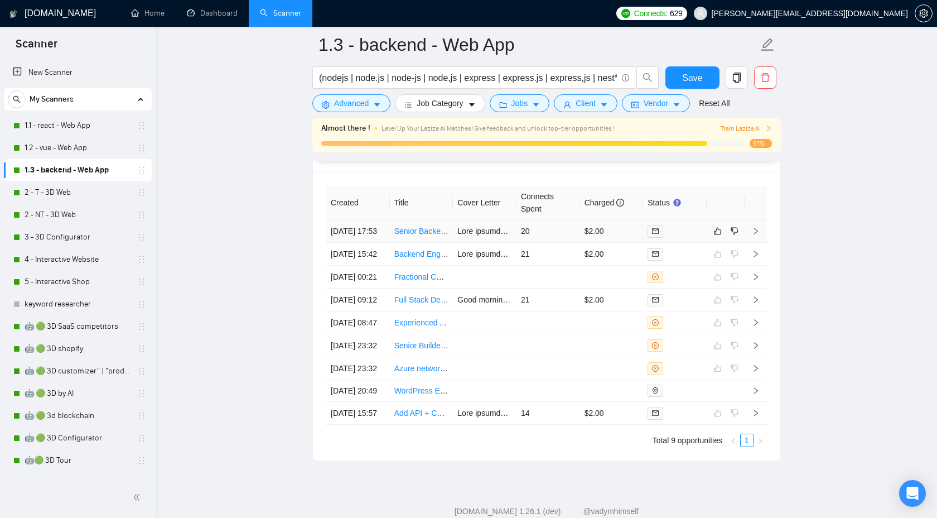
click at [756, 235] on icon "right" at bounding box center [756, 231] width 8 height 8
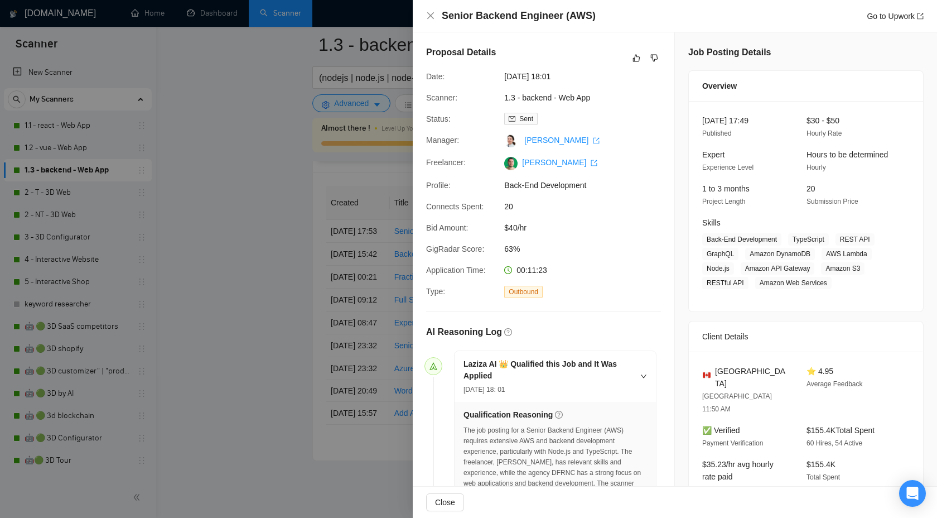
scroll to position [20, 0]
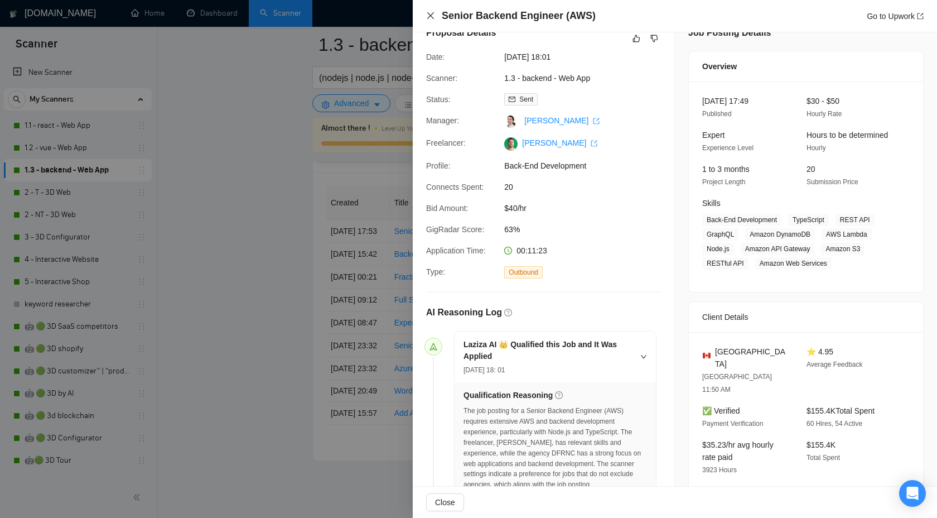
click at [426, 14] on icon "close" at bounding box center [430, 15] width 9 height 9
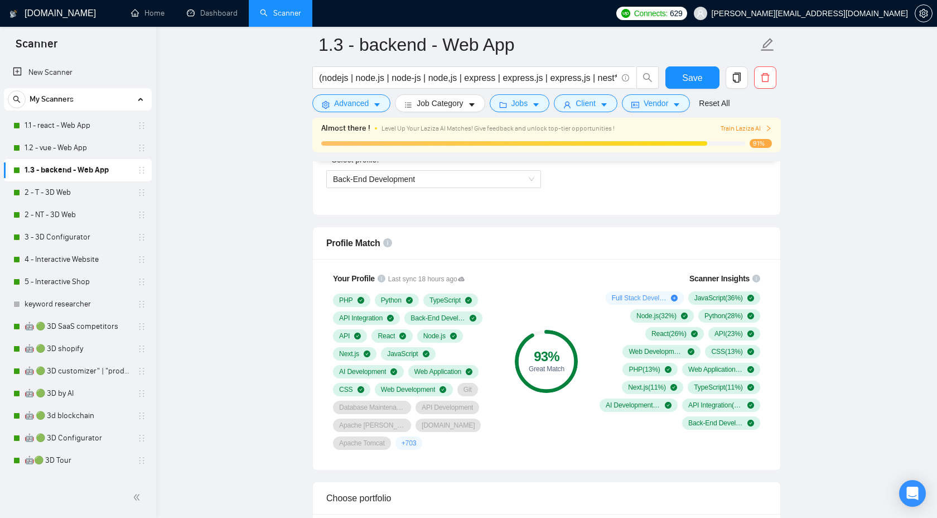
scroll to position [664, 0]
